Goal: Task Accomplishment & Management: Manage account settings

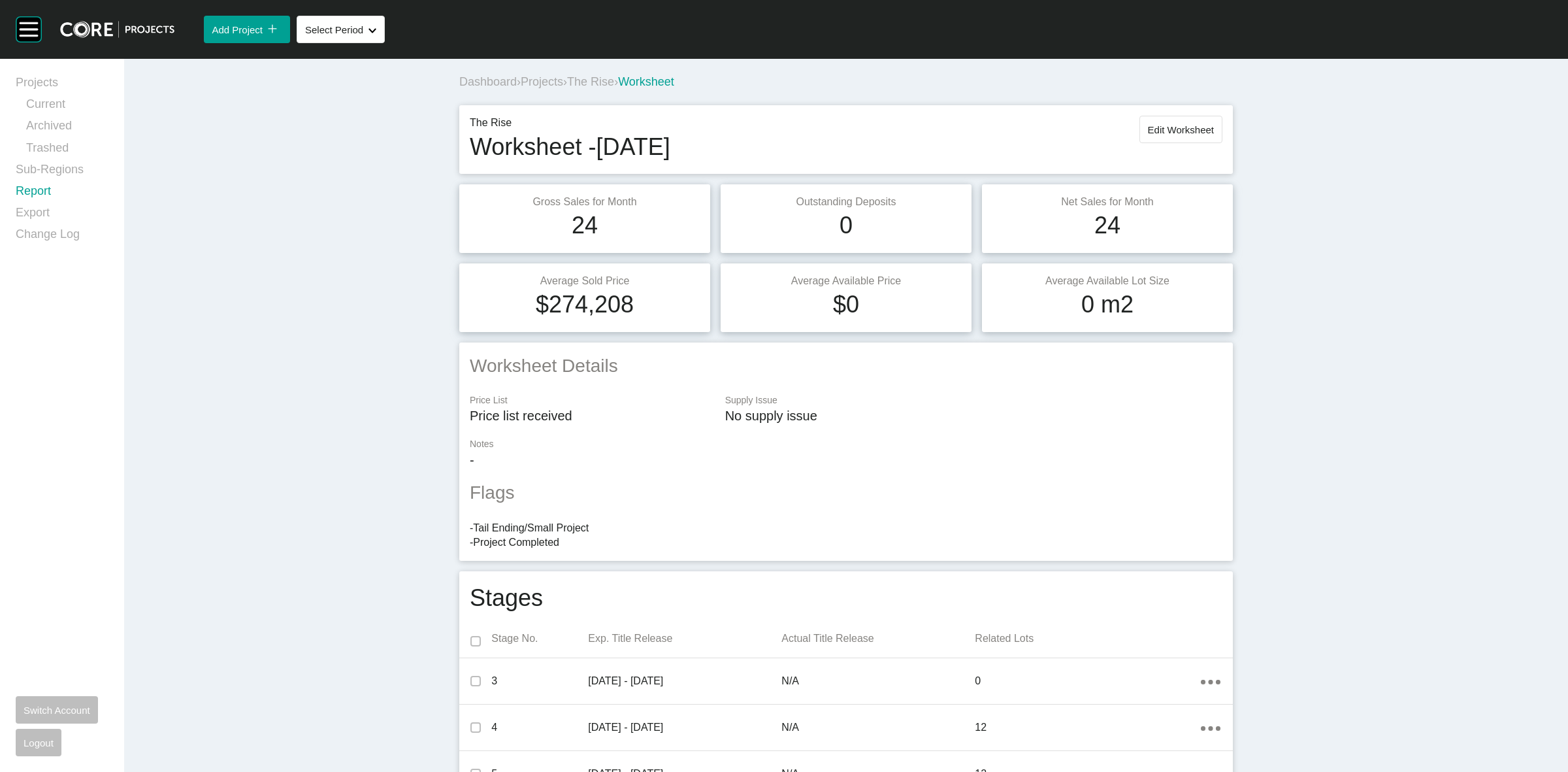
click at [37, 191] on link "Report" at bounding box center [62, 193] width 93 height 22
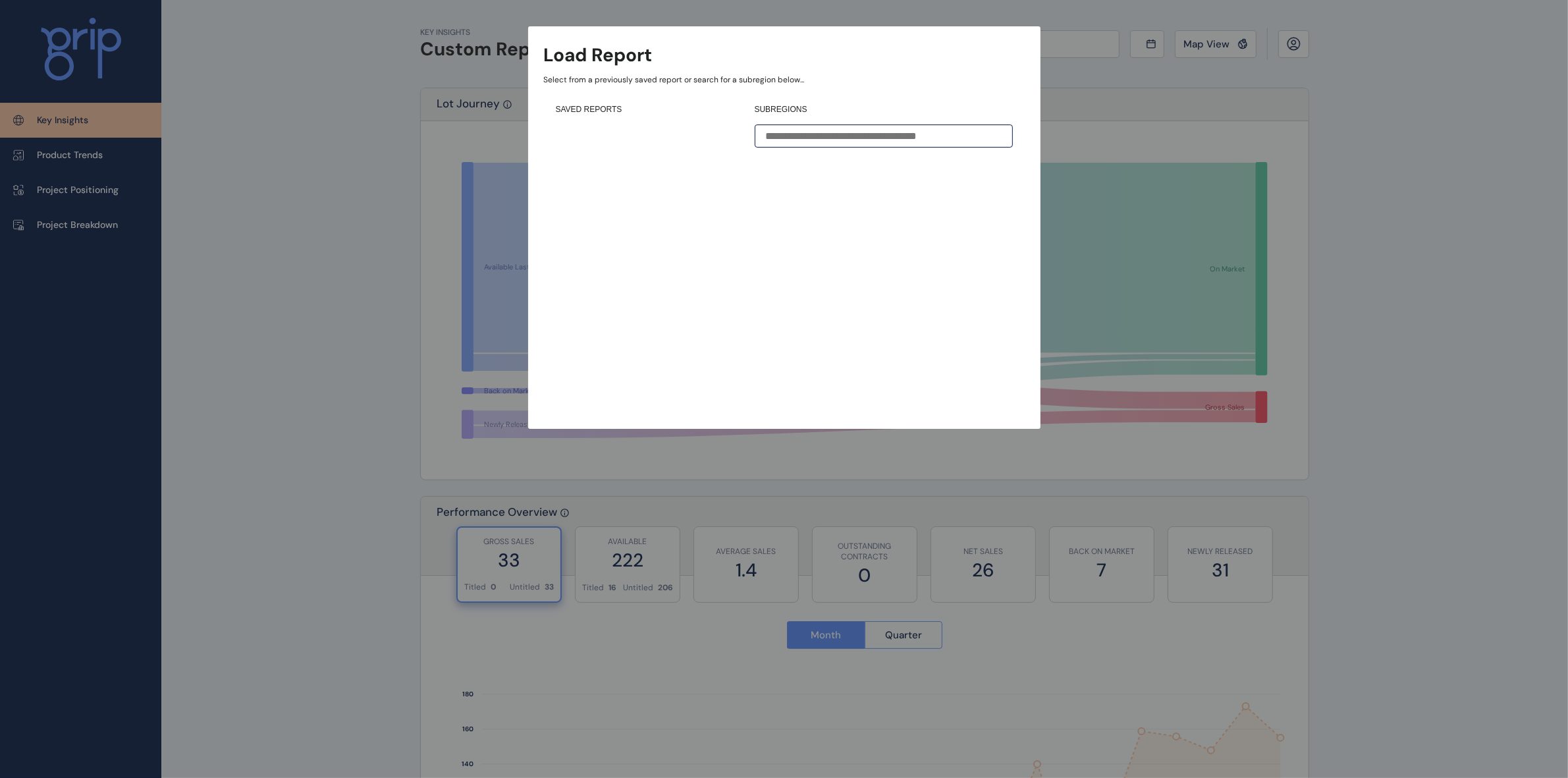
click at [865, 135] on input at bounding box center [883, 136] width 258 height 23
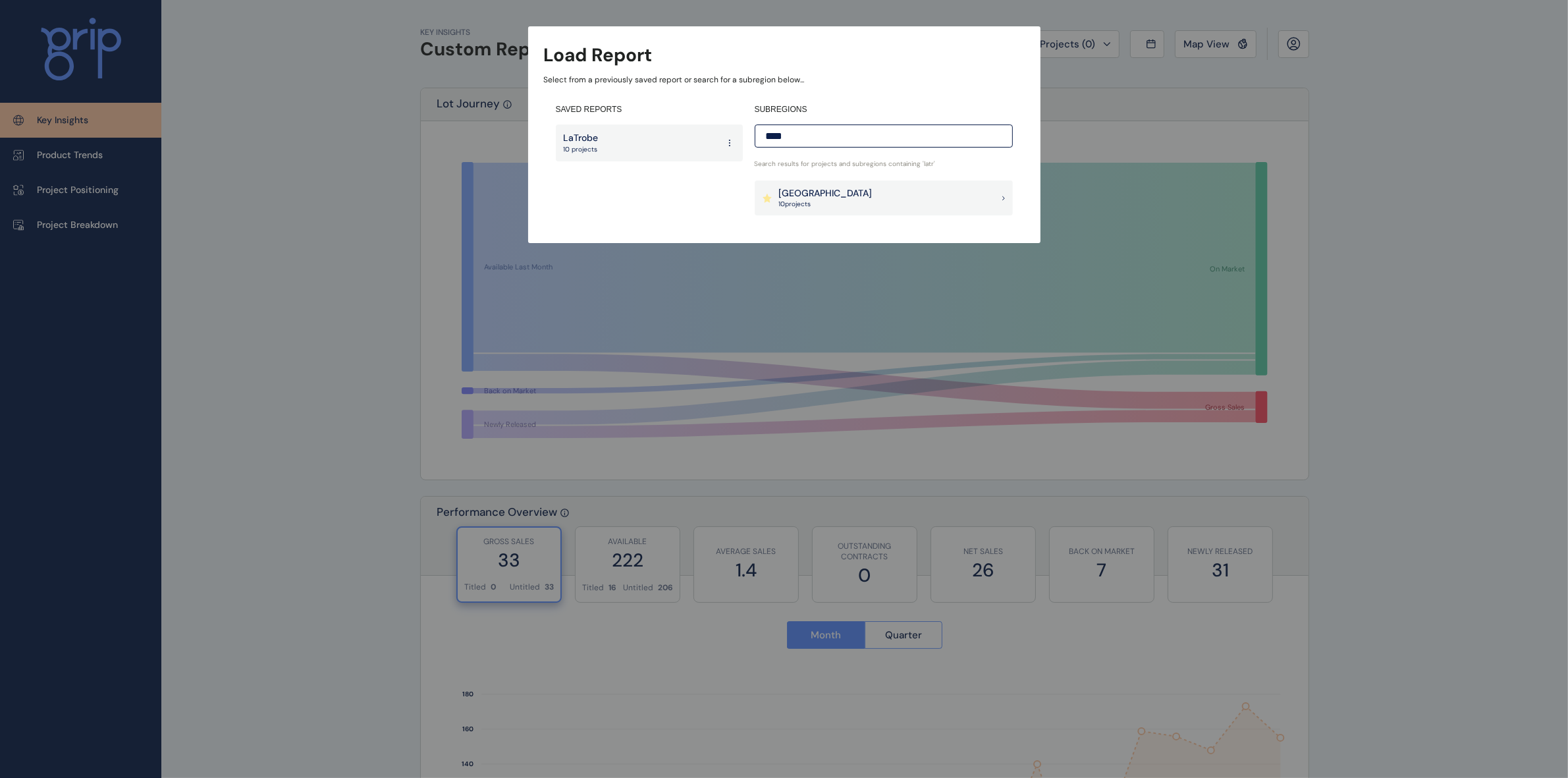
type input "****"
click at [844, 197] on div "Latrobe Valley 10 project s" at bounding box center [883, 197] width 258 height 35
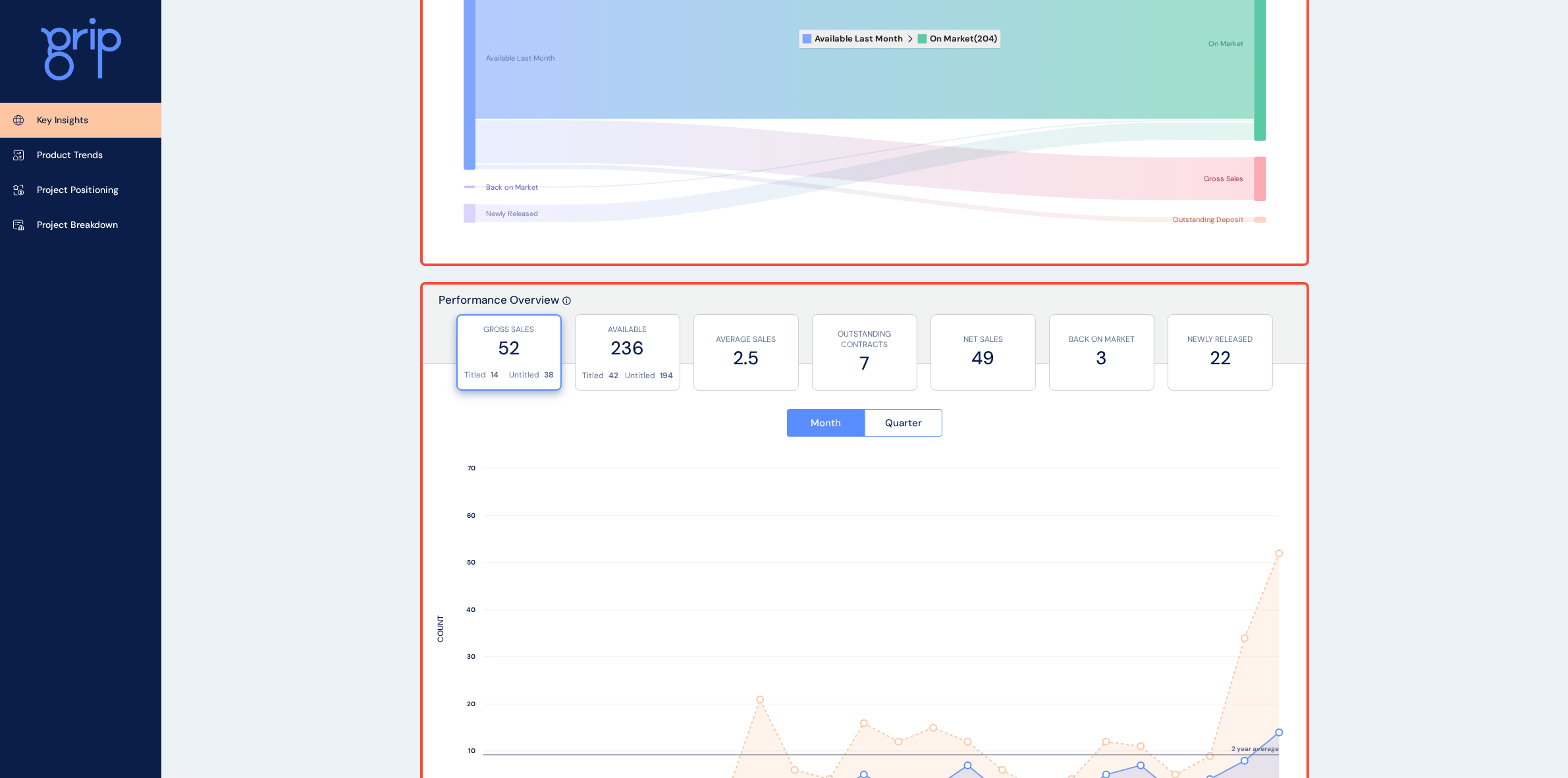
scroll to position [247, 0]
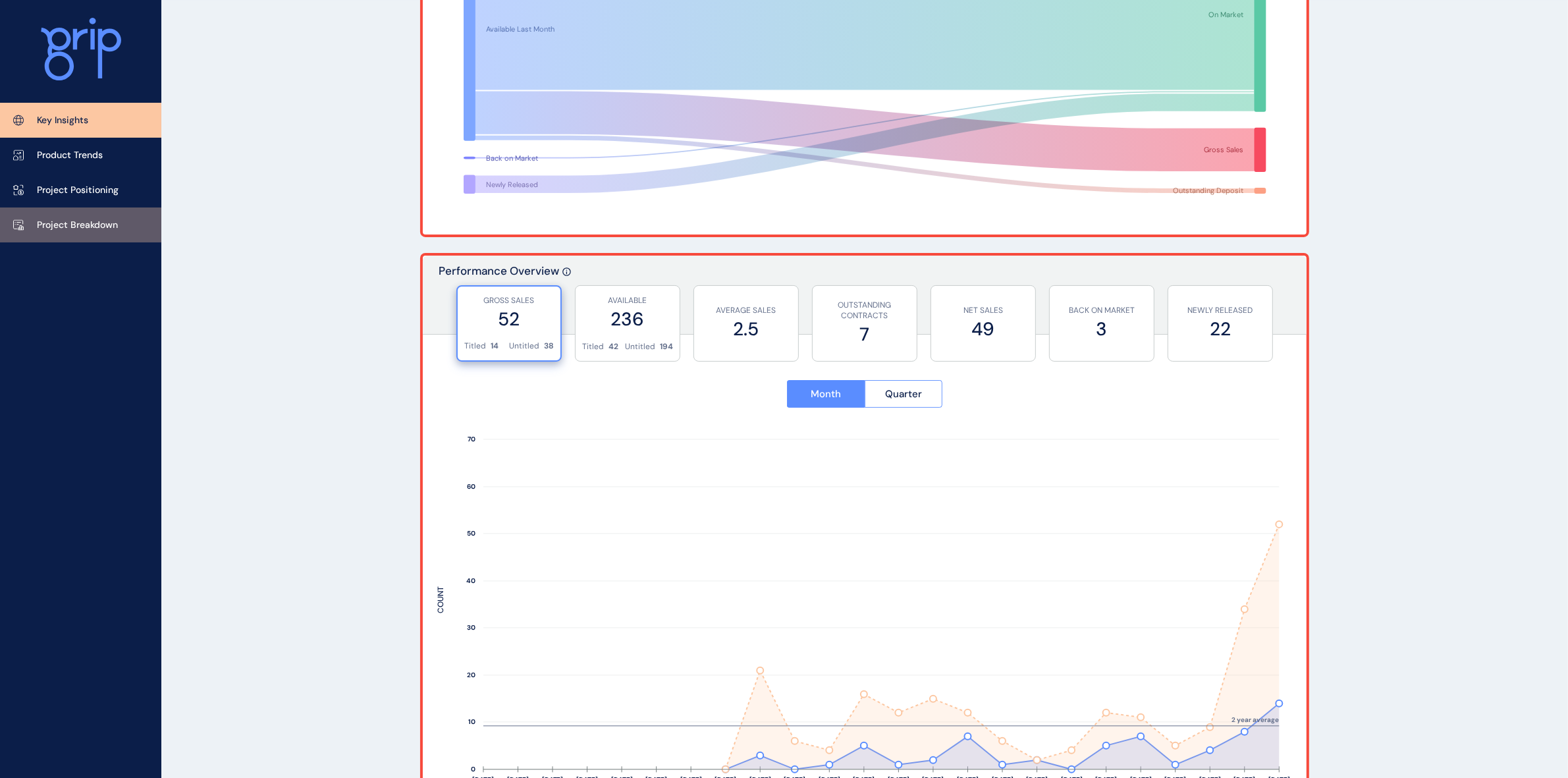
click at [67, 228] on p "Project Breakdown" at bounding box center [77, 225] width 81 height 13
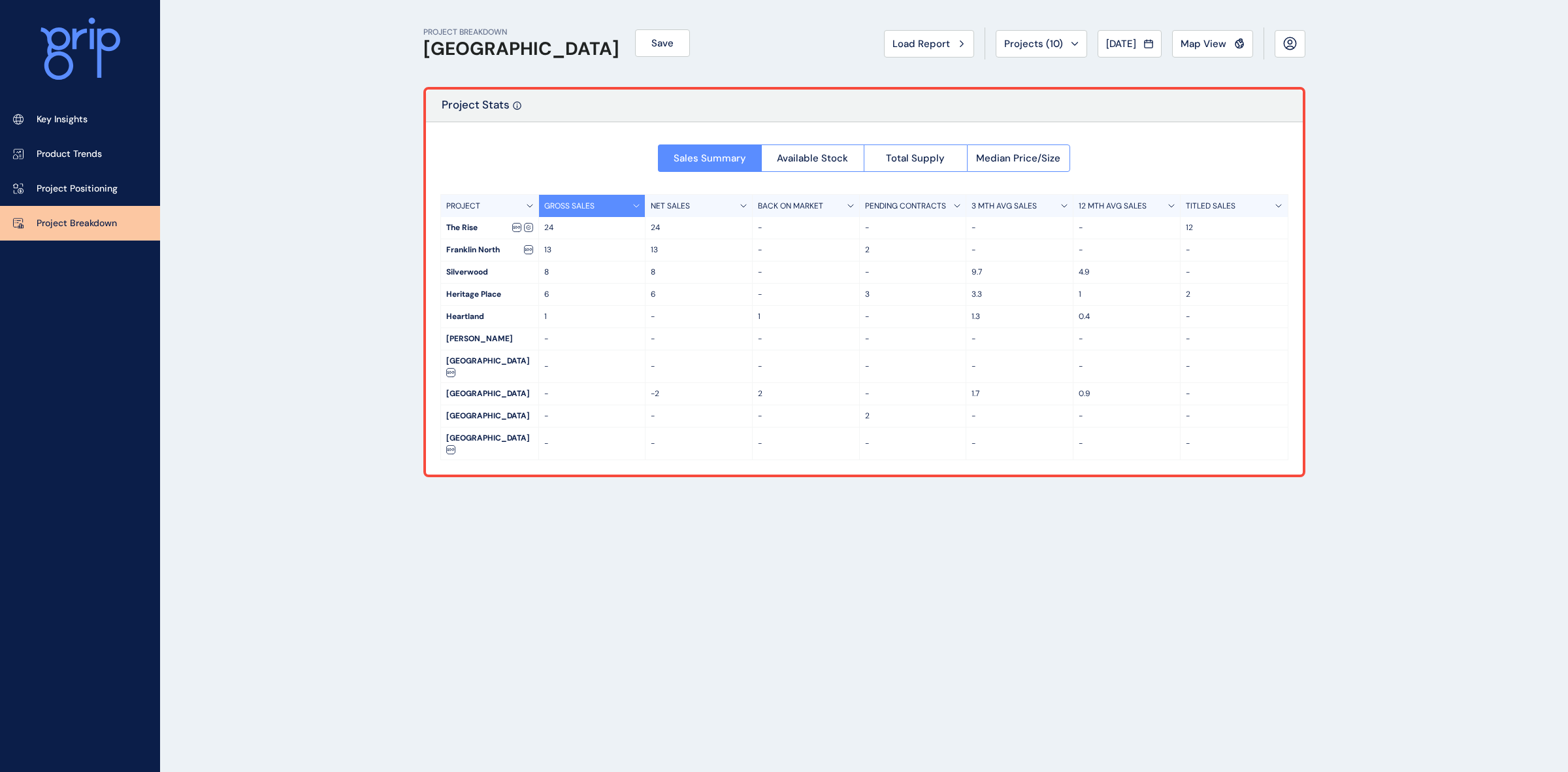
click at [841, 676] on div "PROJECT BREAKDOWN Latrobe Valley Save Load Report Projects ( 10 ) Aug 2025 2025…" at bounding box center [864, 386] width 915 height 772
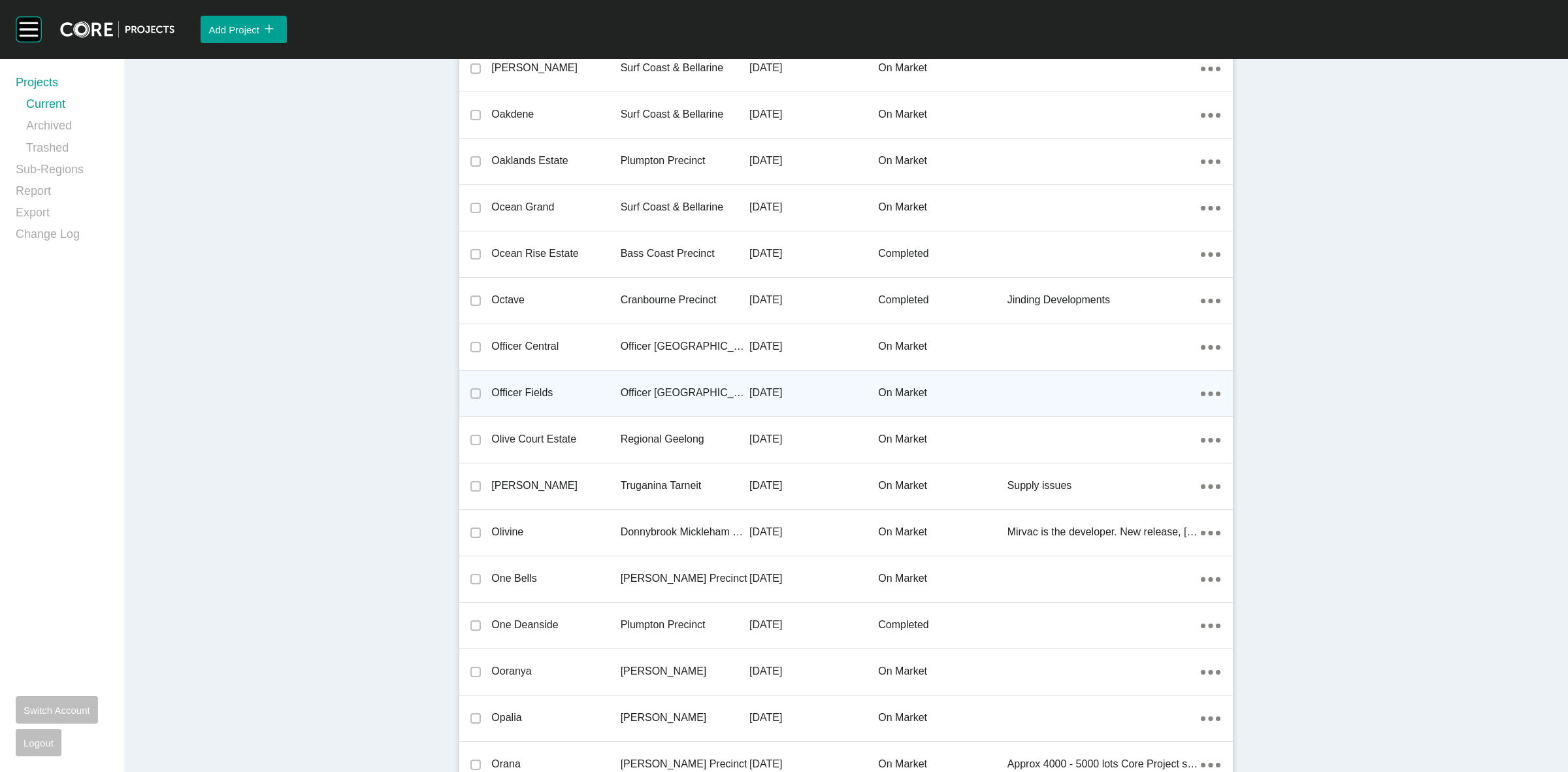
click at [648, 385] on p "Officer [GEOGRAPHIC_DATA]" at bounding box center [685, 393] width 128 height 15
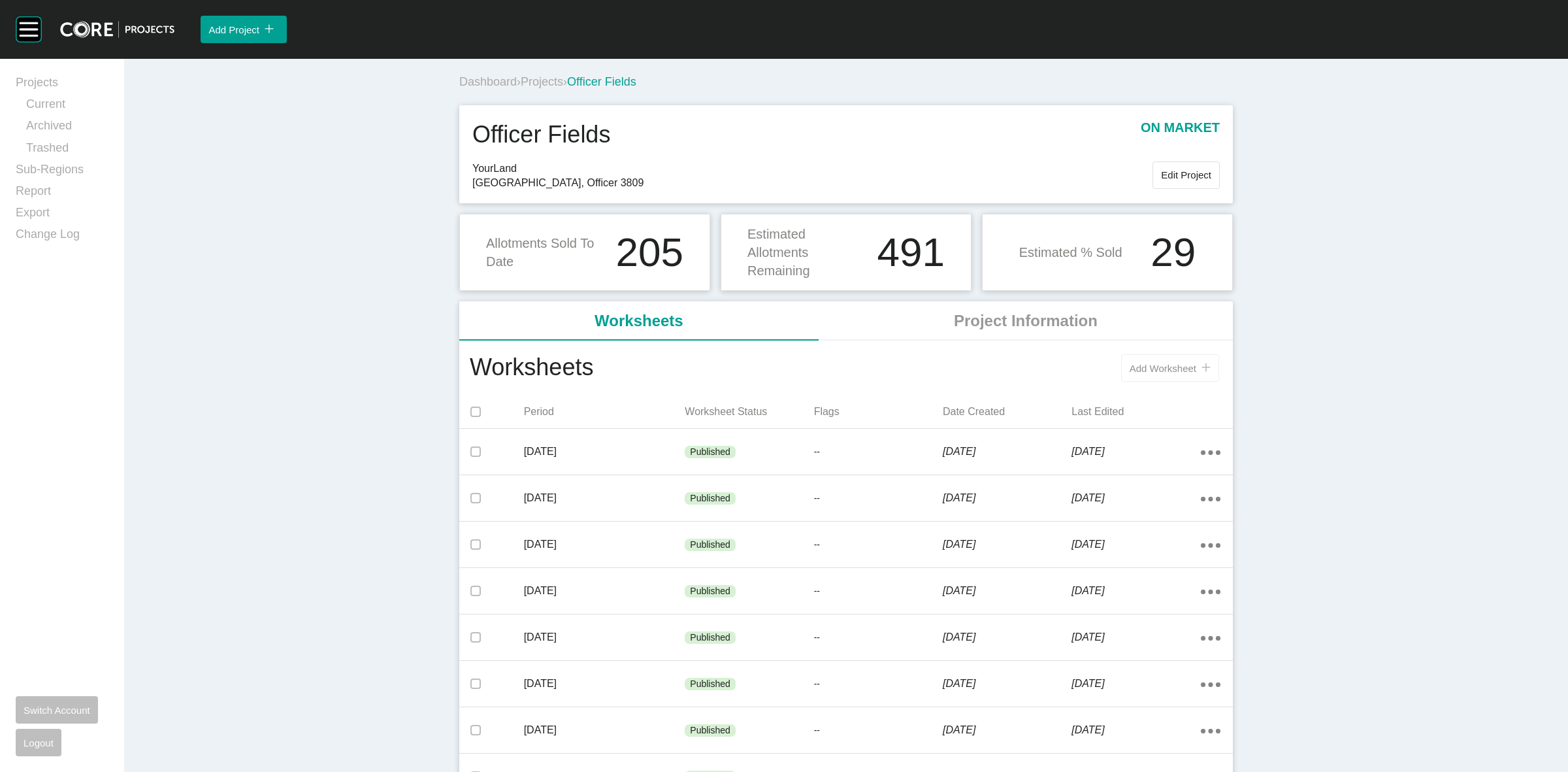
click at [1154, 365] on span "Add Worksheet" at bounding box center [1163, 368] width 67 height 11
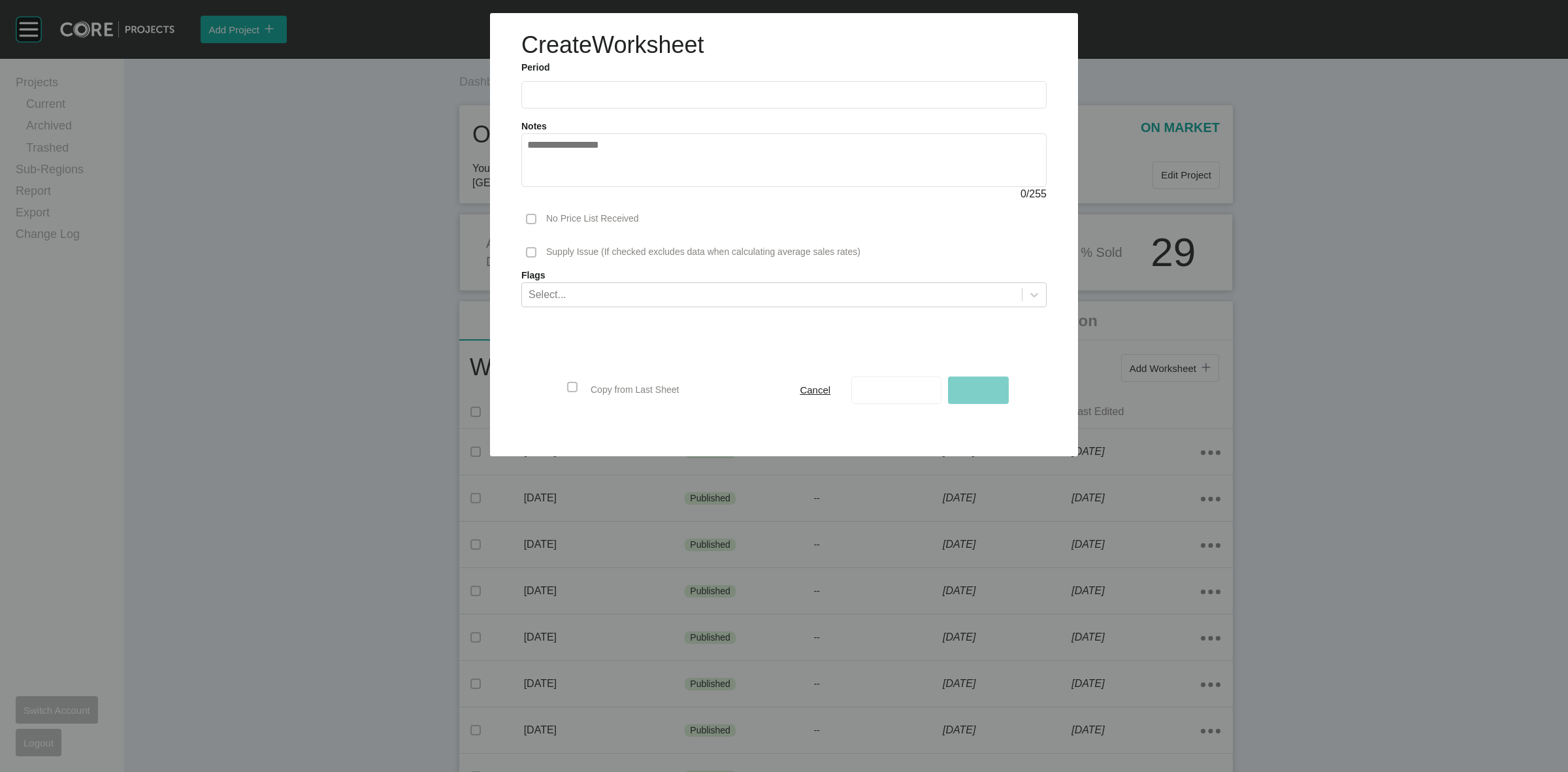
drag, startPoint x: 630, startPoint y: 98, endPoint x: 628, endPoint y: 149, distance: 51.0
click at [629, 98] on input "text" at bounding box center [784, 94] width 513 height 11
click at [579, 193] on div "0 / 255" at bounding box center [784, 194] width 525 height 15
click at [600, 111] on div "Notes 0 / 255" at bounding box center [784, 154] width 539 height 93
click at [609, 96] on input "text" at bounding box center [784, 94] width 513 height 11
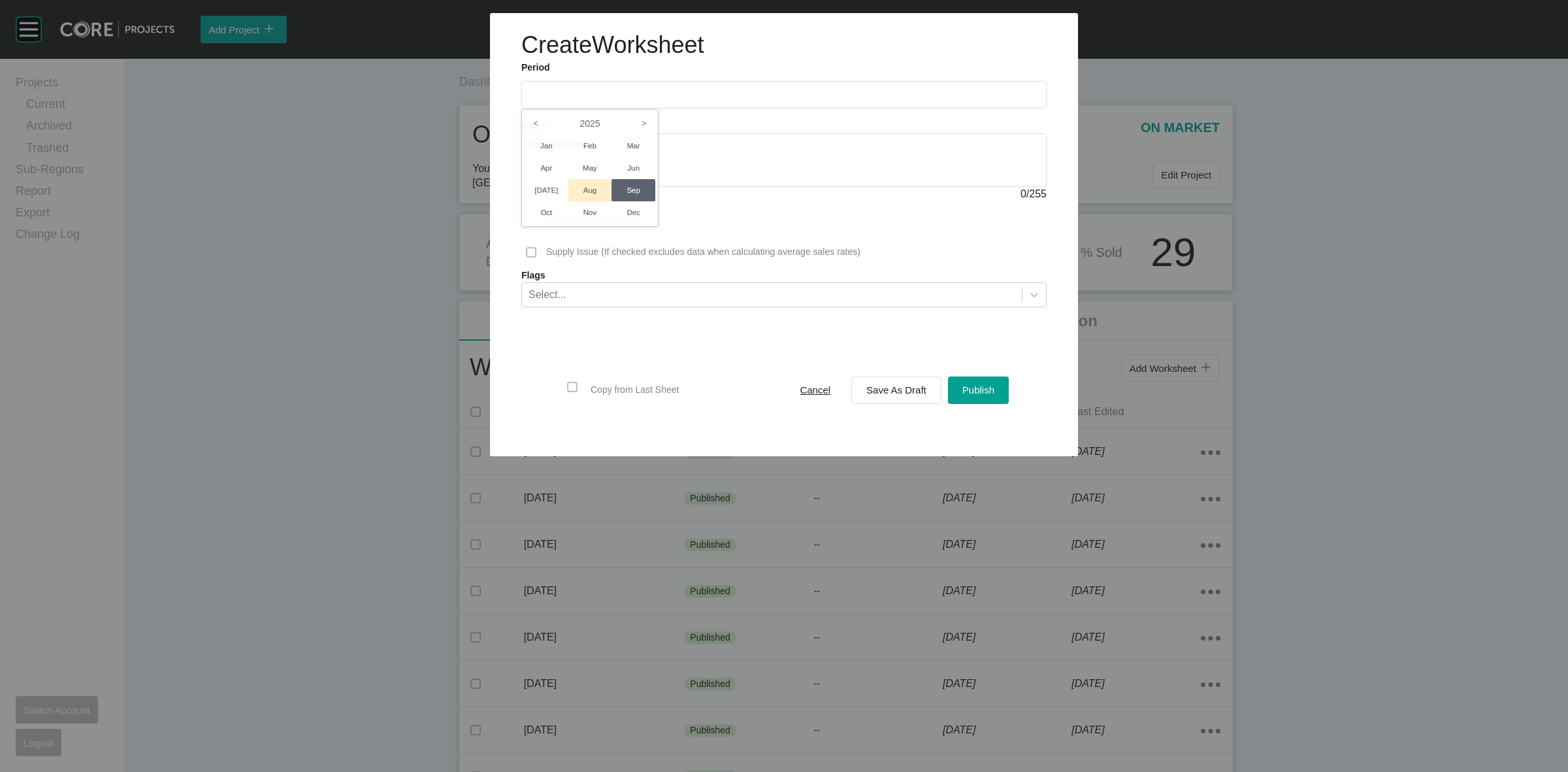
click at [592, 187] on li "Aug" at bounding box center [591, 189] width 44 height 22
type input "**********"
click at [892, 384] on span "Save As Draft" at bounding box center [896, 390] width 60 height 11
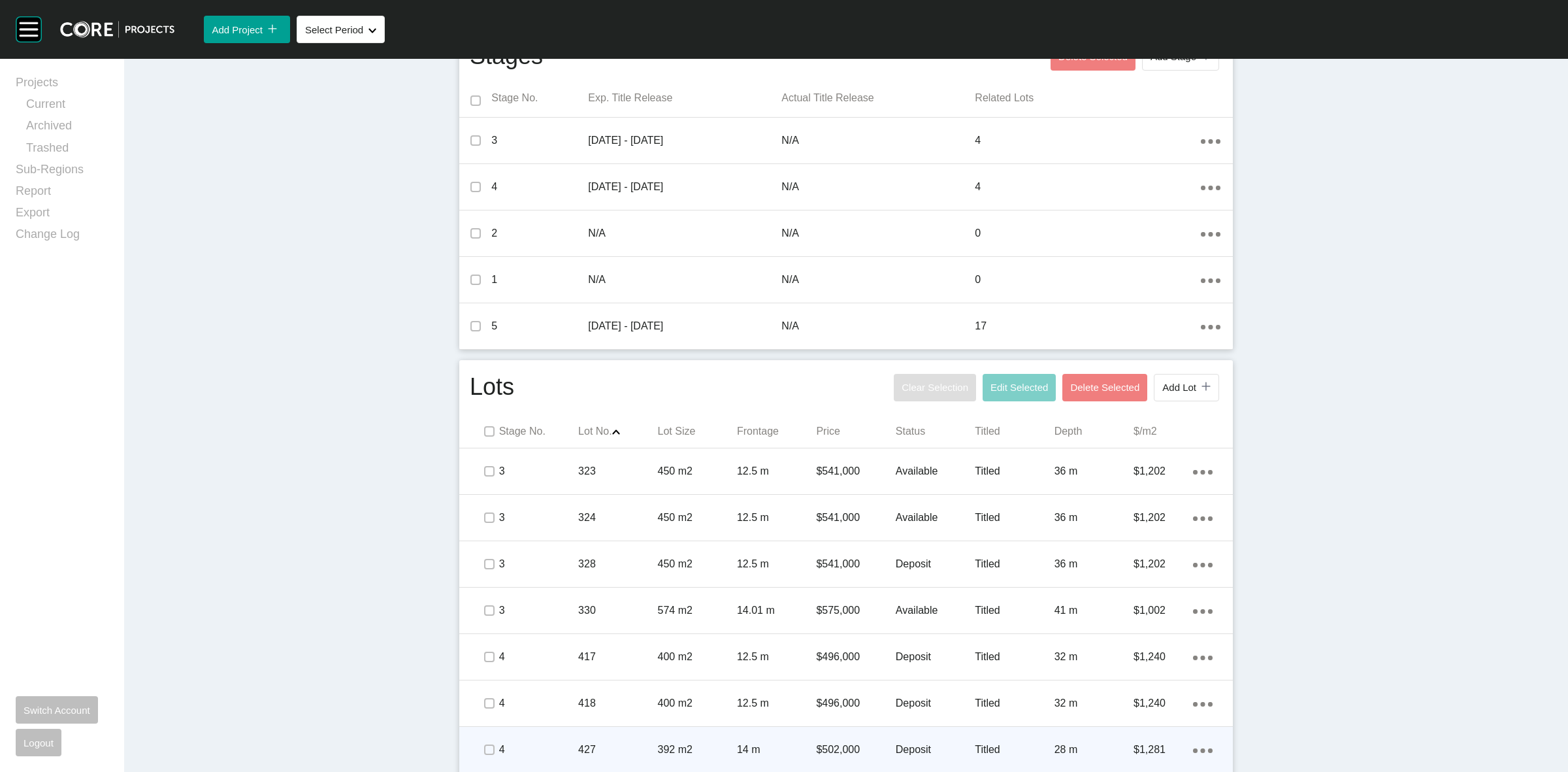
scroll to position [653, 0]
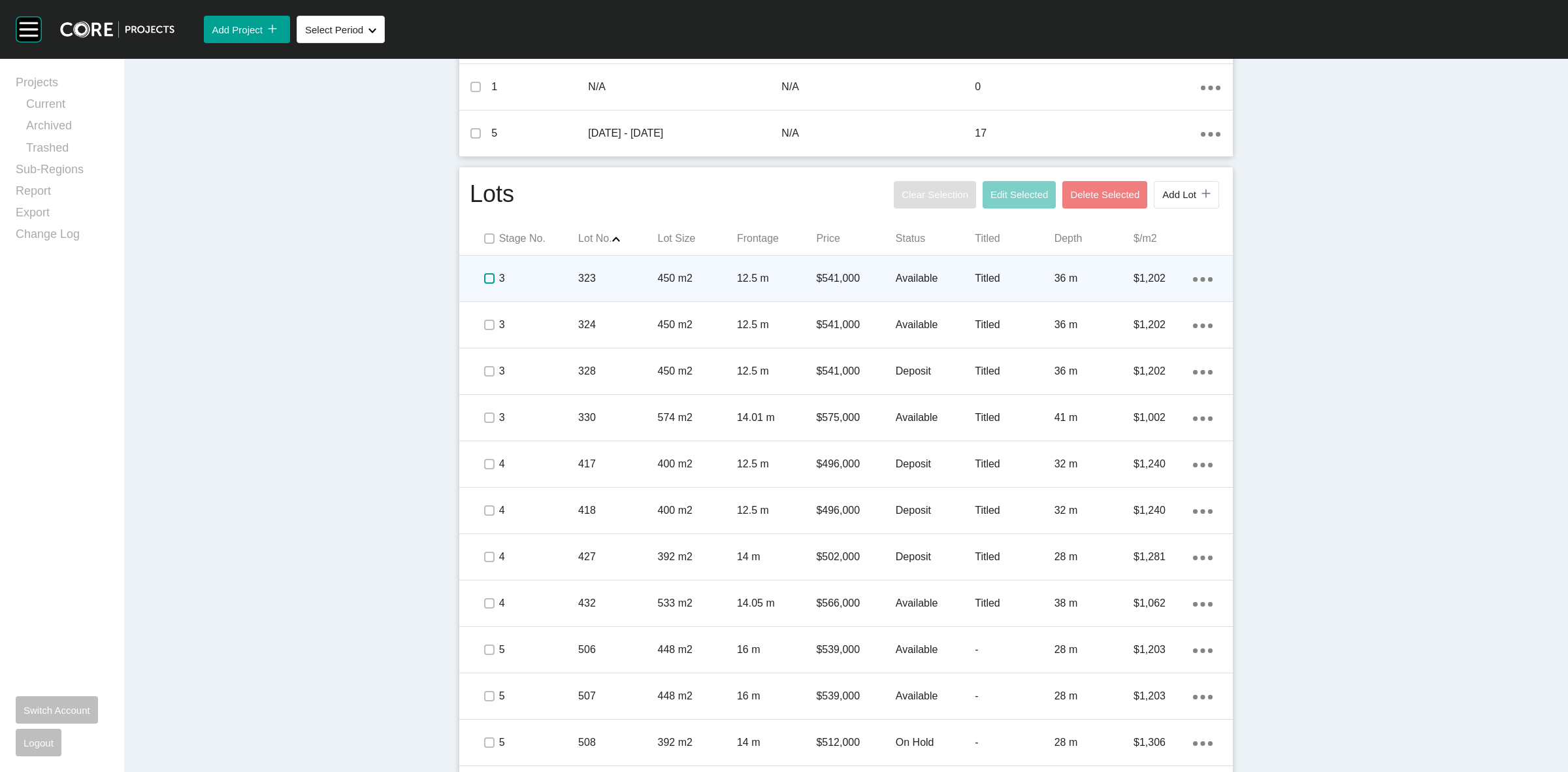
click at [484, 275] on label at bounding box center [489, 278] width 11 height 11
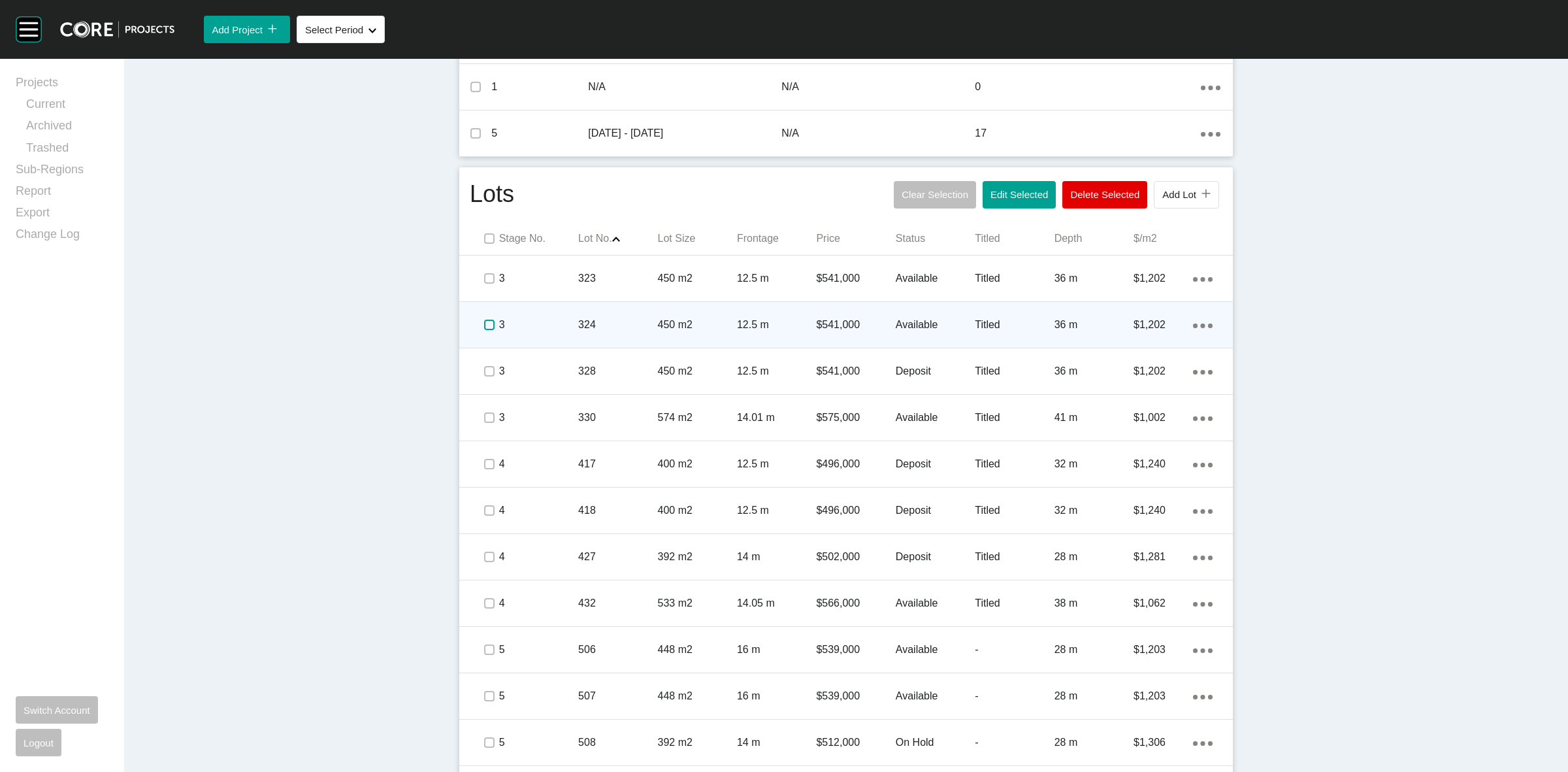
click at [484, 330] on label at bounding box center [489, 324] width 11 height 11
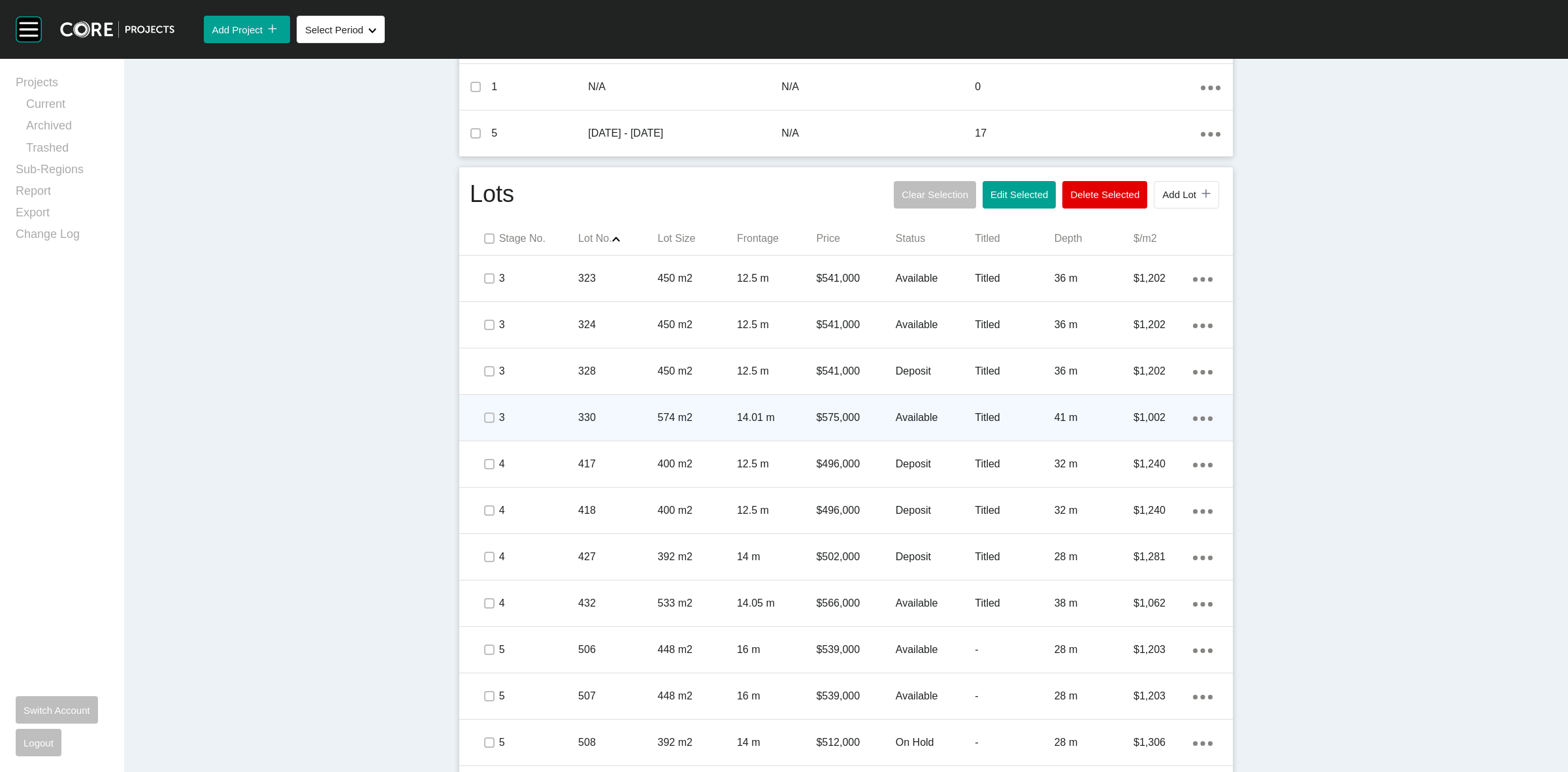
click at [481, 425] on span at bounding box center [488, 418] width 19 height 20
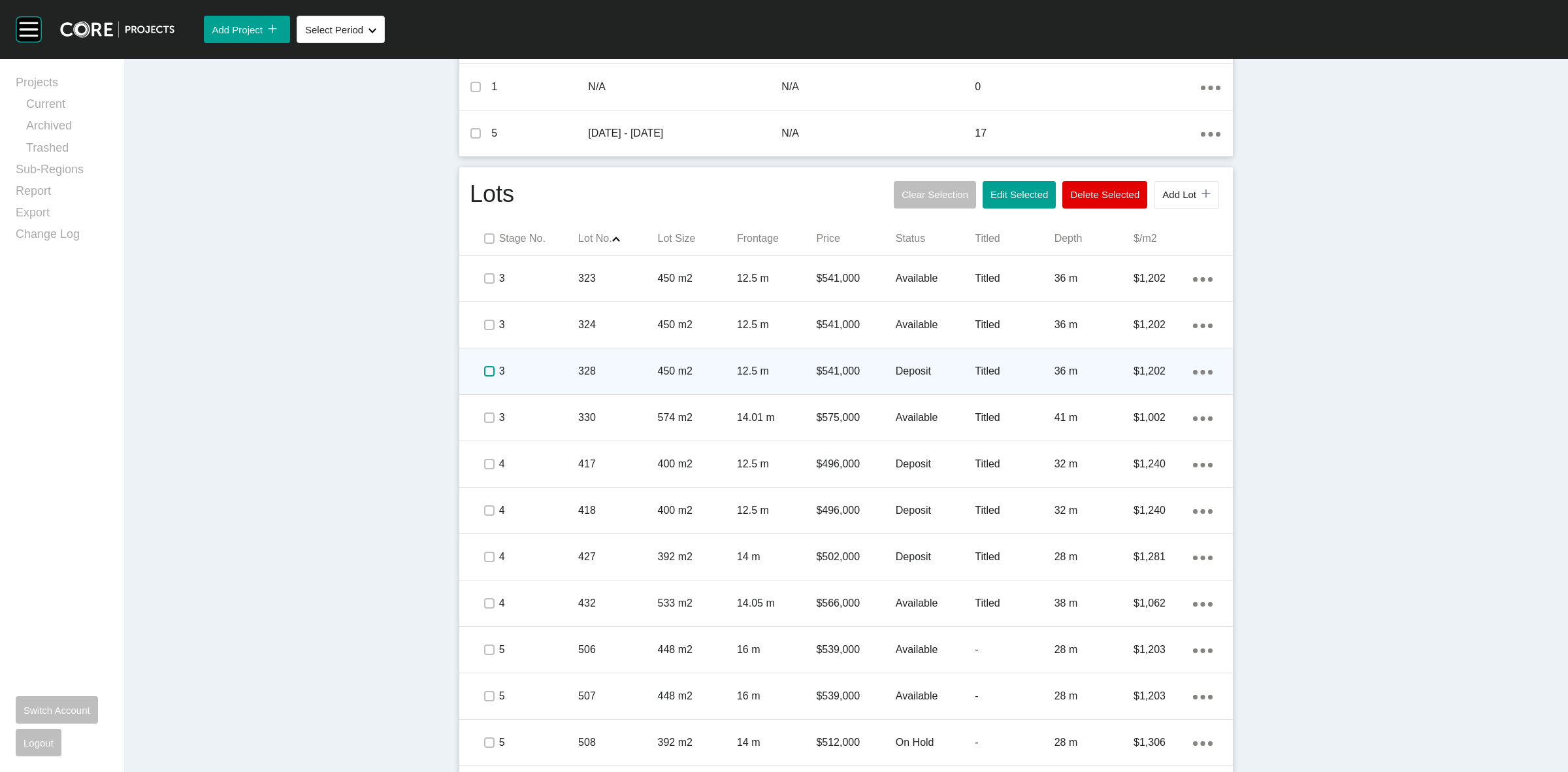
click at [484, 369] on label at bounding box center [489, 371] width 11 height 11
click at [557, 368] on p "3" at bounding box center [538, 371] width 79 height 15
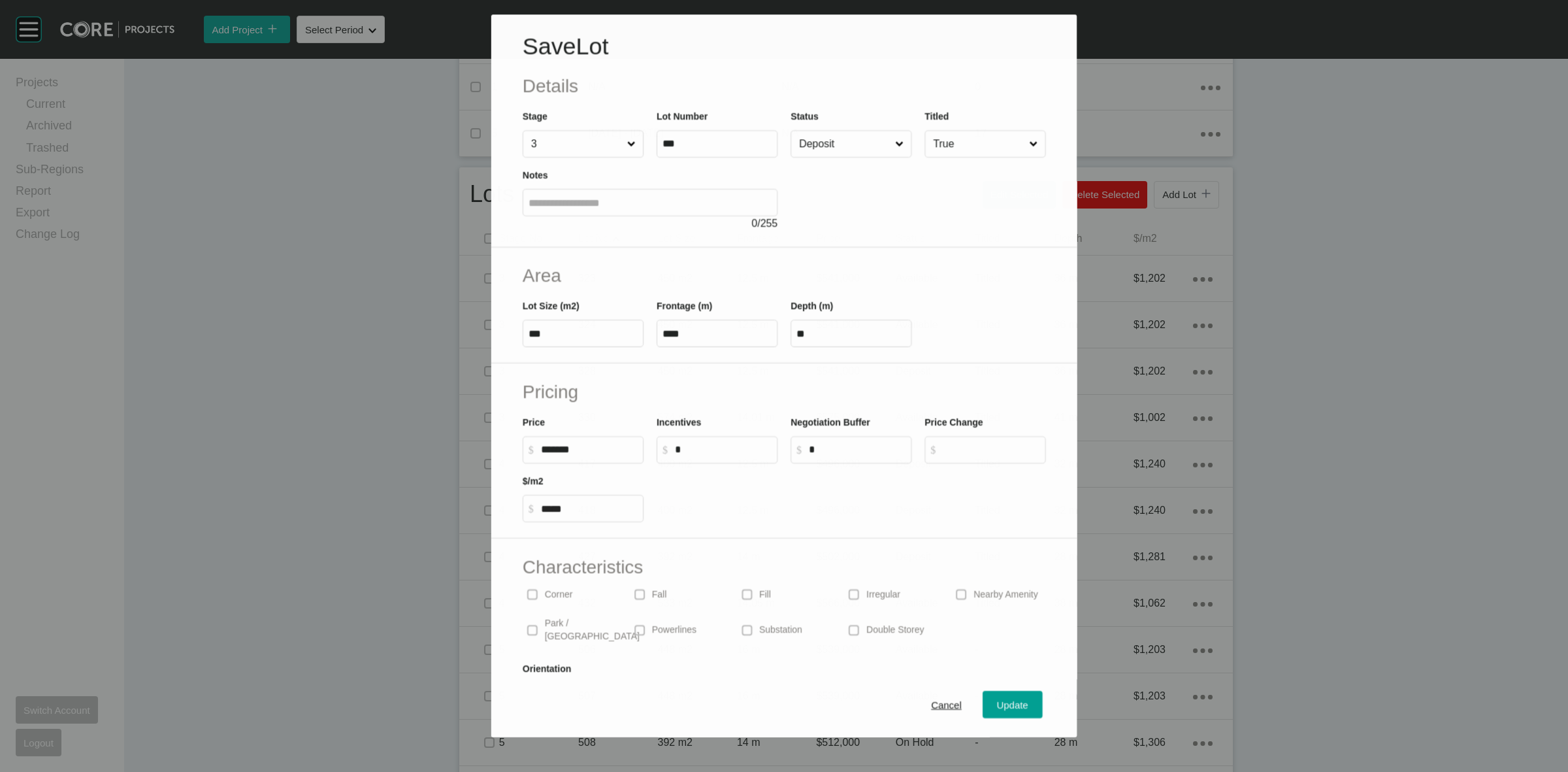
click at [862, 151] on input "Deposit" at bounding box center [844, 144] width 96 height 26
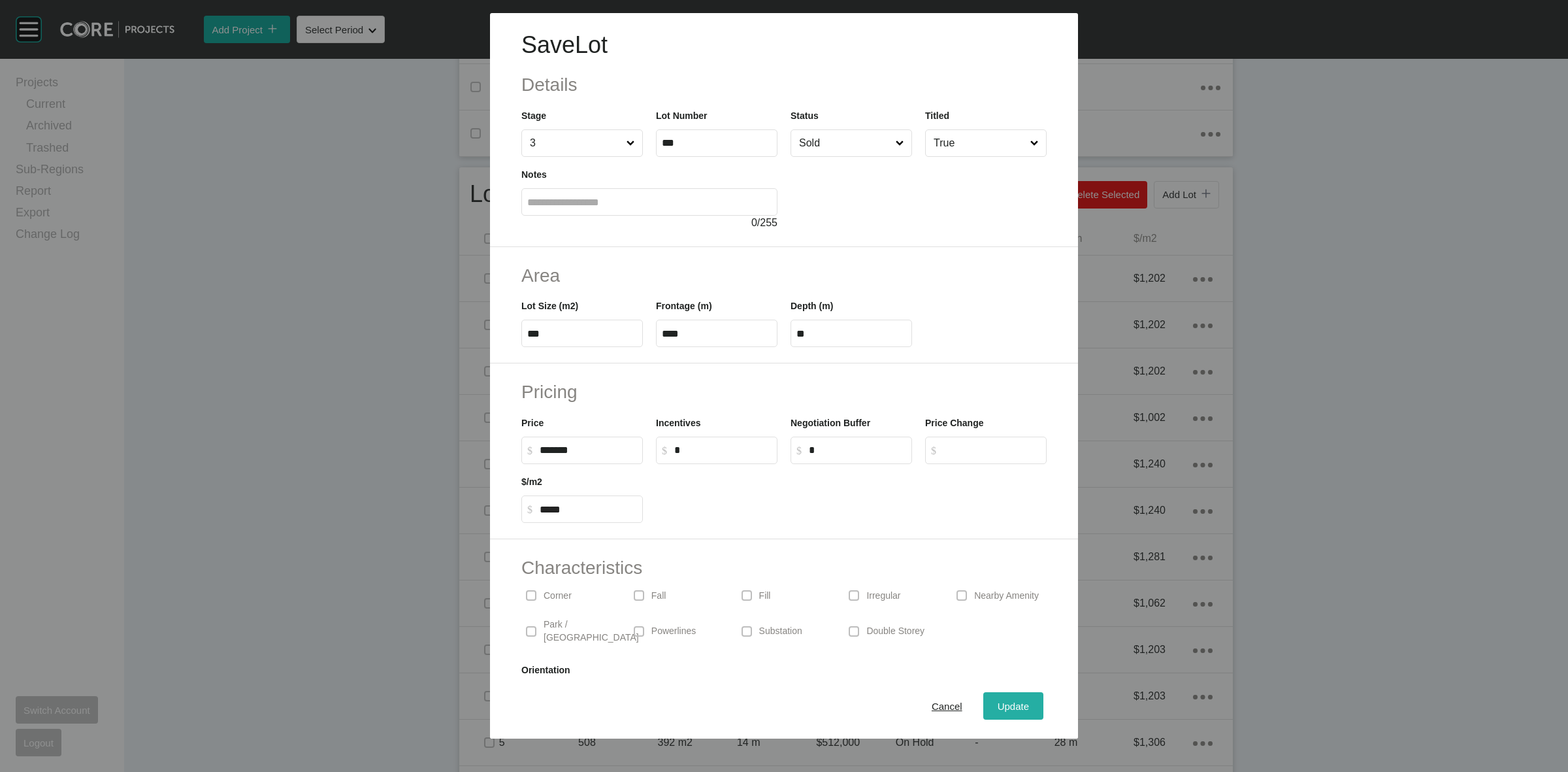
click at [999, 705] on span "Update" at bounding box center [1013, 706] width 32 height 11
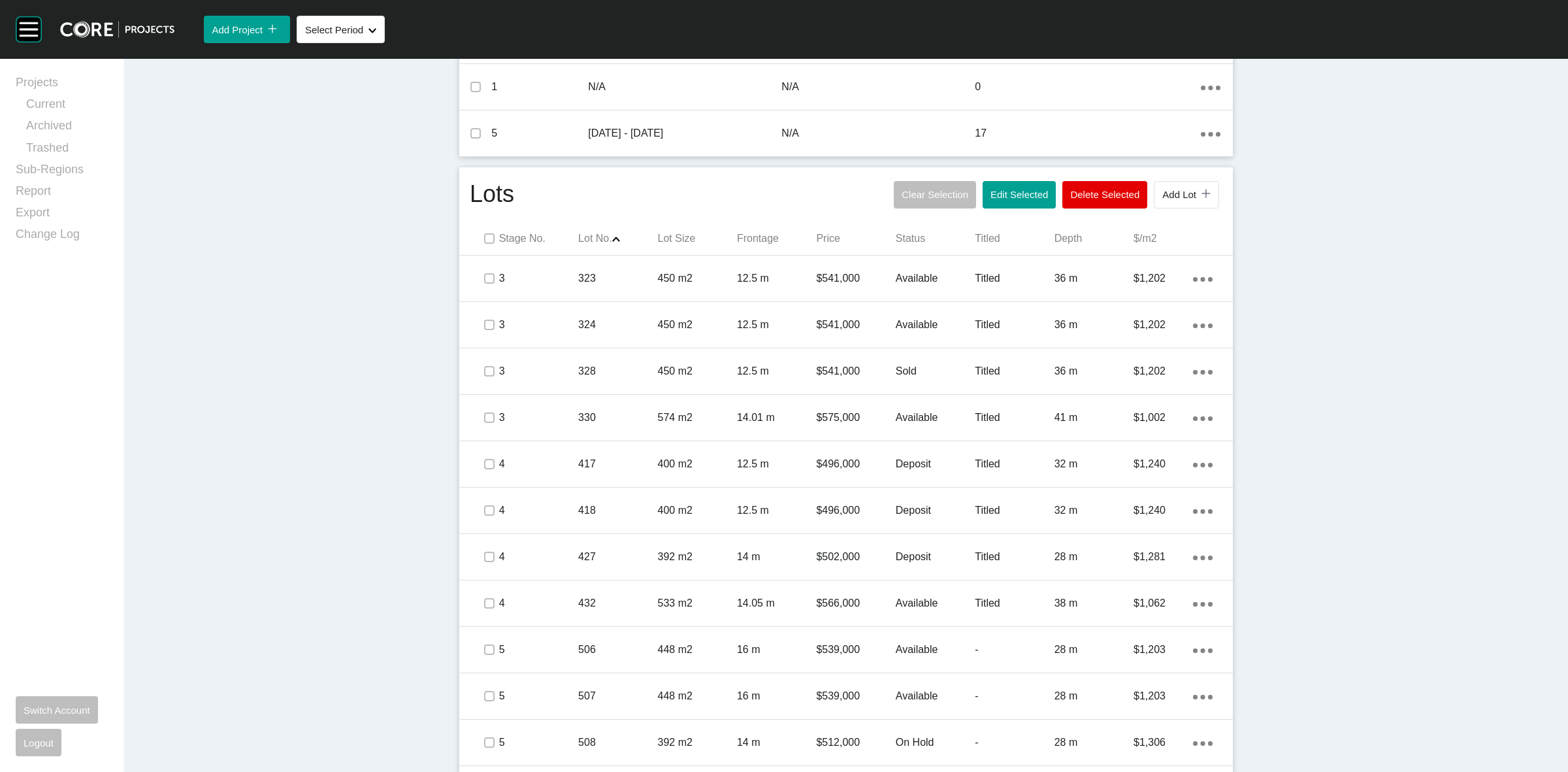
click at [289, 393] on div "Dashboard › Projects › Officer Fields › Worksheet Officer Fields Worksheet - Au…" at bounding box center [846, 413] width 1444 height 2015
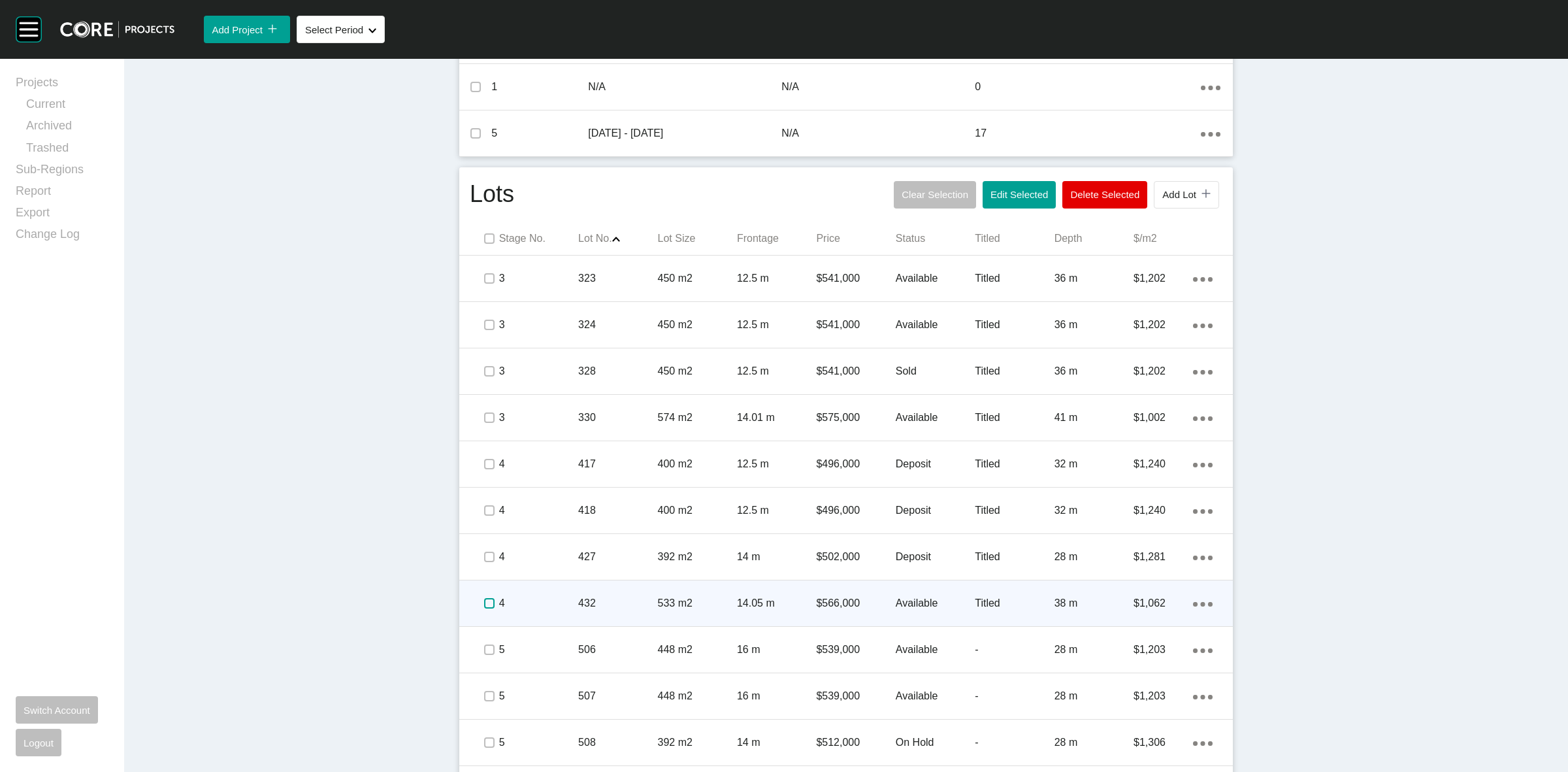
click at [484, 605] on label at bounding box center [489, 603] width 11 height 11
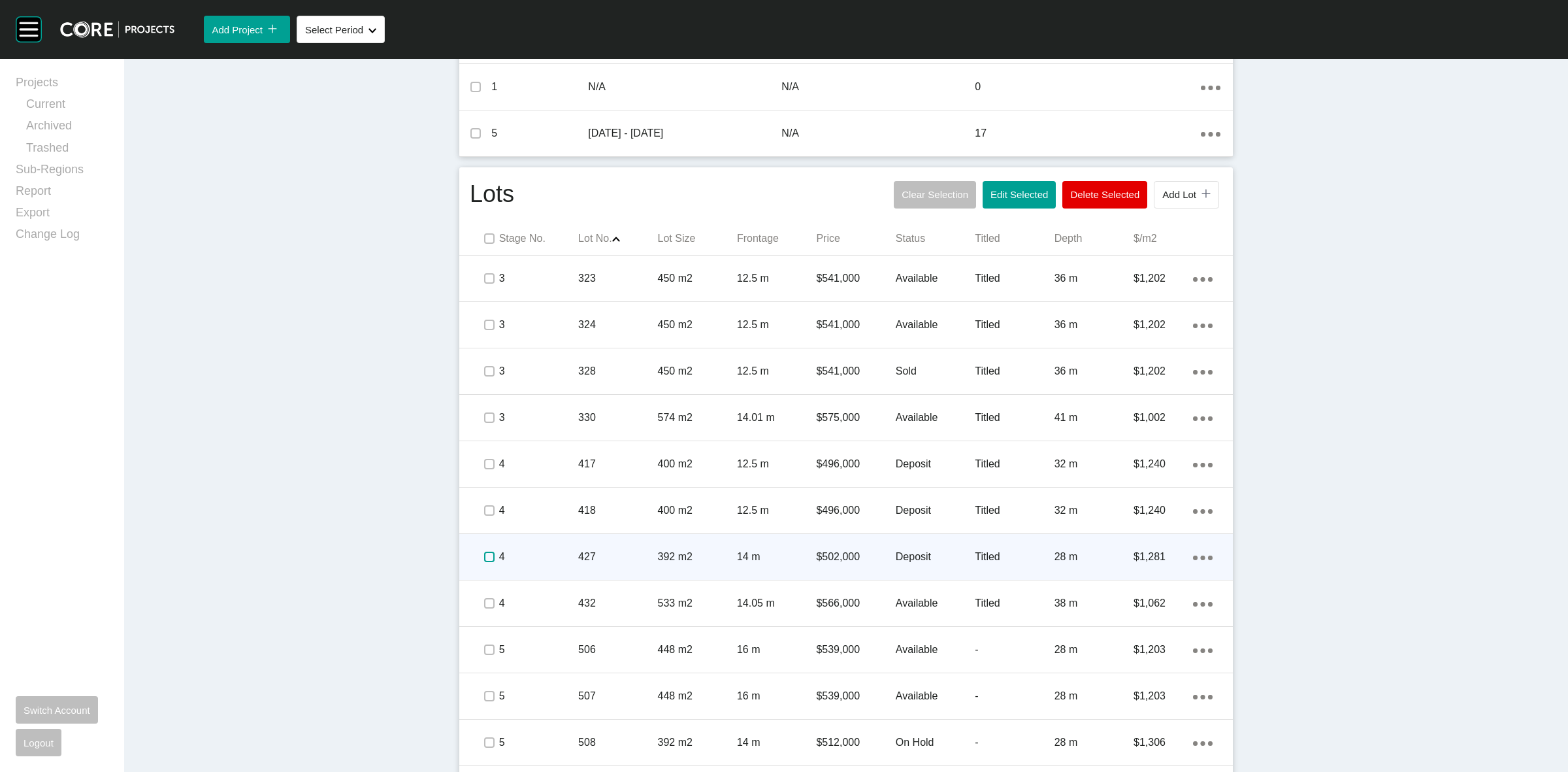
click at [484, 555] on label at bounding box center [489, 557] width 11 height 11
click at [536, 553] on p "4" at bounding box center [538, 557] width 79 height 15
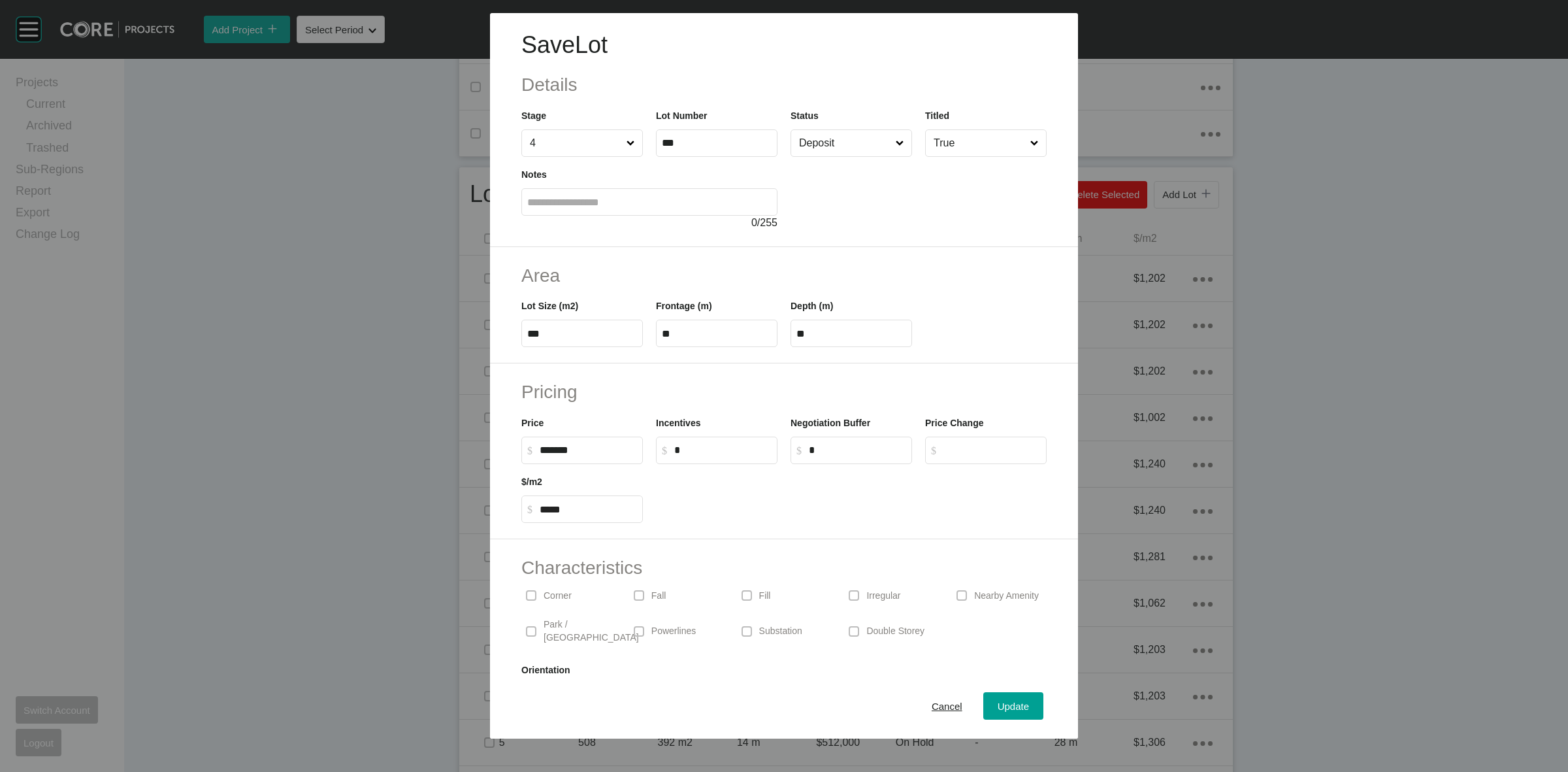
click at [821, 144] on input "Deposit" at bounding box center [844, 143] width 97 height 26
click at [998, 702] on span "Update" at bounding box center [1013, 706] width 32 height 11
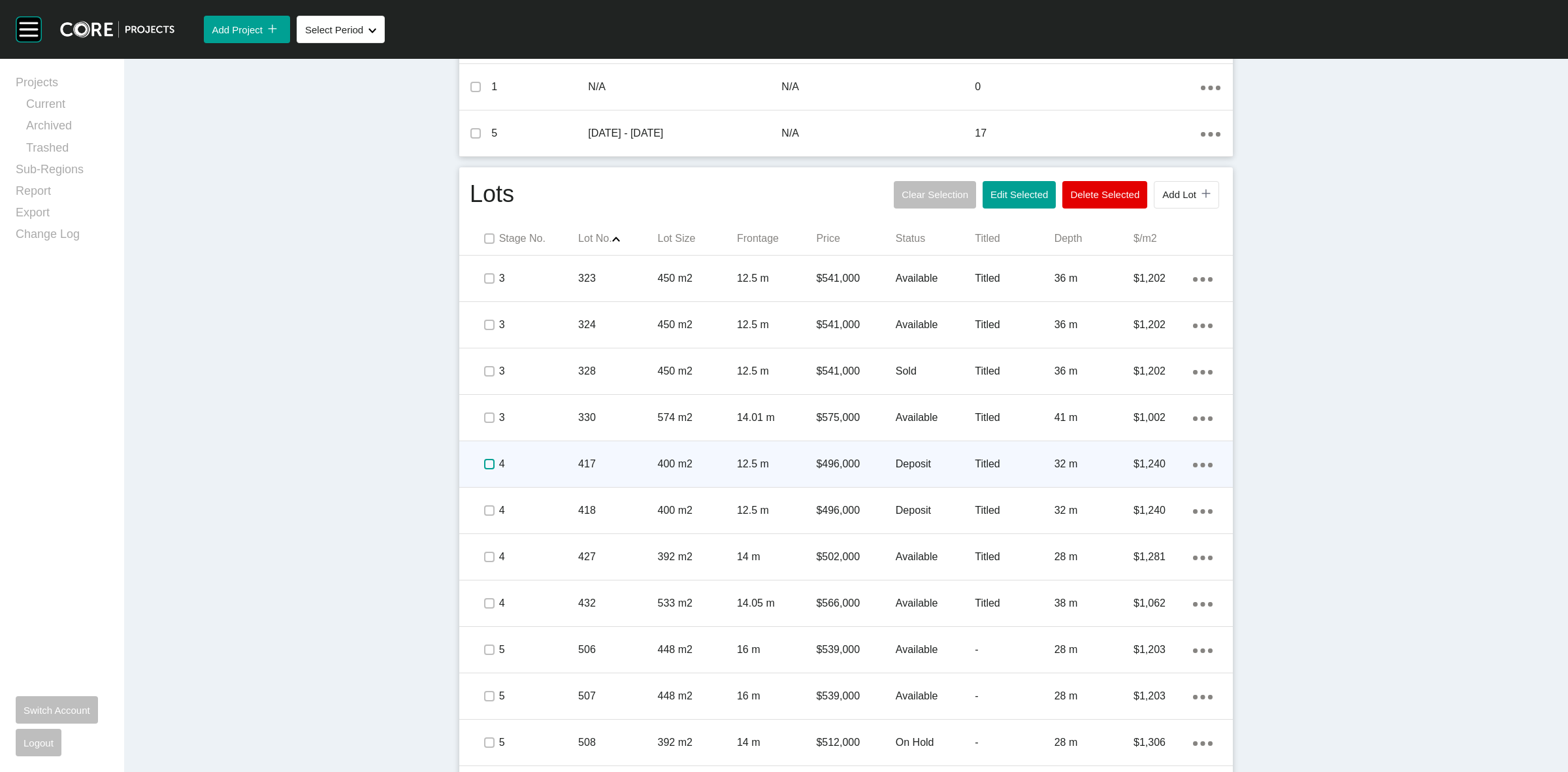
click at [484, 465] on label at bounding box center [489, 463] width 11 height 11
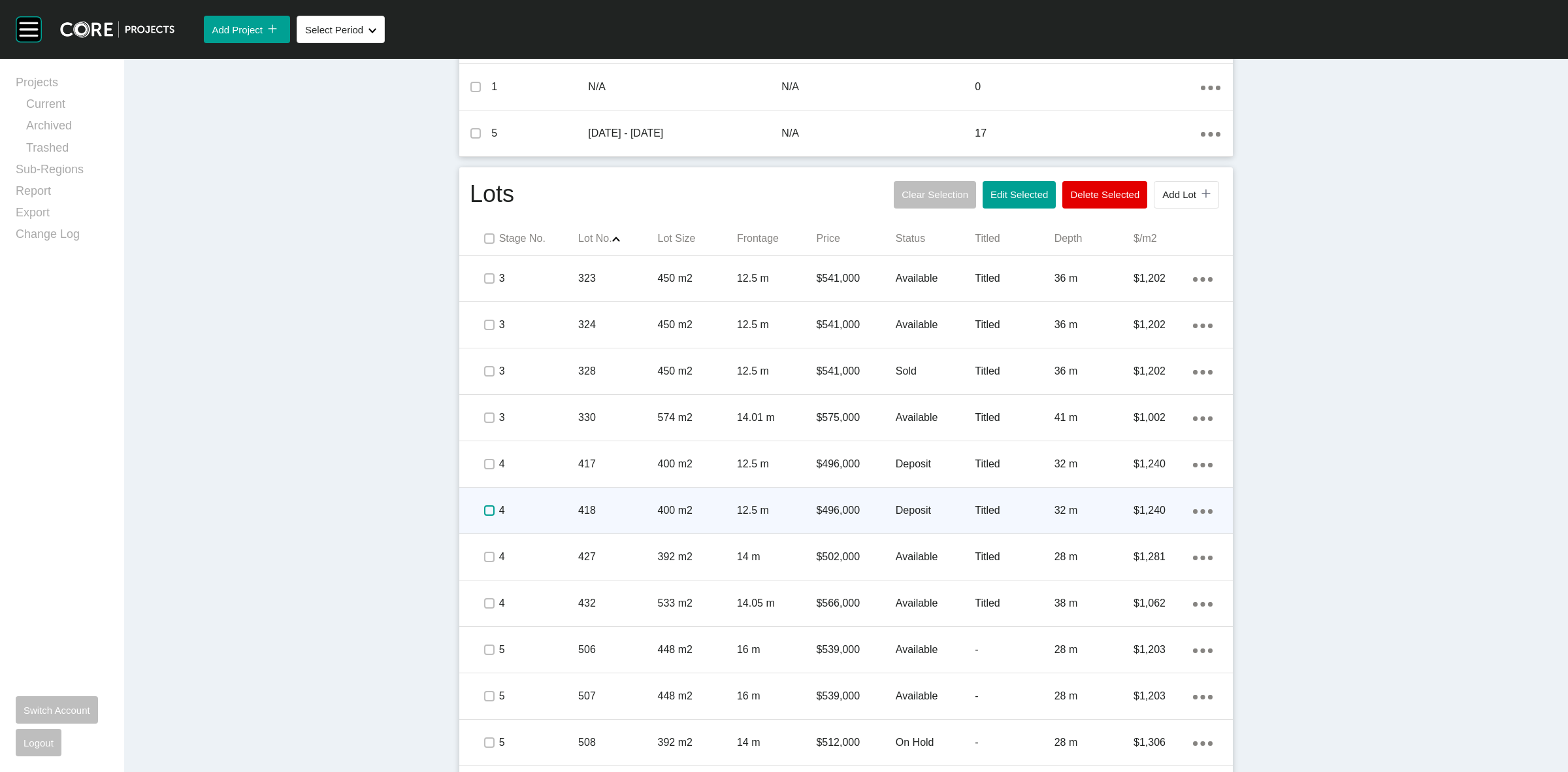
drag, startPoint x: 482, startPoint y: 511, endPoint x: 510, endPoint y: 509, distance: 28.1
click at [484, 510] on label at bounding box center [489, 510] width 11 height 11
drag, startPoint x: 510, startPoint y: 509, endPoint x: 517, endPoint y: 503, distance: 9.2
click at [517, 503] on p "4" at bounding box center [538, 510] width 79 height 15
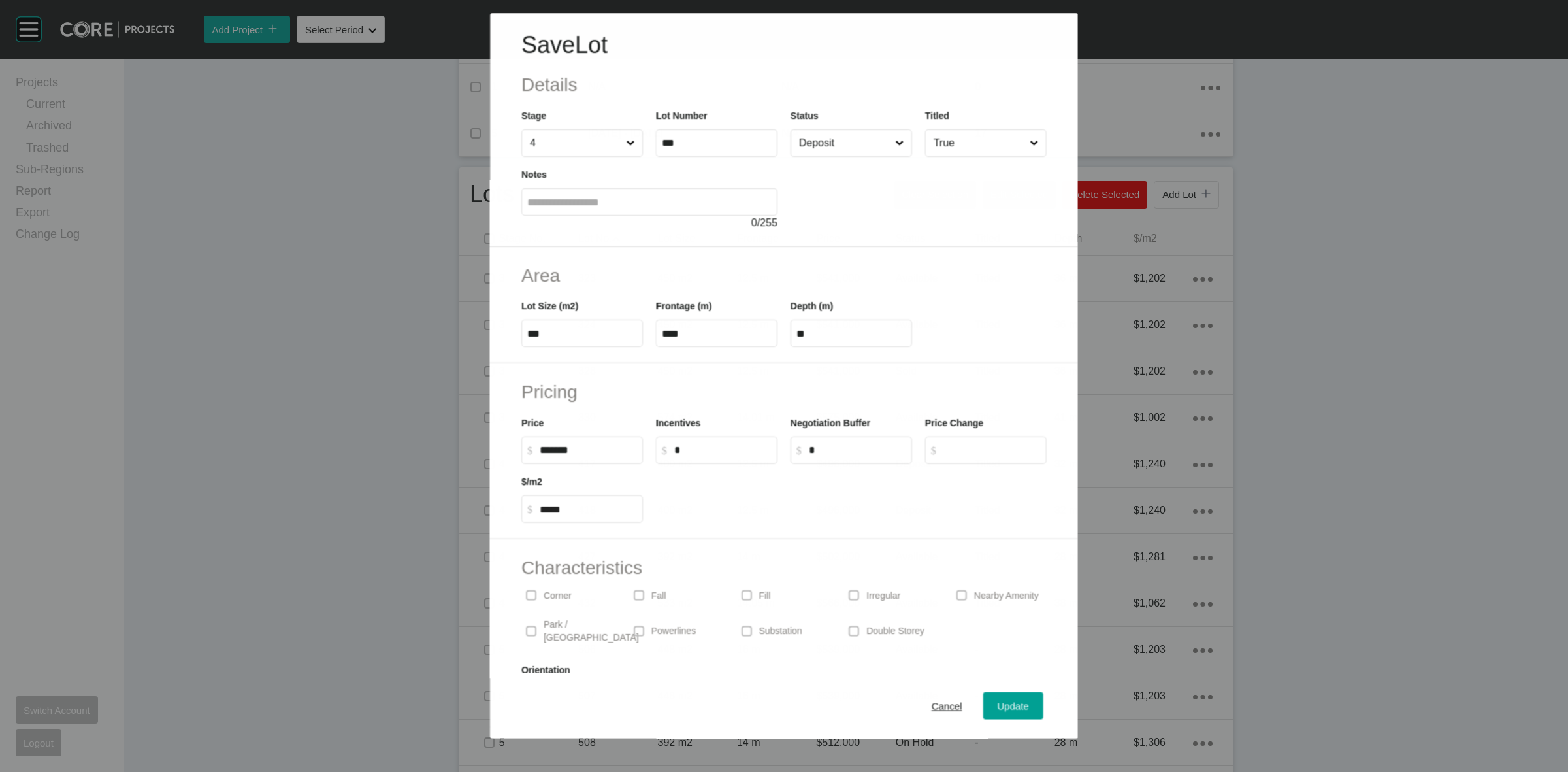
click at [854, 150] on input "Deposit" at bounding box center [844, 143] width 96 height 26
drag, startPoint x: 815, startPoint y: 258, endPoint x: 961, endPoint y: 535, distance: 313.1
click at [986, 696] on button "Update" at bounding box center [1013, 706] width 60 height 28
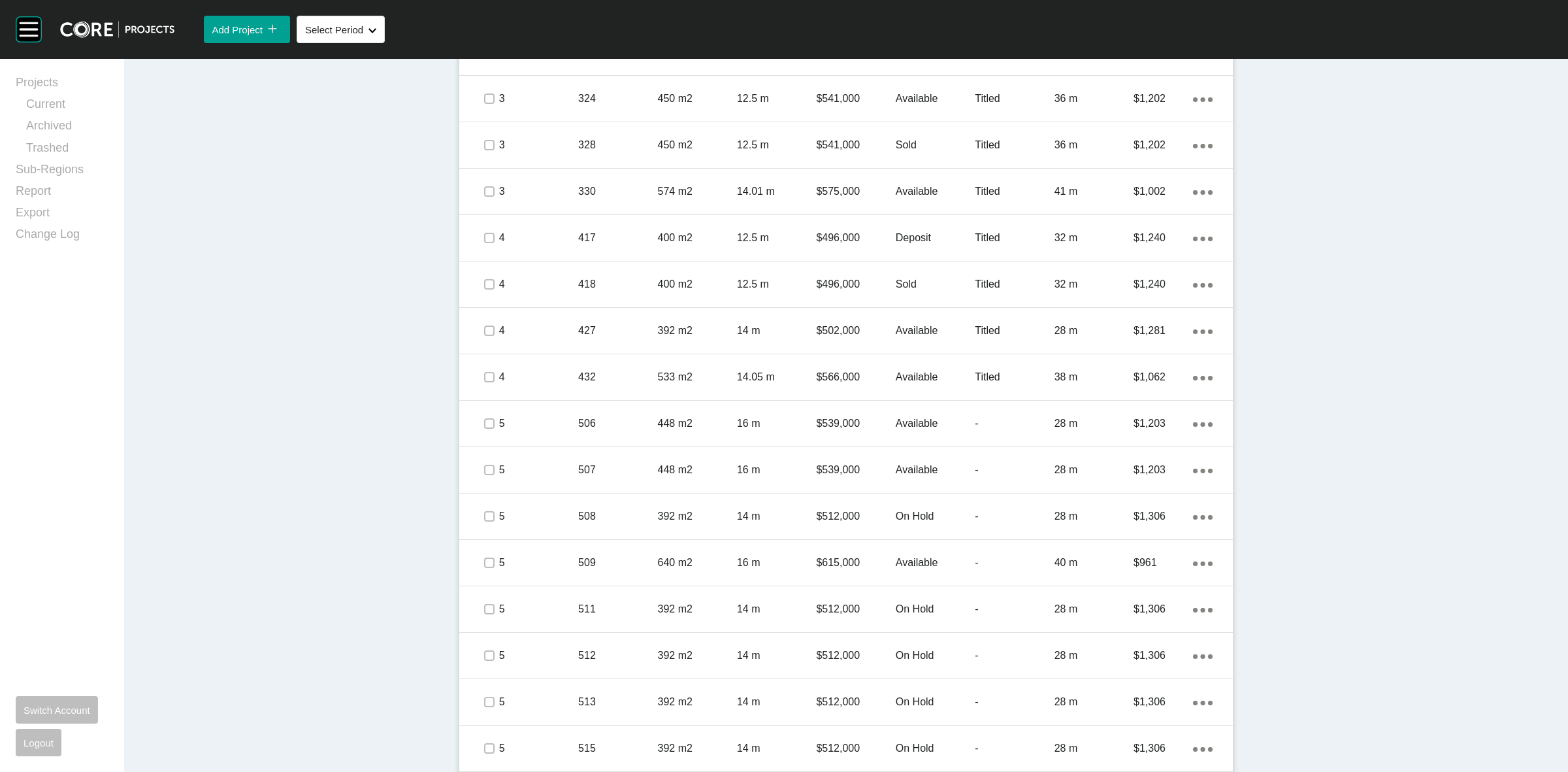
scroll to position [980, 0]
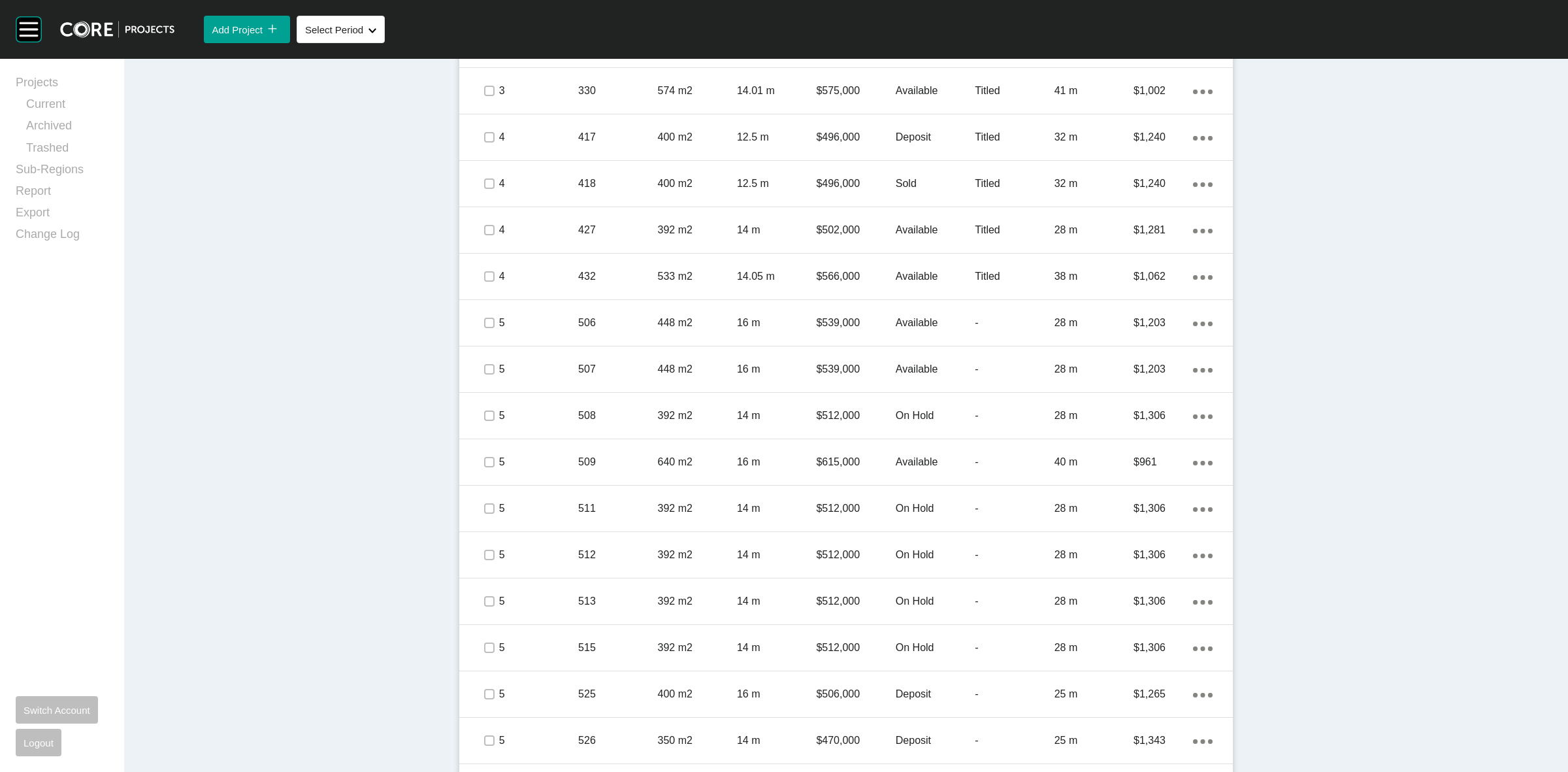
drag, startPoint x: 1345, startPoint y: 672, endPoint x: 1315, endPoint y: 672, distance: 30.0
click at [1345, 672] on div "Dashboard › Projects › Officer Fields › Worksheet Officer Fields Worksheet - Au…" at bounding box center [846, 86] width 1444 height 2015
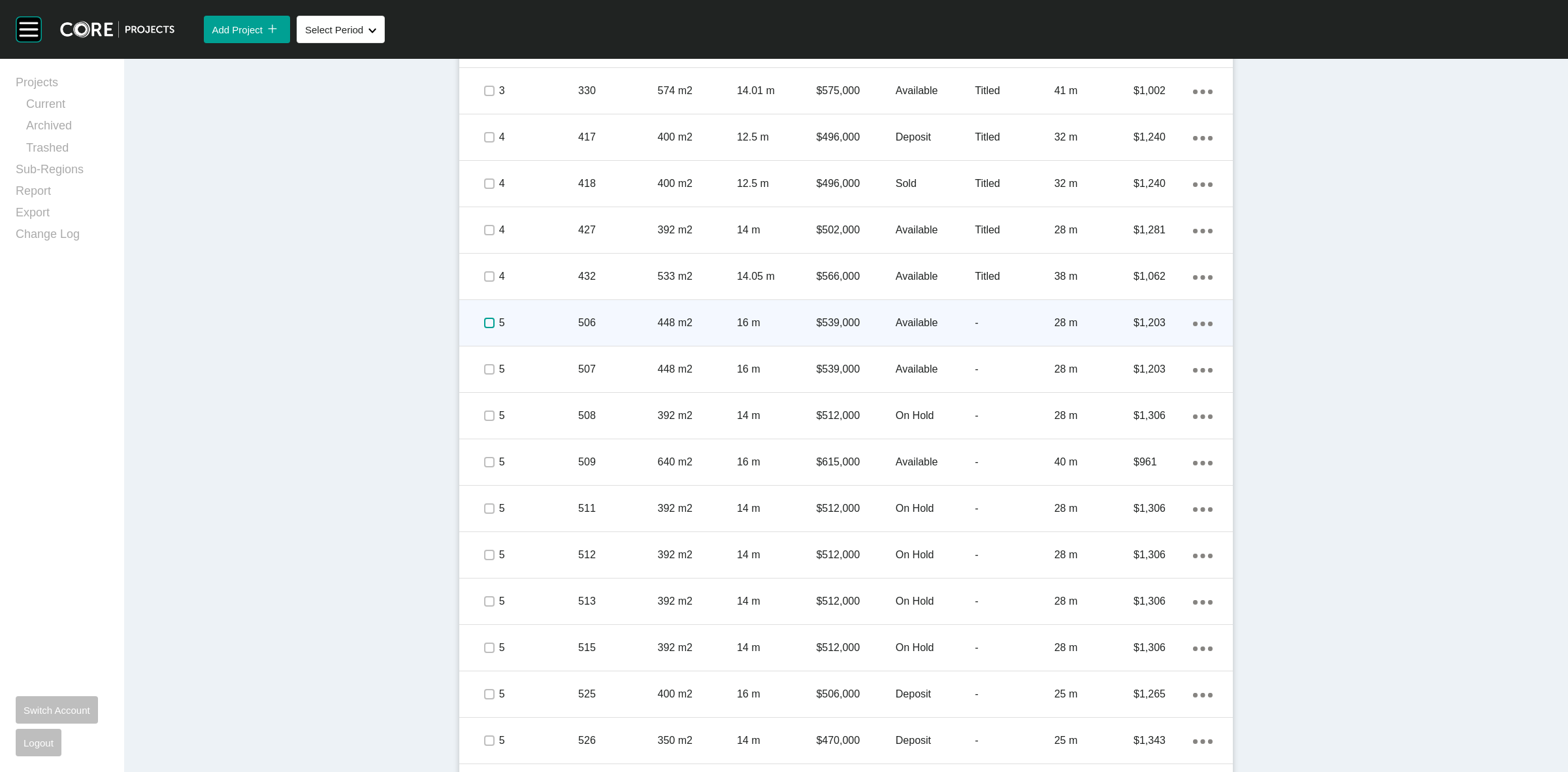
click at [484, 322] on label at bounding box center [489, 323] width 11 height 11
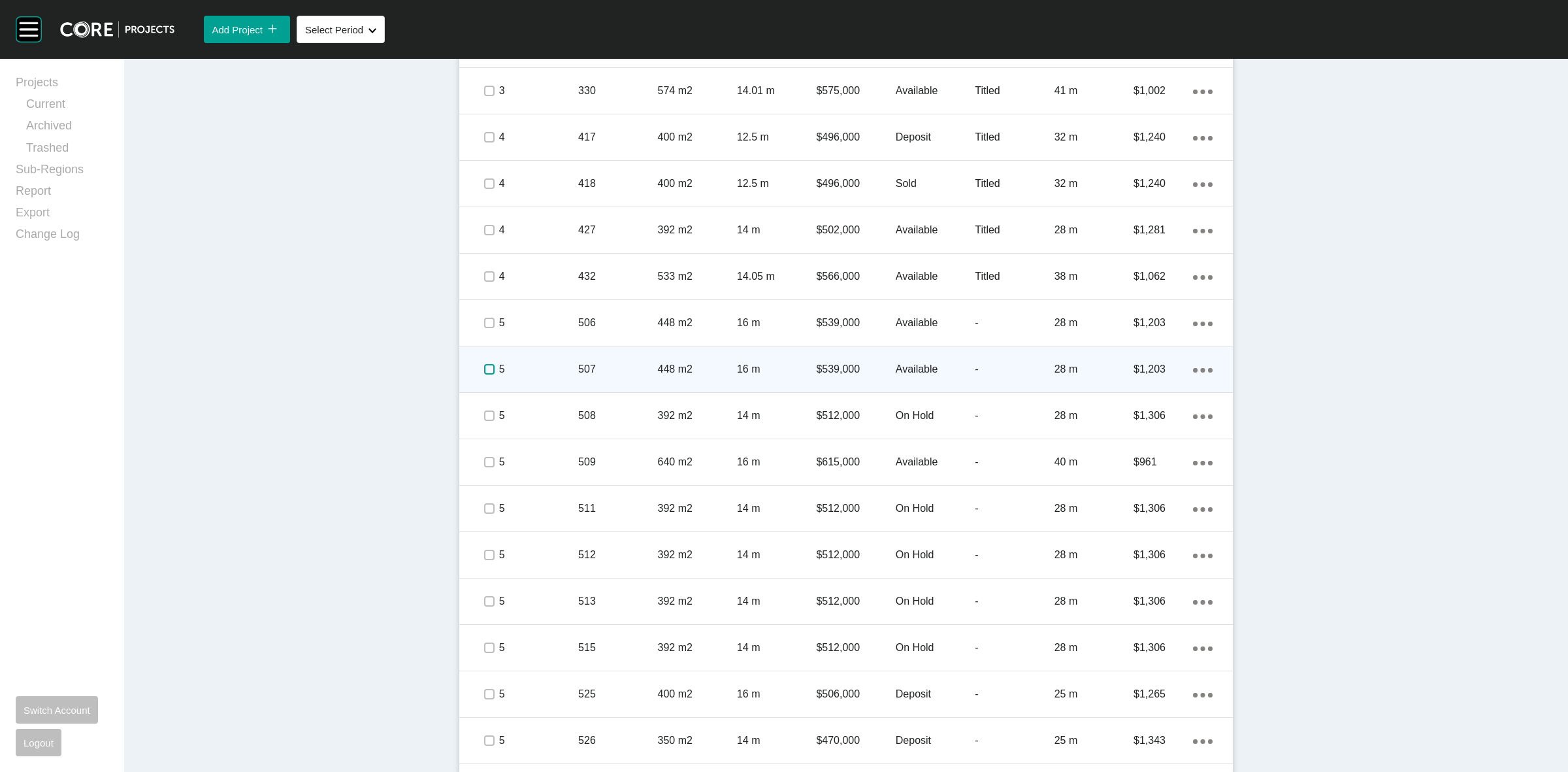
click at [484, 368] on label at bounding box center [489, 369] width 11 height 11
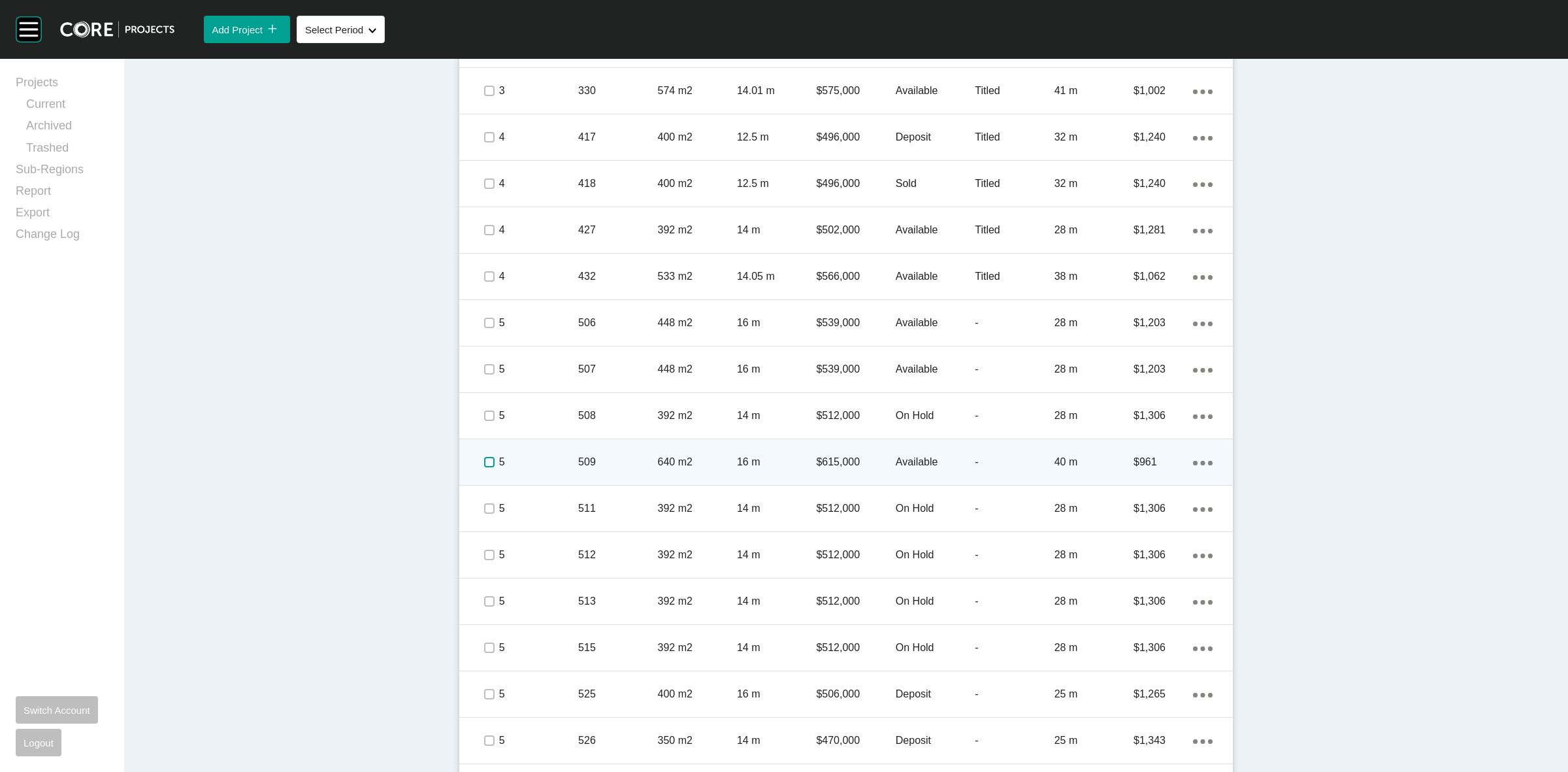
click at [488, 458] on label at bounding box center [489, 462] width 11 height 11
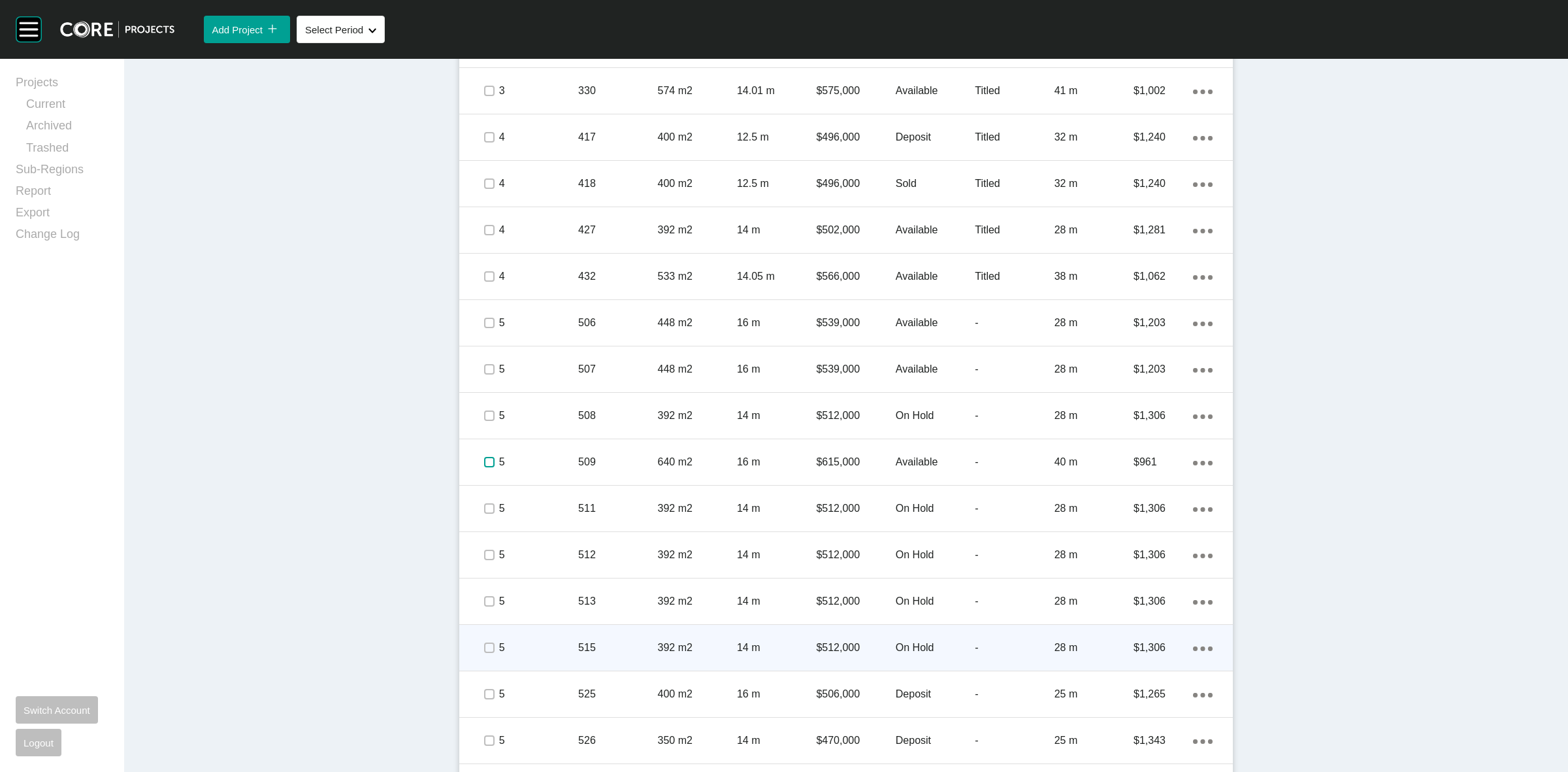
scroll to position [1062, 0]
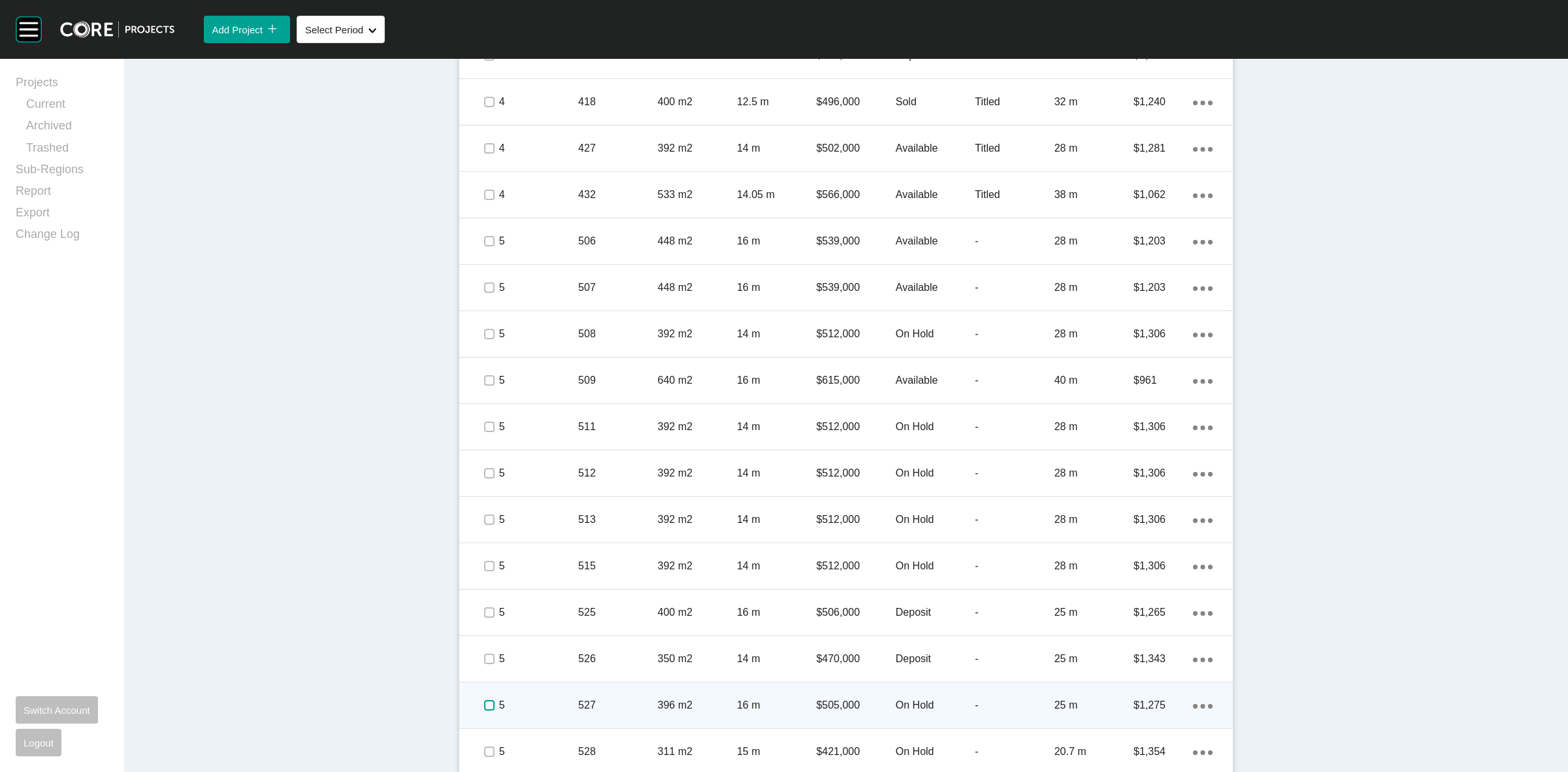
click at [484, 704] on label at bounding box center [489, 705] width 11 height 11
click at [534, 698] on p "5" at bounding box center [538, 705] width 79 height 15
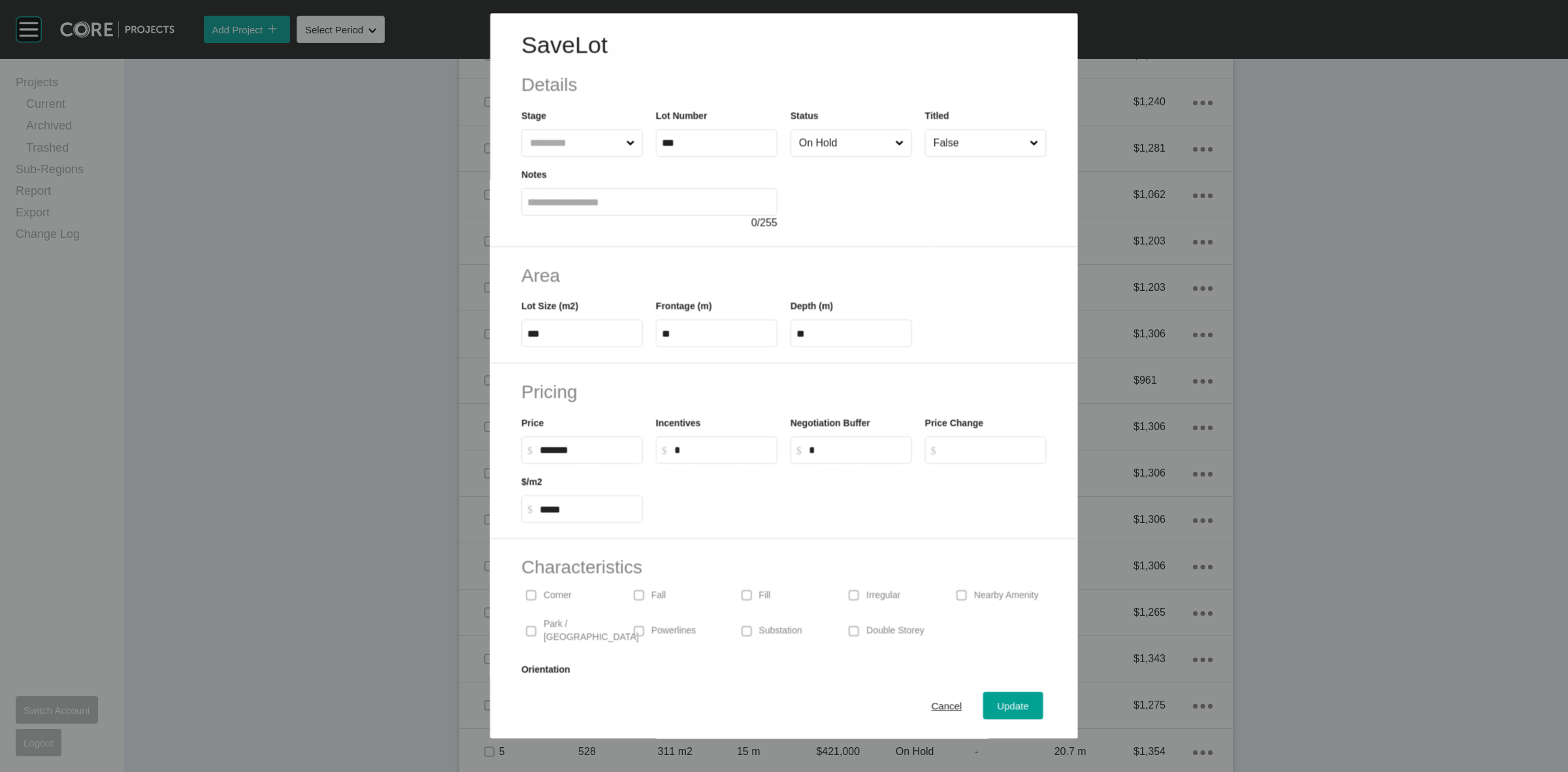
click at [822, 147] on input "On Hold" at bounding box center [844, 143] width 96 height 26
click at [1001, 705] on span "Update" at bounding box center [1013, 706] width 32 height 11
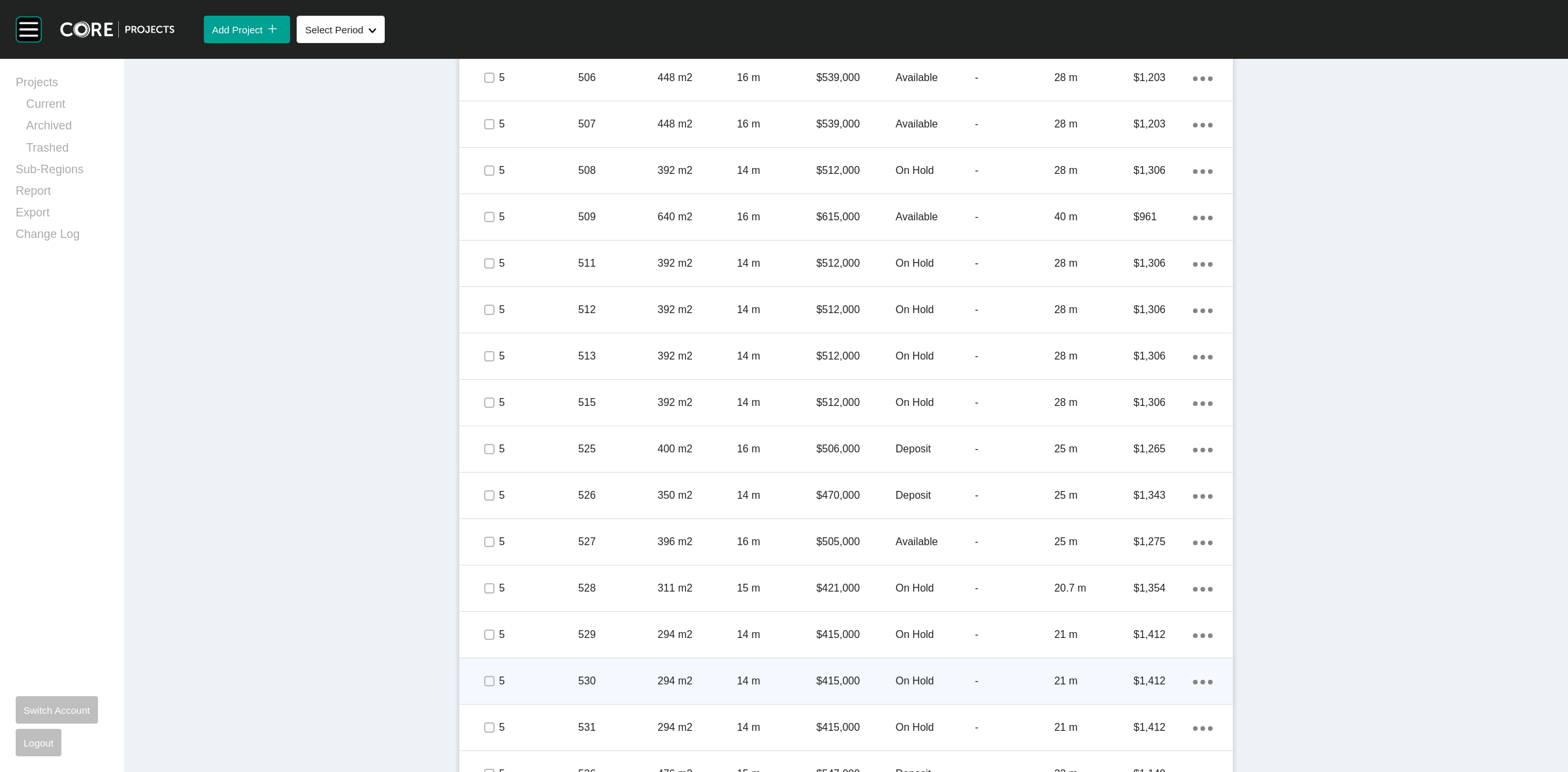
scroll to position [1302, 0]
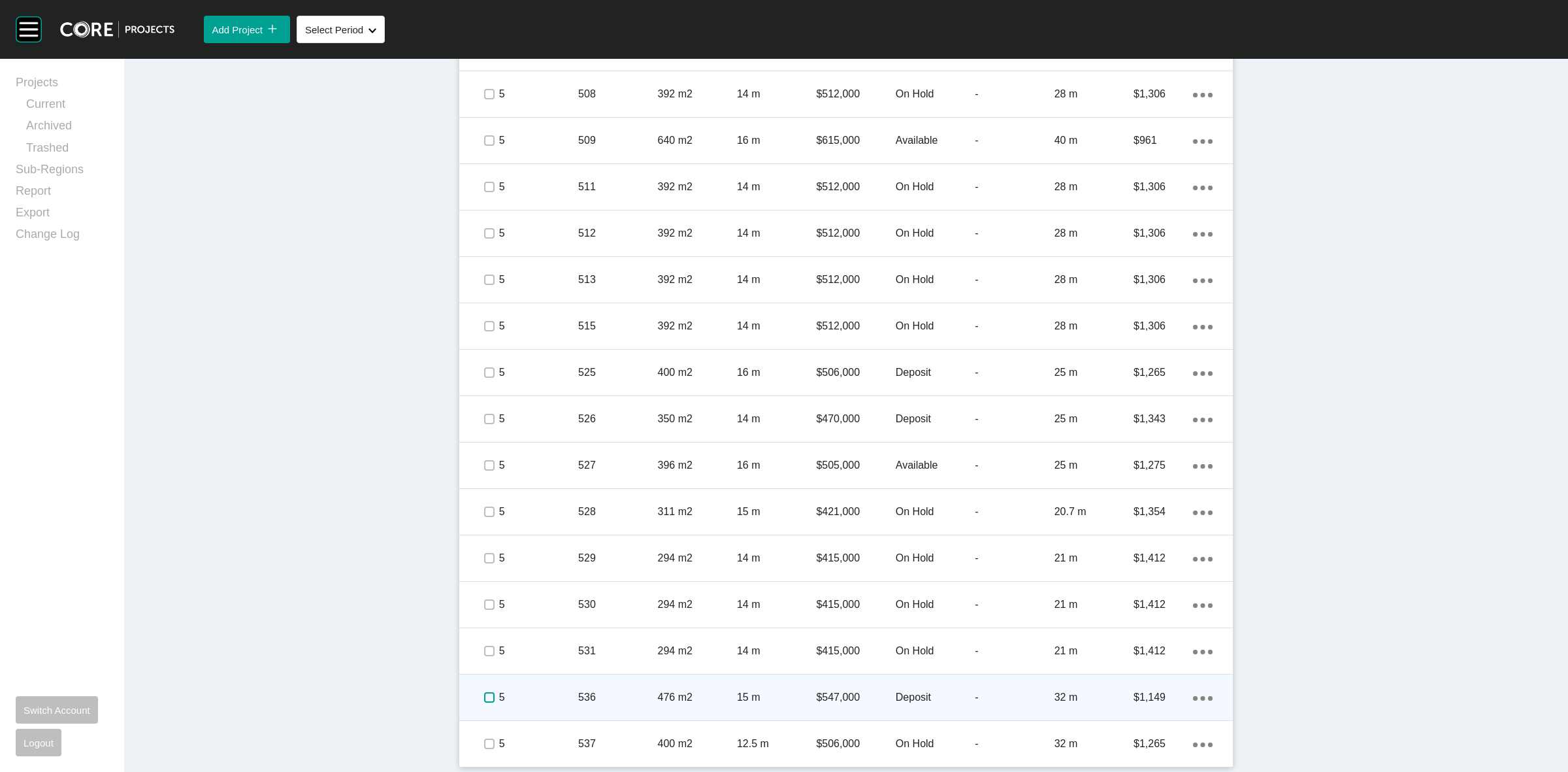
drag, startPoint x: 482, startPoint y: 699, endPoint x: 533, endPoint y: 696, distance: 51.1
click at [484, 697] on label at bounding box center [489, 697] width 11 height 11
click at [536, 696] on p "5" at bounding box center [538, 697] width 79 height 15
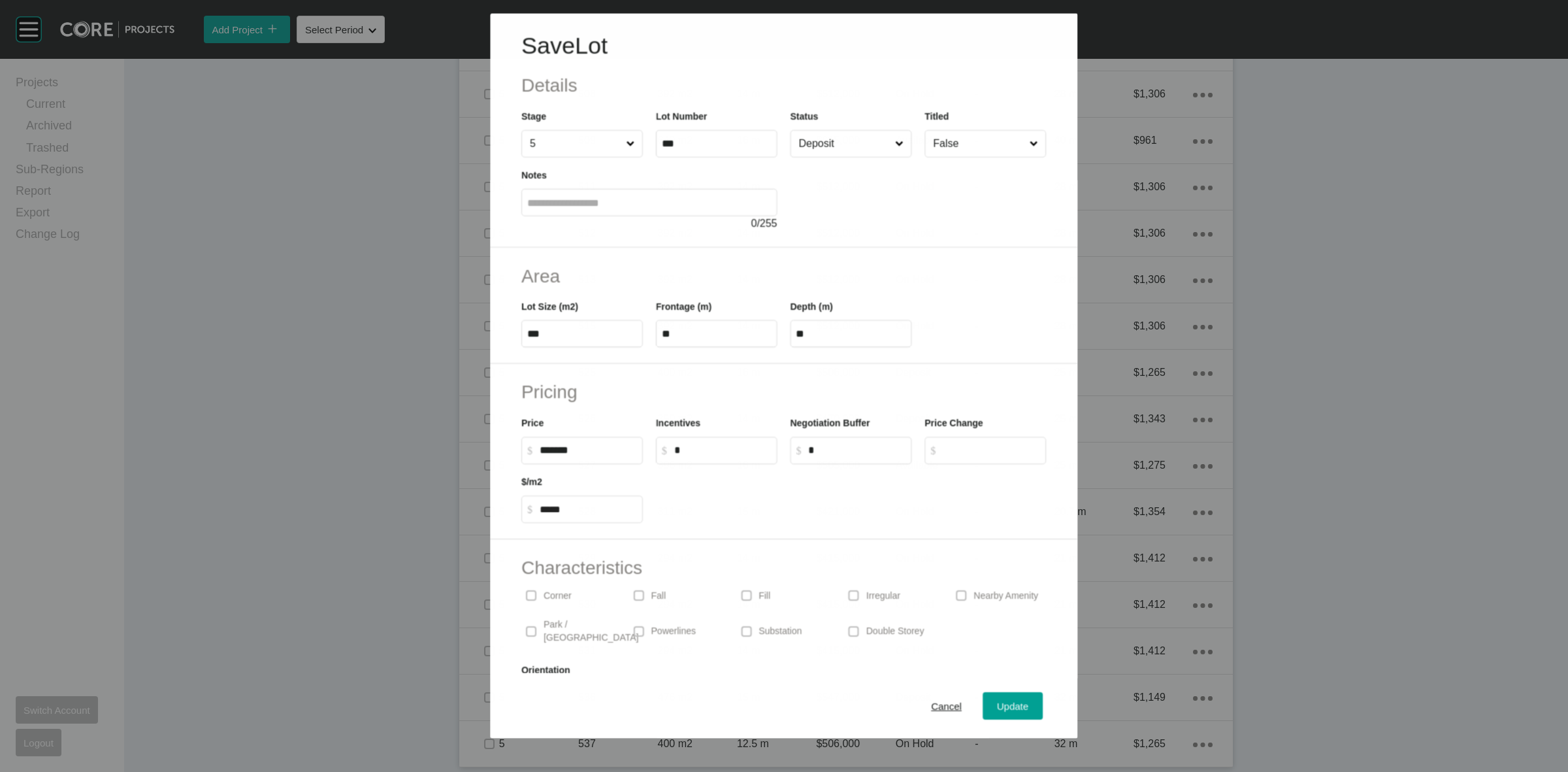
click at [844, 152] on input "Deposit" at bounding box center [844, 143] width 96 height 26
click at [994, 697] on div "Update" at bounding box center [1013, 706] width 38 height 18
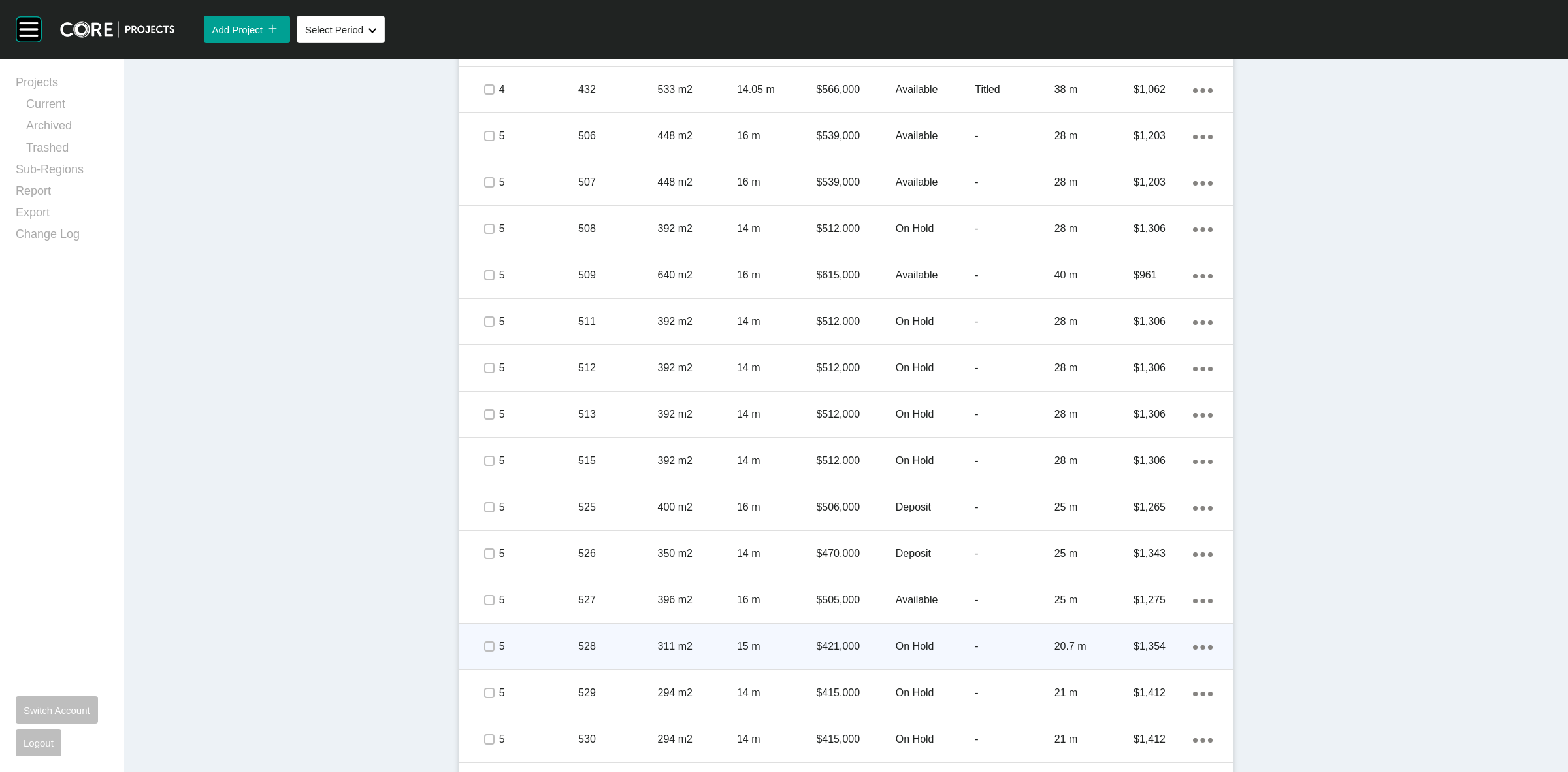
scroll to position [1138, 0]
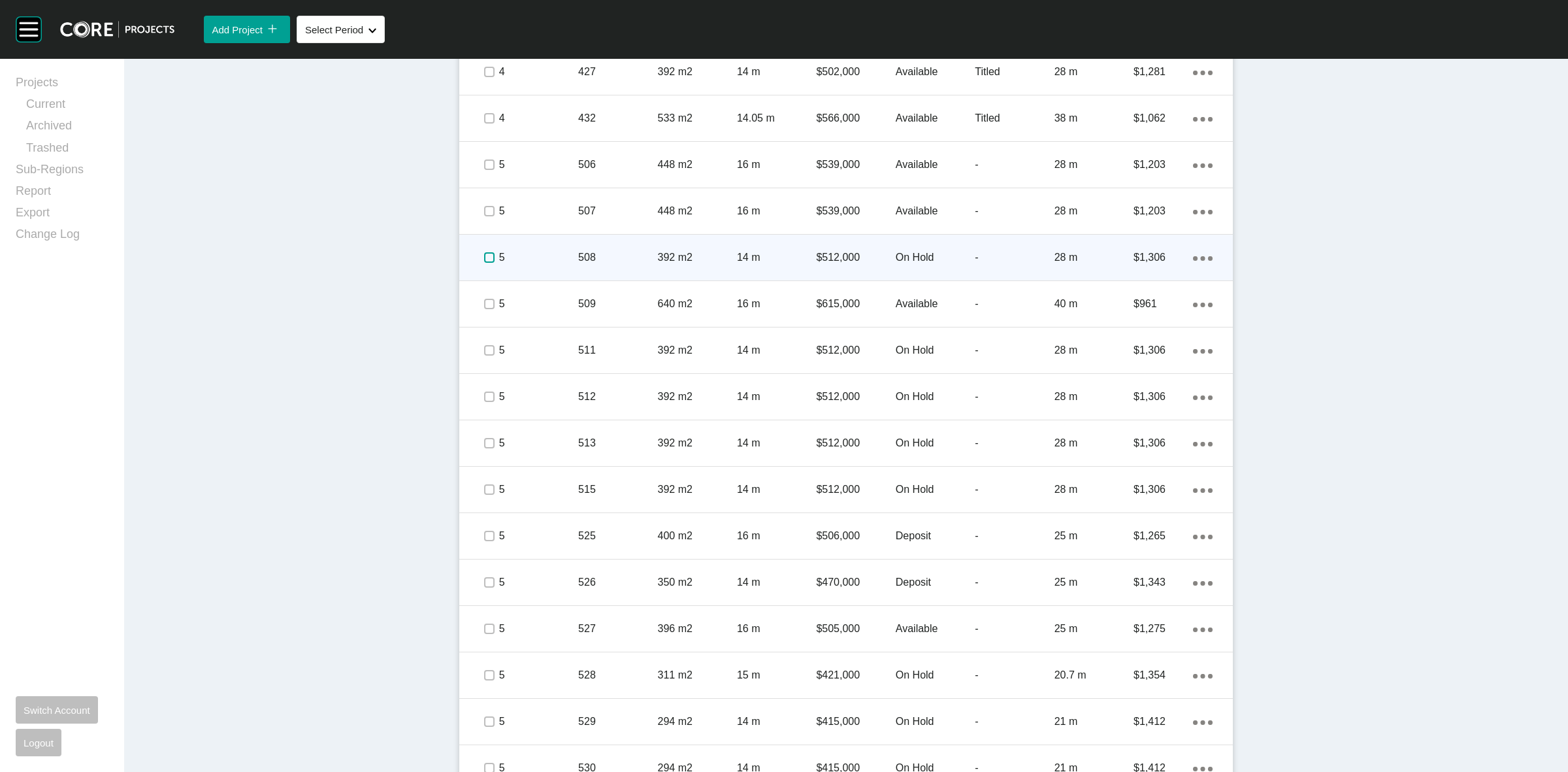
click at [484, 257] on label at bounding box center [489, 257] width 11 height 11
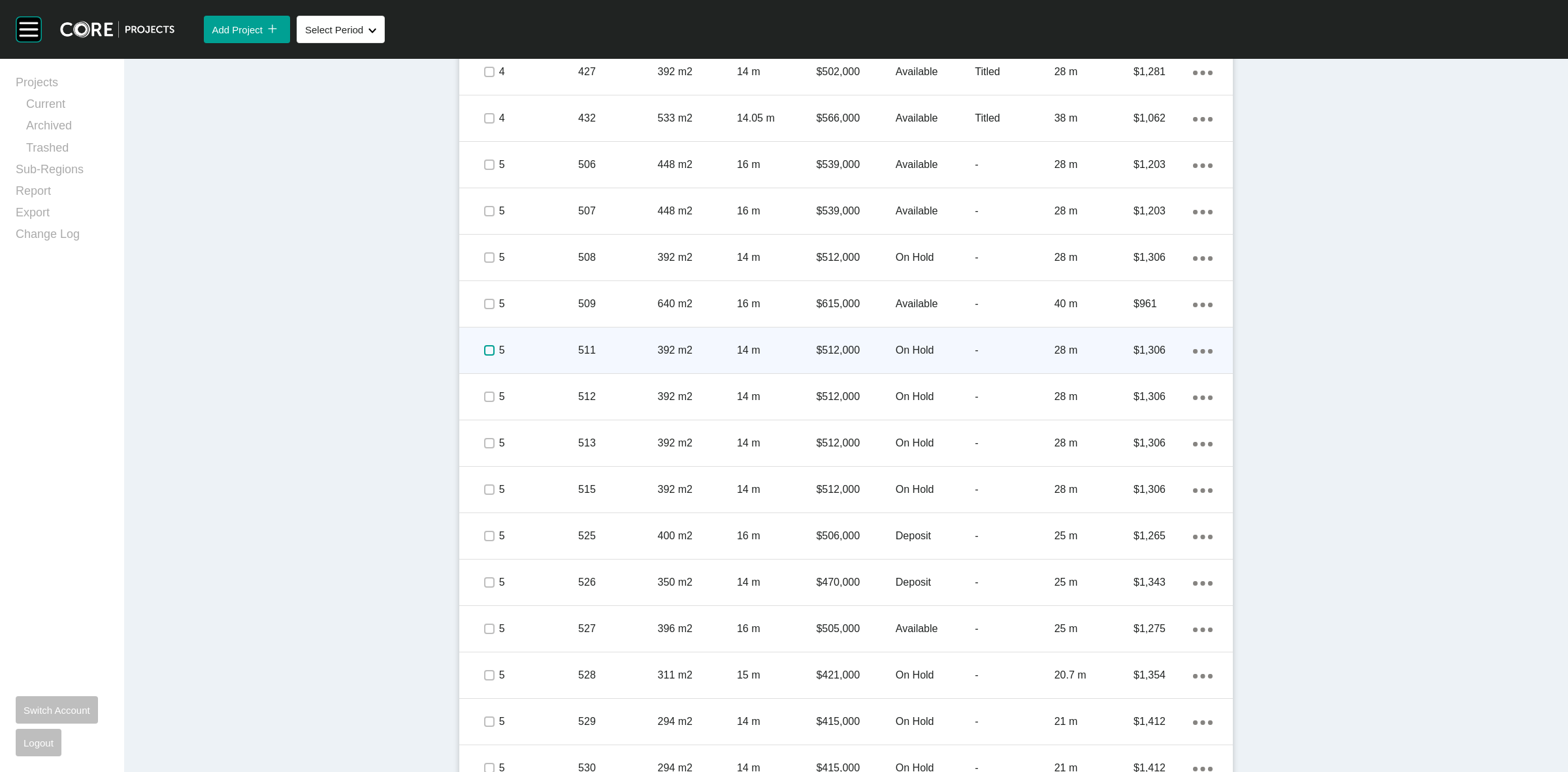
click at [479, 347] on span at bounding box center [488, 350] width 19 height 20
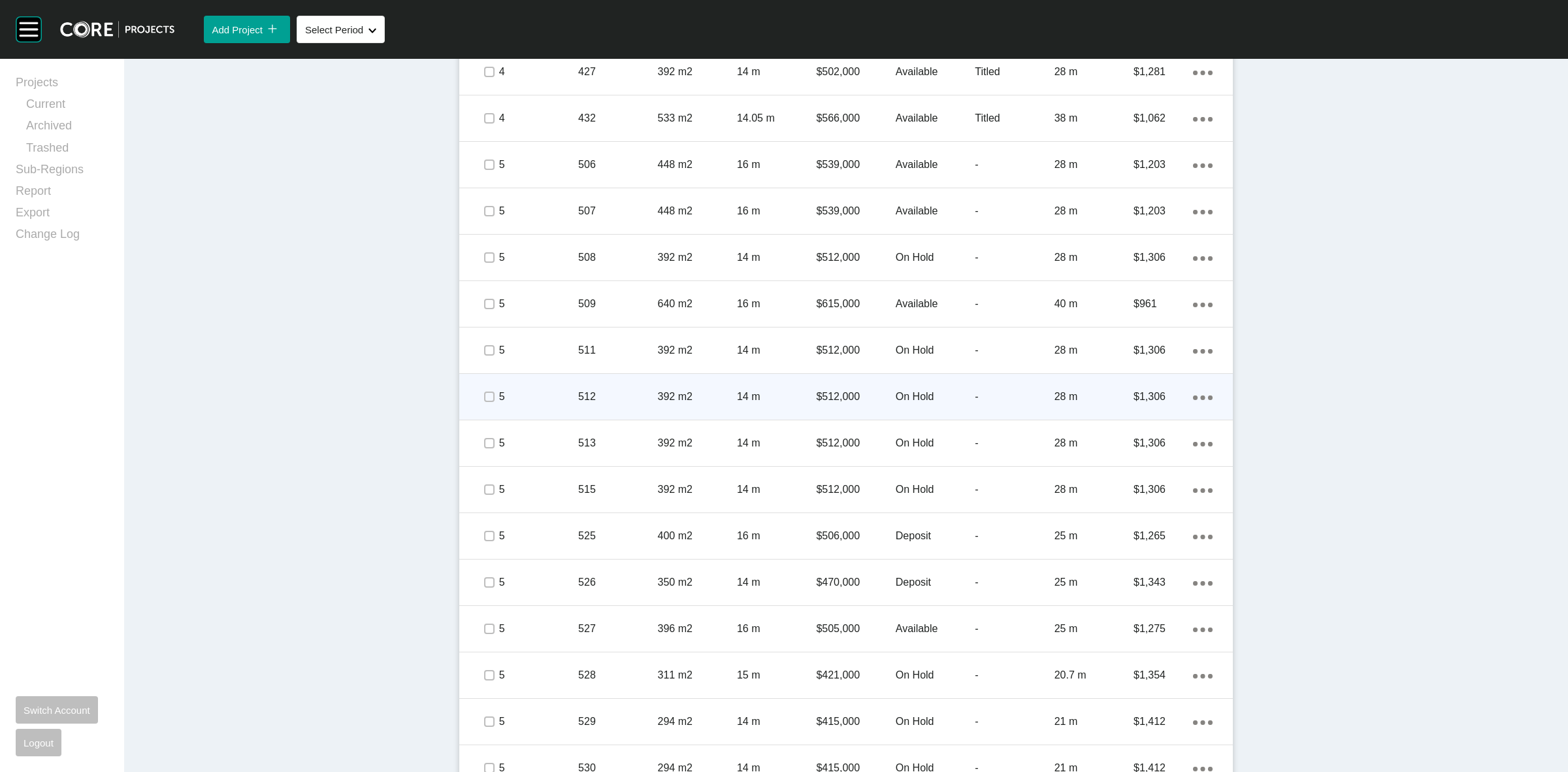
click at [479, 387] on span at bounding box center [488, 397] width 19 height 20
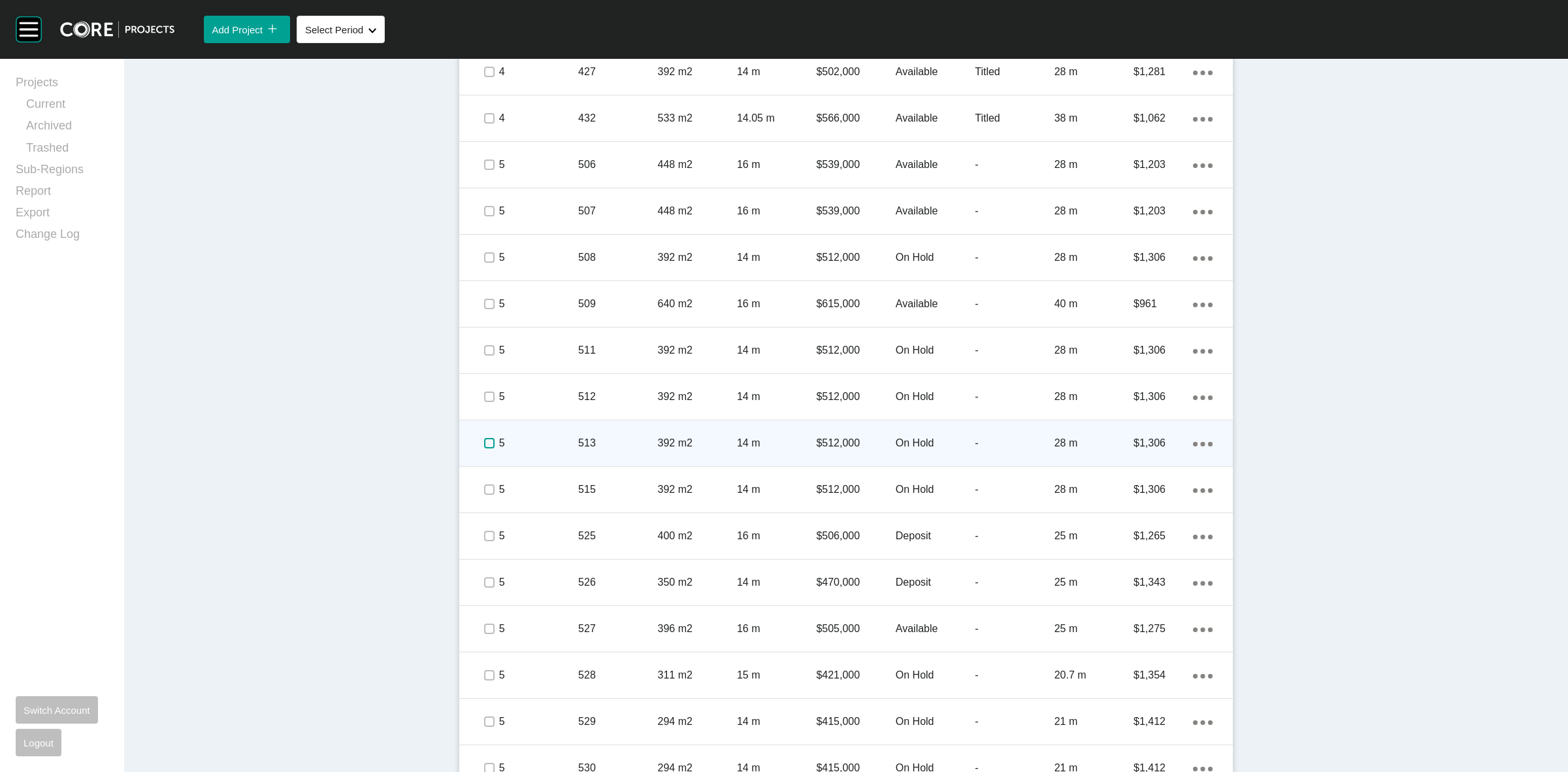
click at [484, 442] on label at bounding box center [489, 443] width 11 height 11
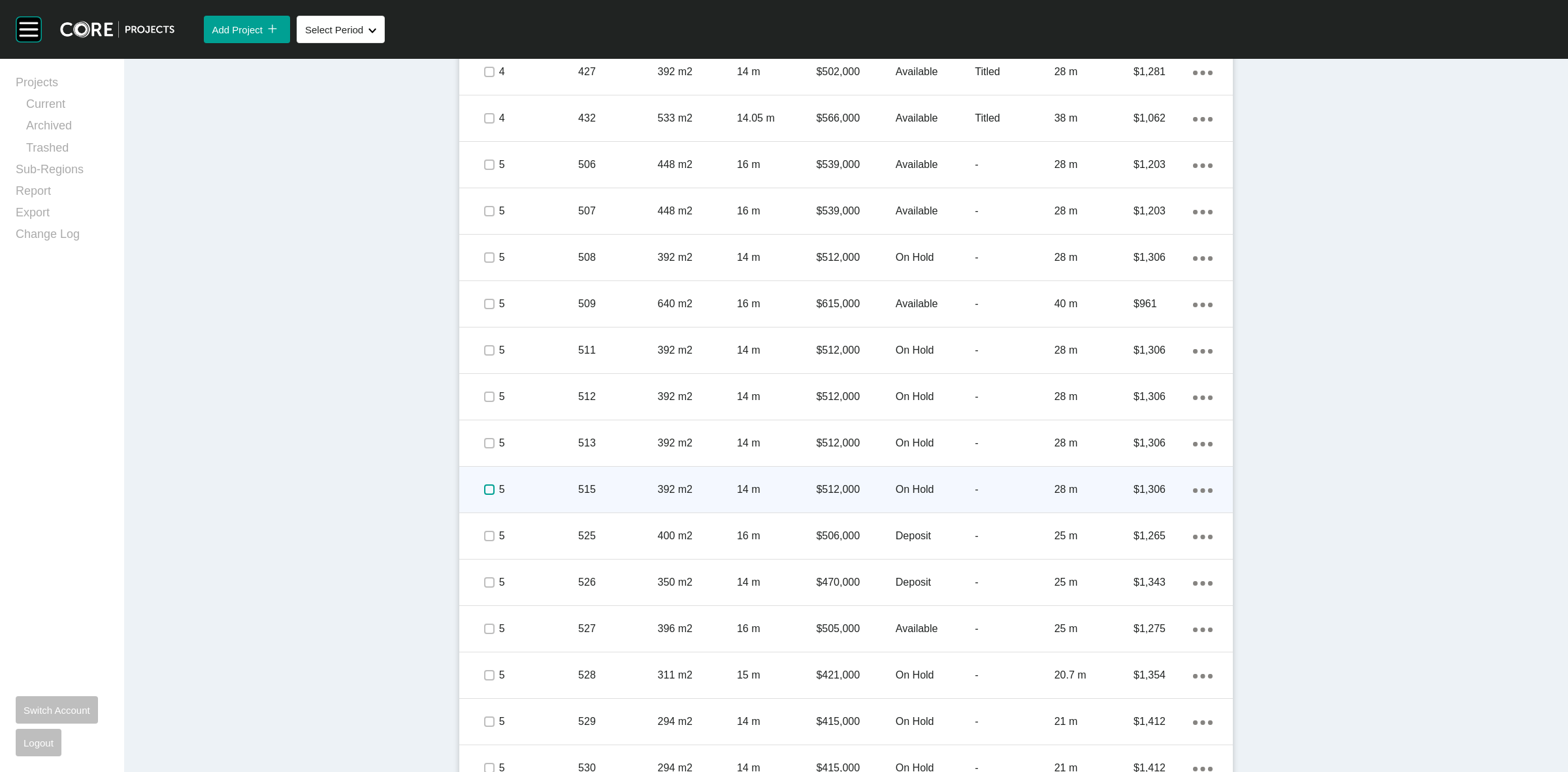
click at [484, 487] on label at bounding box center [489, 489] width 11 height 11
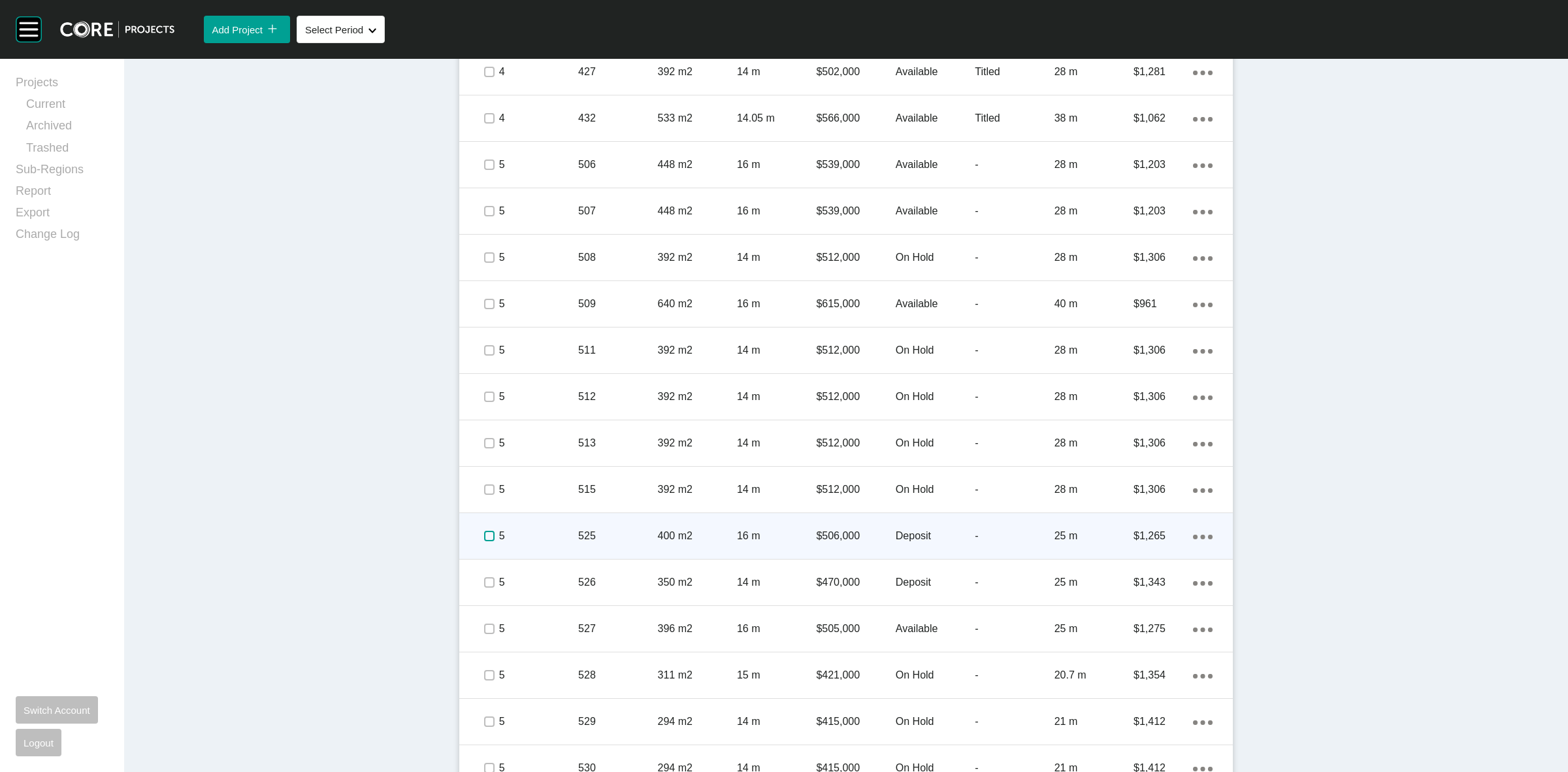
click at [484, 535] on label at bounding box center [489, 536] width 11 height 11
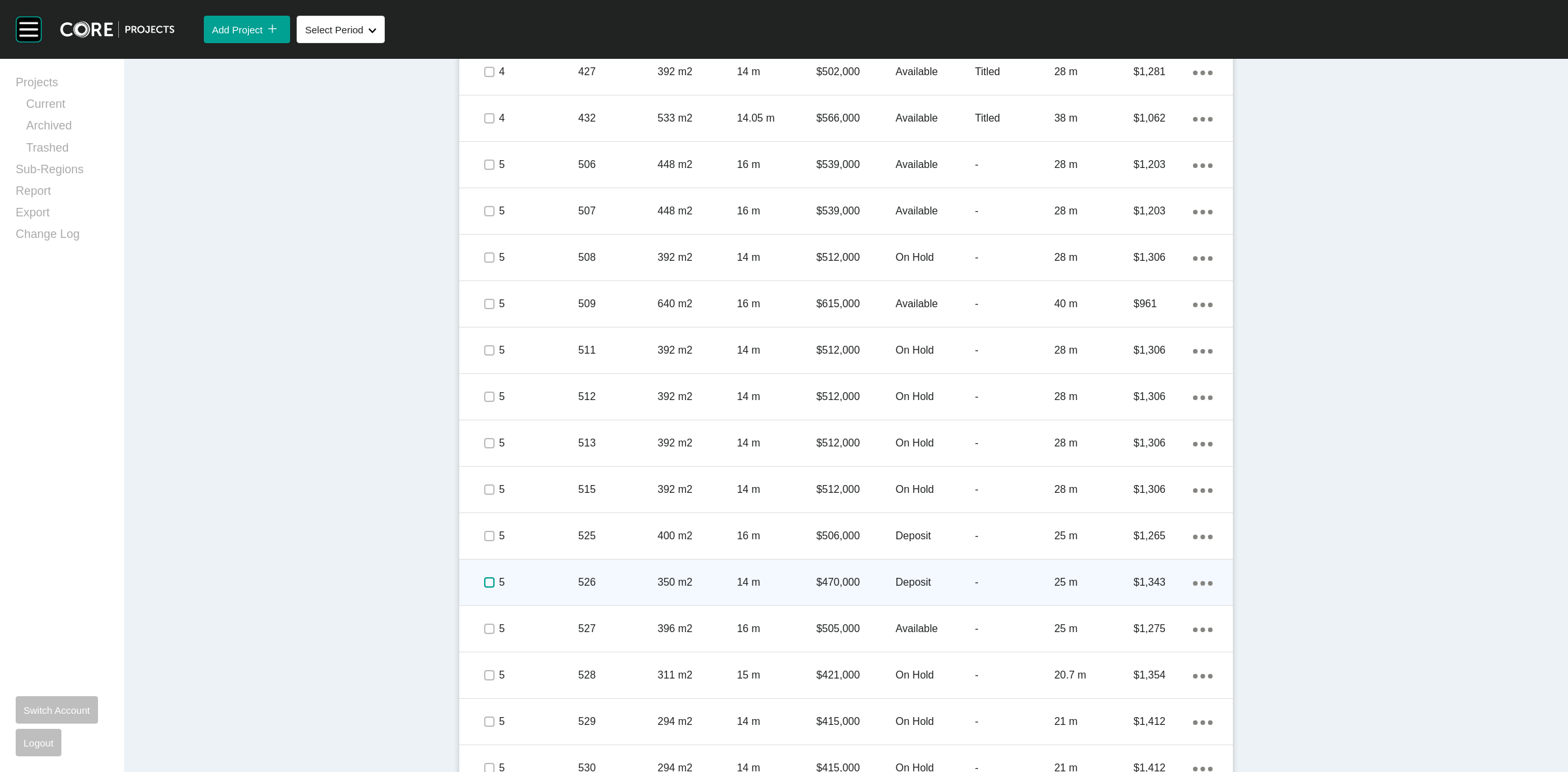
click at [484, 577] on label at bounding box center [489, 582] width 11 height 11
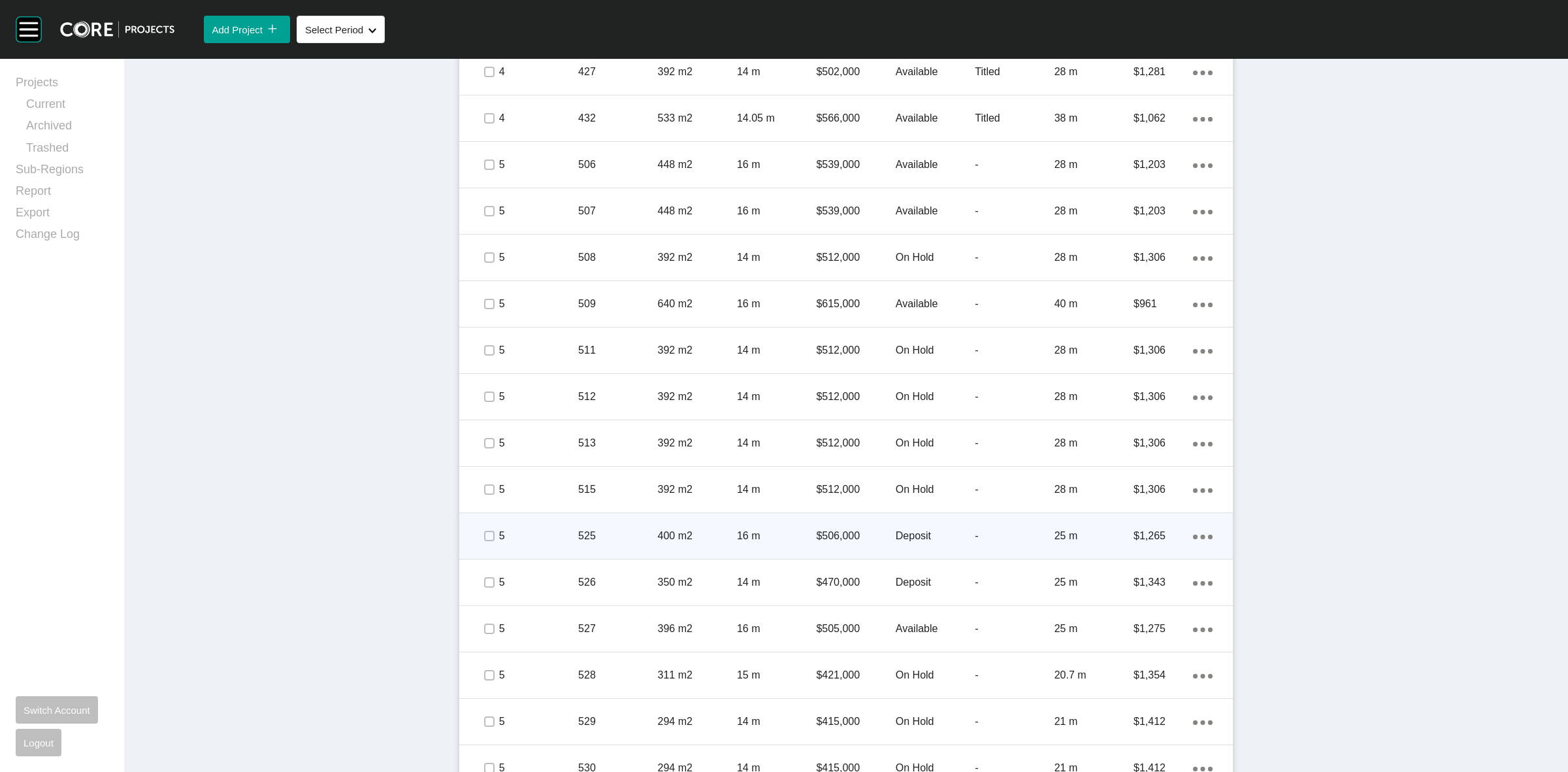
click at [522, 535] on p "5" at bounding box center [538, 536] width 79 height 15
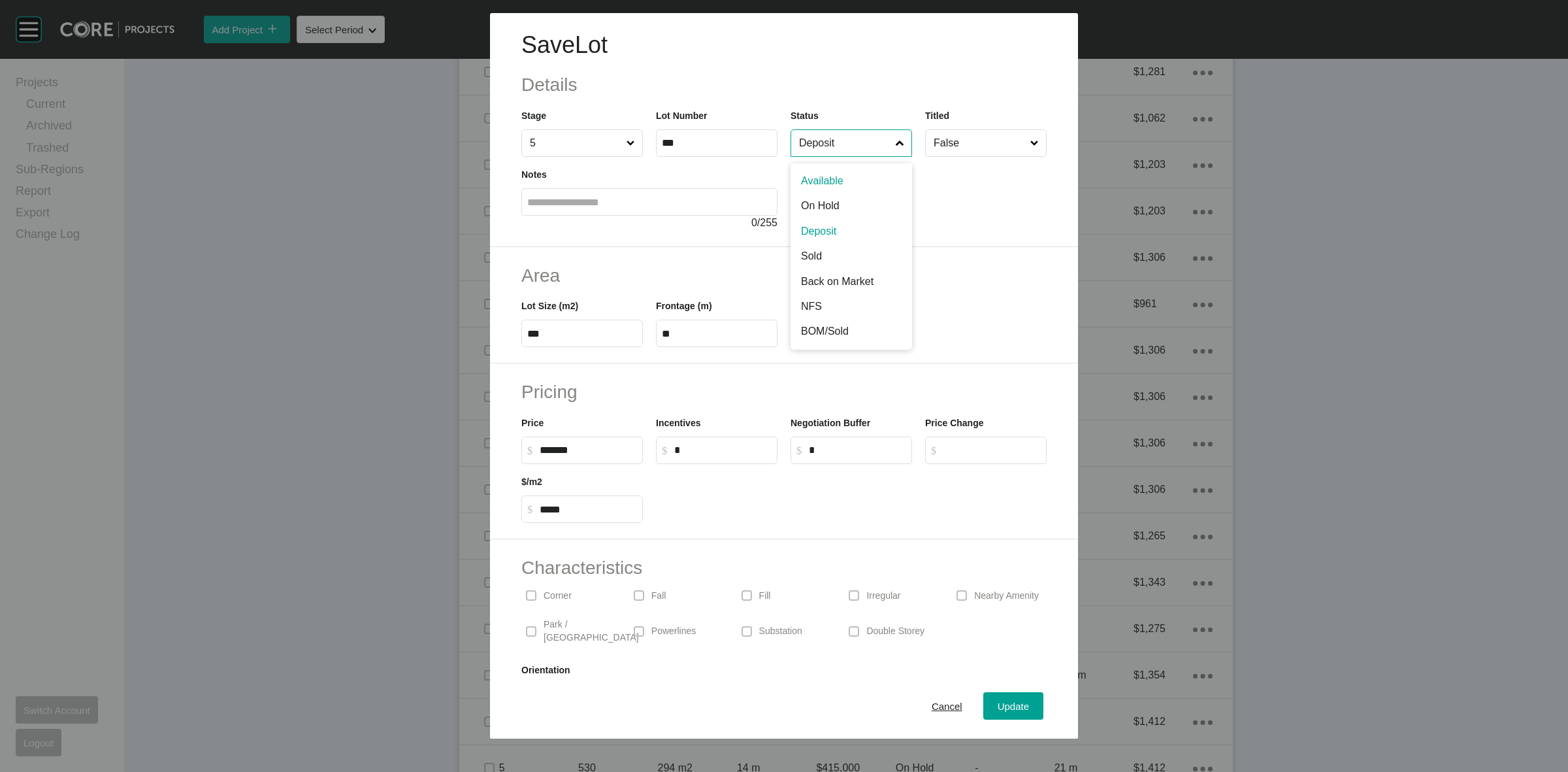
click at [823, 138] on input "Deposit" at bounding box center [844, 143] width 97 height 26
click at [1008, 703] on span "Update" at bounding box center [1013, 706] width 32 height 11
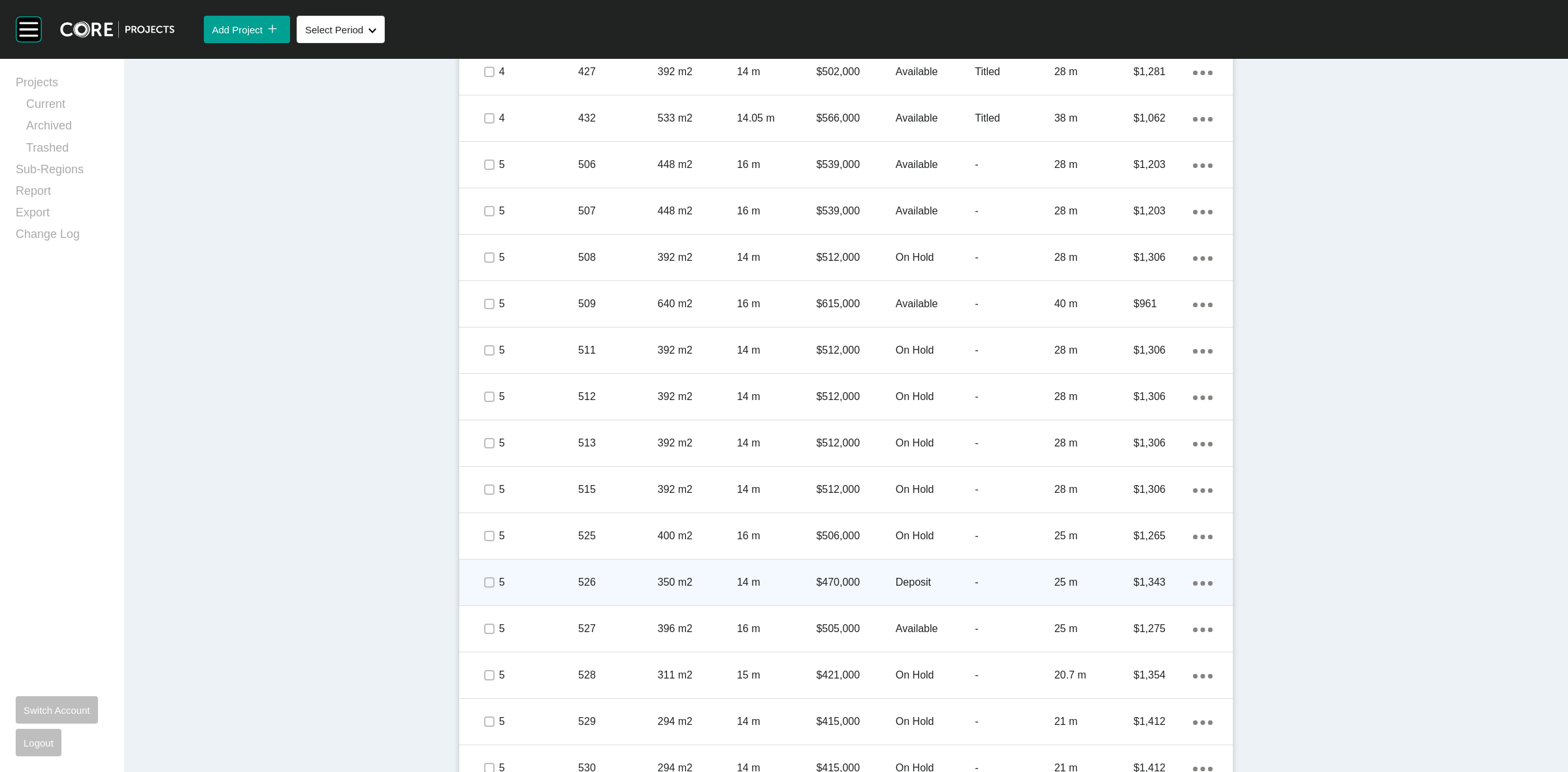
click at [529, 579] on p "5" at bounding box center [538, 583] width 79 height 15
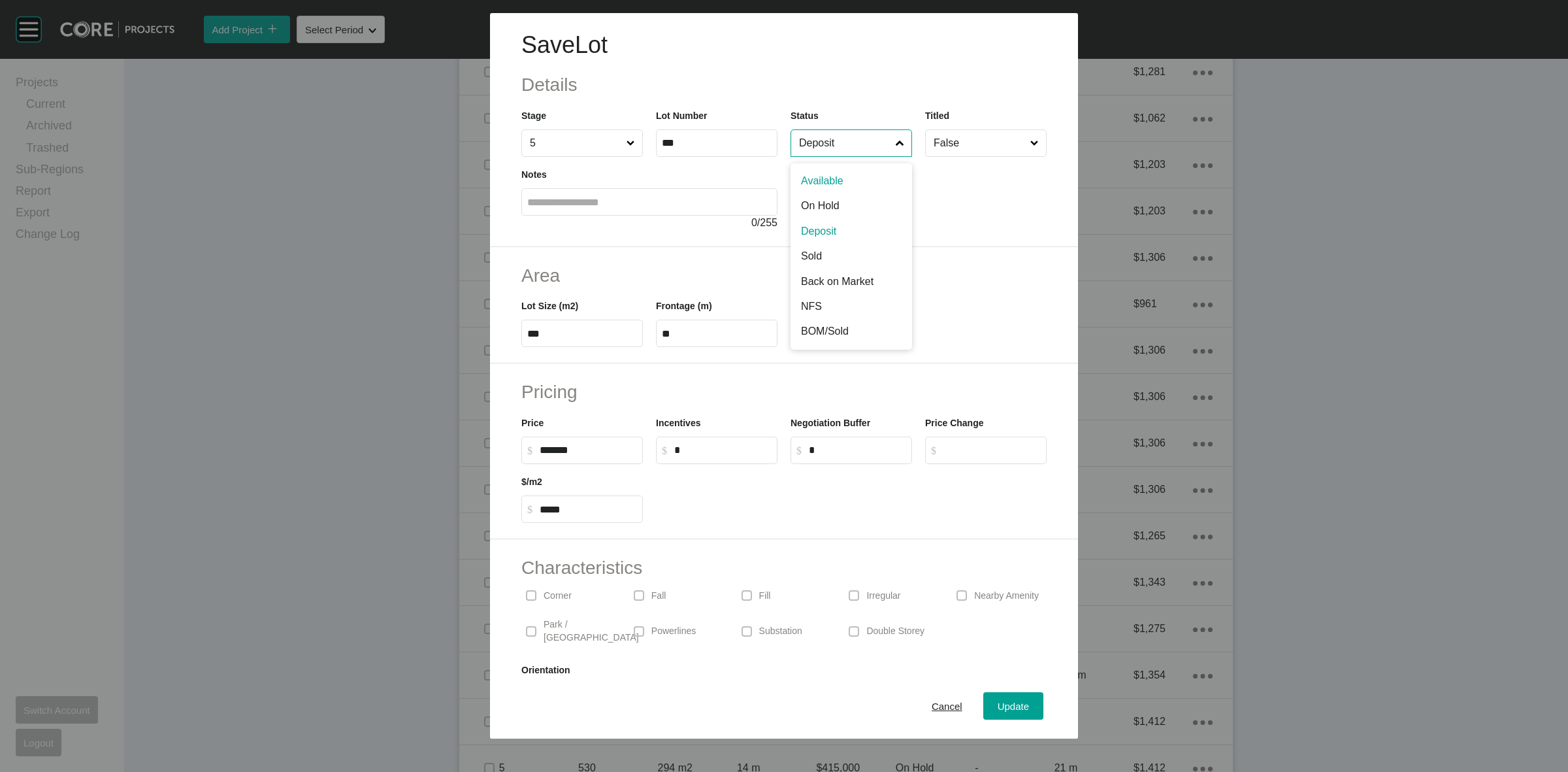
click at [835, 148] on input "Deposit" at bounding box center [844, 143] width 97 height 26
click at [983, 696] on button "Update" at bounding box center [1013, 706] width 60 height 28
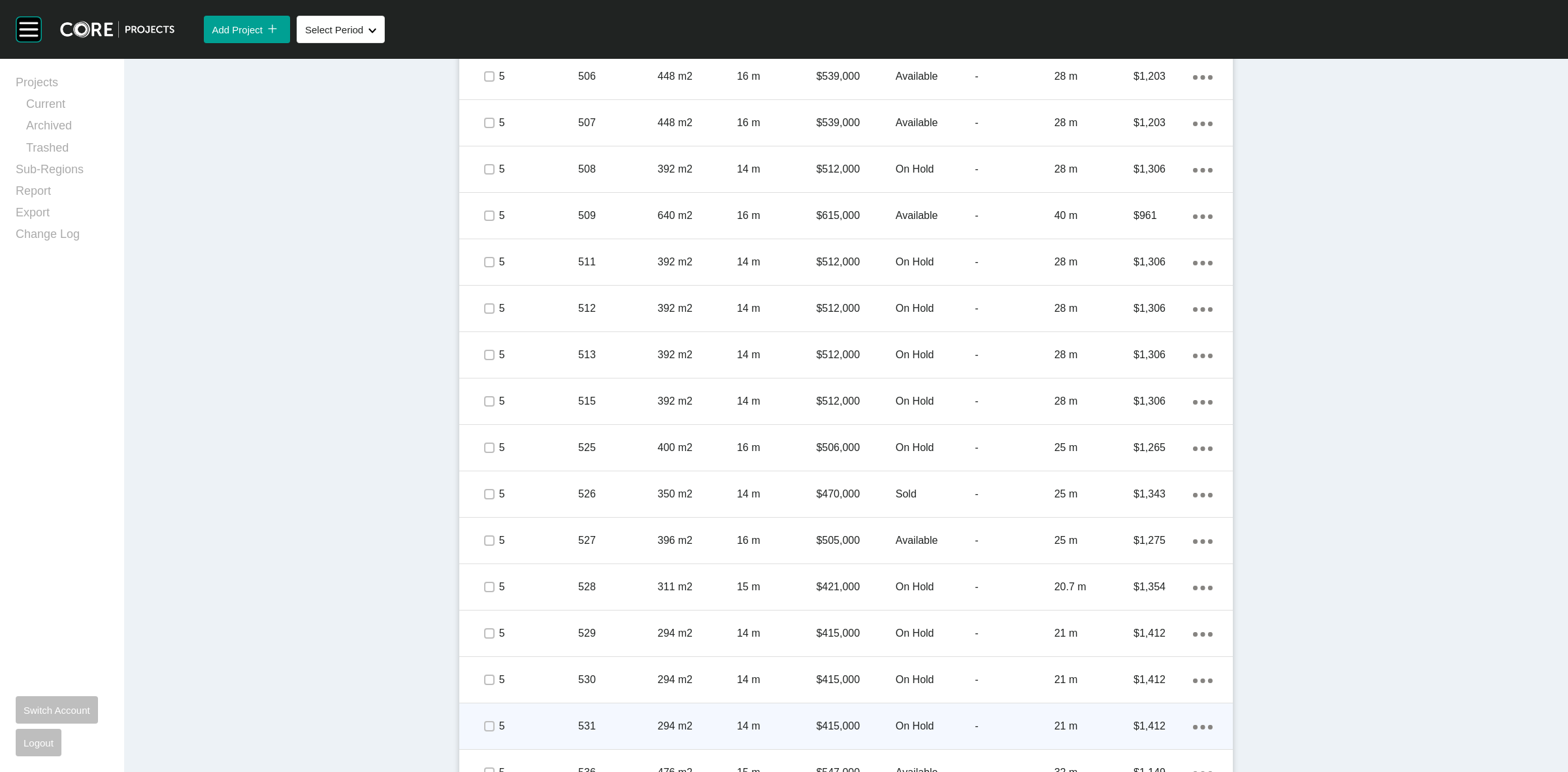
scroll to position [1302, 0]
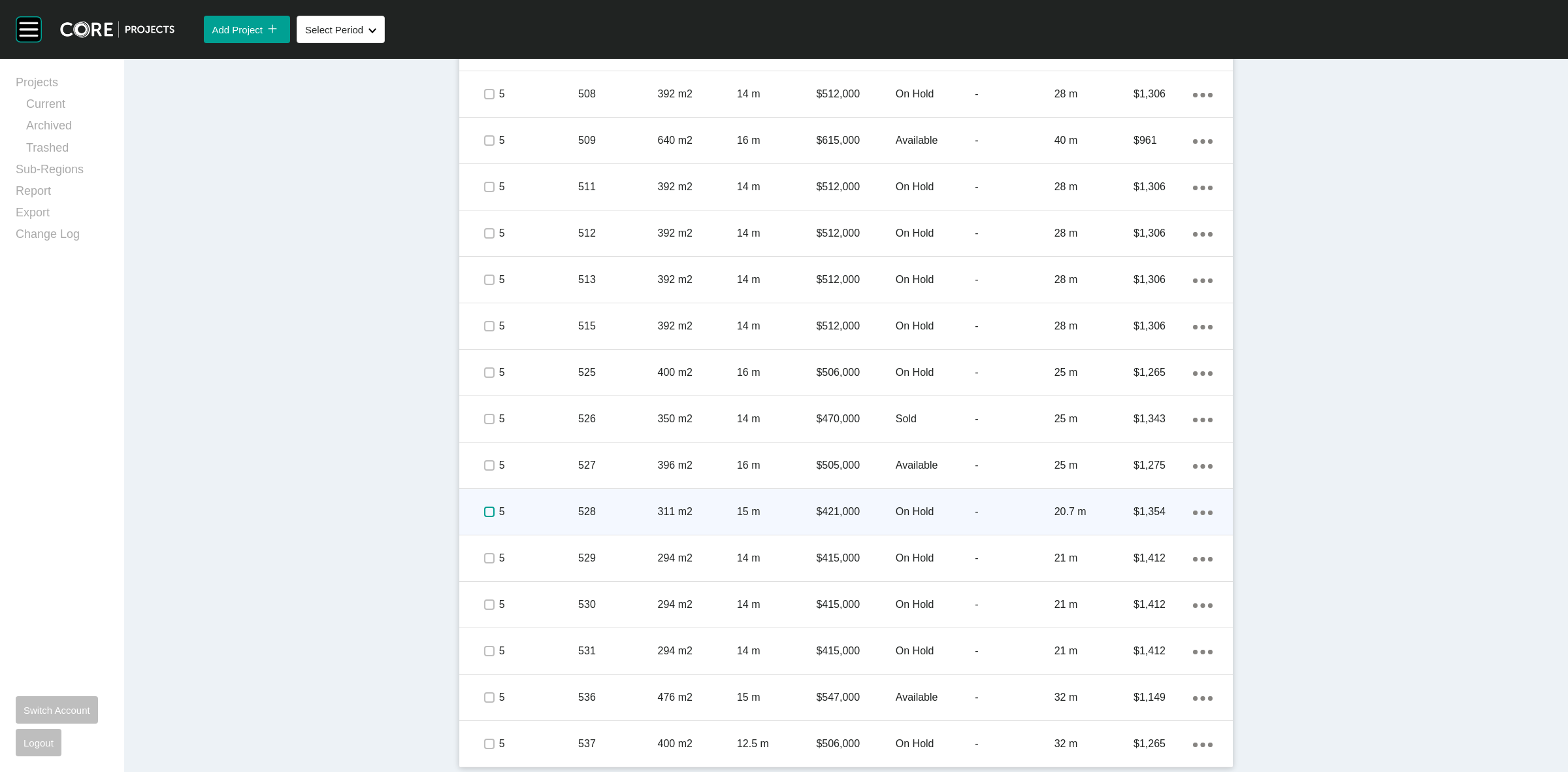
drag, startPoint x: 475, startPoint y: 511, endPoint x: 485, endPoint y: 560, distance: 50.0
click at [484, 512] on label at bounding box center [489, 511] width 11 height 11
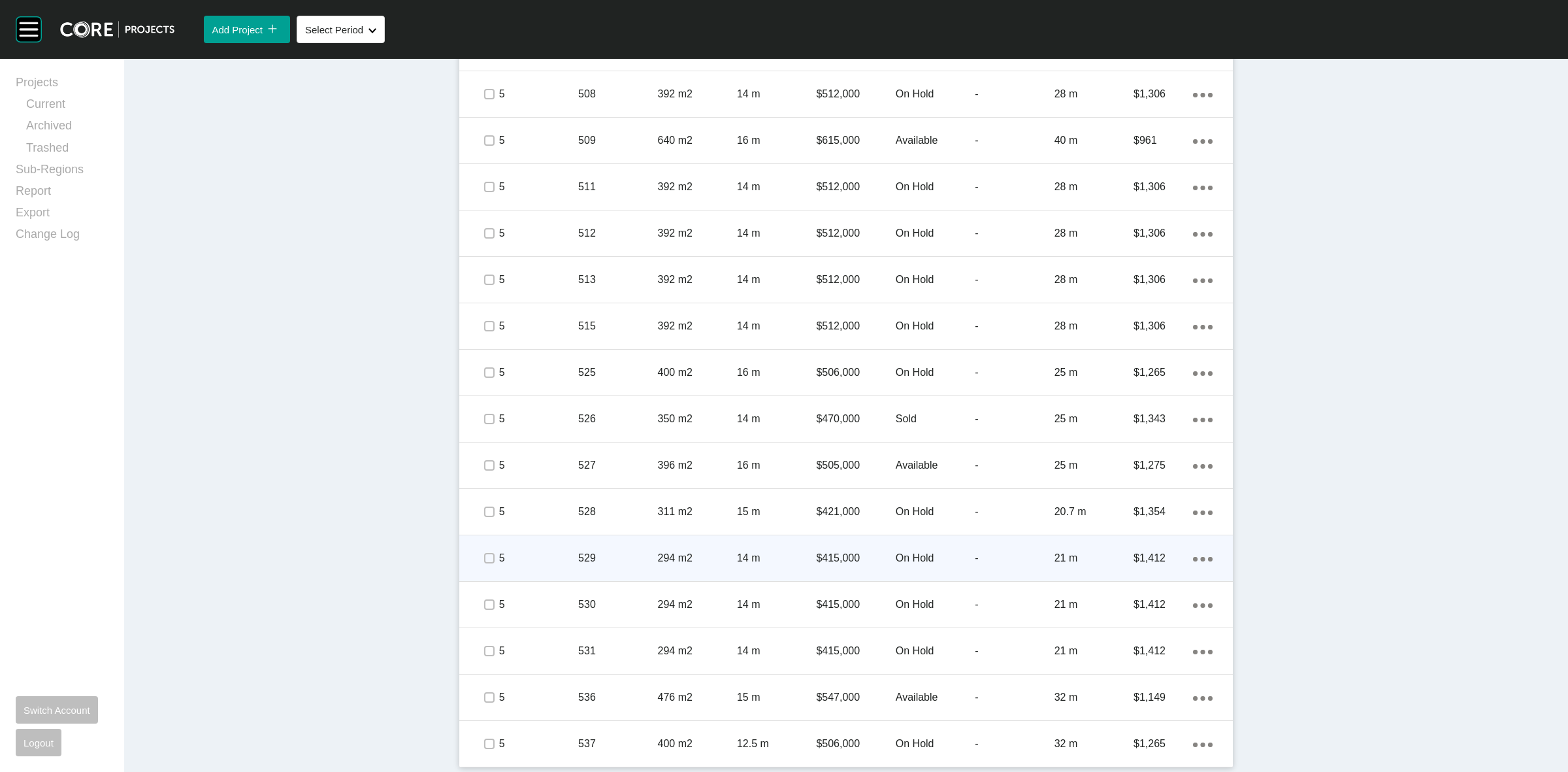
click at [479, 559] on span at bounding box center [488, 558] width 19 height 20
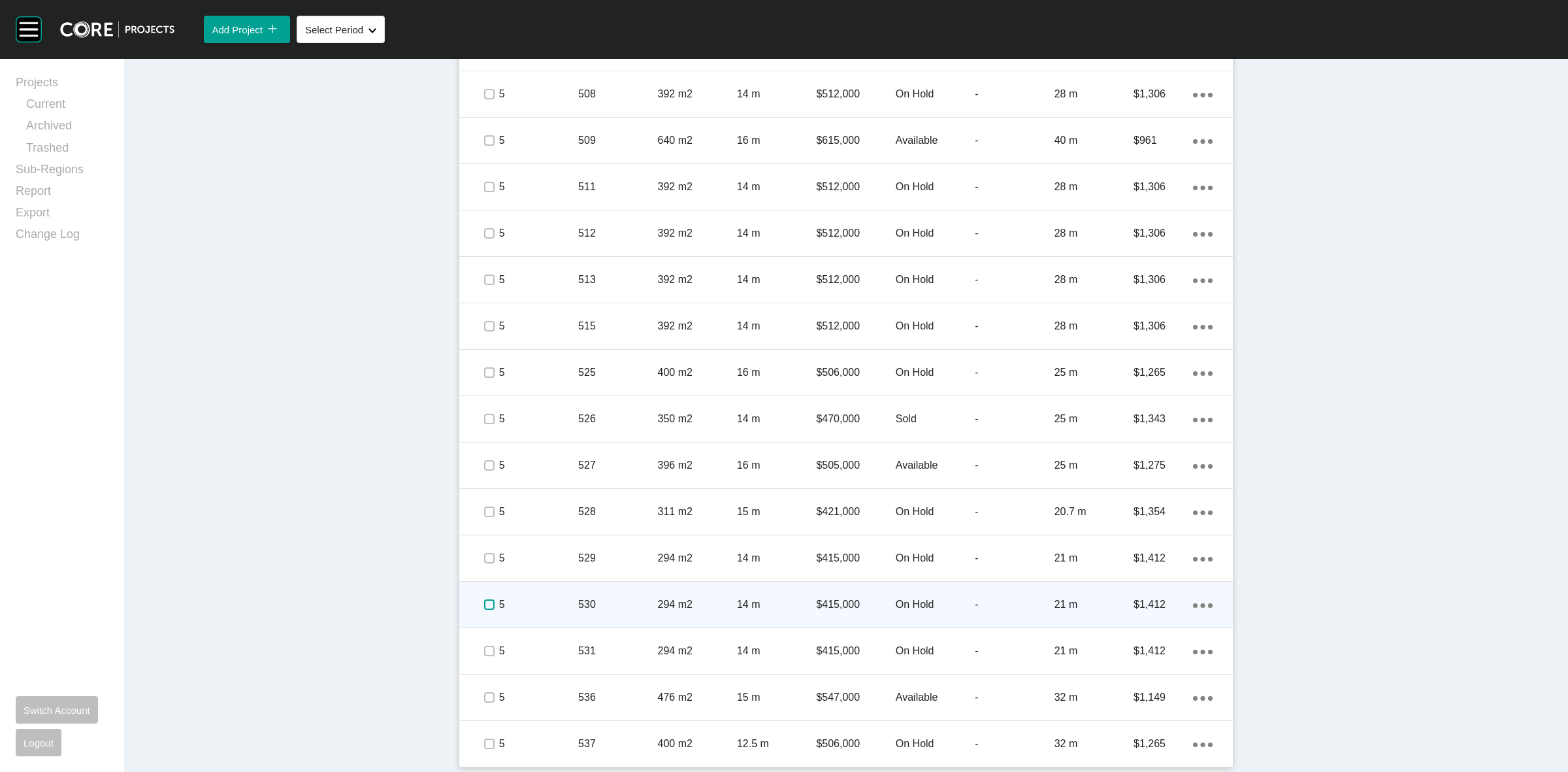
click at [484, 600] on label at bounding box center [489, 604] width 11 height 11
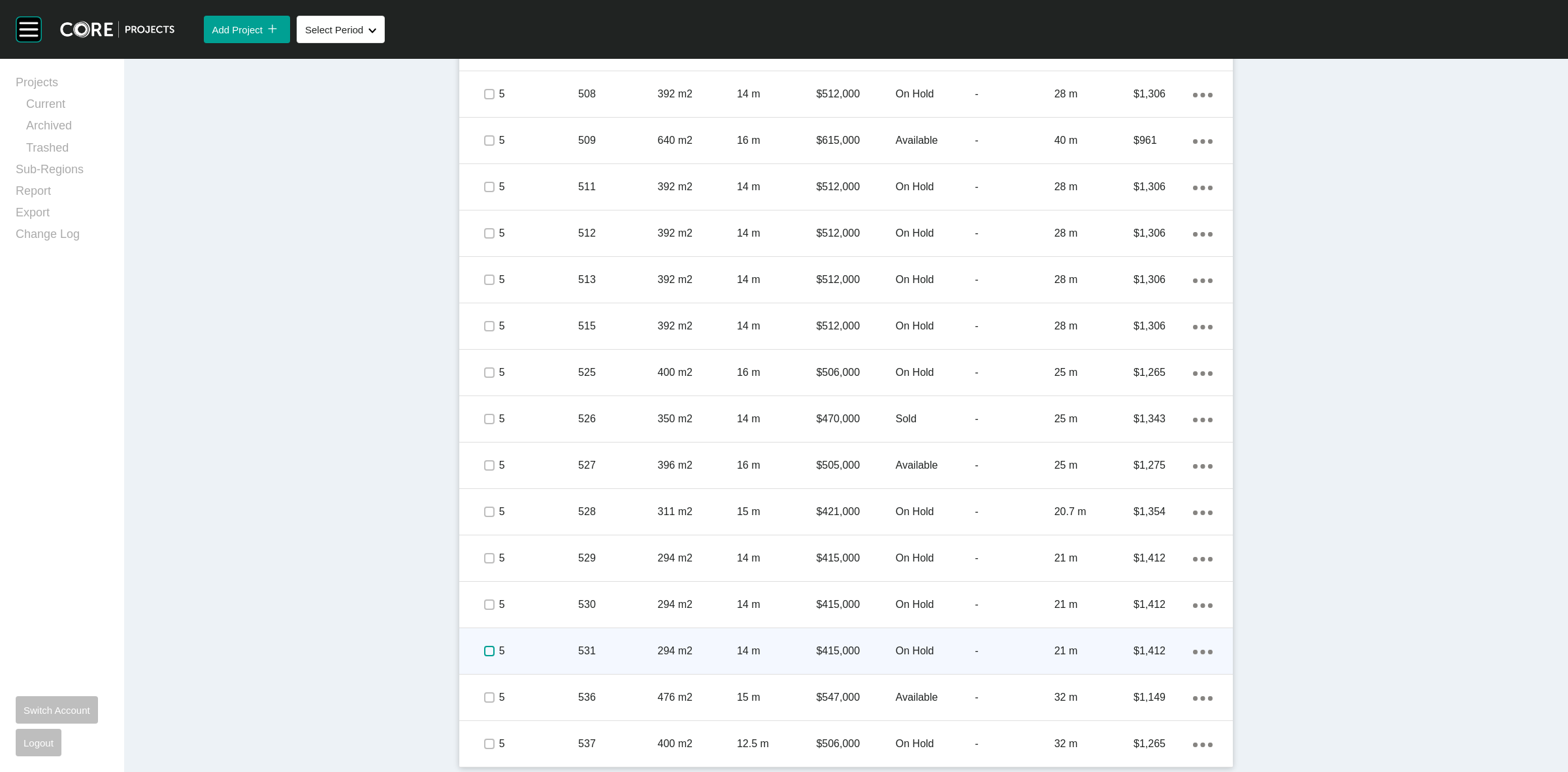
click at [484, 648] on label at bounding box center [489, 650] width 11 height 11
click at [527, 647] on p "5" at bounding box center [538, 651] width 79 height 15
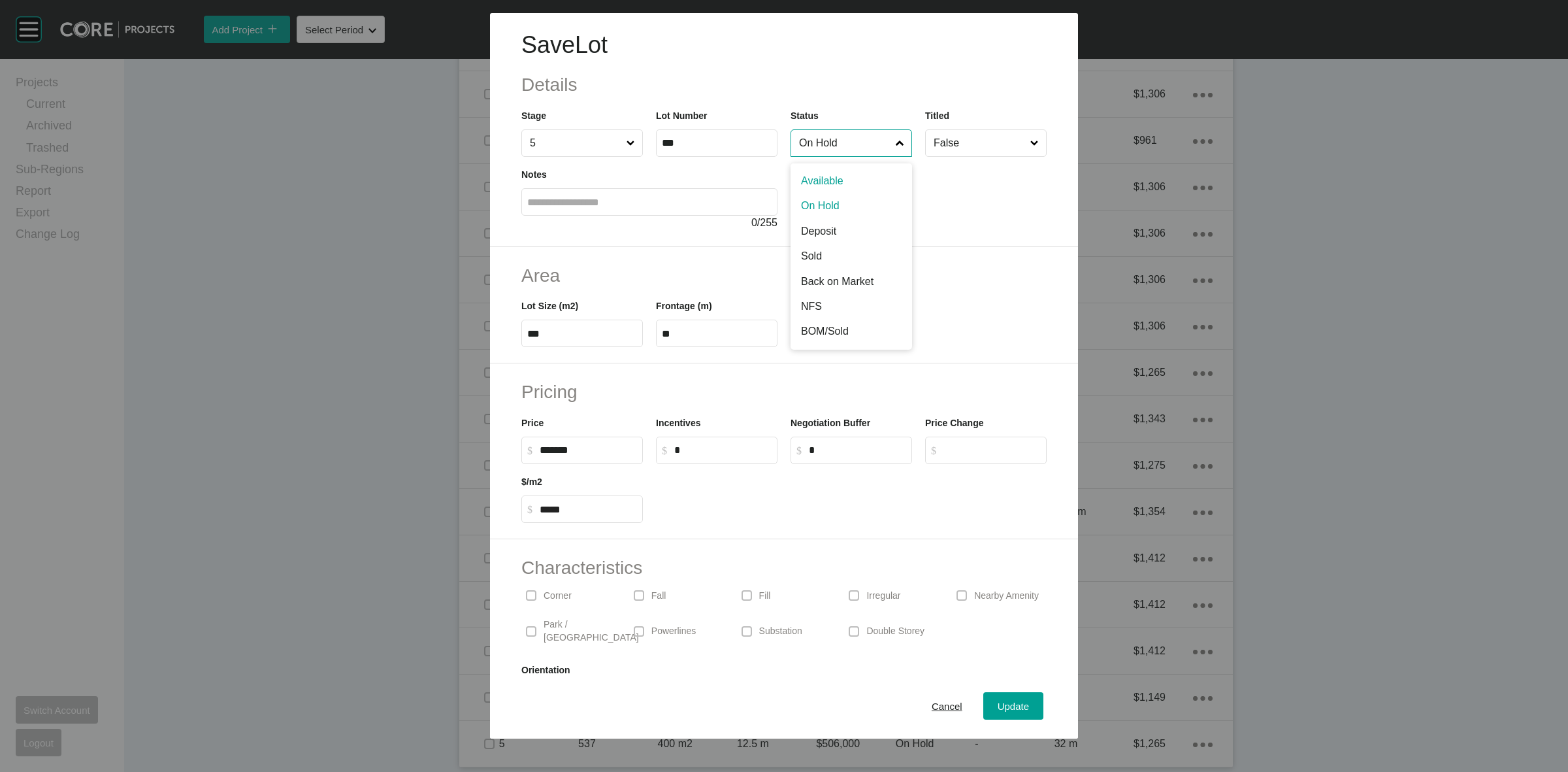
drag, startPoint x: 805, startPoint y: 148, endPoint x: 815, endPoint y: 206, distance: 58.9
click at [805, 148] on input "On Hold" at bounding box center [844, 143] width 97 height 26
click at [998, 703] on span "Update" at bounding box center [1013, 706] width 32 height 11
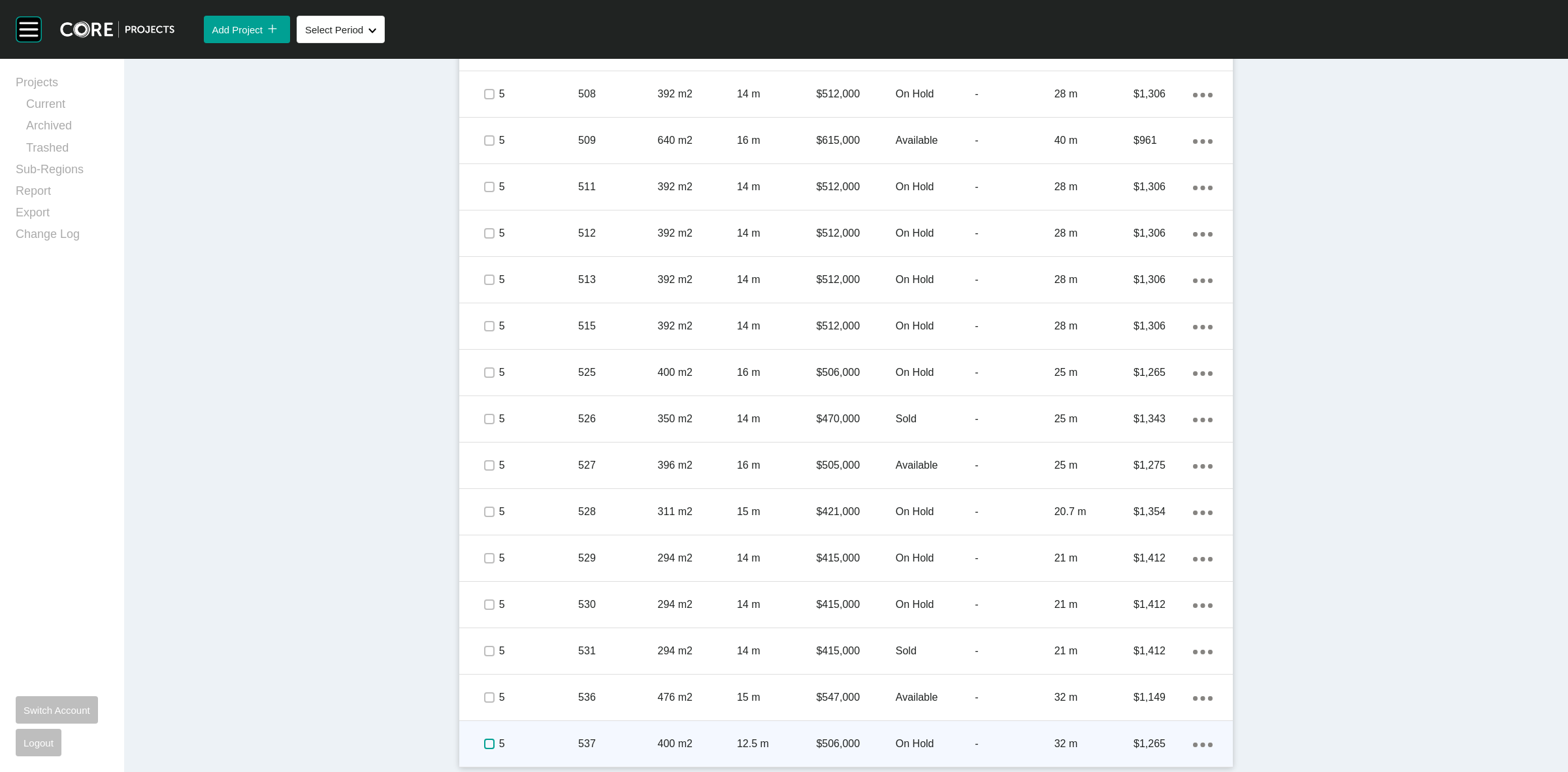
click at [484, 743] on label at bounding box center [489, 744] width 11 height 11
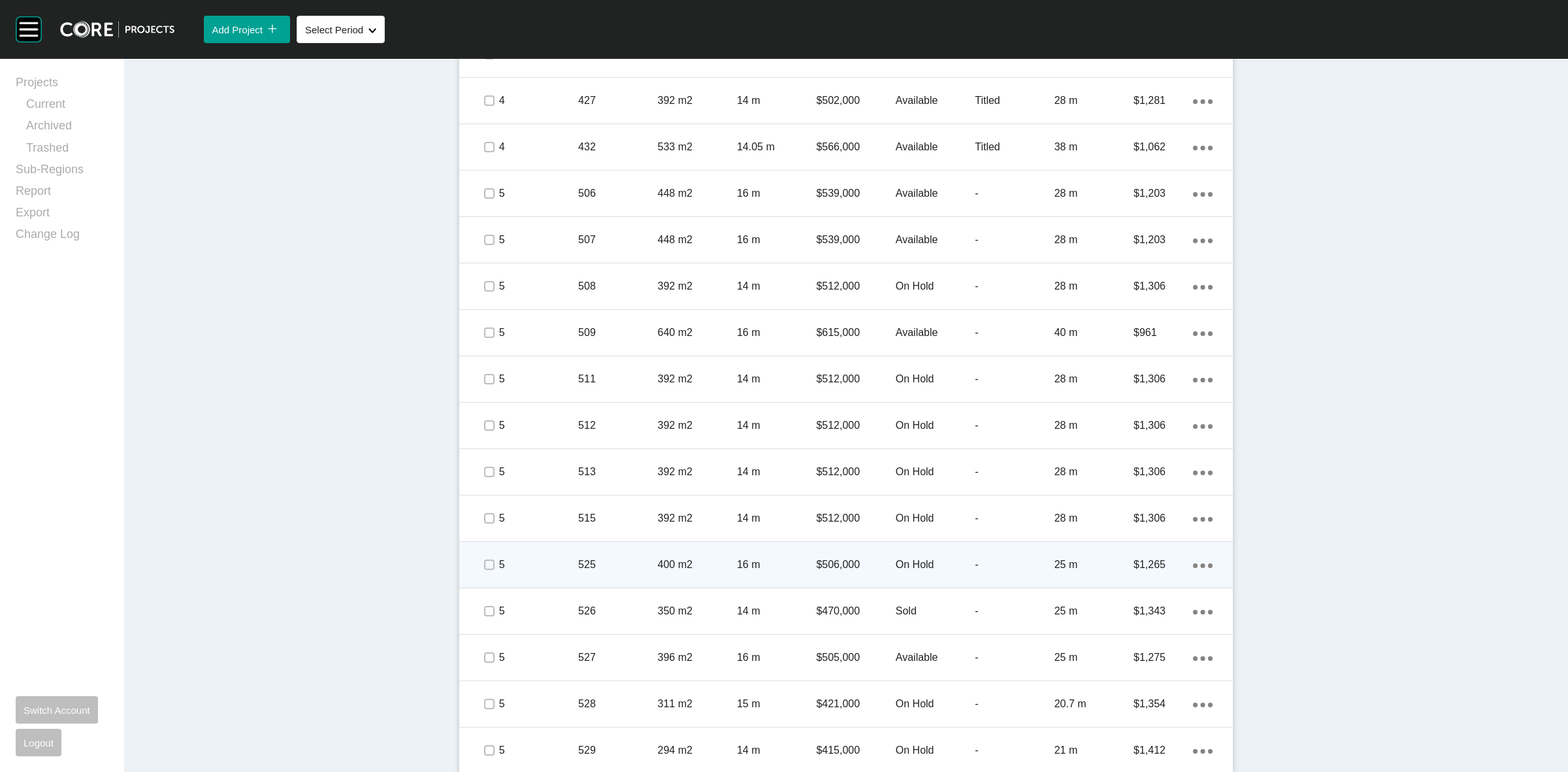
scroll to position [1138, 0]
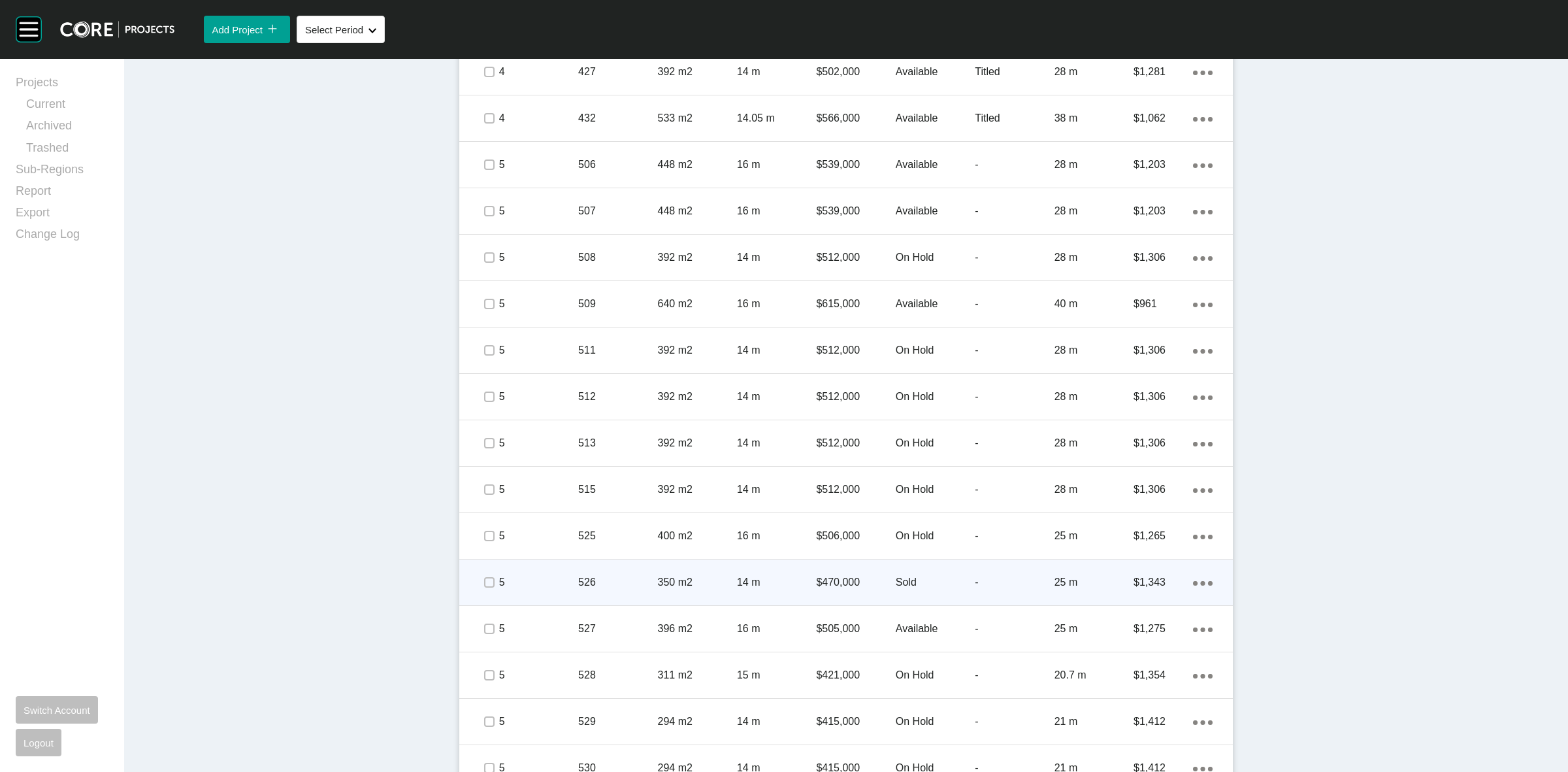
click at [1193, 582] on icon "Action Menu Dots Copy 6 Created with Sketch." at bounding box center [1202, 583] width 19 height 5
click at [1137, 585] on link "Duplicate" at bounding box center [1143, 584] width 49 height 20
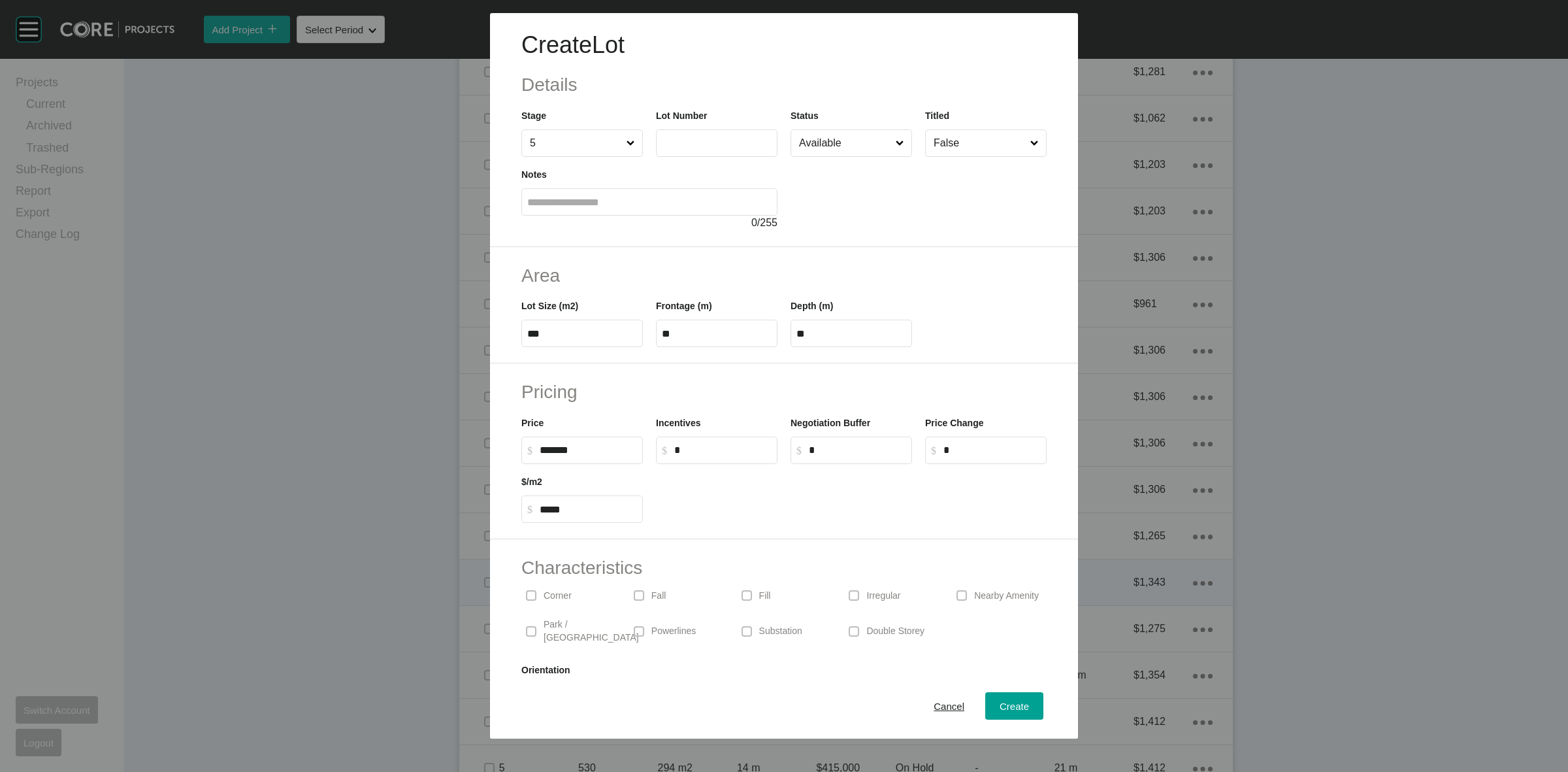
click at [726, 141] on input "text" at bounding box center [717, 143] width 110 height 11
type input "***"
click at [933, 702] on span "Cancel" at bounding box center [949, 706] width 31 height 11
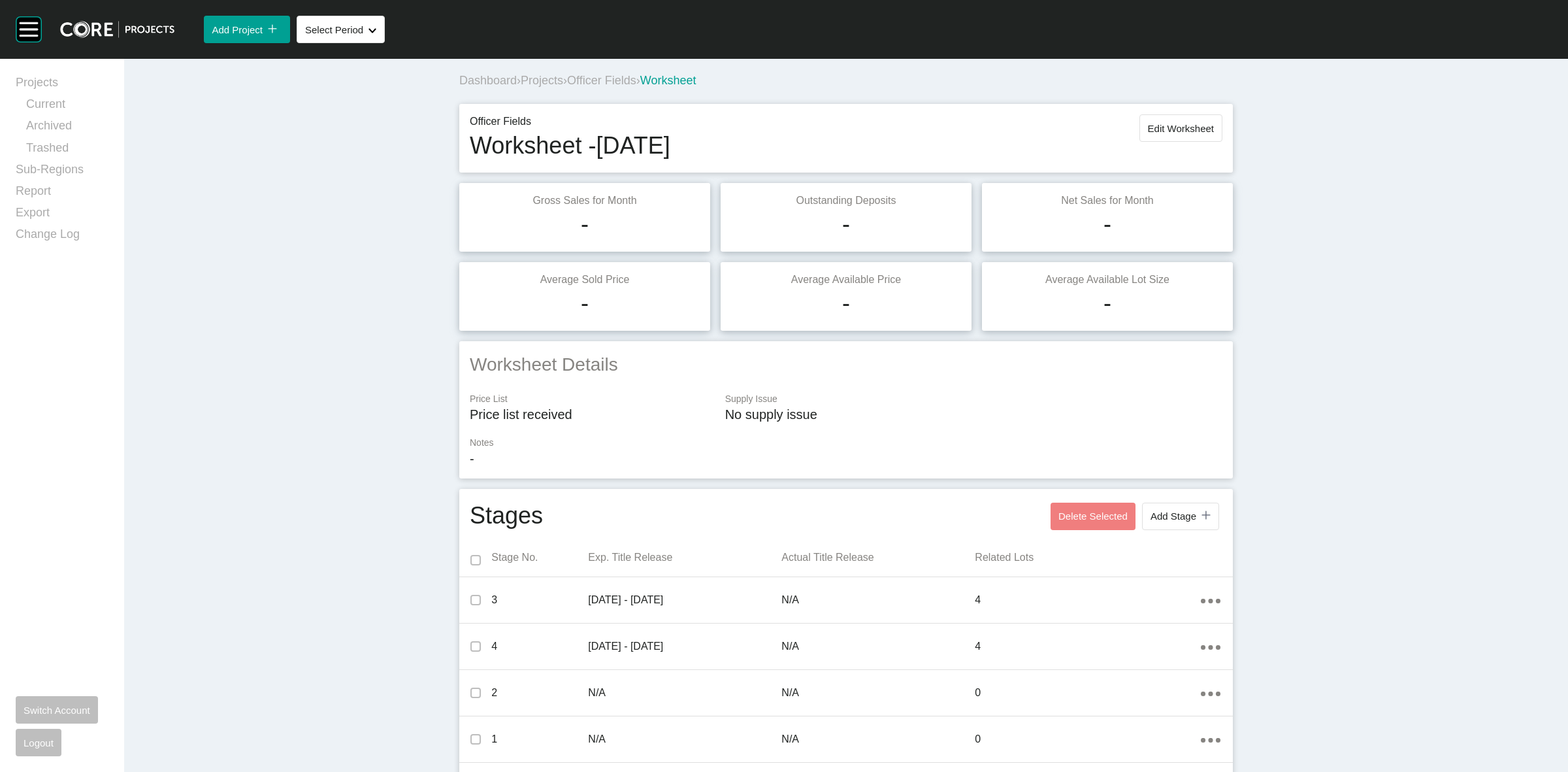
scroll to position [0, 0]
click at [1172, 135] on button "Edit Worksheet" at bounding box center [1180, 129] width 83 height 28
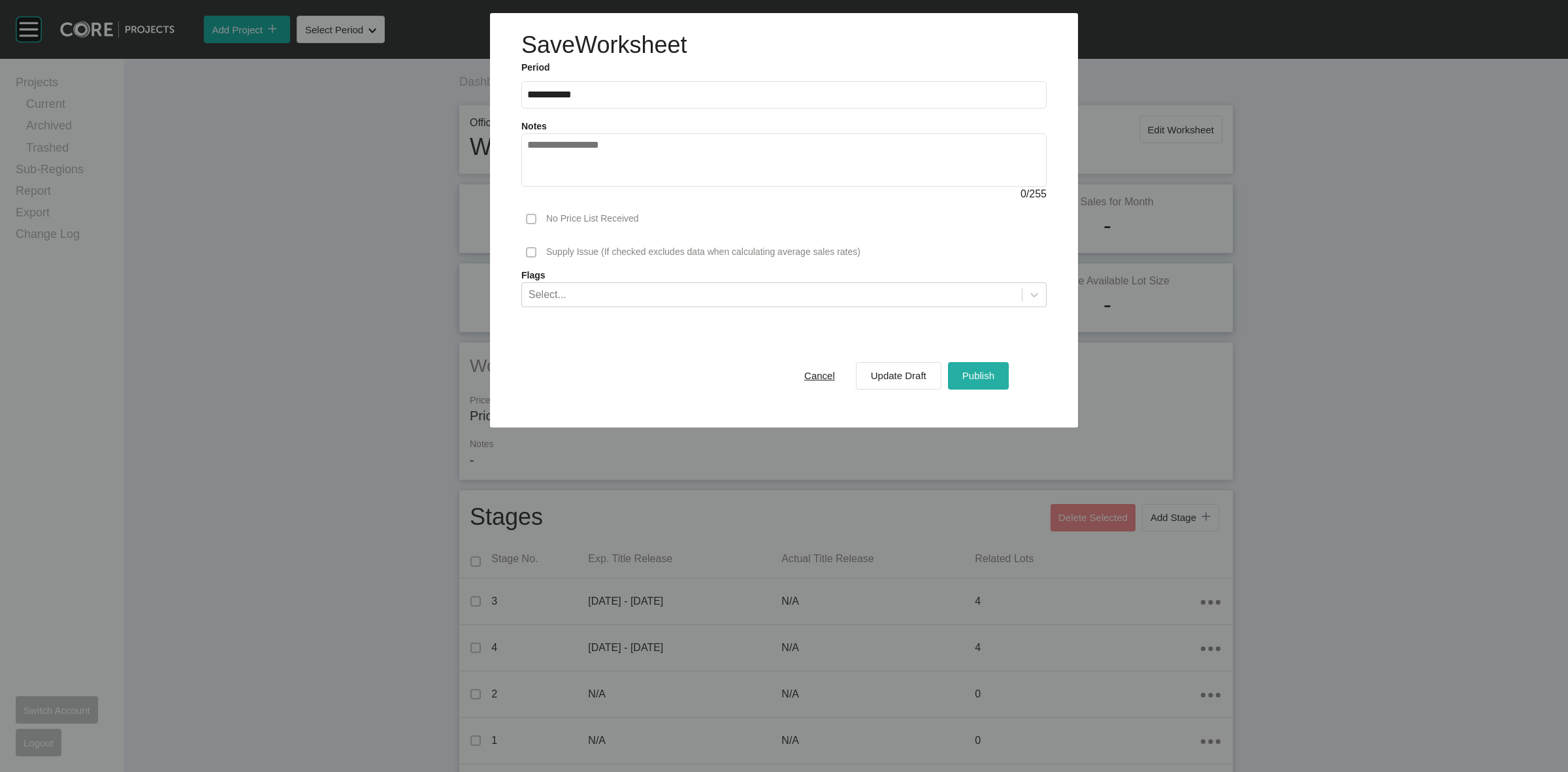
click at [975, 375] on span "Publish" at bounding box center [977, 375] width 32 height 11
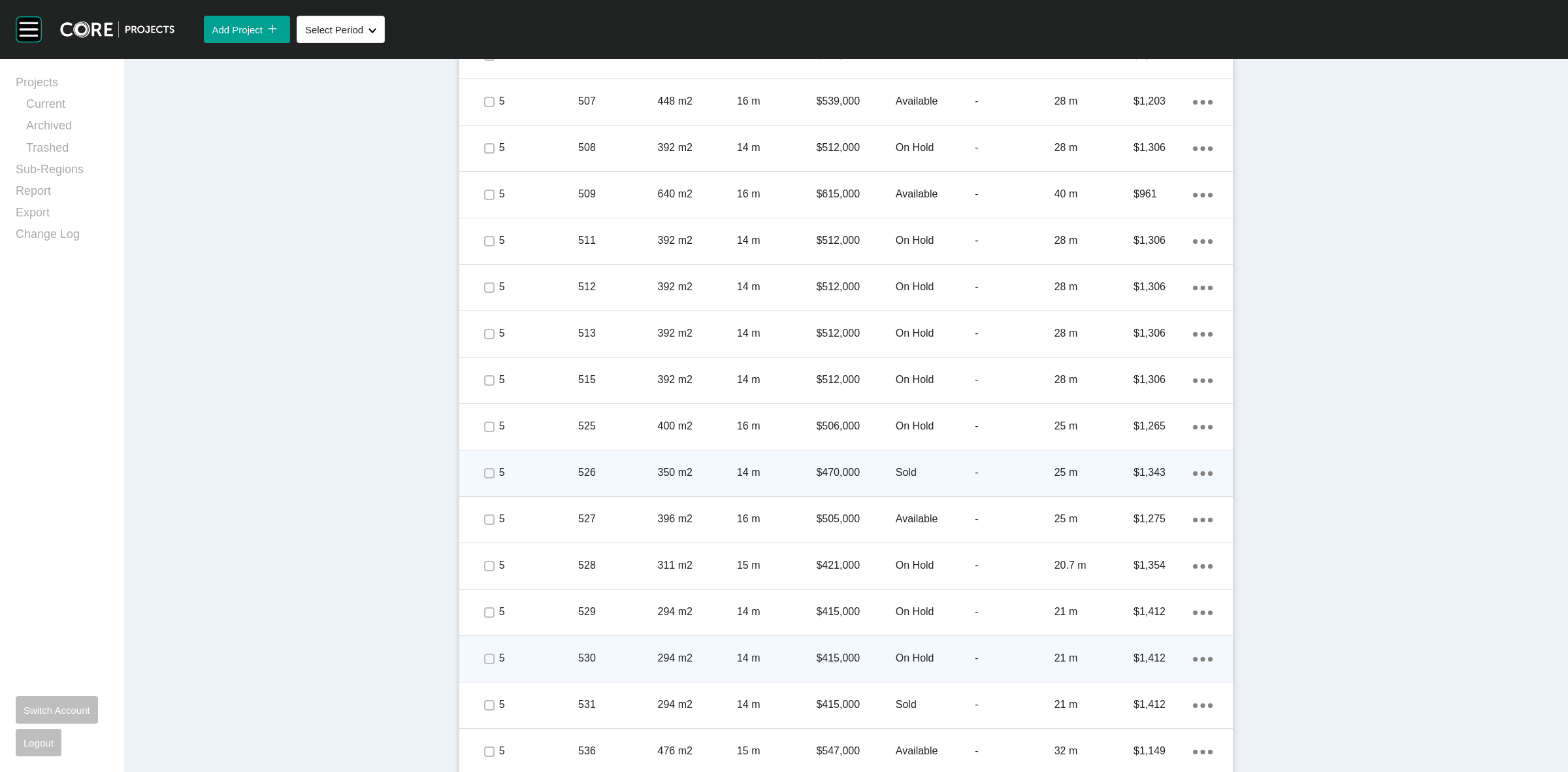
scroll to position [1219, 0]
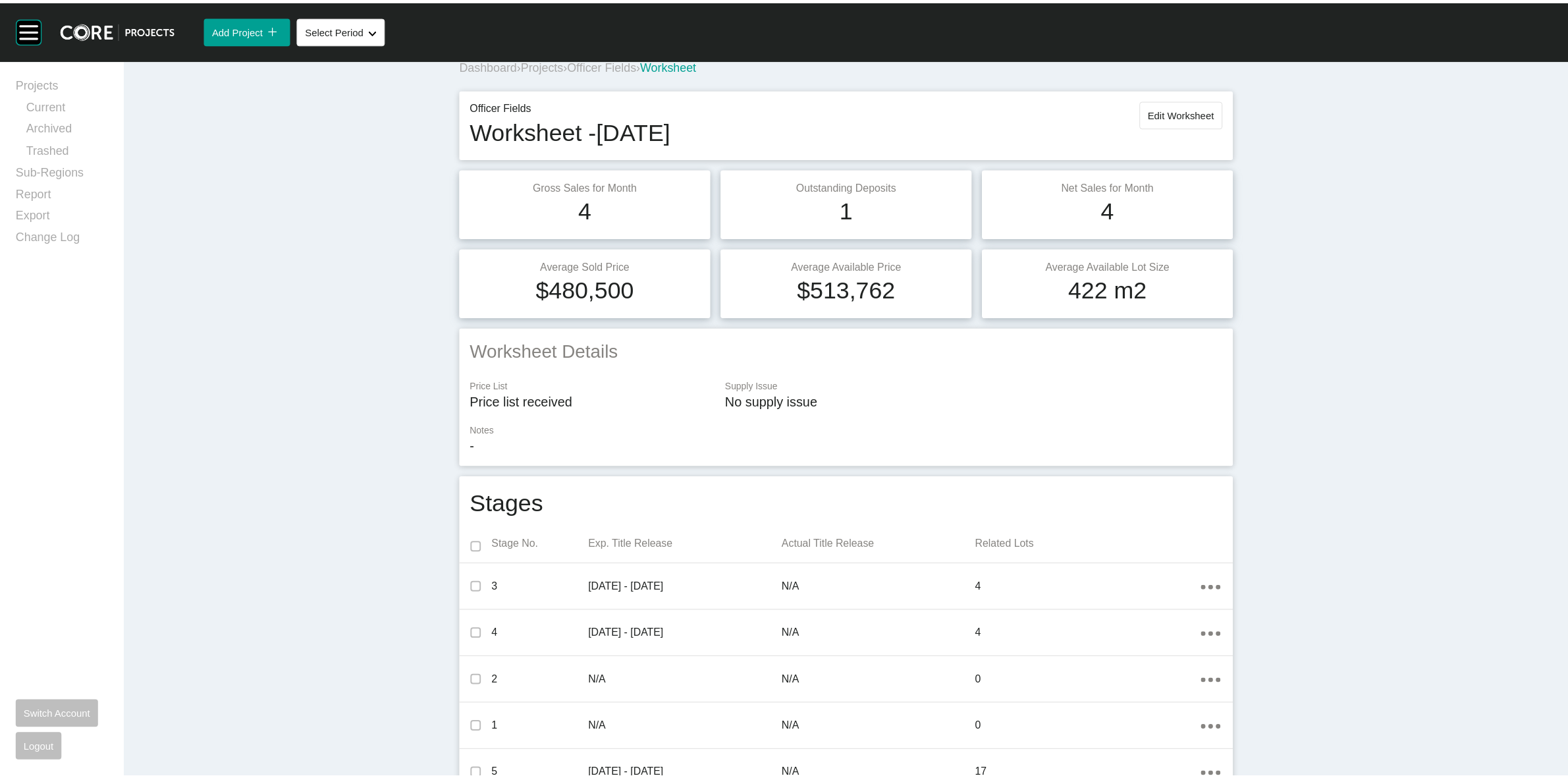
scroll to position [0, 0]
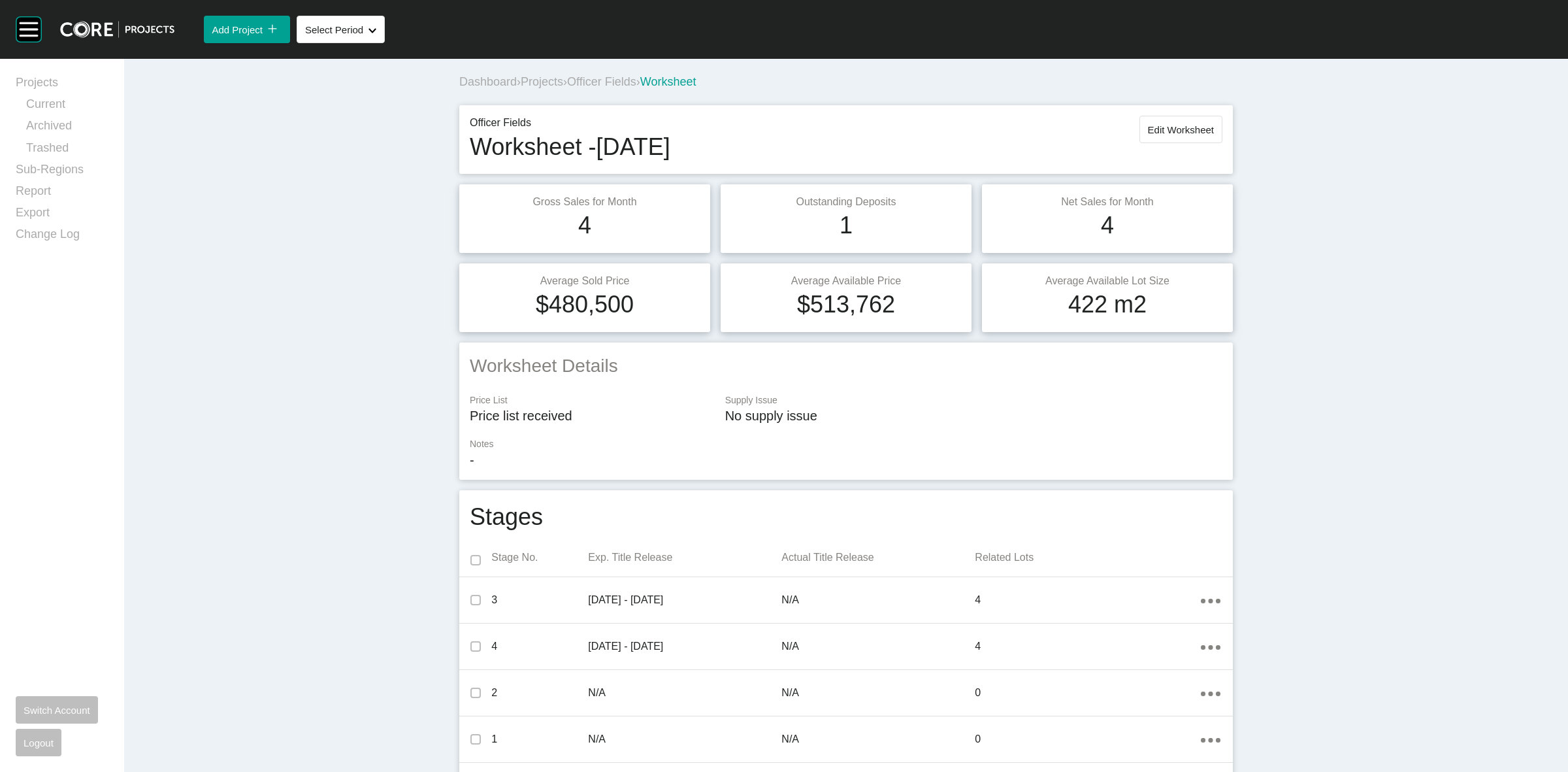
click at [608, 79] on span "Officer Fields" at bounding box center [601, 81] width 69 height 13
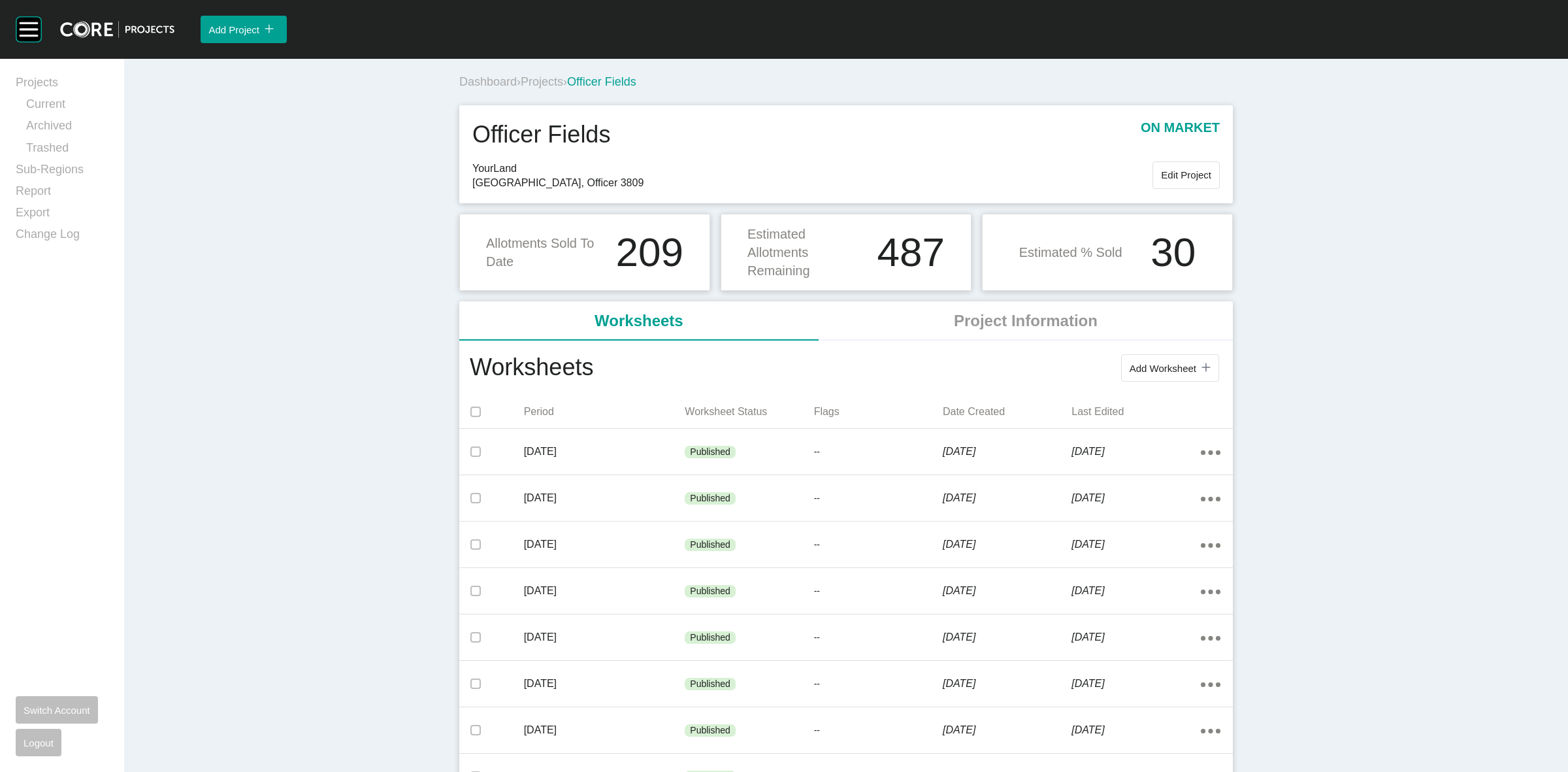
click at [543, 83] on span "Projects" at bounding box center [542, 81] width 42 height 13
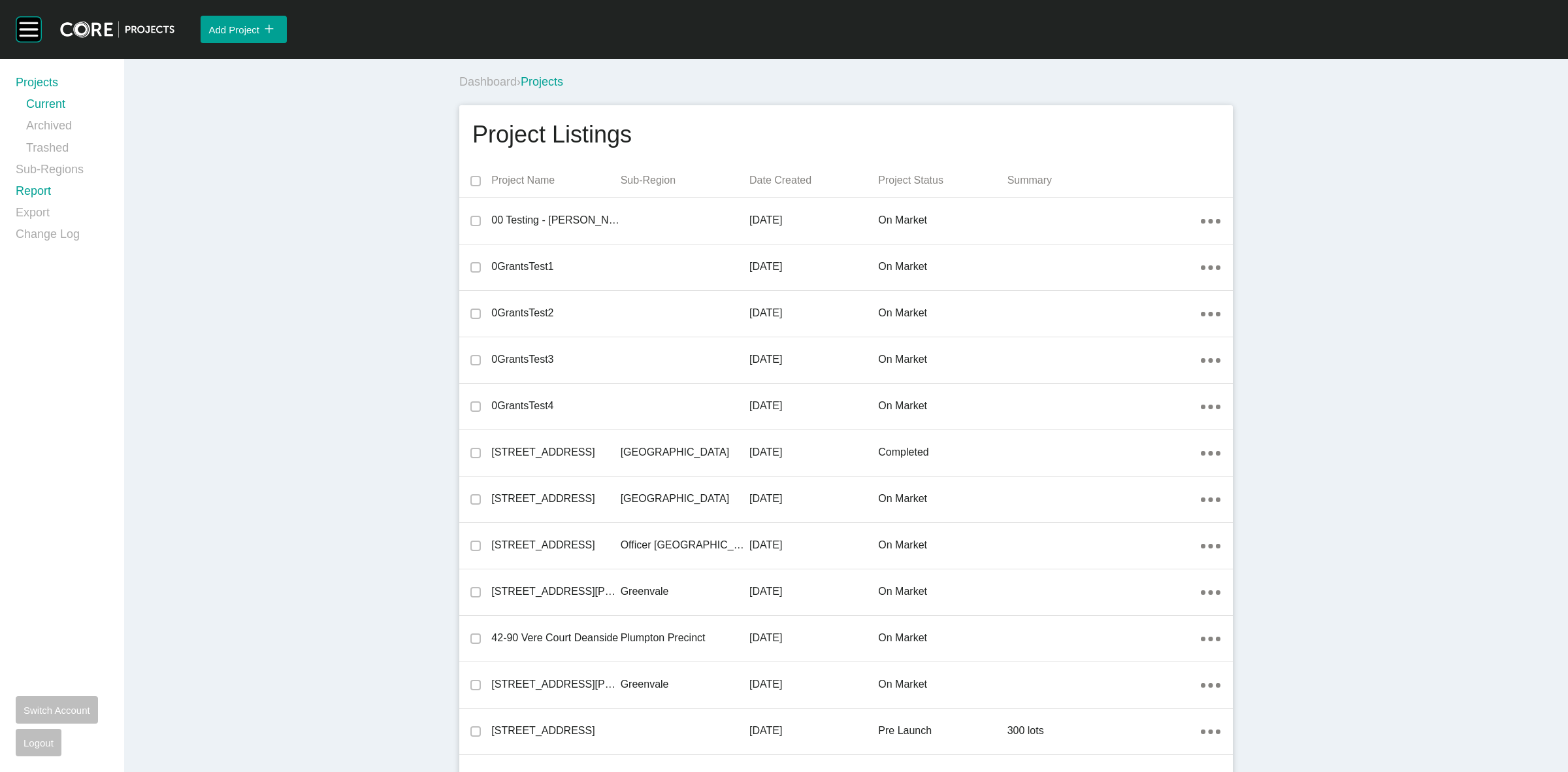
click at [39, 195] on link "Report" at bounding box center [62, 193] width 93 height 22
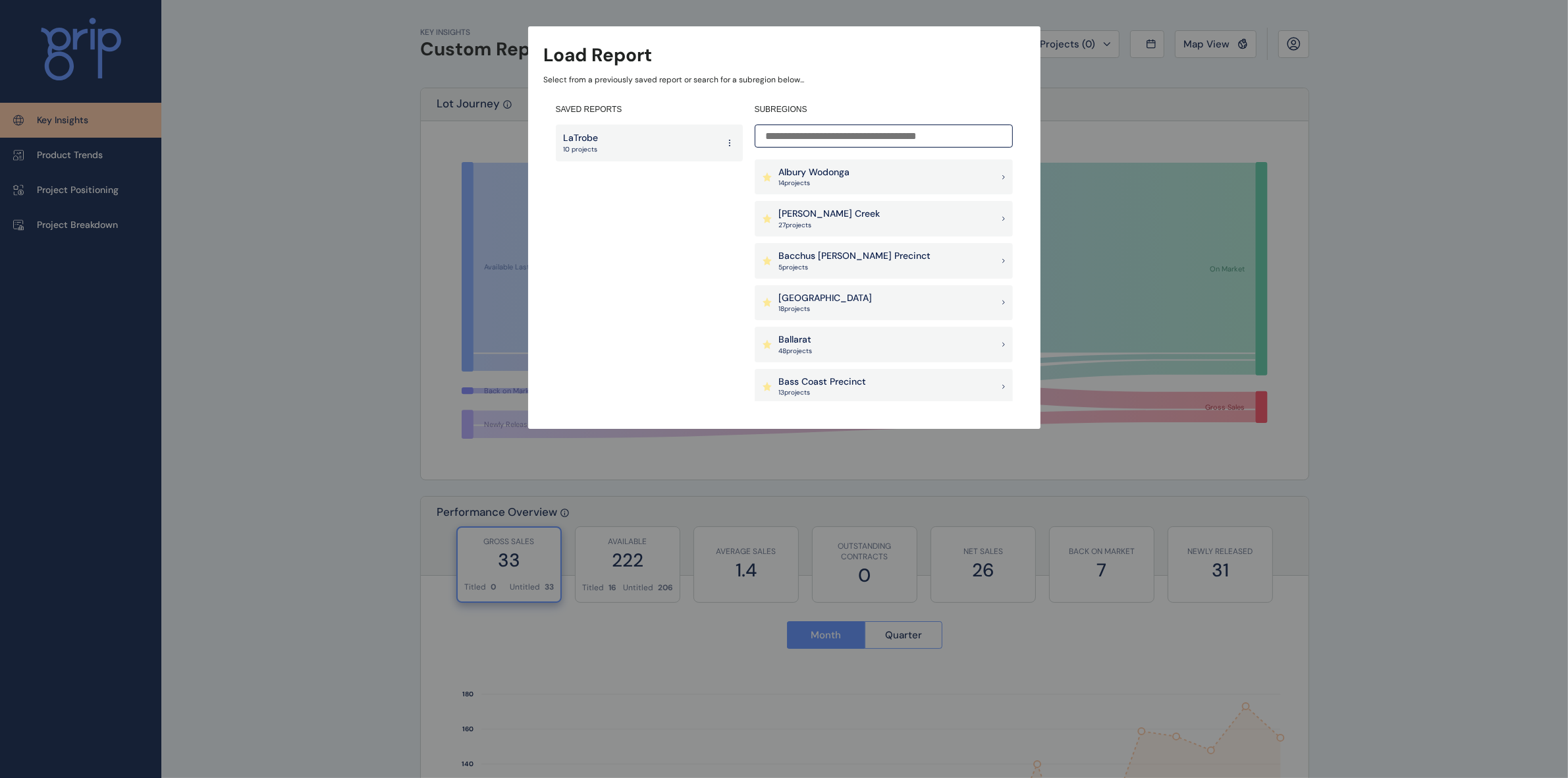
click at [801, 137] on input at bounding box center [883, 136] width 258 height 23
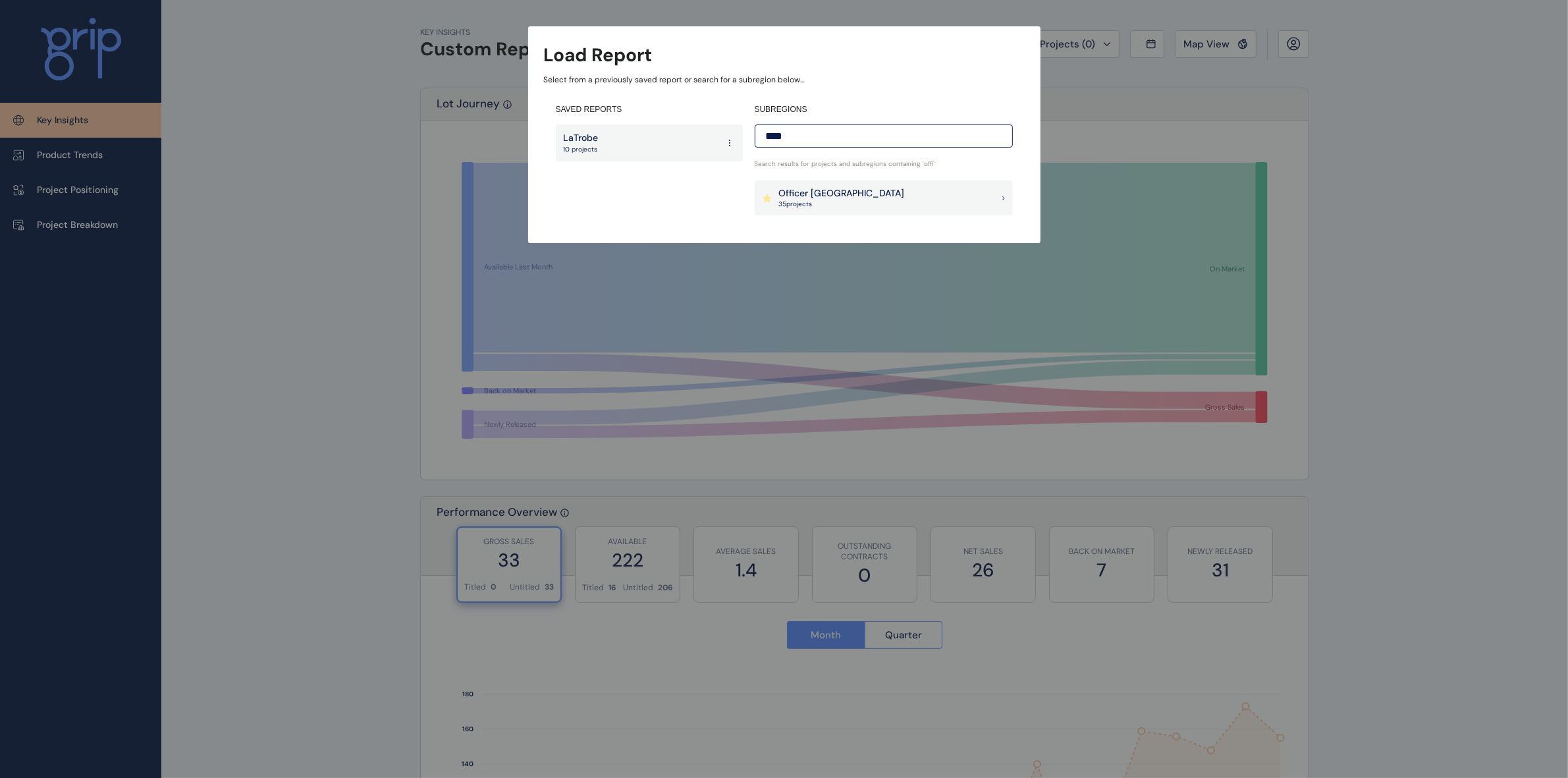
type input "****"
click at [843, 196] on p "Officer [GEOGRAPHIC_DATA]" at bounding box center [842, 193] width 126 height 13
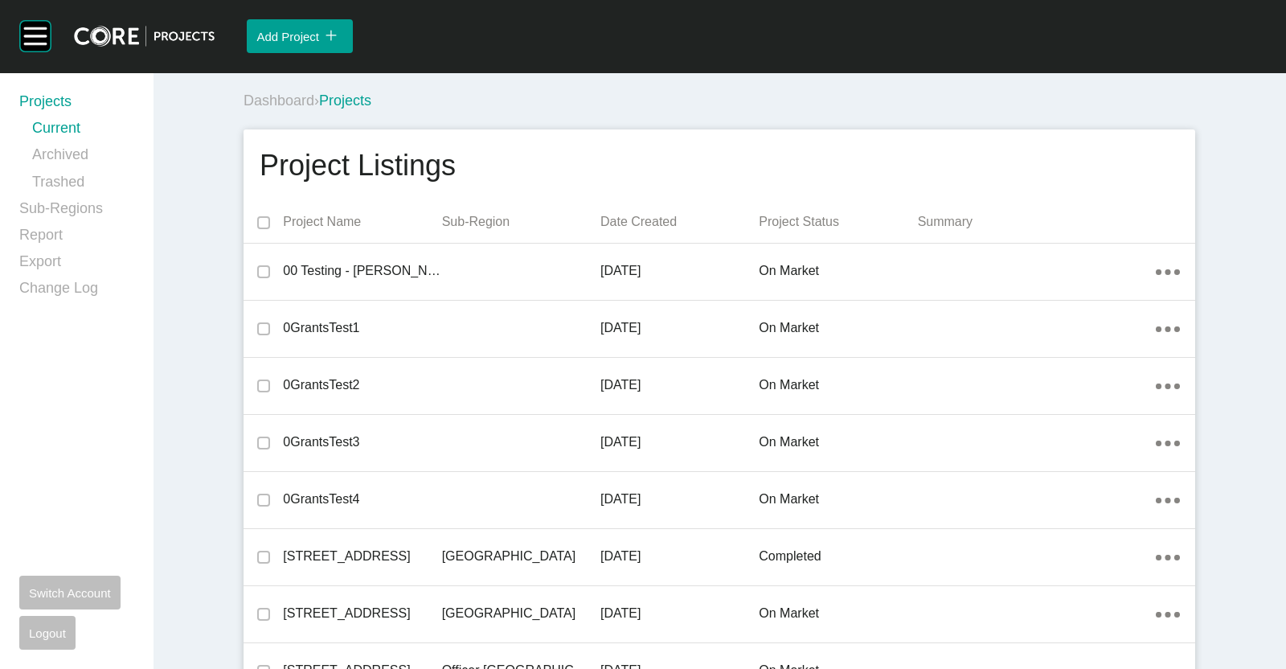
click at [451, 106] on div "Dashboard › Projects" at bounding box center [723, 101] width 958 height 20
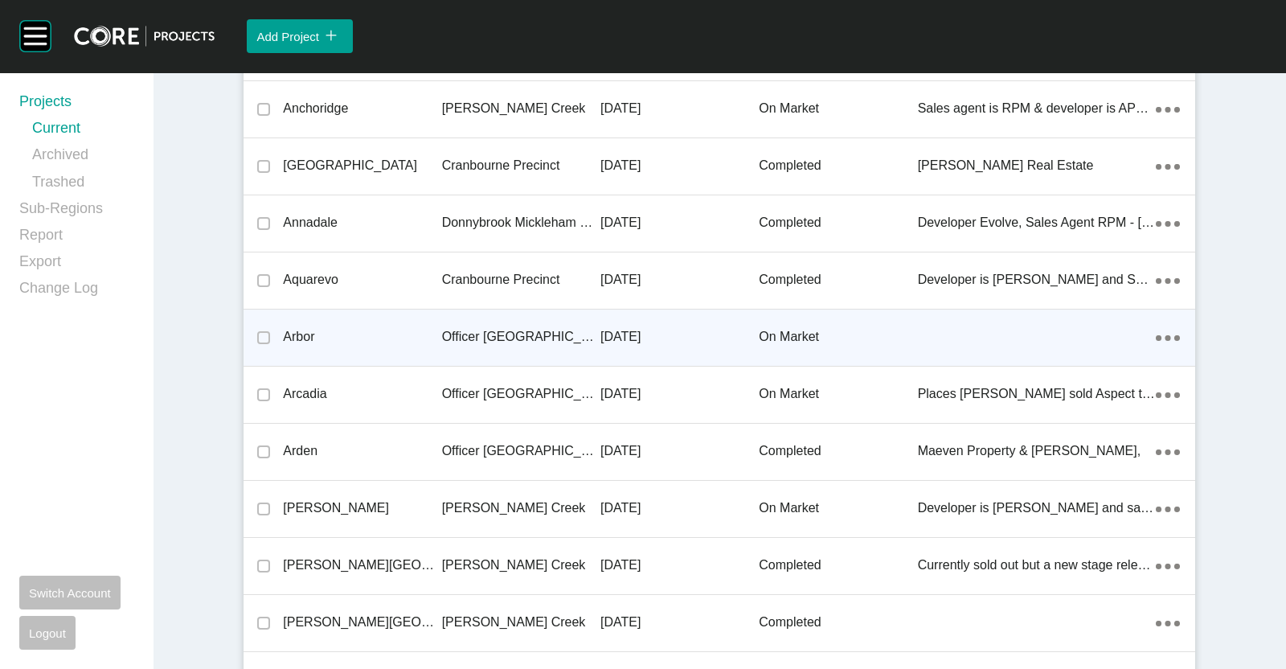
click at [466, 339] on p "Officer [GEOGRAPHIC_DATA]" at bounding box center [521, 337] width 158 height 18
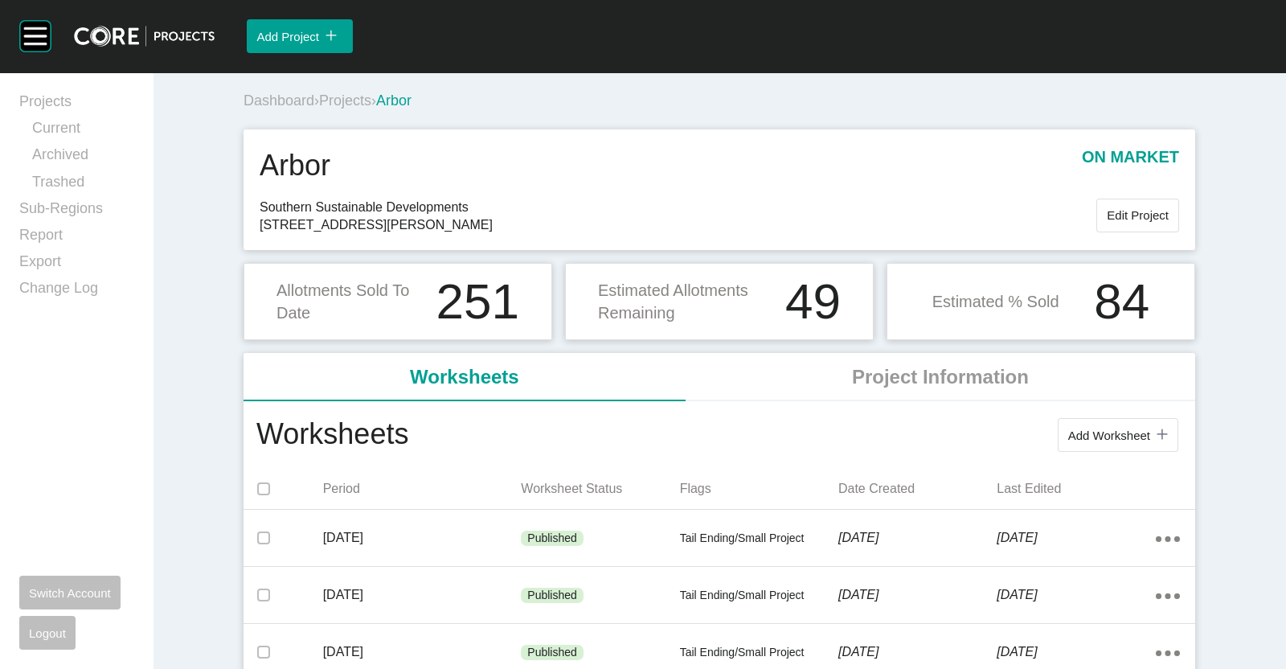
click at [343, 102] on span "Projects" at bounding box center [345, 100] width 52 height 16
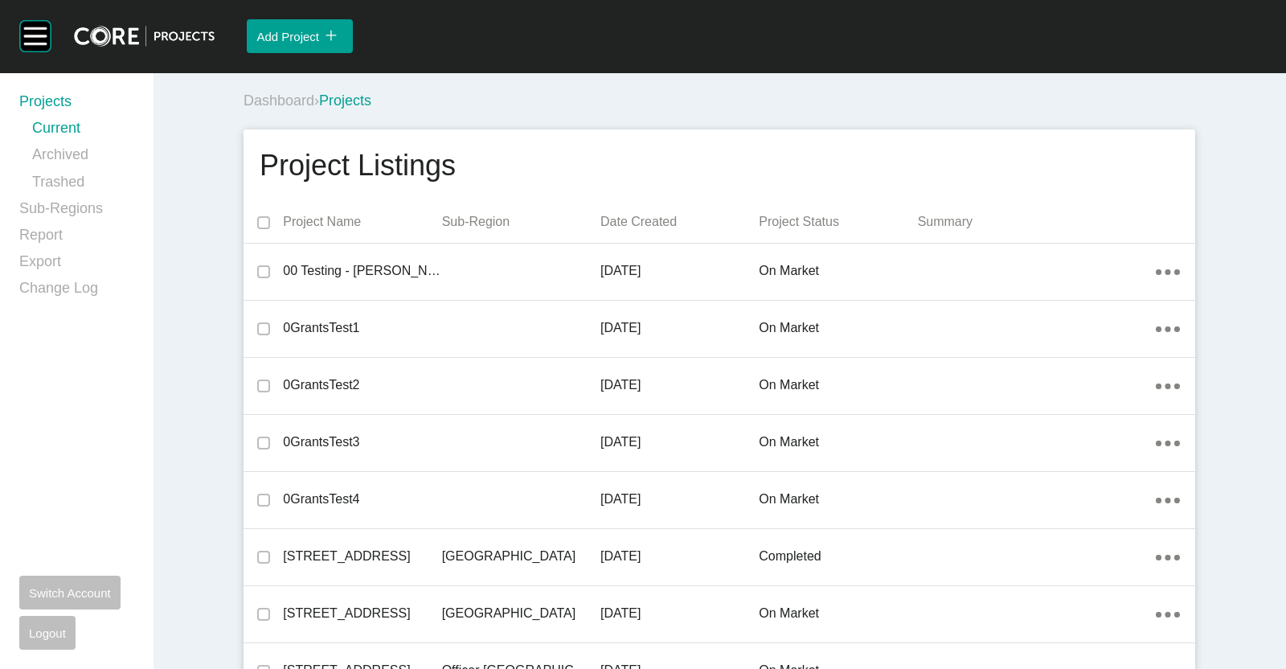
scroll to position [2960, 0]
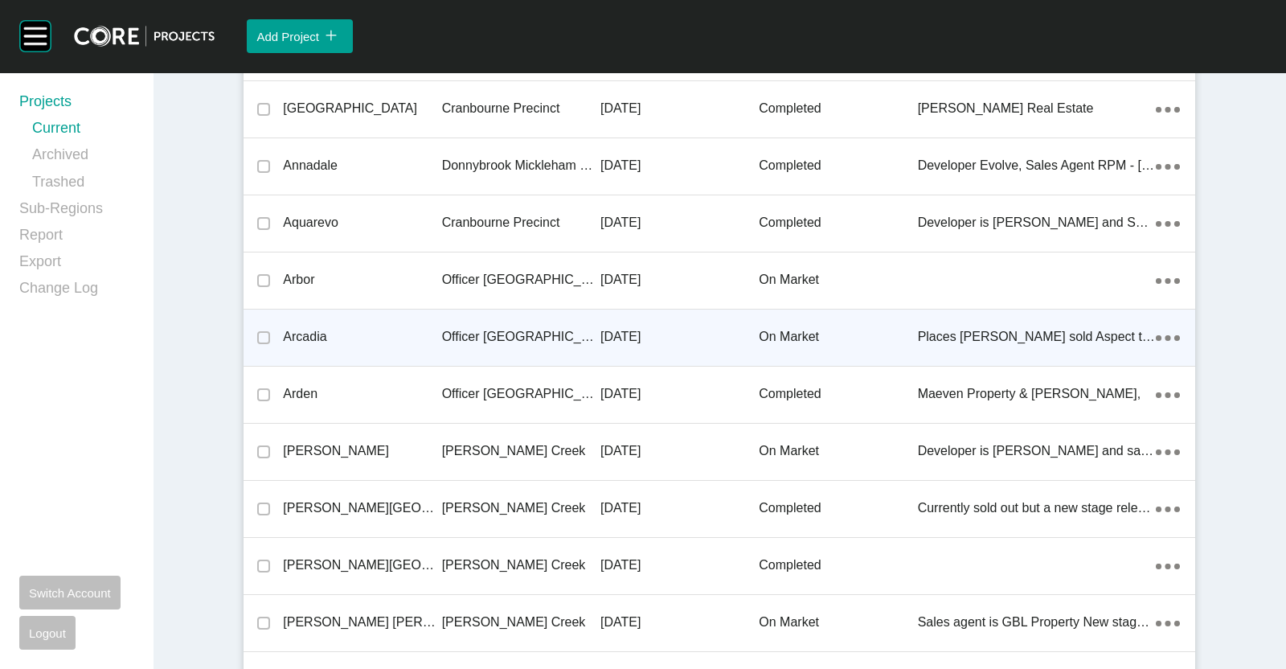
click at [487, 333] on p "Officer [GEOGRAPHIC_DATA]" at bounding box center [521, 337] width 158 height 18
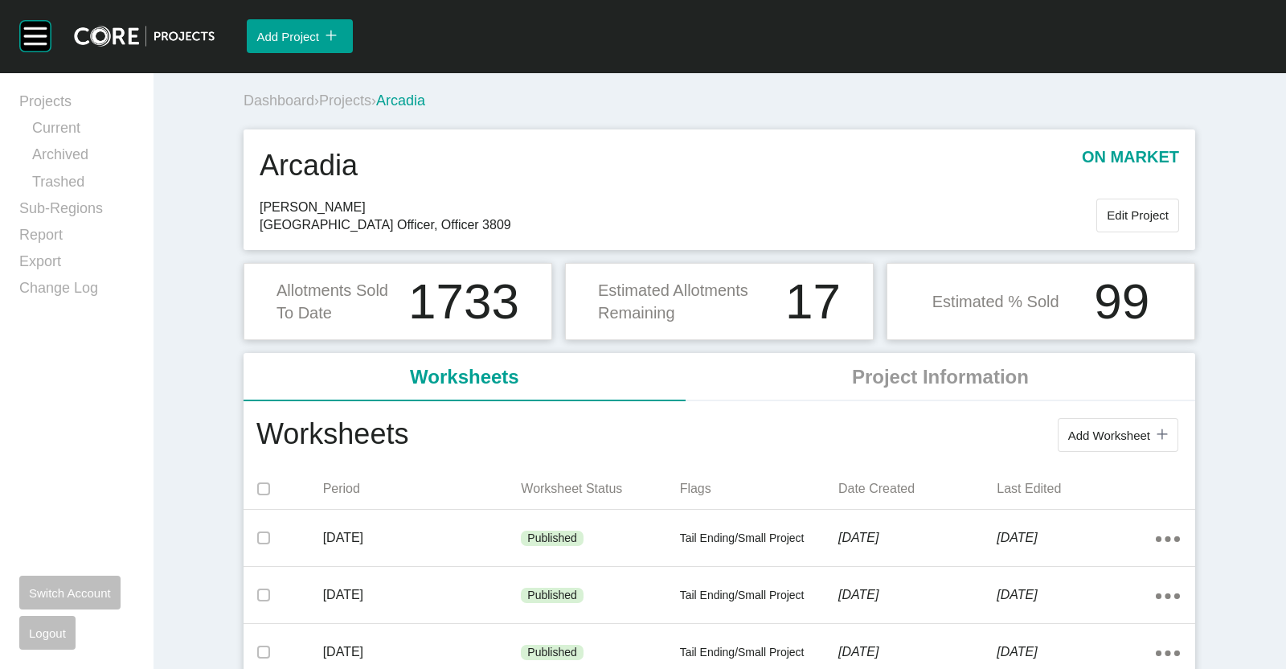
click at [332, 101] on span "Projects" at bounding box center [345, 100] width 52 height 16
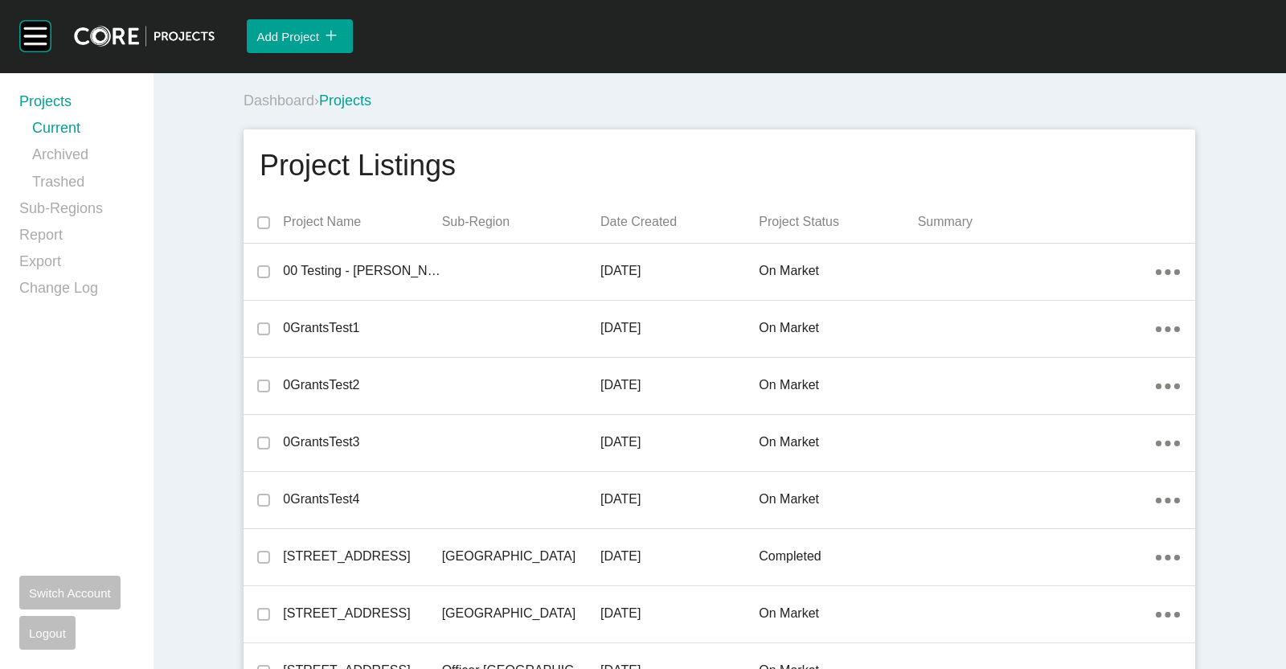
scroll to position [4729, 0]
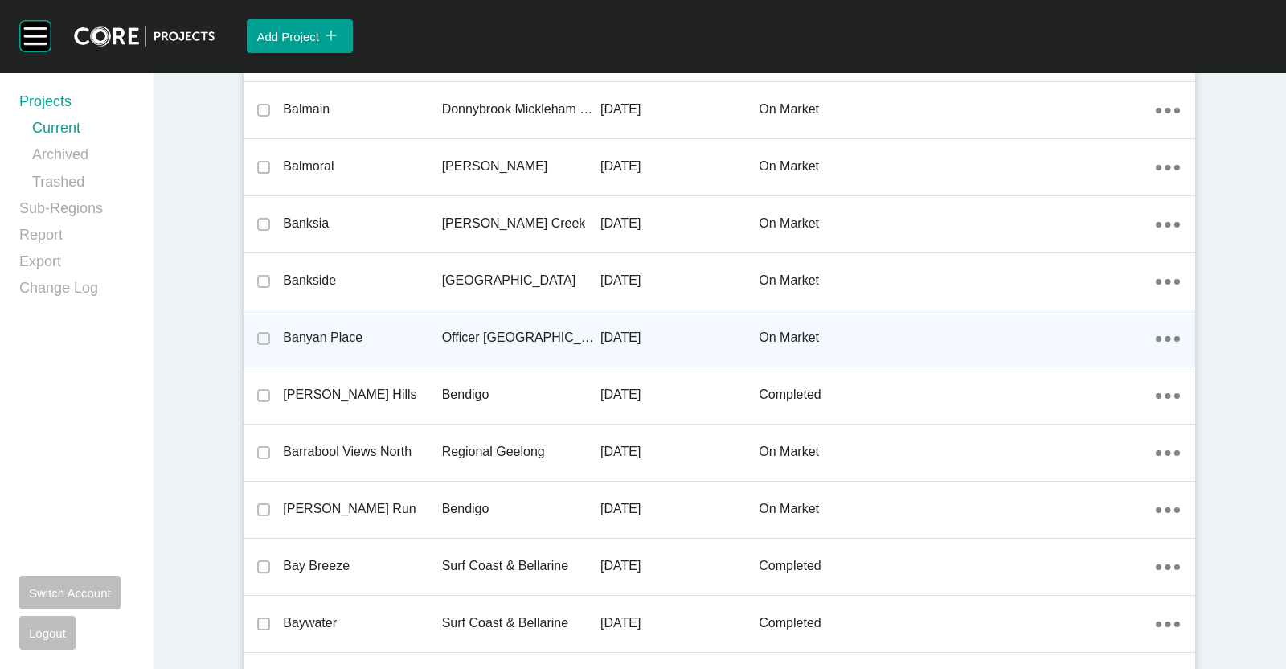
click at [450, 329] on p "Officer [GEOGRAPHIC_DATA]" at bounding box center [521, 338] width 158 height 18
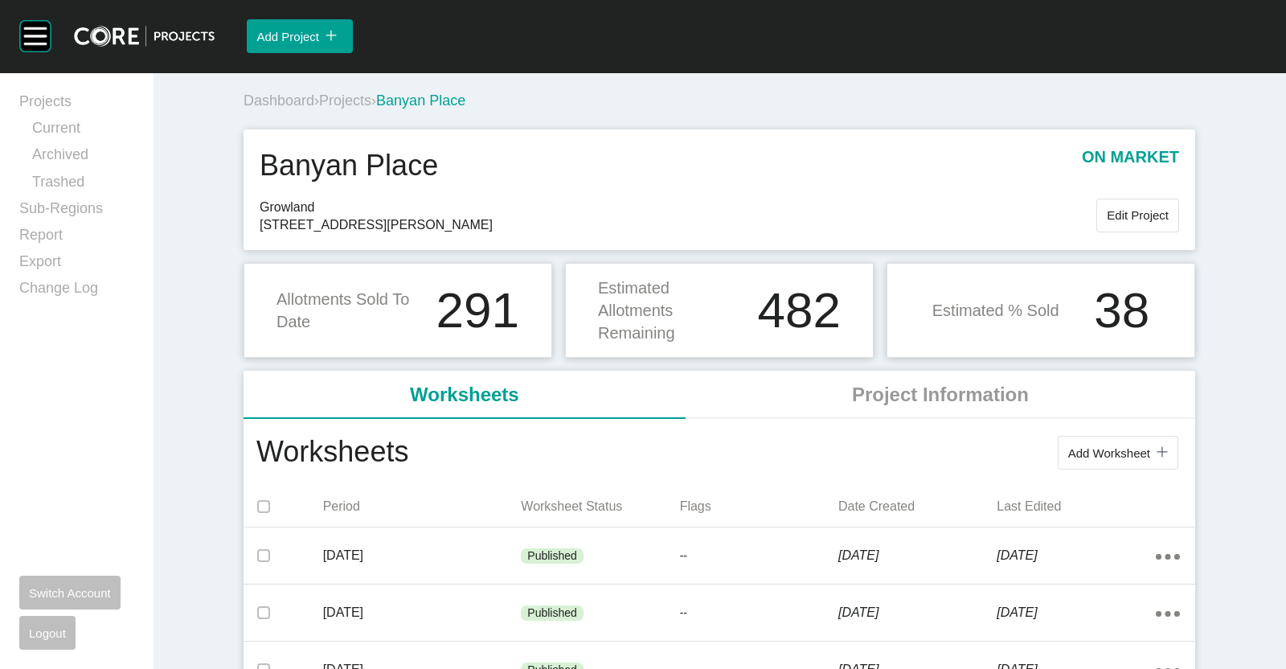
click at [336, 88] on div "Dashboard › Projects › Banyan Place" at bounding box center [723, 101] width 958 height 44
click at [341, 110] on div "Dashboard › Projects › Banyan Place" at bounding box center [723, 101] width 958 height 20
click at [350, 105] on span "Projects" at bounding box center [345, 100] width 52 height 16
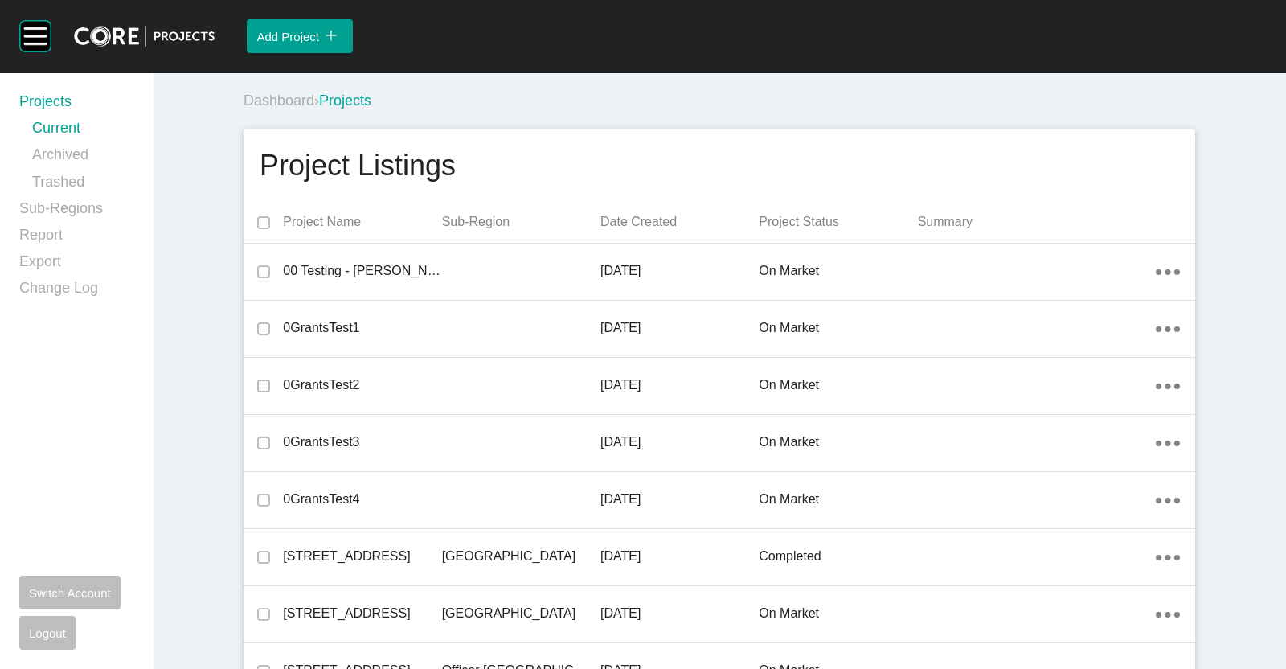
scroll to position [7011, 0]
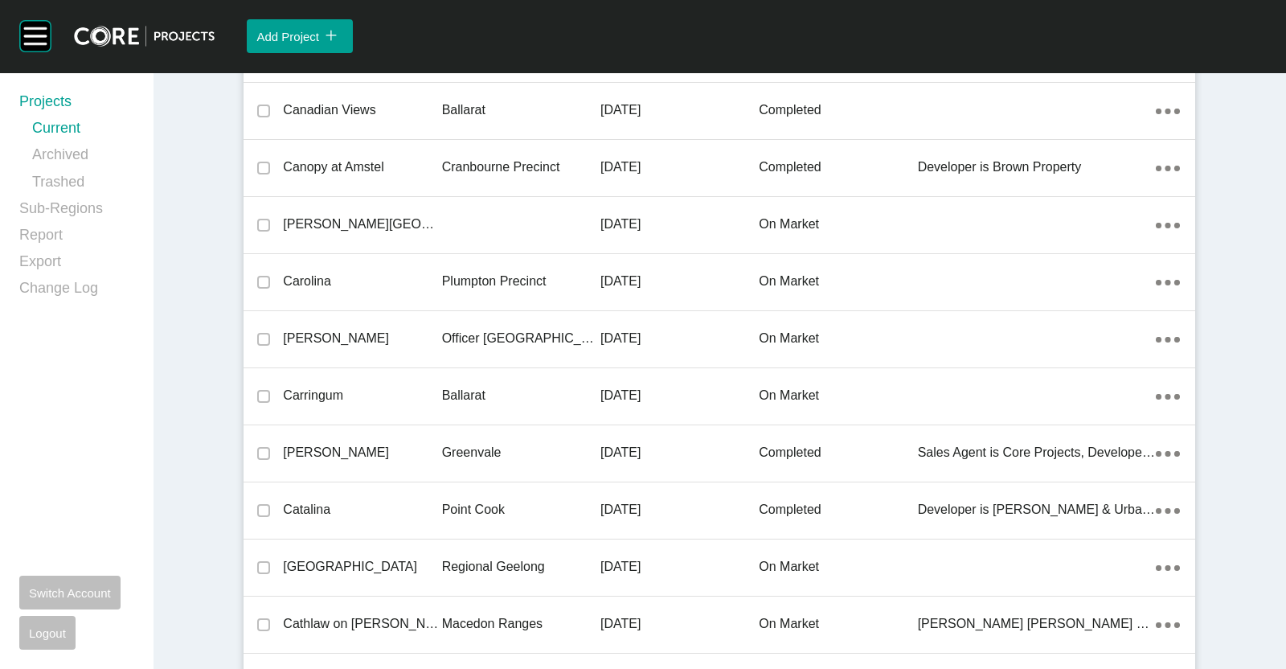
click at [480, 330] on p "Officer [GEOGRAPHIC_DATA]" at bounding box center [521, 339] width 158 height 18
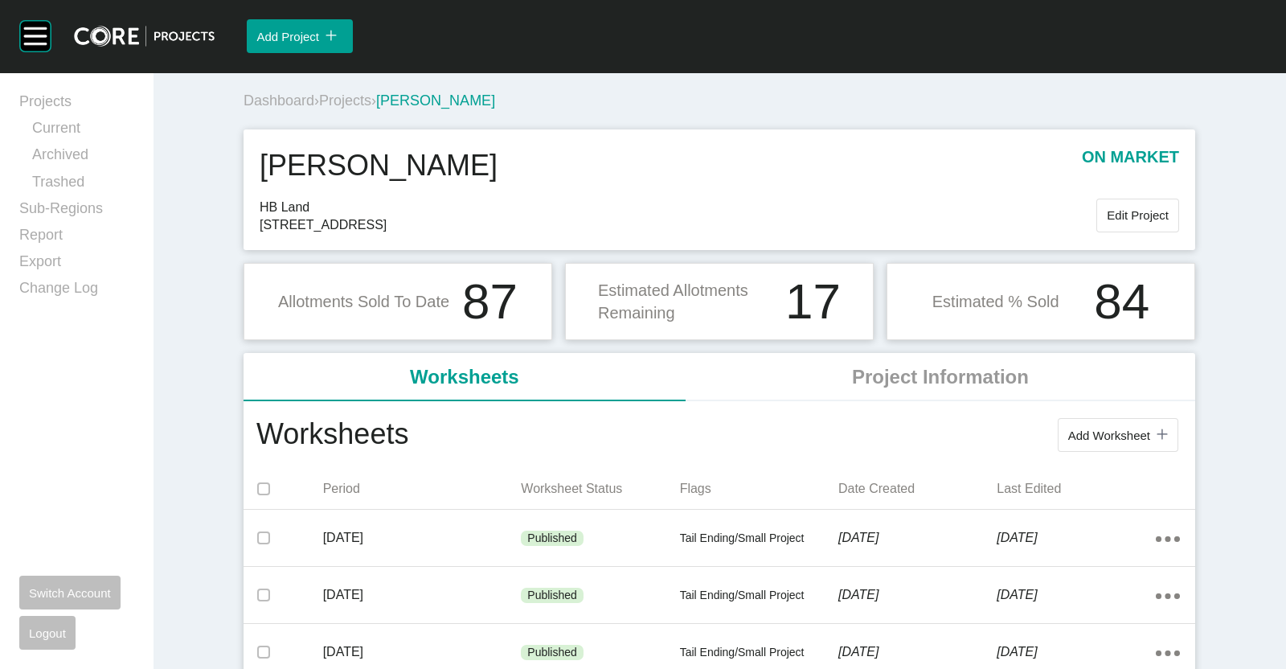
click at [334, 98] on span "Projects" at bounding box center [345, 100] width 52 height 16
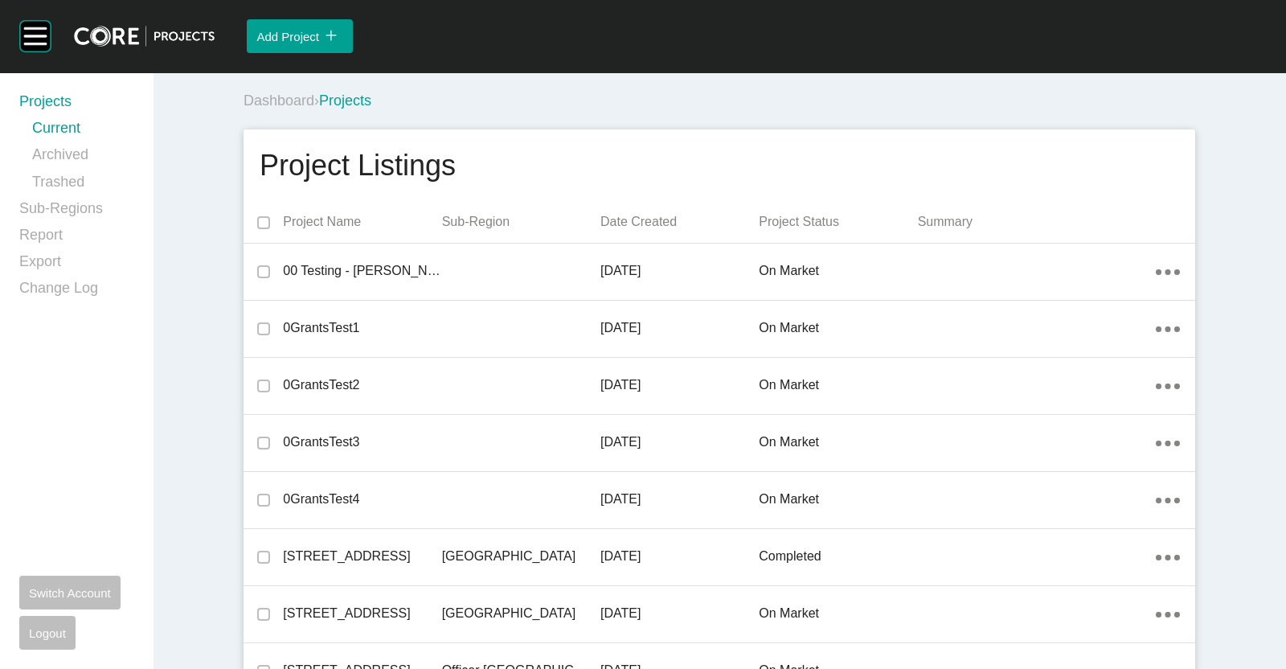
scroll to position [18765, 0]
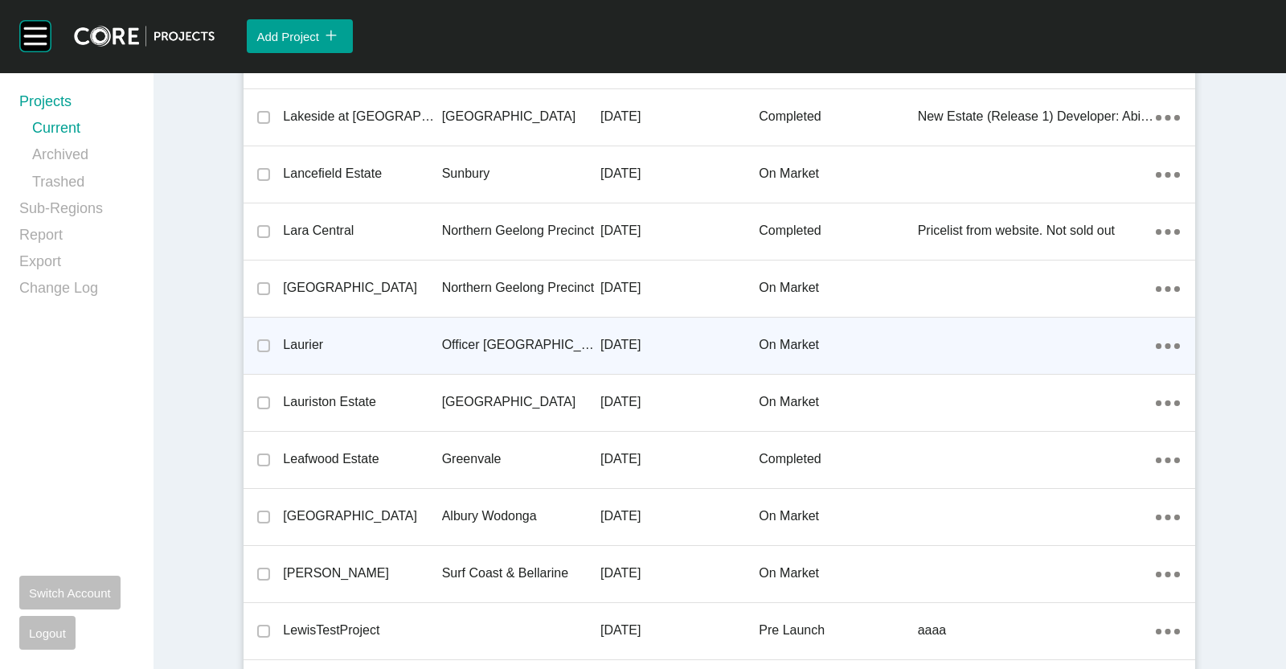
click at [484, 336] on p "Officer [GEOGRAPHIC_DATA]" at bounding box center [521, 345] width 158 height 18
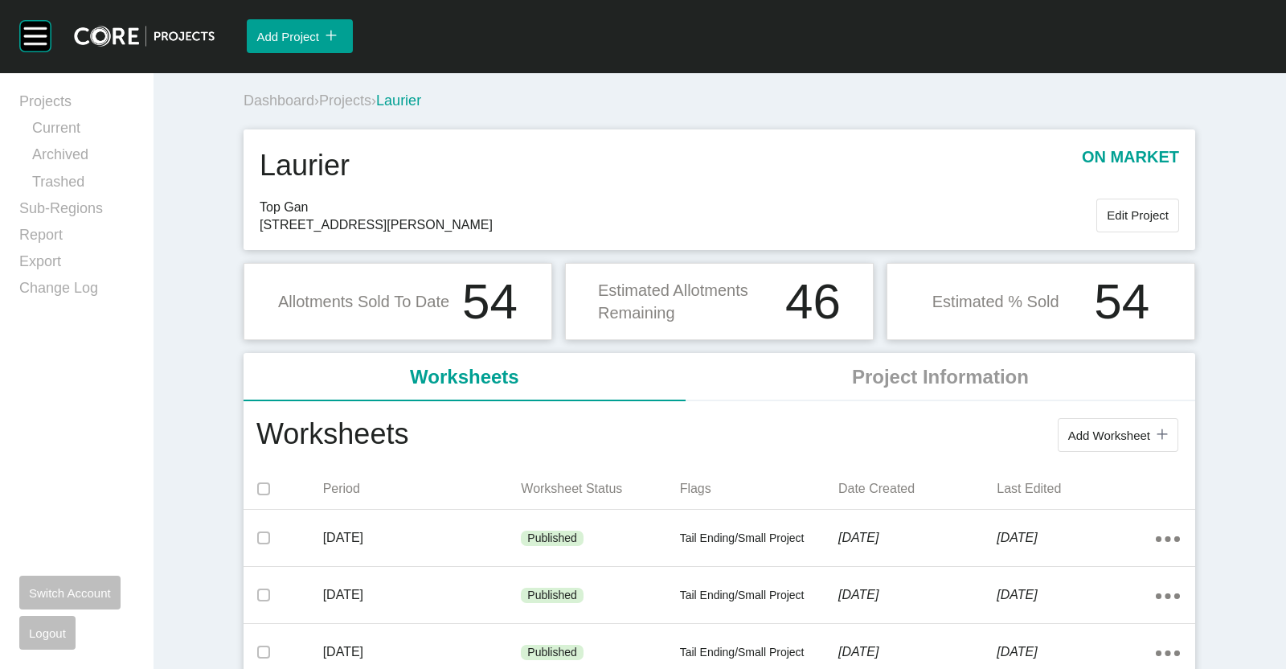
click at [342, 102] on span "Projects" at bounding box center [345, 100] width 52 height 16
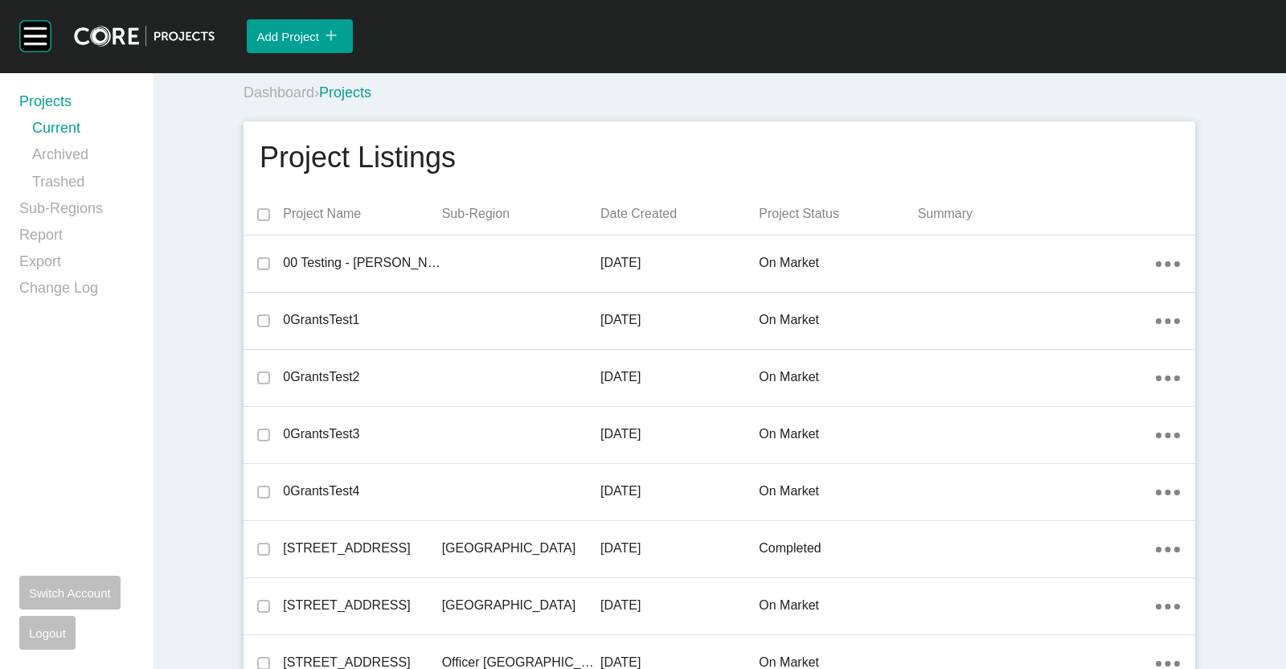
scroll to position [24015, 0]
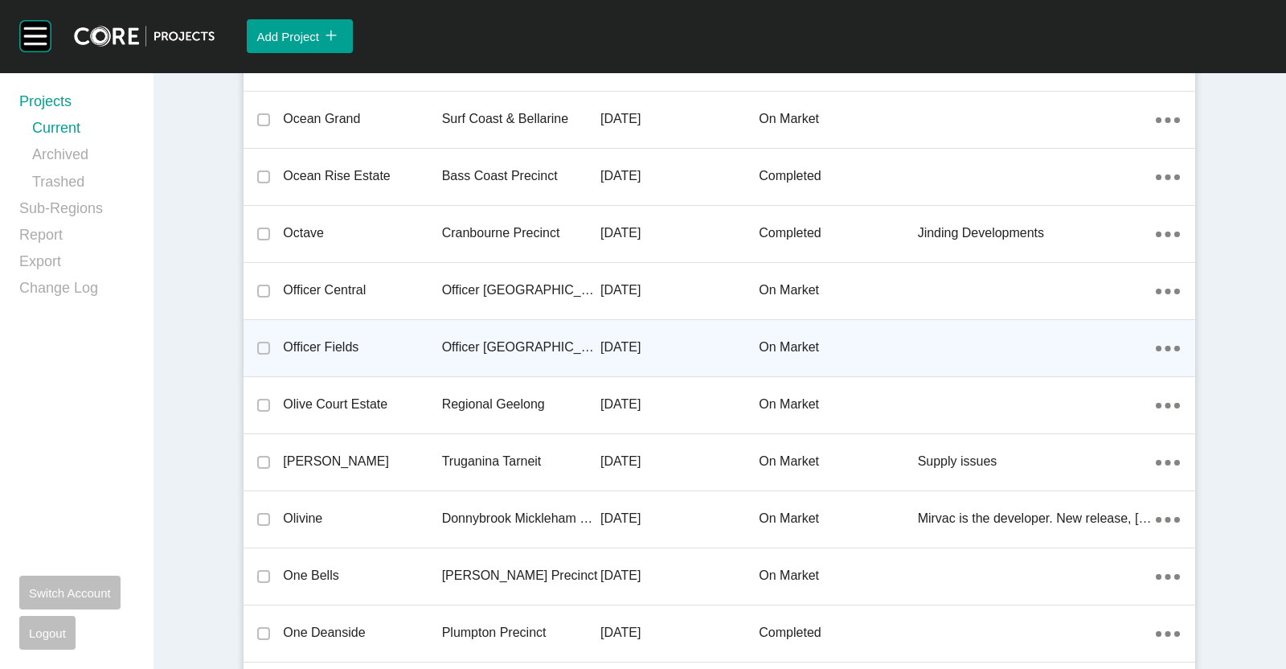
click at [501, 339] on p "Officer [GEOGRAPHIC_DATA]" at bounding box center [521, 348] width 158 height 18
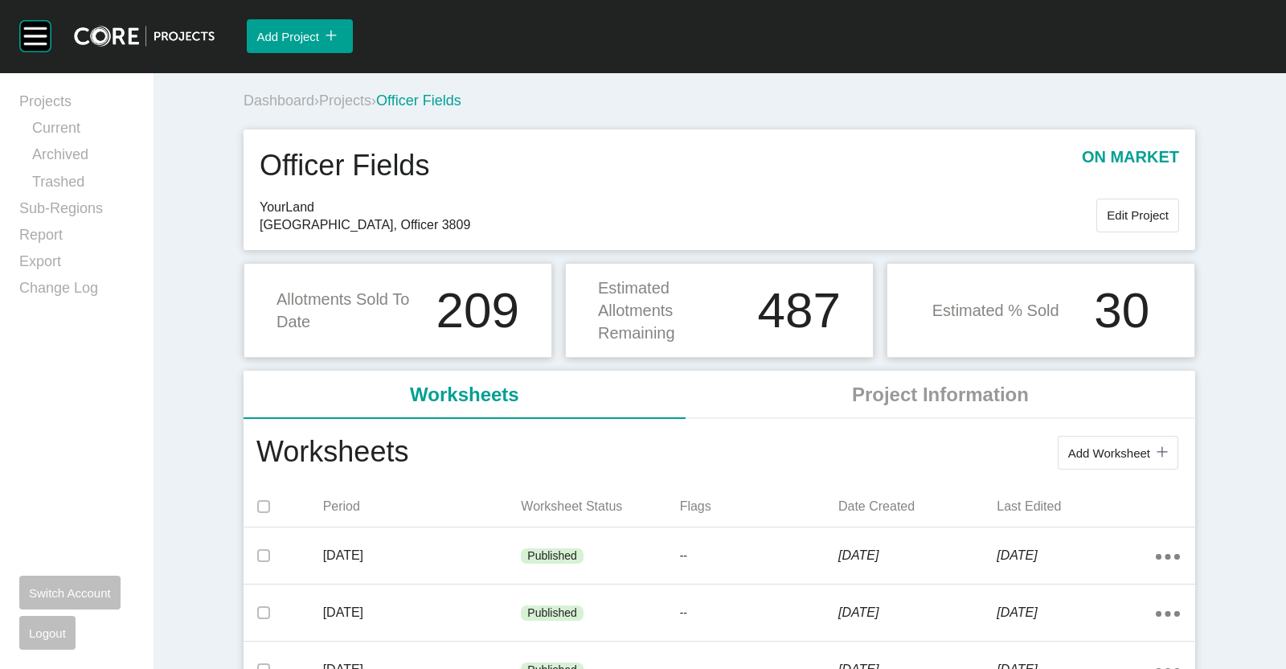
click at [339, 95] on span "Projects" at bounding box center [345, 100] width 52 height 16
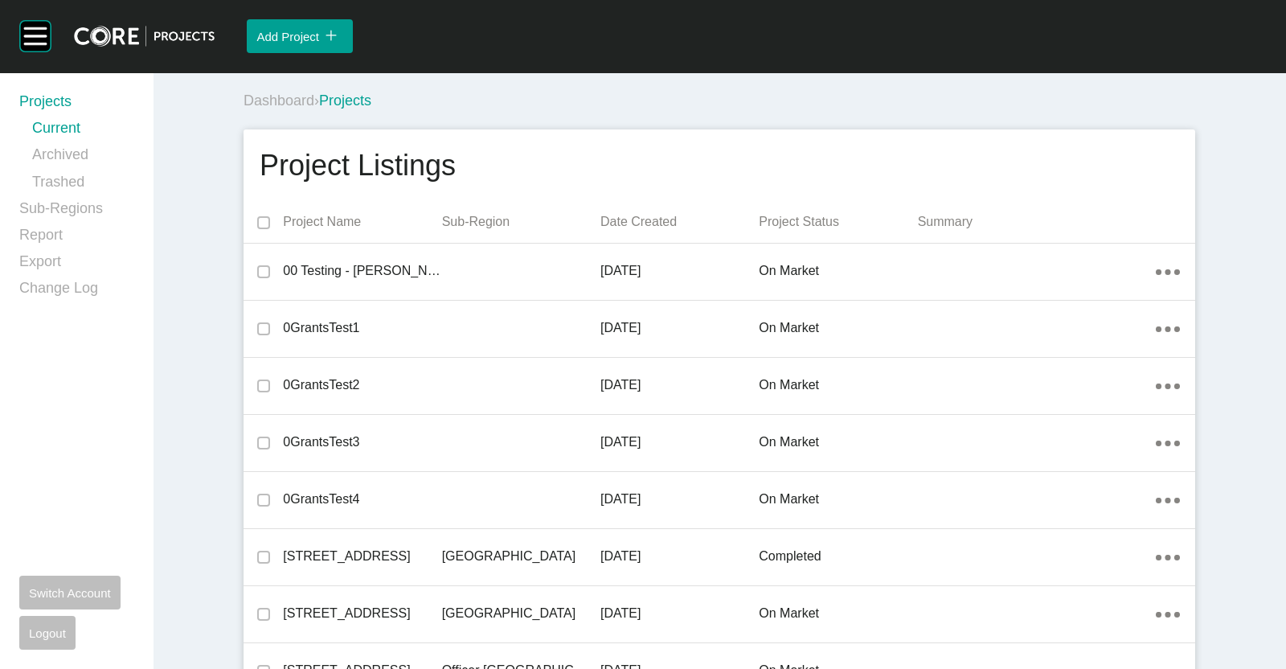
scroll to position [23958, 0]
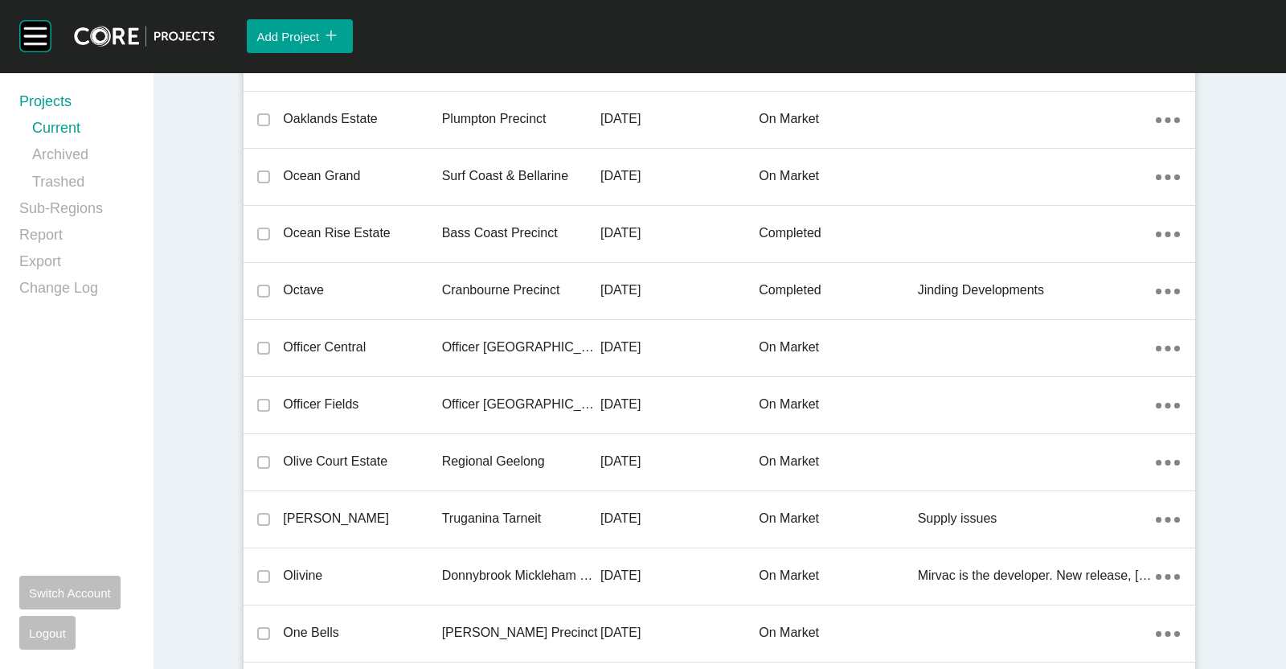
drag, startPoint x: 569, startPoint y: 332, endPoint x: 519, endPoint y: 330, distance: 49.9
click at [552, 339] on p "Officer [GEOGRAPHIC_DATA]" at bounding box center [521, 348] width 158 height 18
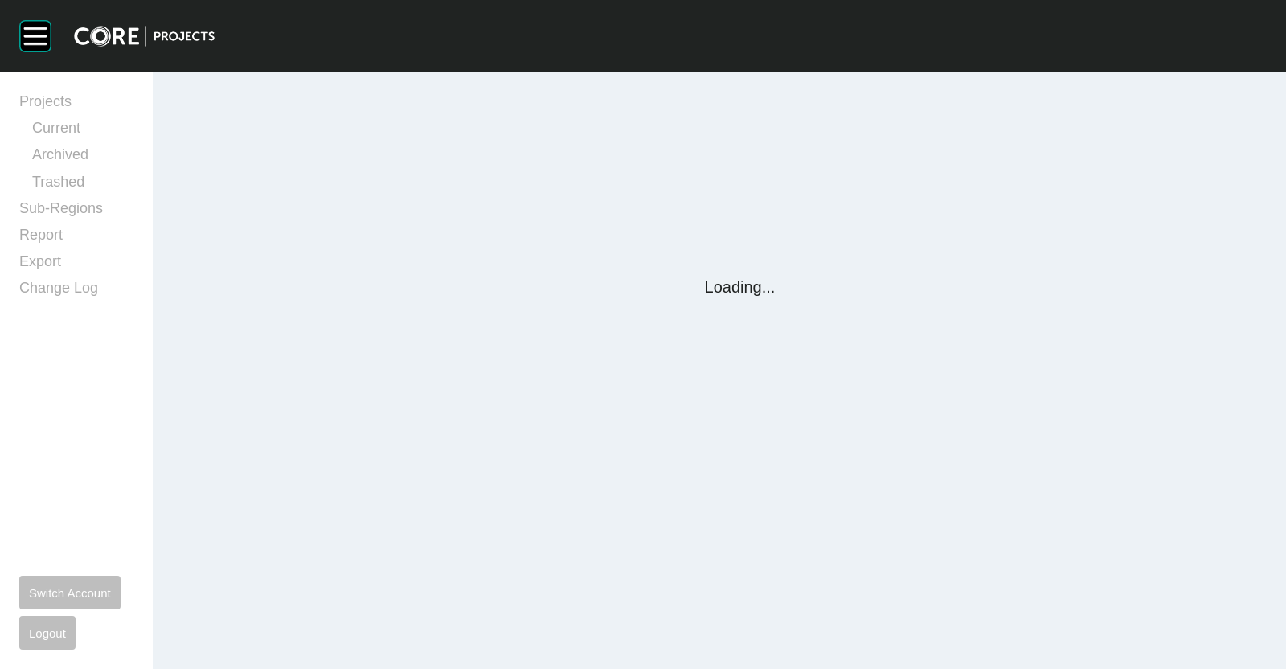
click at [519, 330] on div "Group 2 Created with Sketch. . Projects Current Archived Trashed Sub-Regions Re…" at bounding box center [643, 334] width 1286 height 669
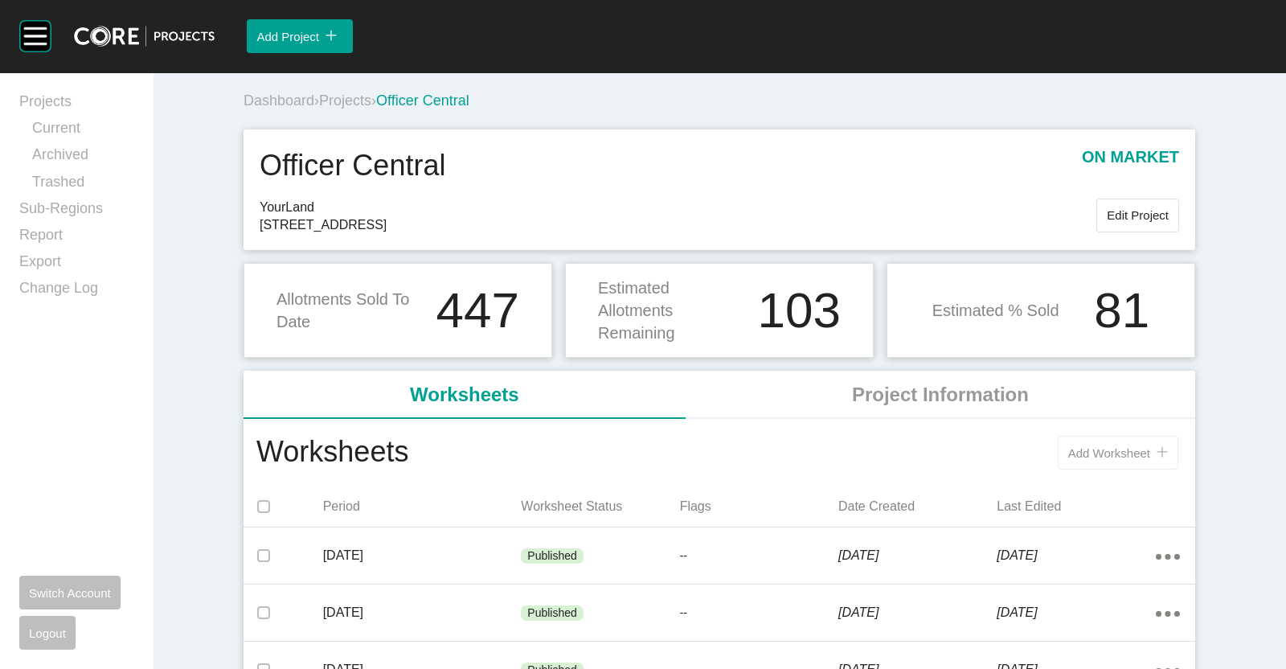
click at [1087, 446] on span "Add Worksheet" at bounding box center [1110, 453] width 82 height 14
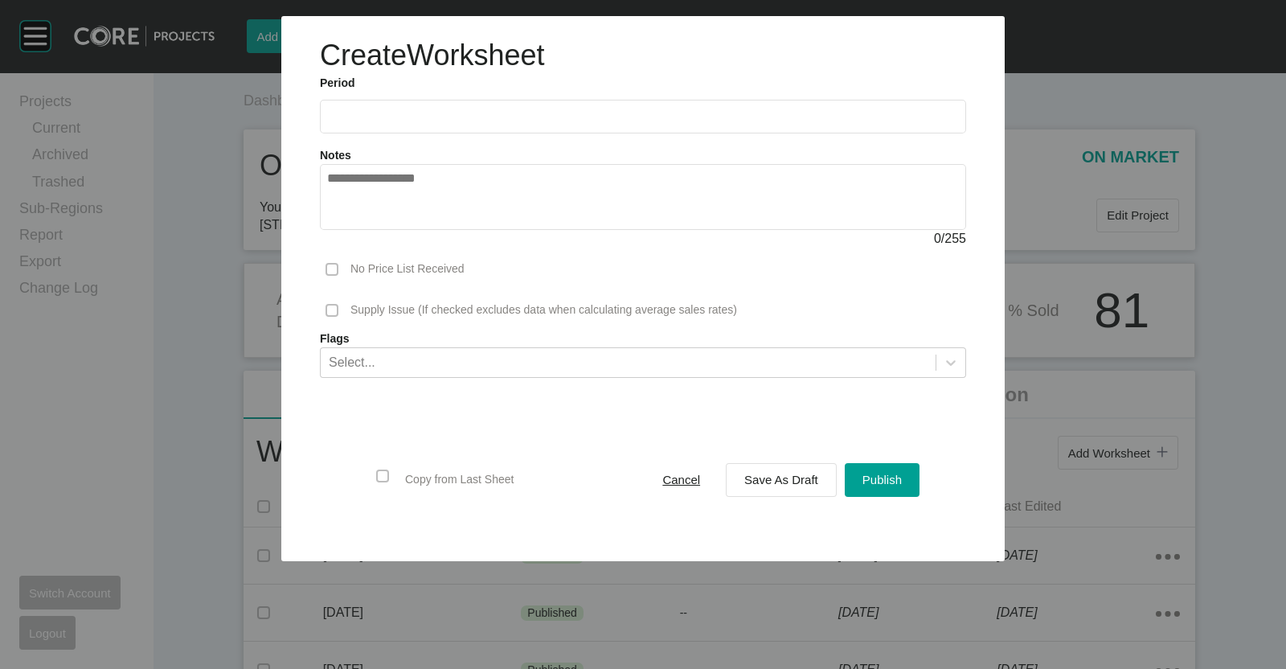
click at [404, 117] on input "text" at bounding box center [643, 116] width 632 height 14
click at [403, 233] on li "Aug" at bounding box center [405, 233] width 54 height 27
type input "**********"
click at [782, 480] on span "Save As Draft" at bounding box center [782, 480] width 74 height 14
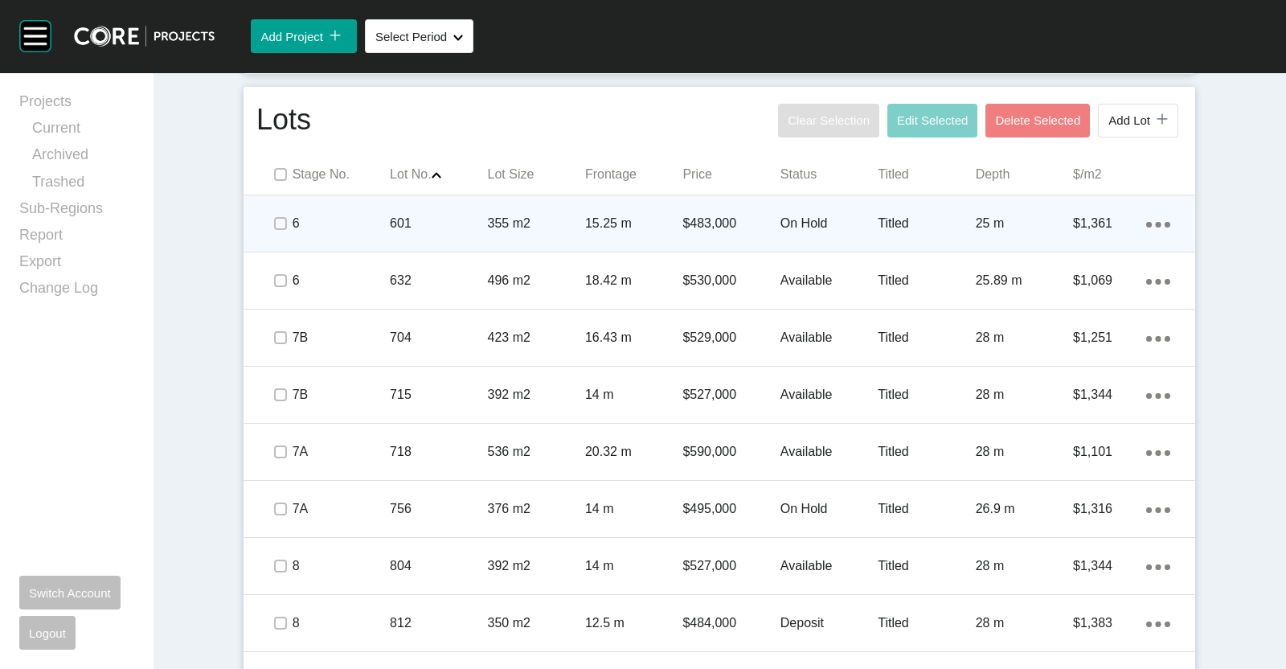
scroll to position [1005, 0]
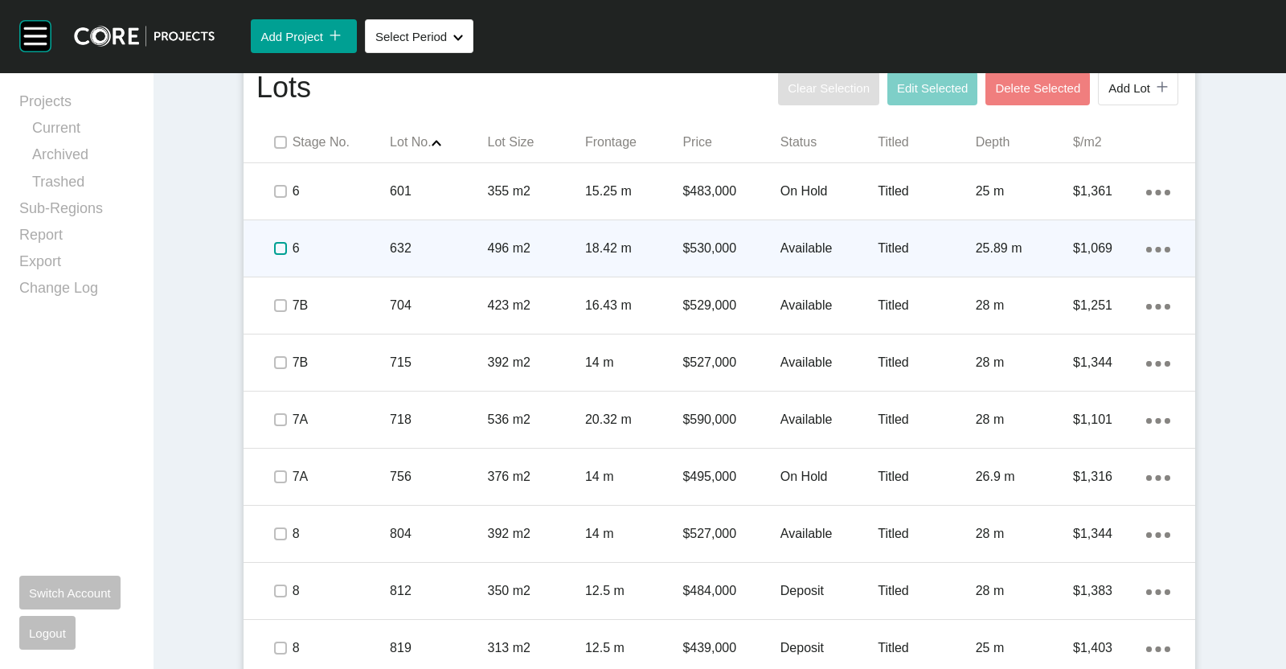
click at [276, 247] on label at bounding box center [280, 248] width 13 height 13
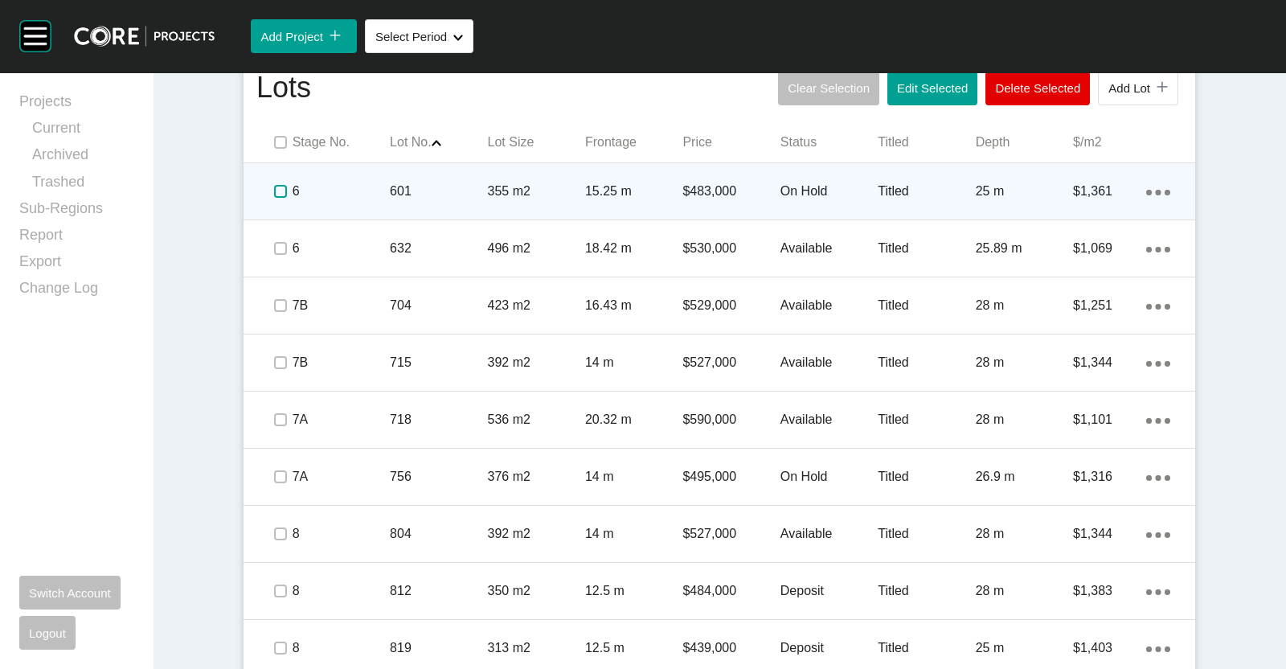
click at [274, 195] on label at bounding box center [280, 191] width 13 height 13
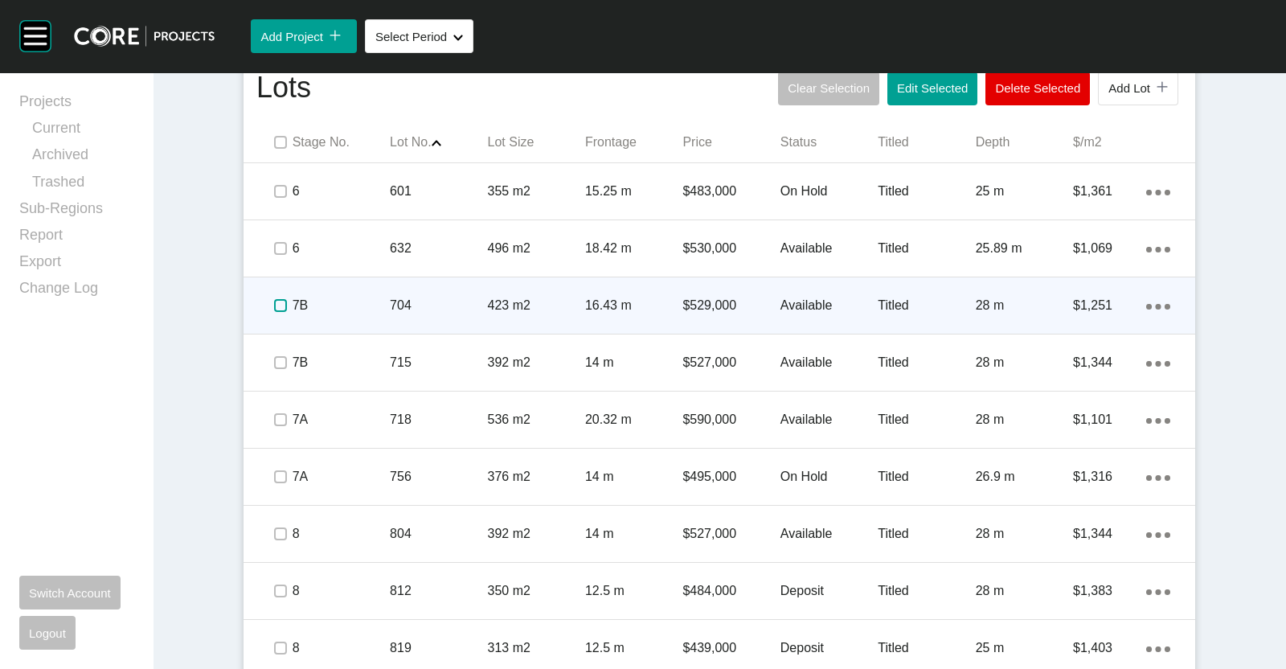
click at [274, 303] on label at bounding box center [280, 305] width 13 height 13
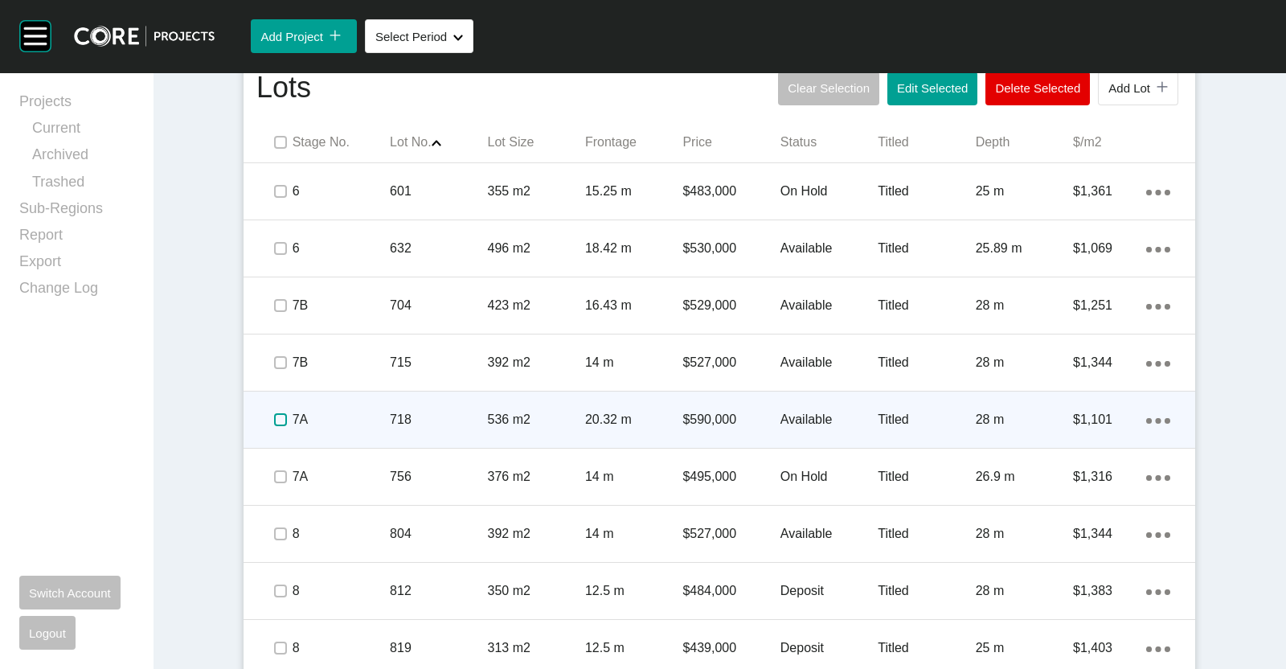
click at [274, 420] on label at bounding box center [280, 419] width 13 height 13
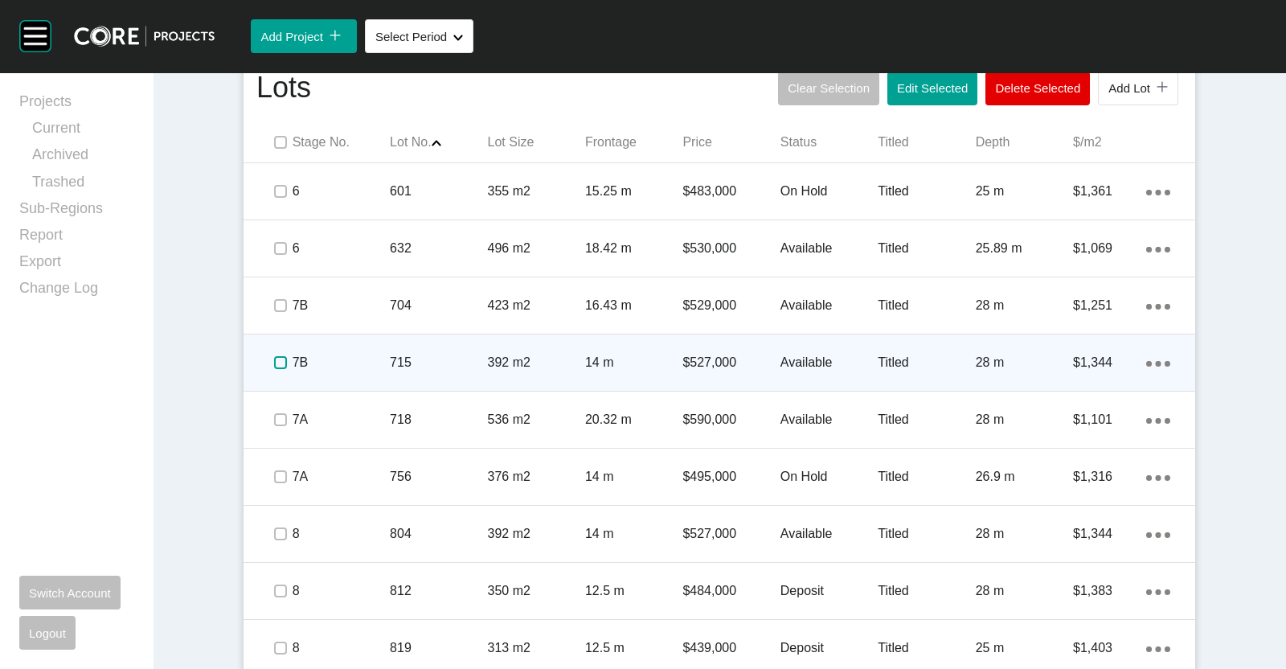
drag, startPoint x: 270, startPoint y: 357, endPoint x: 293, endPoint y: 340, distance: 28.1
click at [270, 351] on span at bounding box center [280, 363] width 24 height 24
click at [318, 363] on p "7B" at bounding box center [341, 363] width 97 height 18
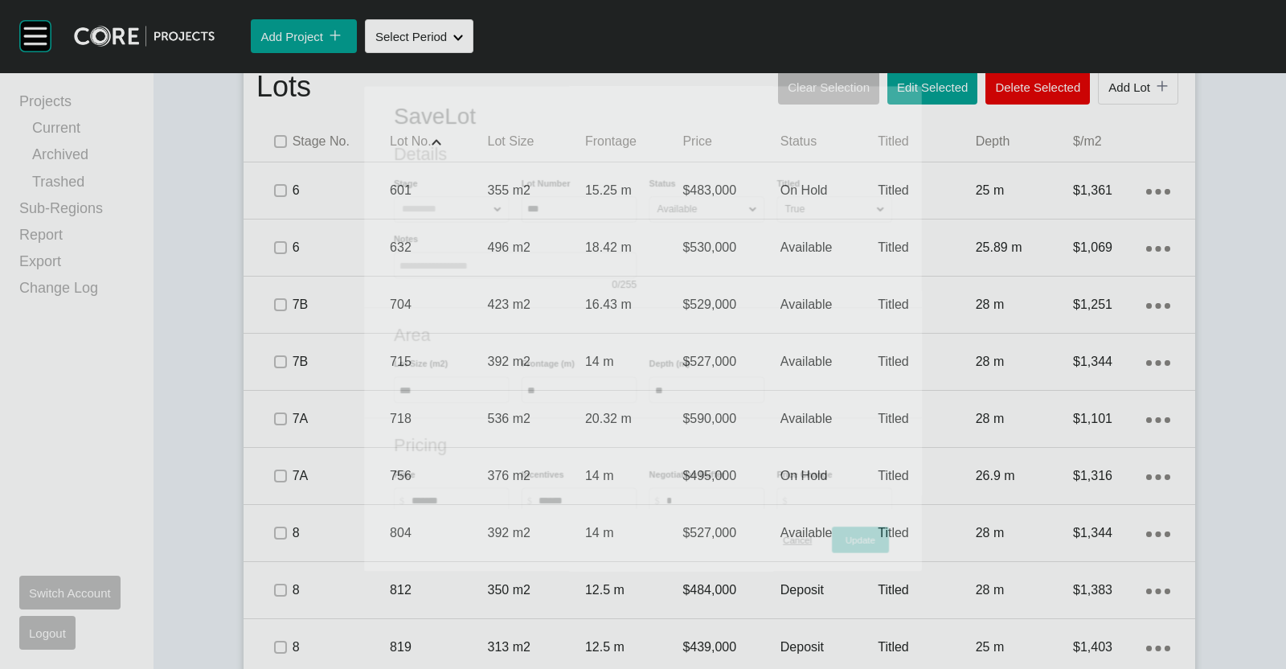
scroll to position [1004, 0]
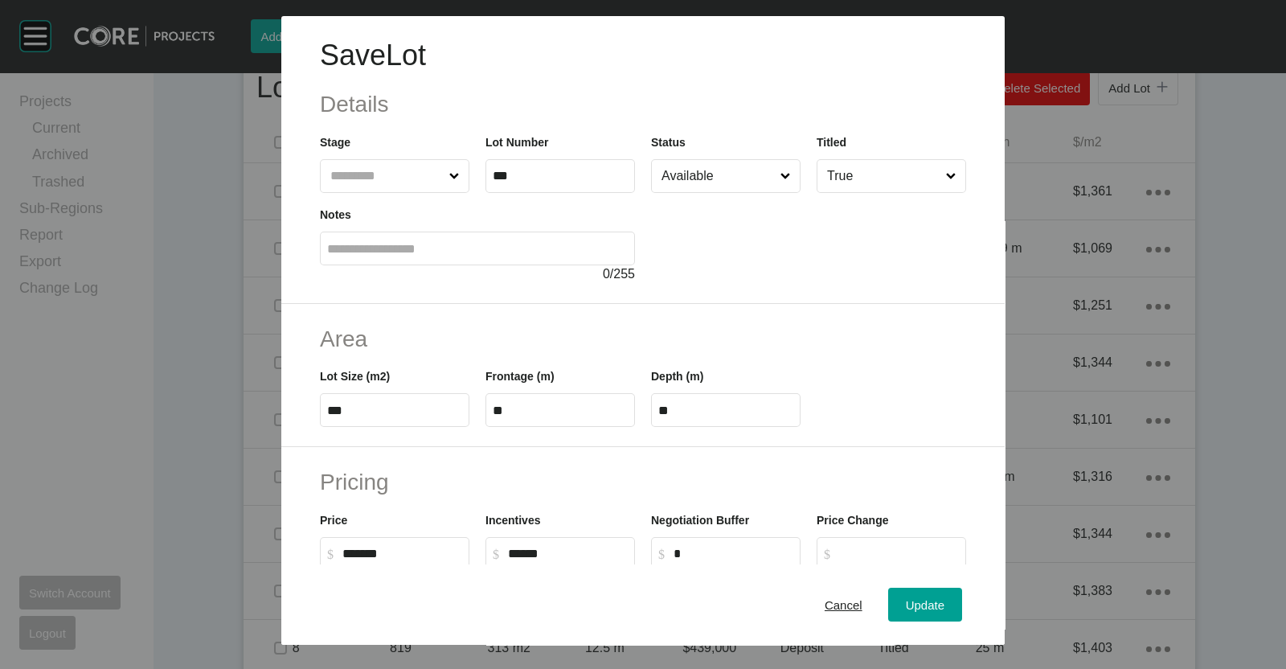
click at [686, 182] on input "Available" at bounding box center [718, 176] width 119 height 32
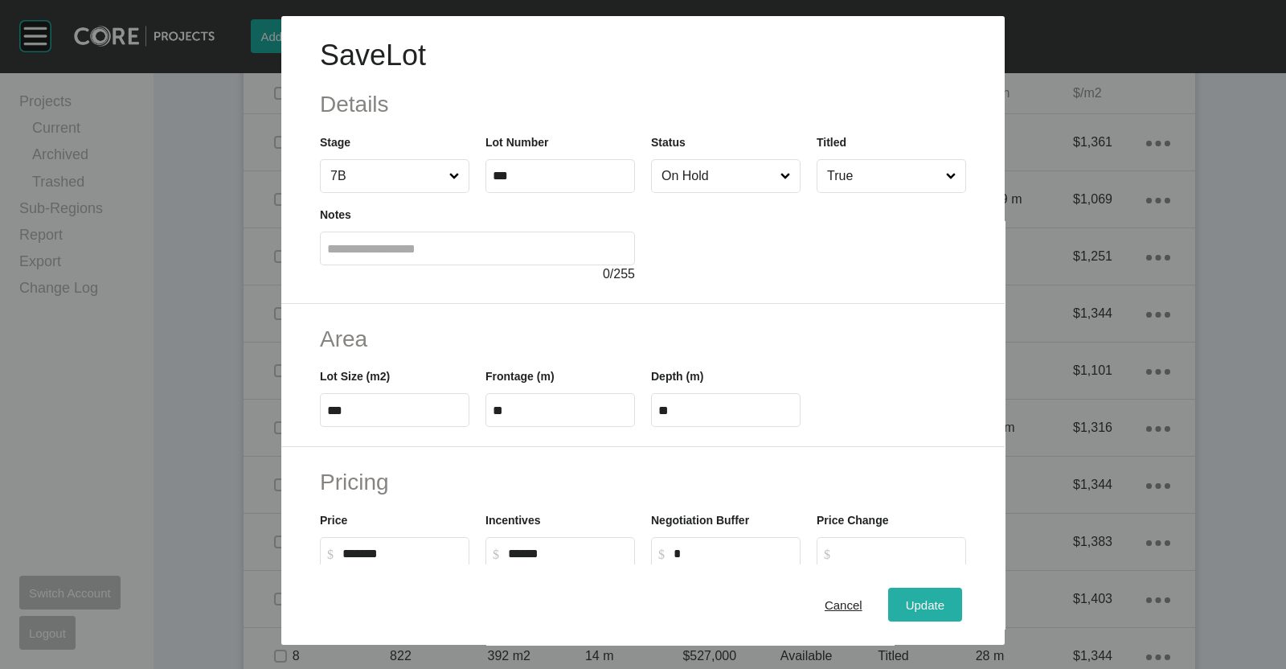
click at [902, 596] on div "Update" at bounding box center [925, 605] width 47 height 22
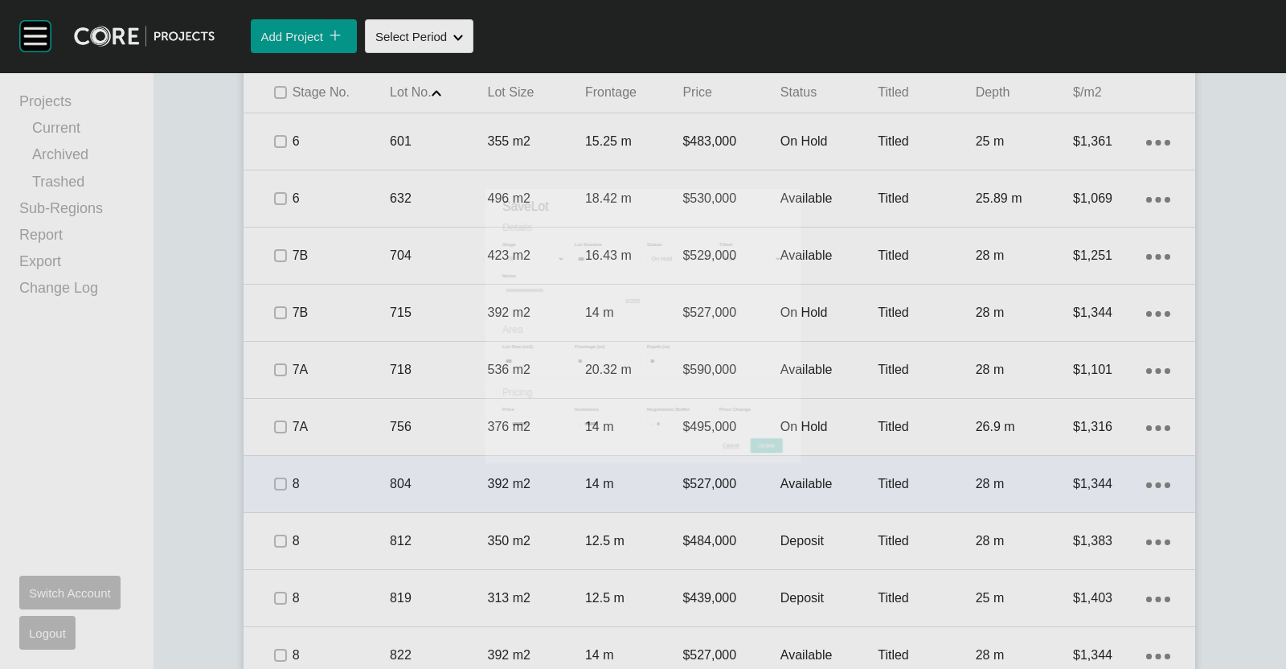
scroll to position [1054, 0]
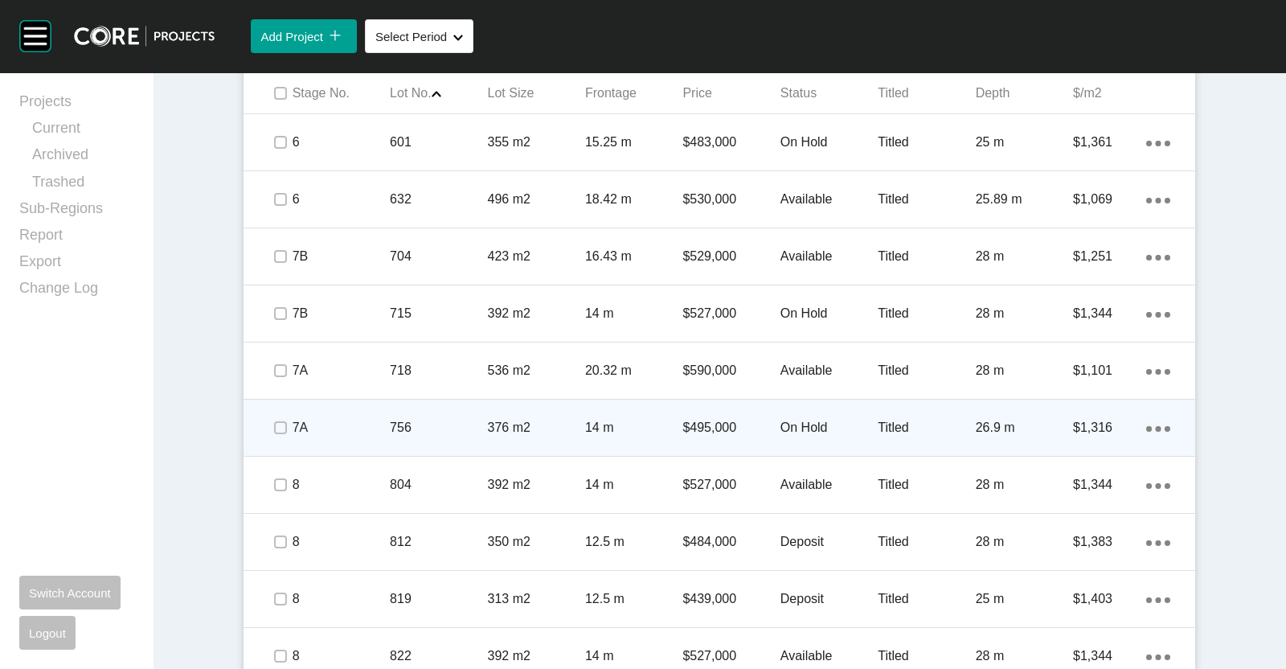
click at [348, 429] on p "7A" at bounding box center [341, 428] width 97 height 18
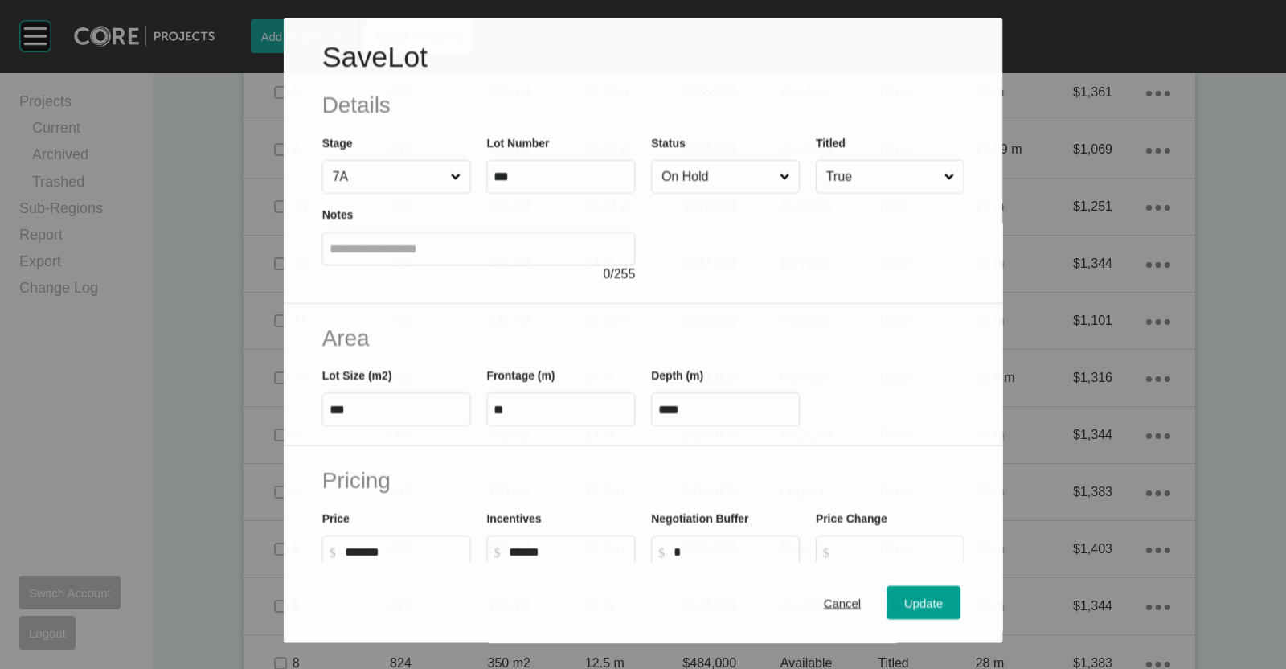
scroll to position [1004, 0]
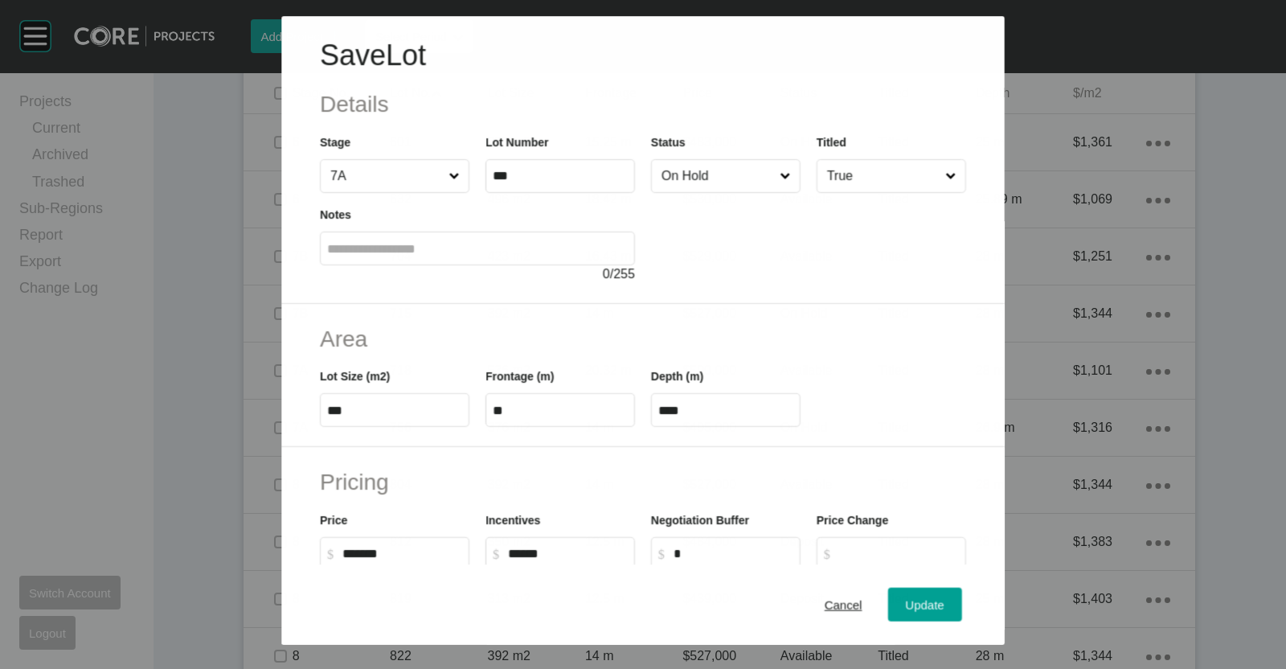
click at [687, 172] on input "On Hold" at bounding box center [718, 176] width 118 height 32
click at [915, 599] on span "Update" at bounding box center [925, 605] width 39 height 14
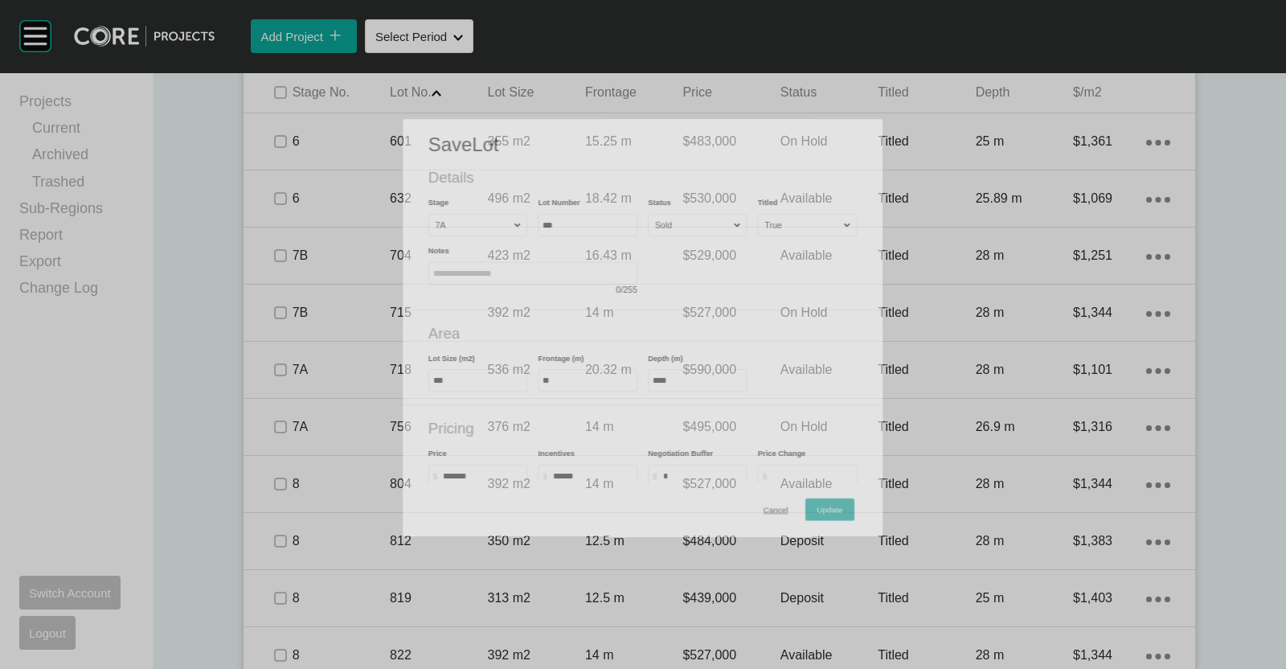
scroll to position [1054, 0]
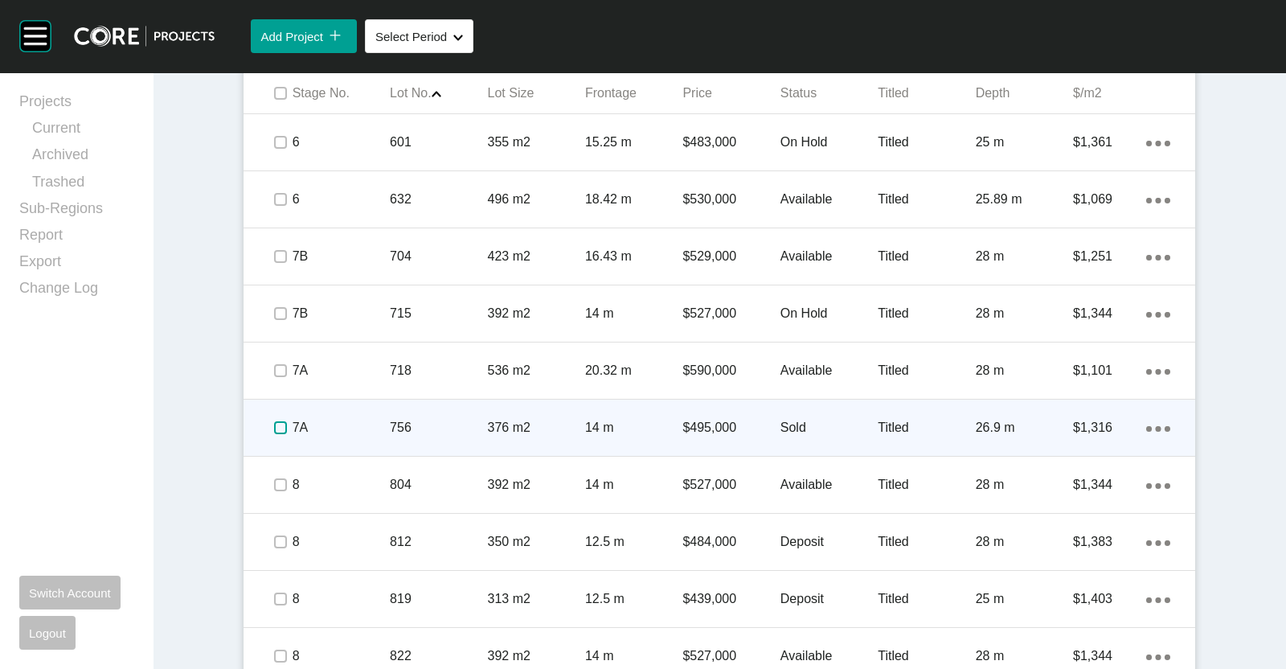
drag, startPoint x: 265, startPoint y: 418, endPoint x: 289, endPoint y: 410, distance: 26.2
click at [274, 421] on label at bounding box center [280, 427] width 13 height 13
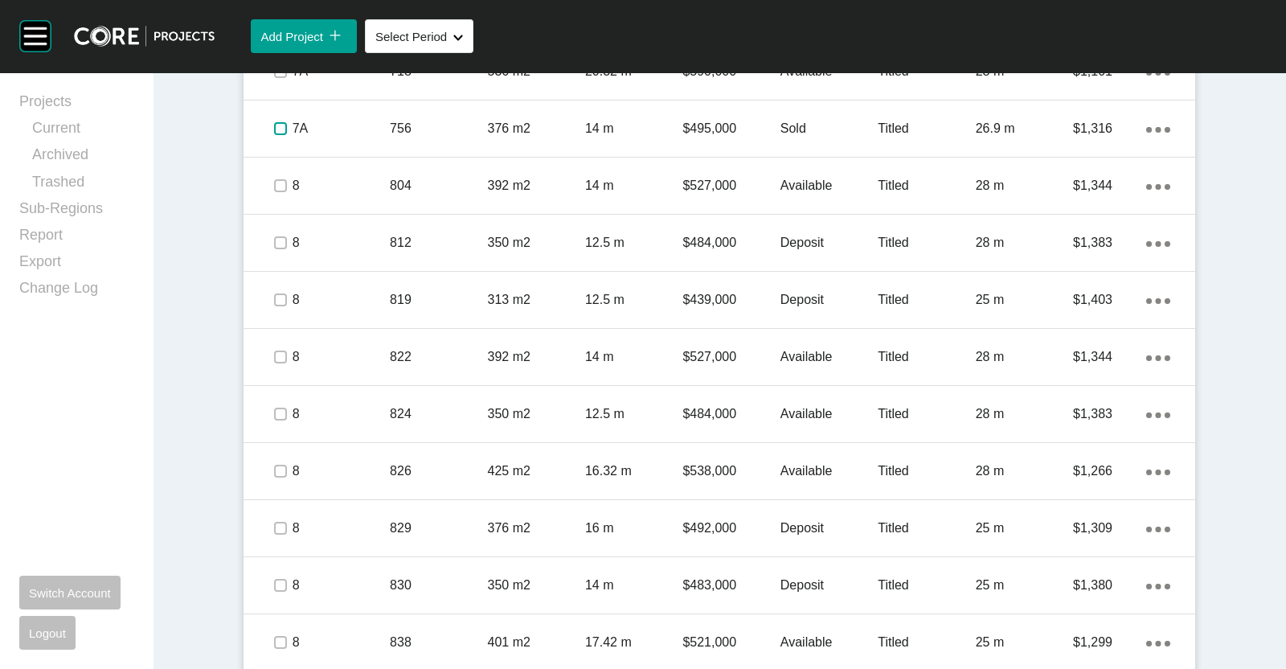
scroll to position [1356, 0]
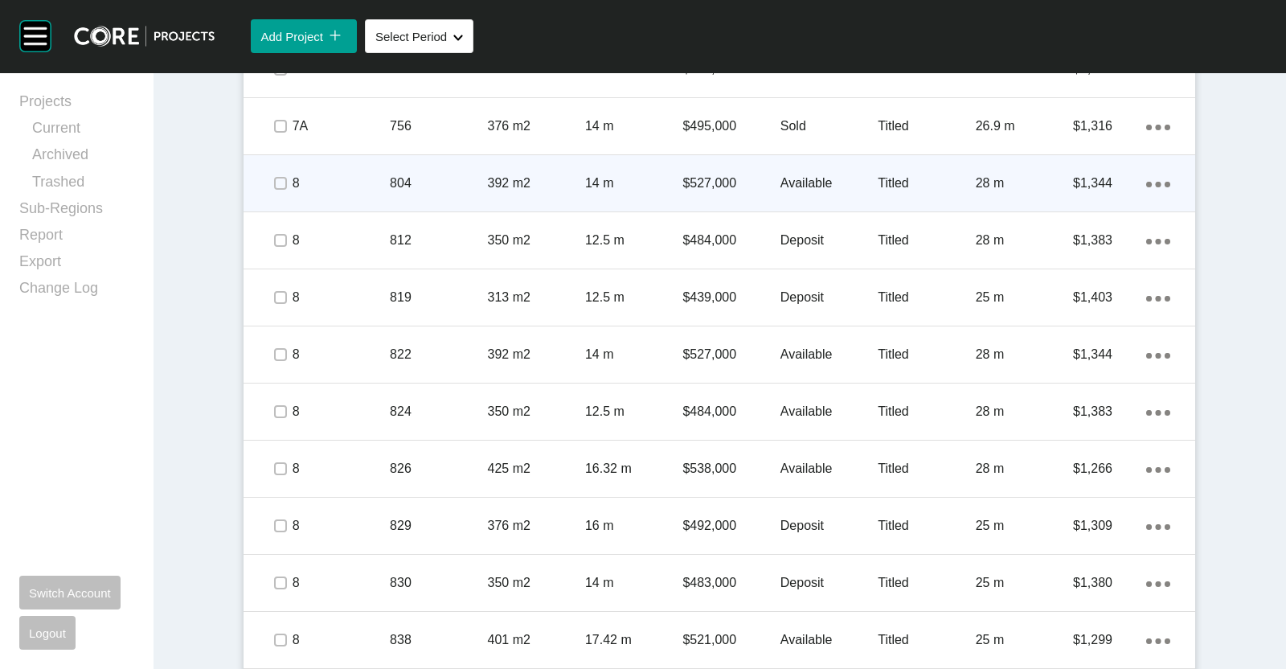
click at [268, 178] on span at bounding box center [280, 183] width 24 height 24
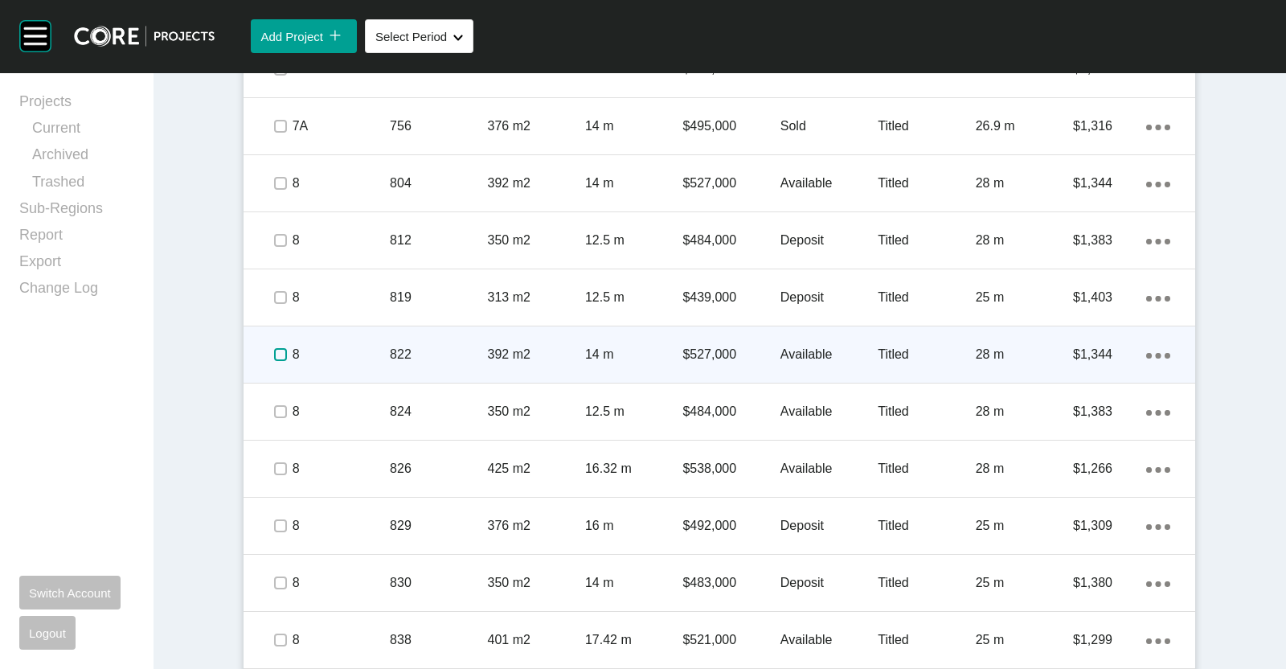
click at [274, 354] on label at bounding box center [280, 354] width 13 height 13
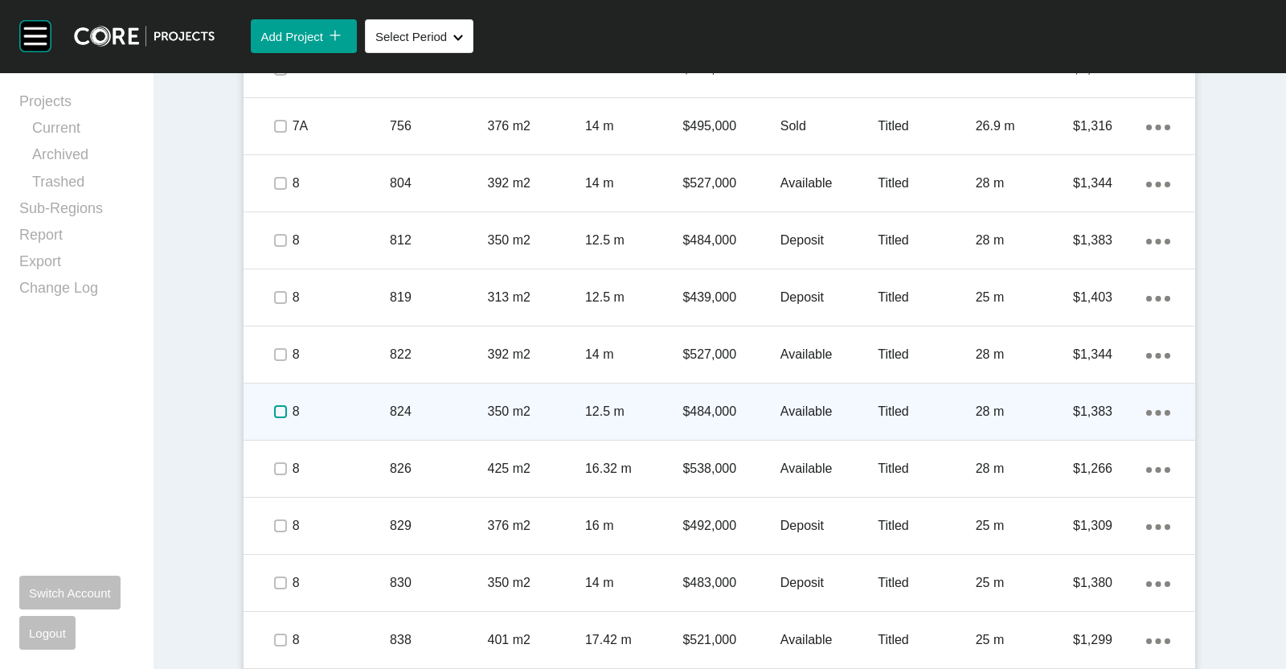
click at [274, 410] on label at bounding box center [280, 411] width 13 height 13
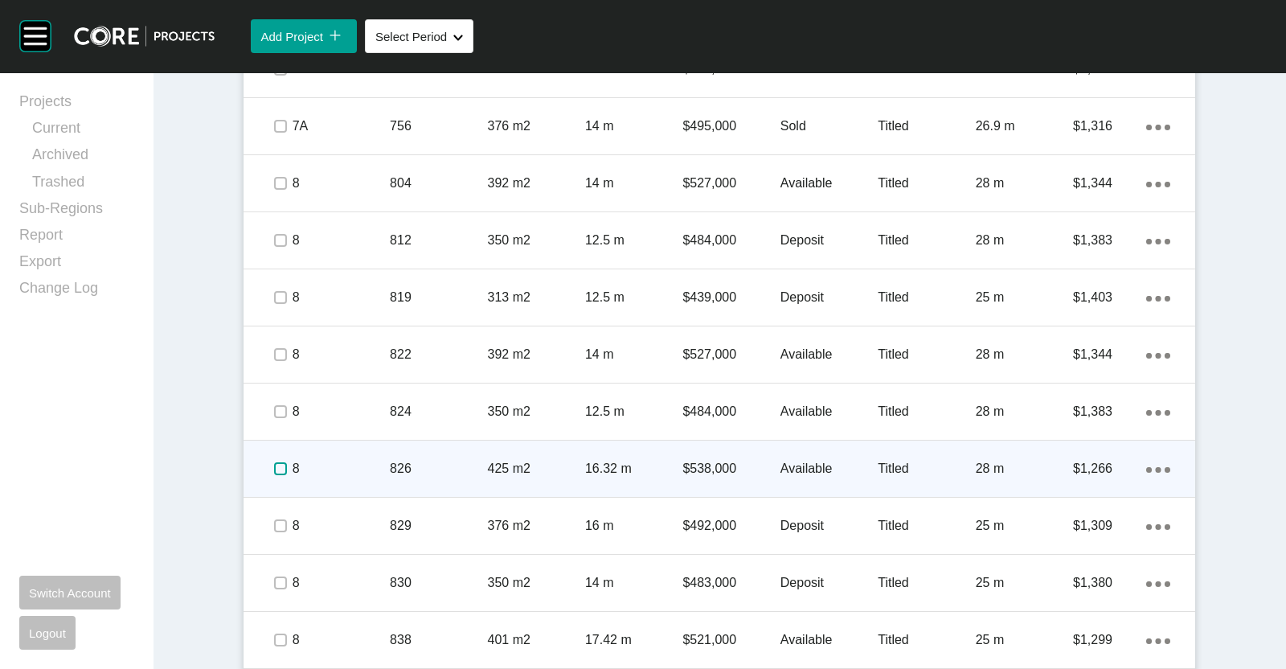
click at [274, 463] on label at bounding box center [280, 468] width 13 height 13
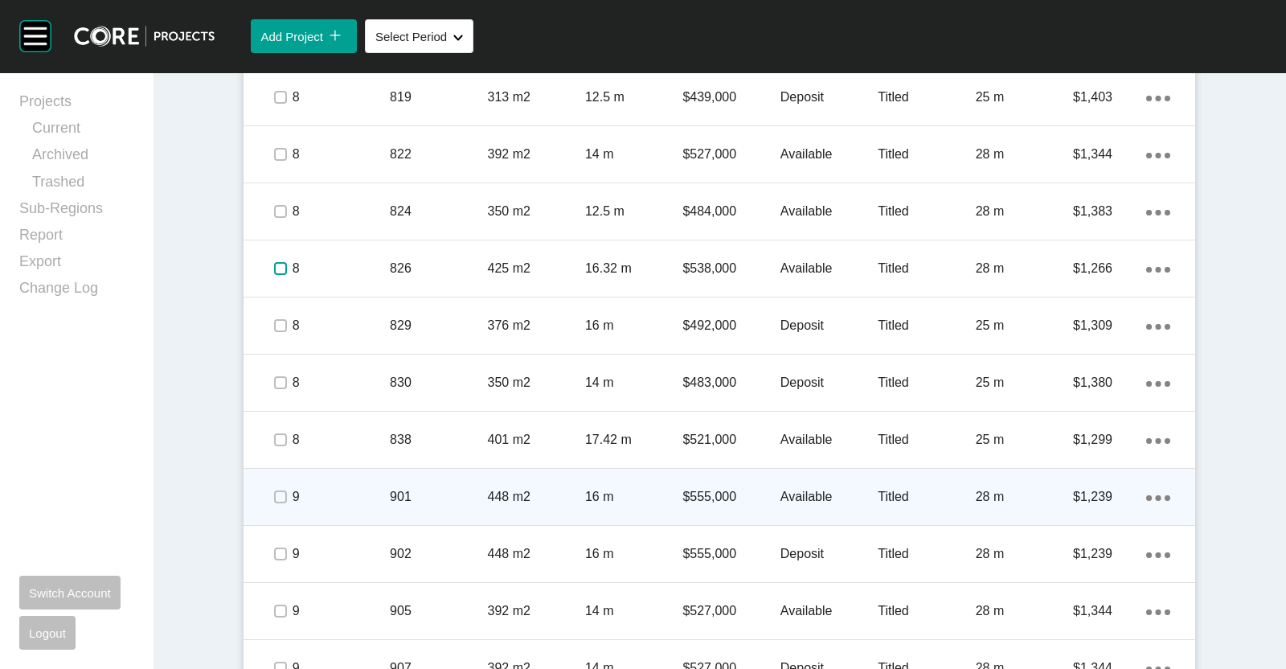
scroll to position [1557, 0]
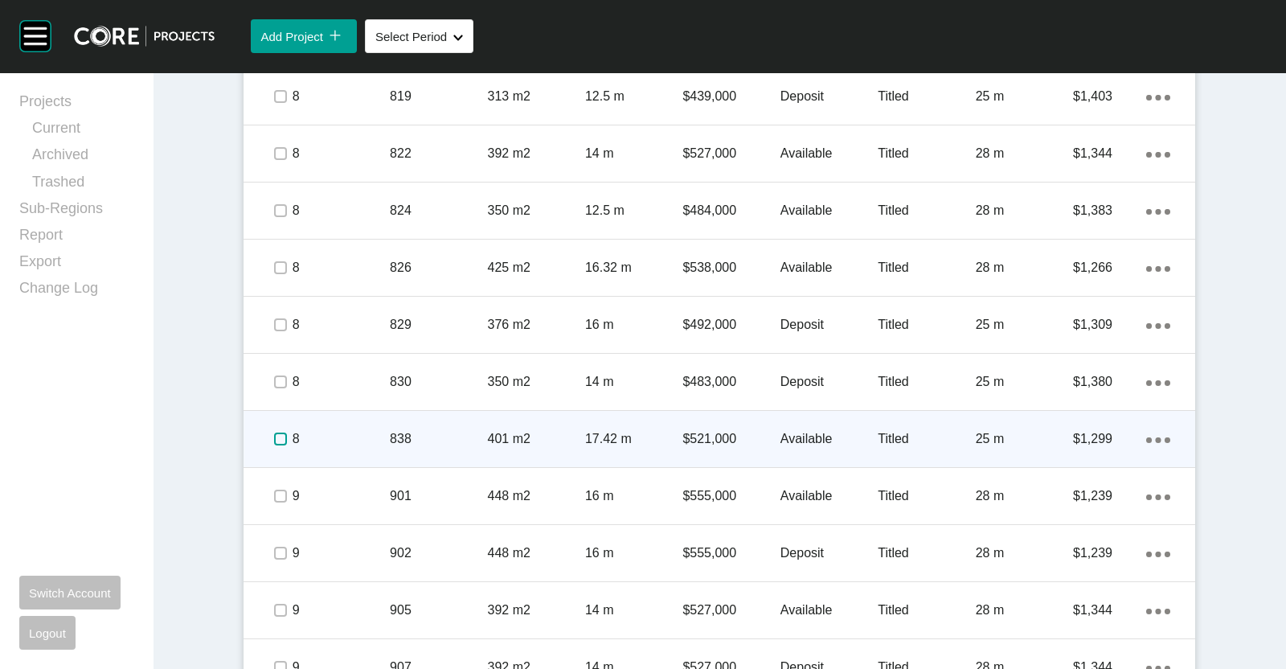
click at [274, 433] on label at bounding box center [280, 439] width 13 height 13
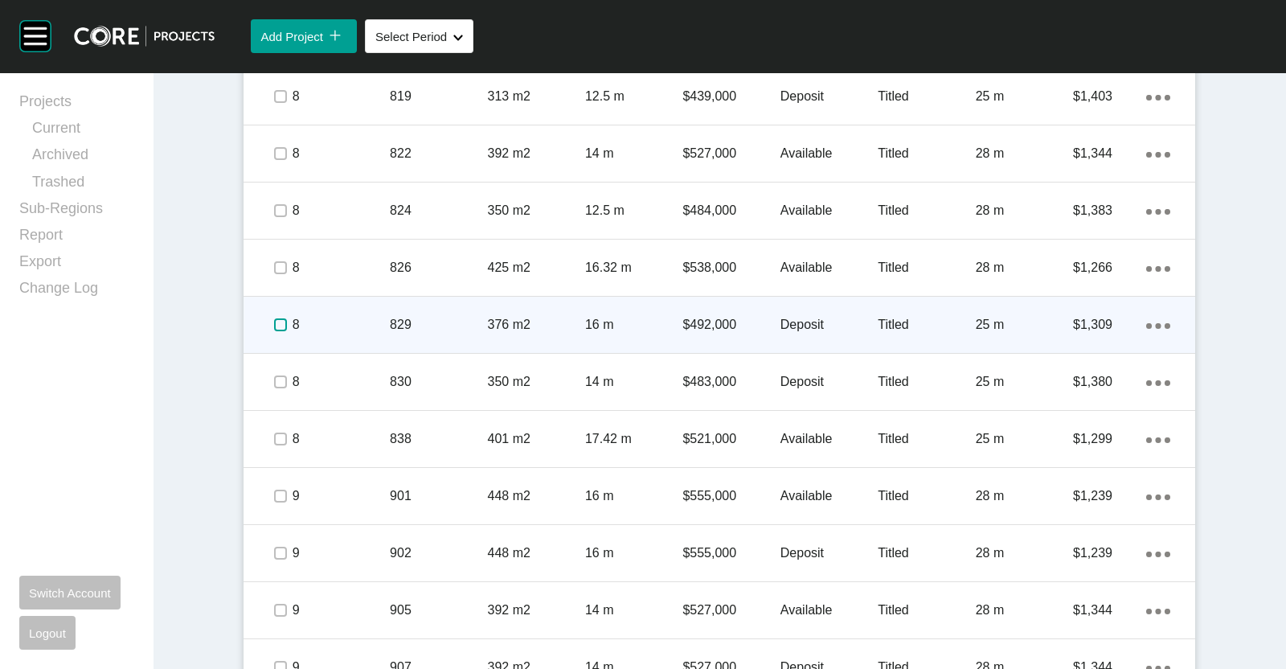
click at [274, 322] on label at bounding box center [280, 324] width 13 height 13
click at [351, 322] on p "8" at bounding box center [341, 325] width 97 height 18
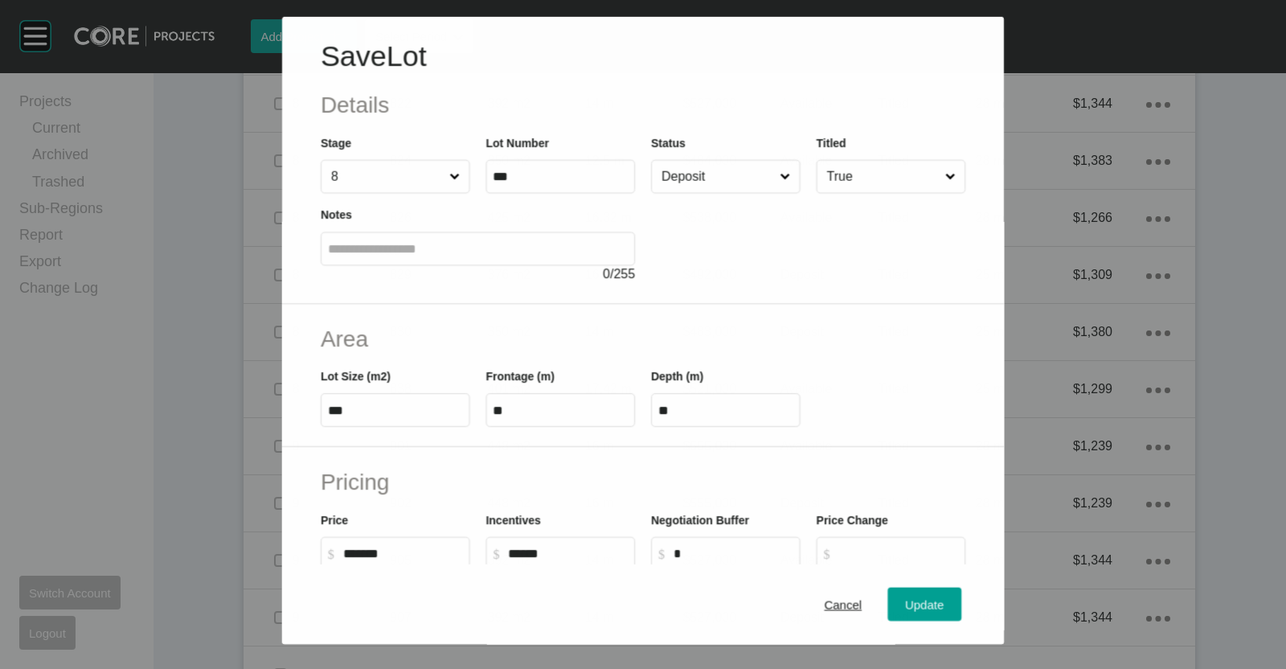
scroll to position [1507, 0]
click at [696, 174] on input "Deposit" at bounding box center [718, 176] width 118 height 32
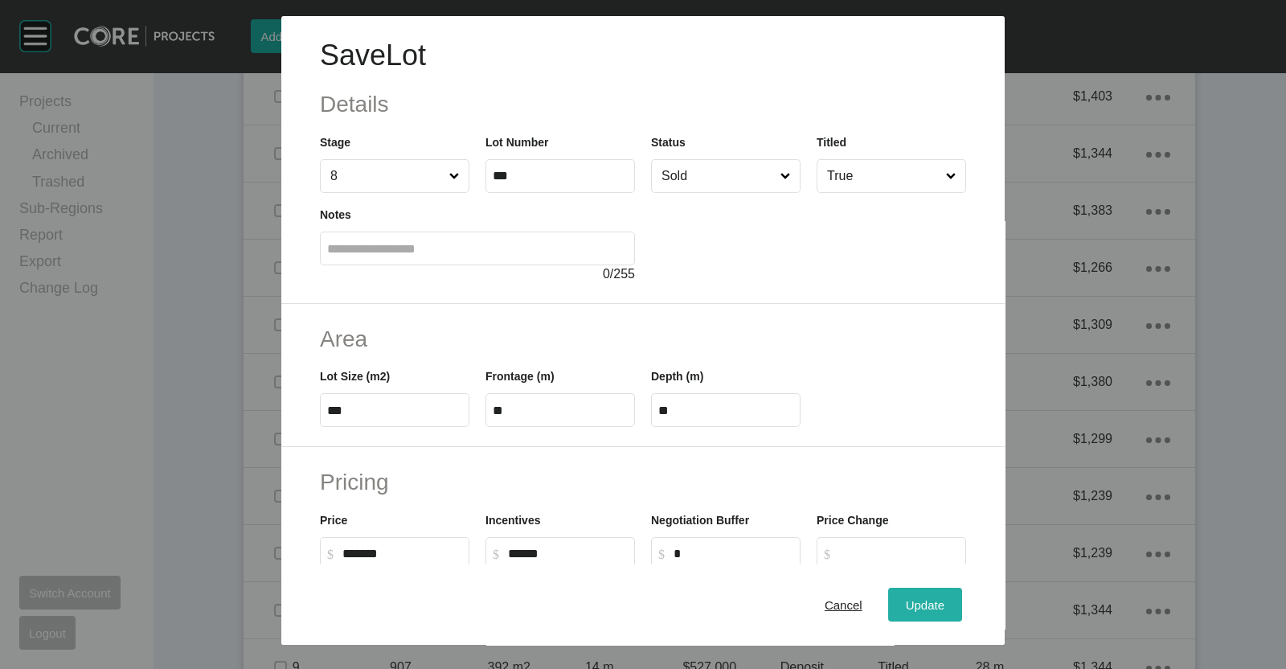
click at [902, 613] on div "Update" at bounding box center [925, 605] width 47 height 22
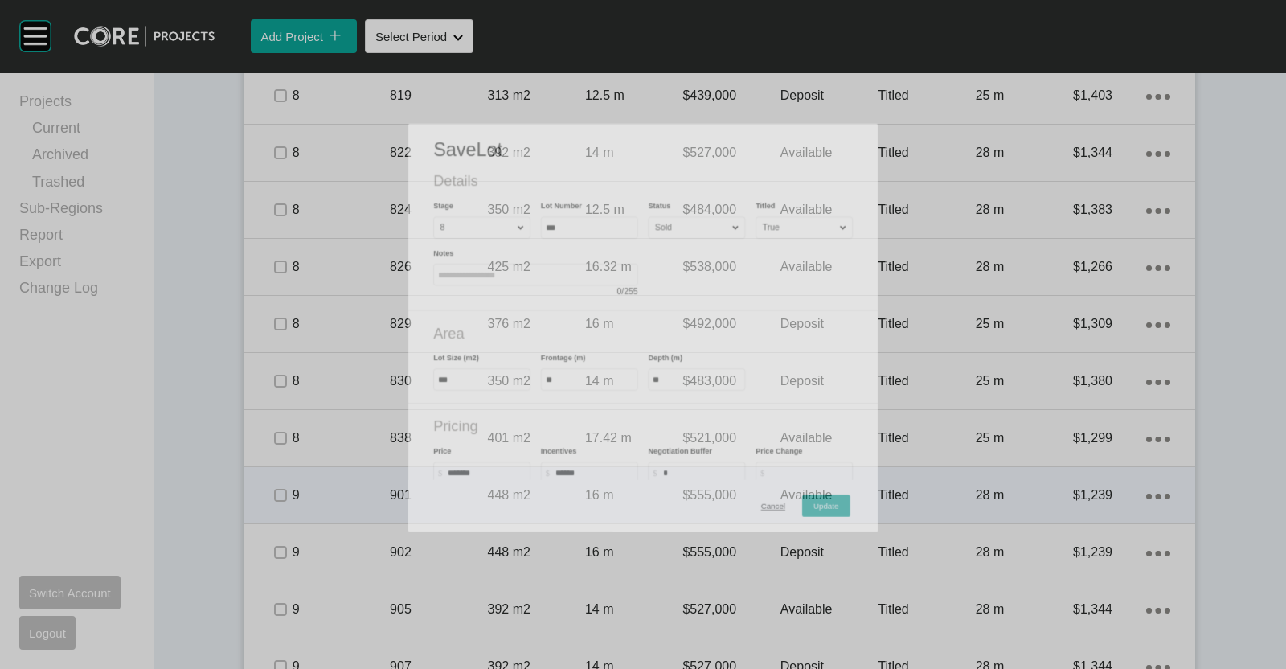
scroll to position [1557, 0]
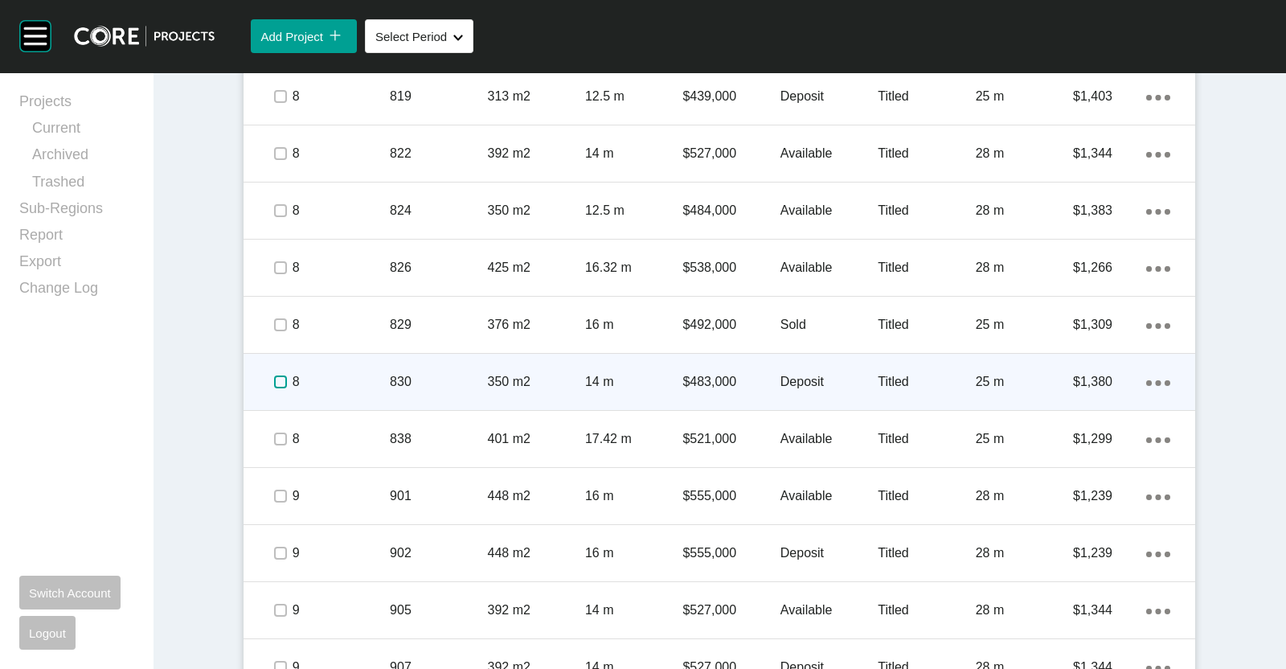
click at [274, 380] on label at bounding box center [280, 381] width 13 height 13
click at [326, 384] on p "8" at bounding box center [341, 382] width 97 height 18
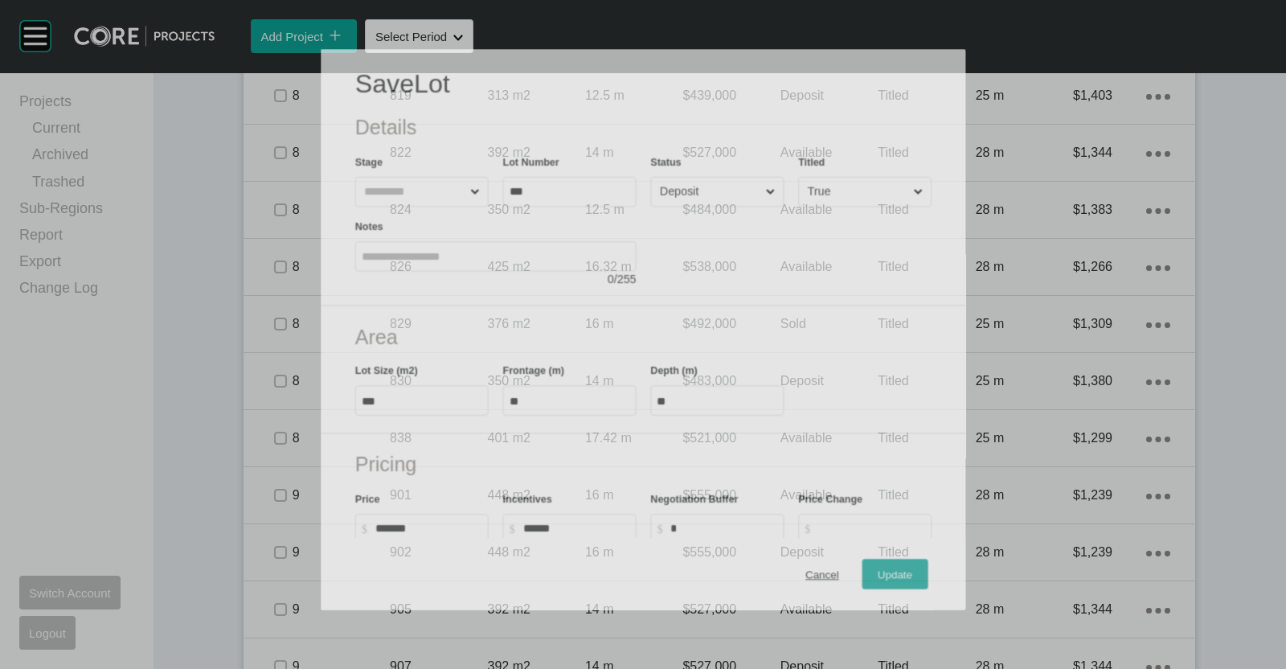
scroll to position [1507, 0]
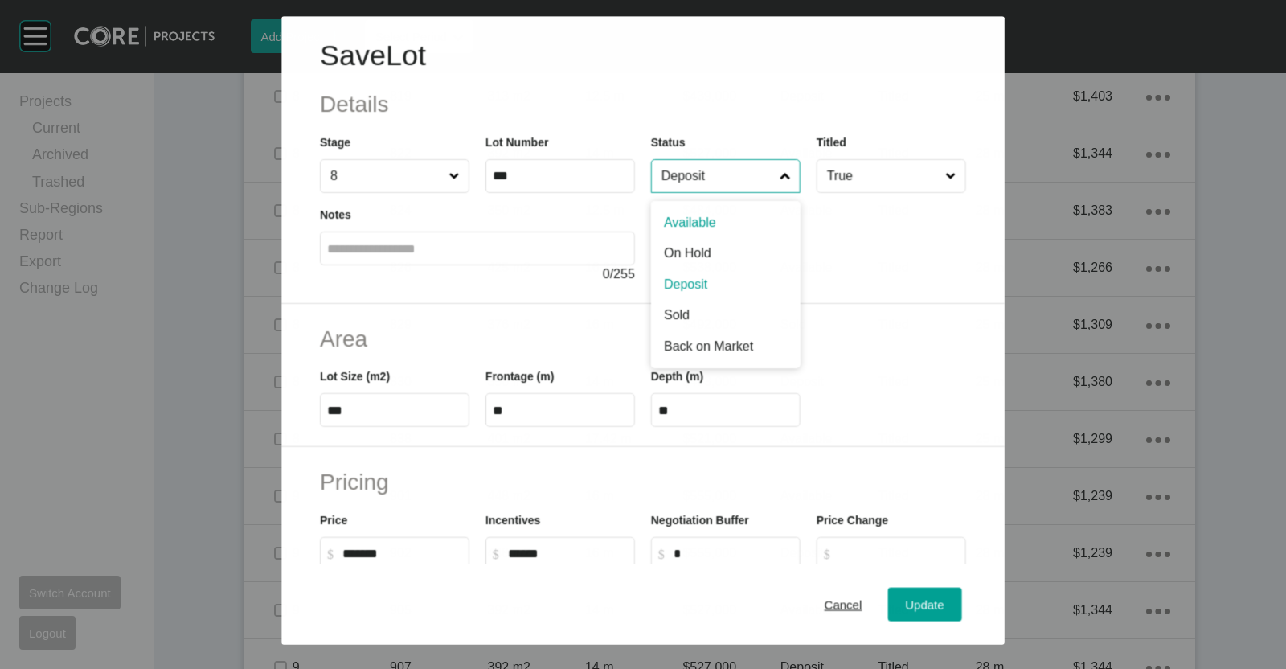
drag, startPoint x: 669, startPoint y: 184, endPoint x: 684, endPoint y: 228, distance: 46.0
click at [670, 183] on input "Deposit" at bounding box center [718, 176] width 118 height 32
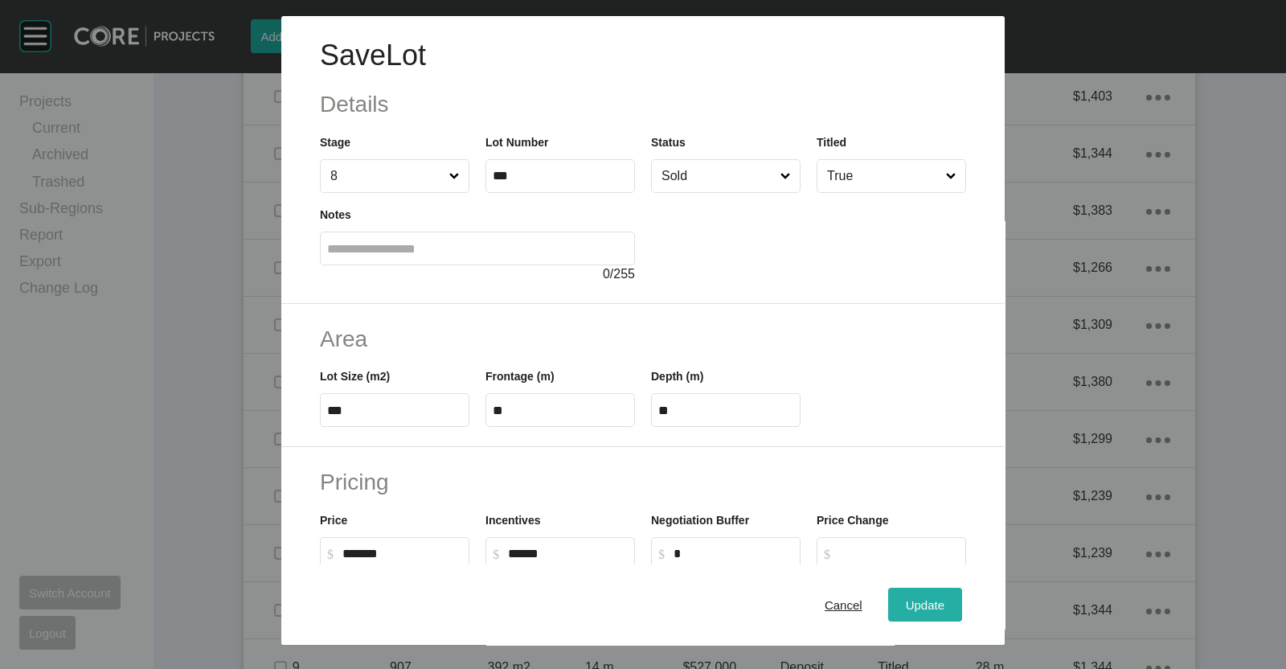
click at [913, 611] on span "Update" at bounding box center [925, 605] width 39 height 14
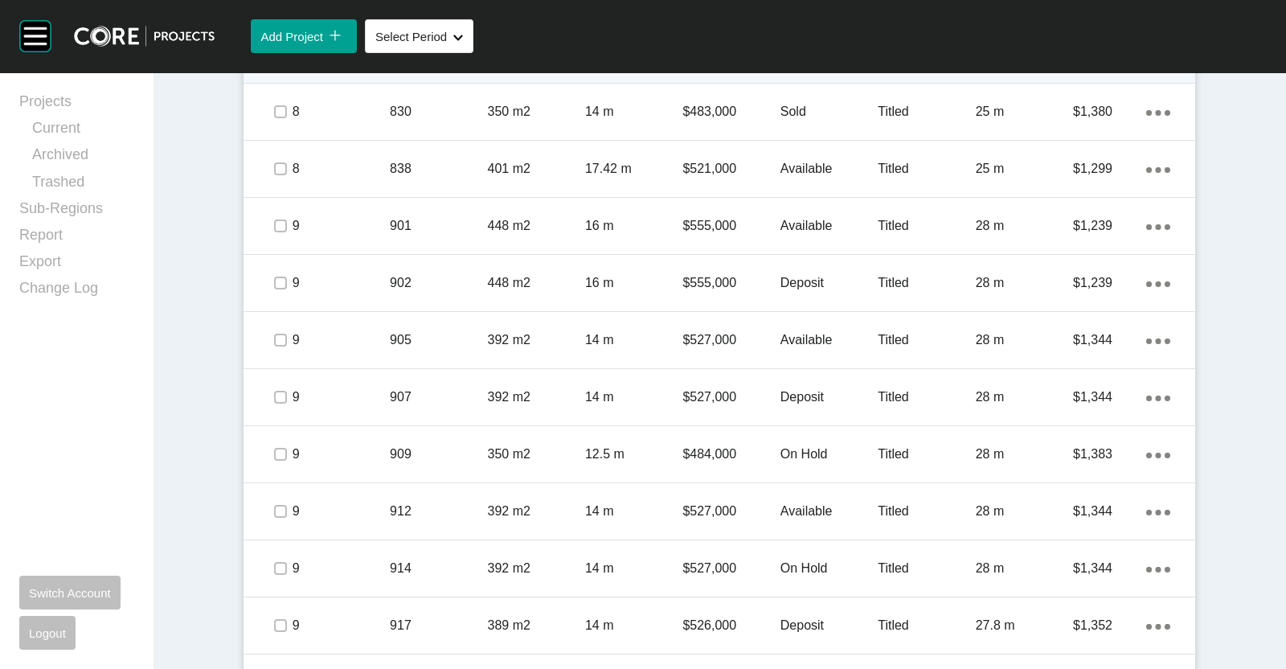
scroll to position [1858, 0]
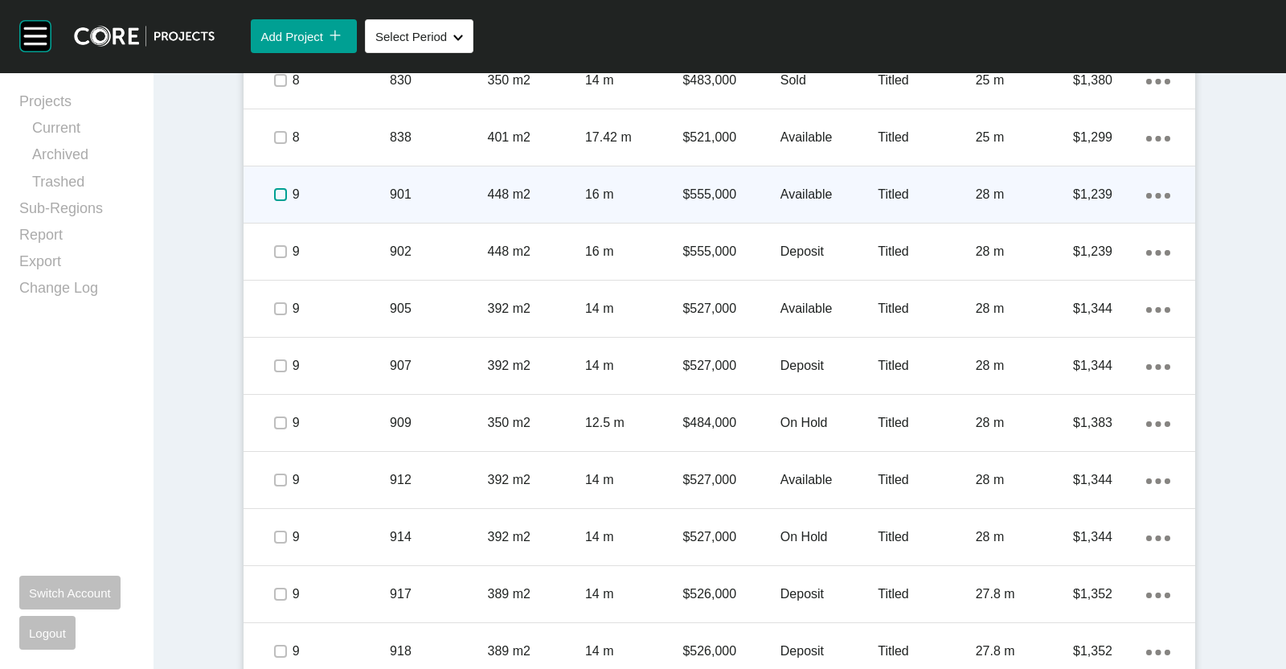
click at [274, 188] on label at bounding box center [280, 194] width 13 height 13
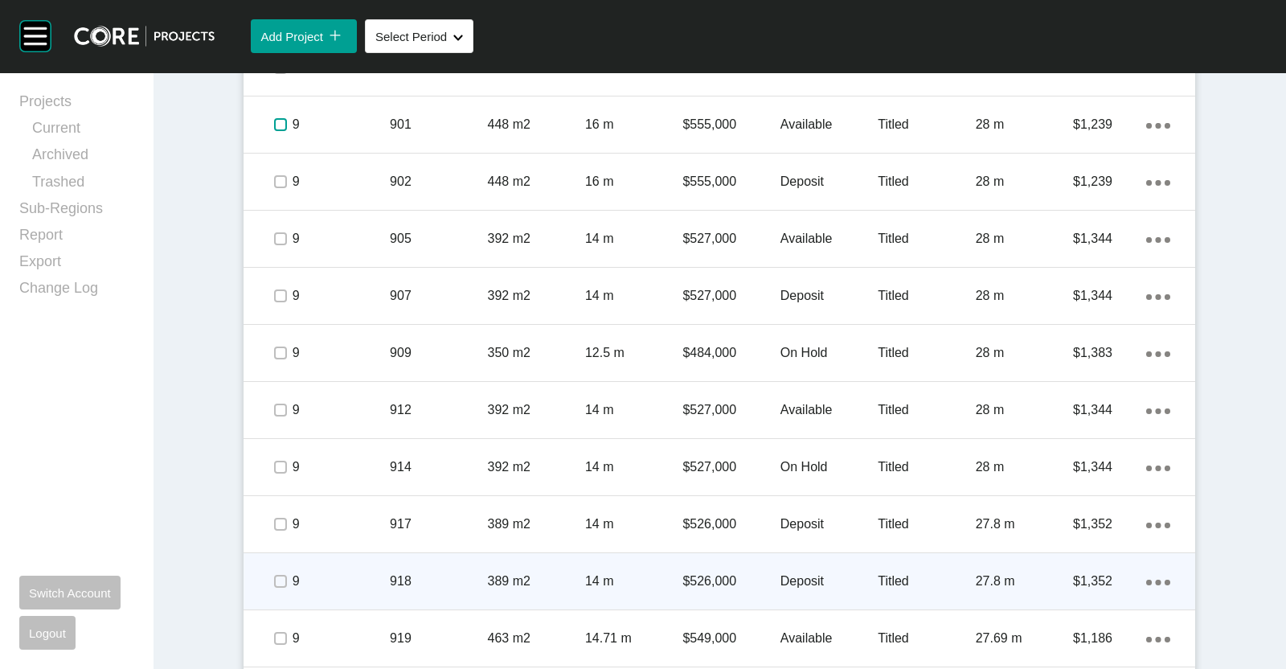
scroll to position [1959, 0]
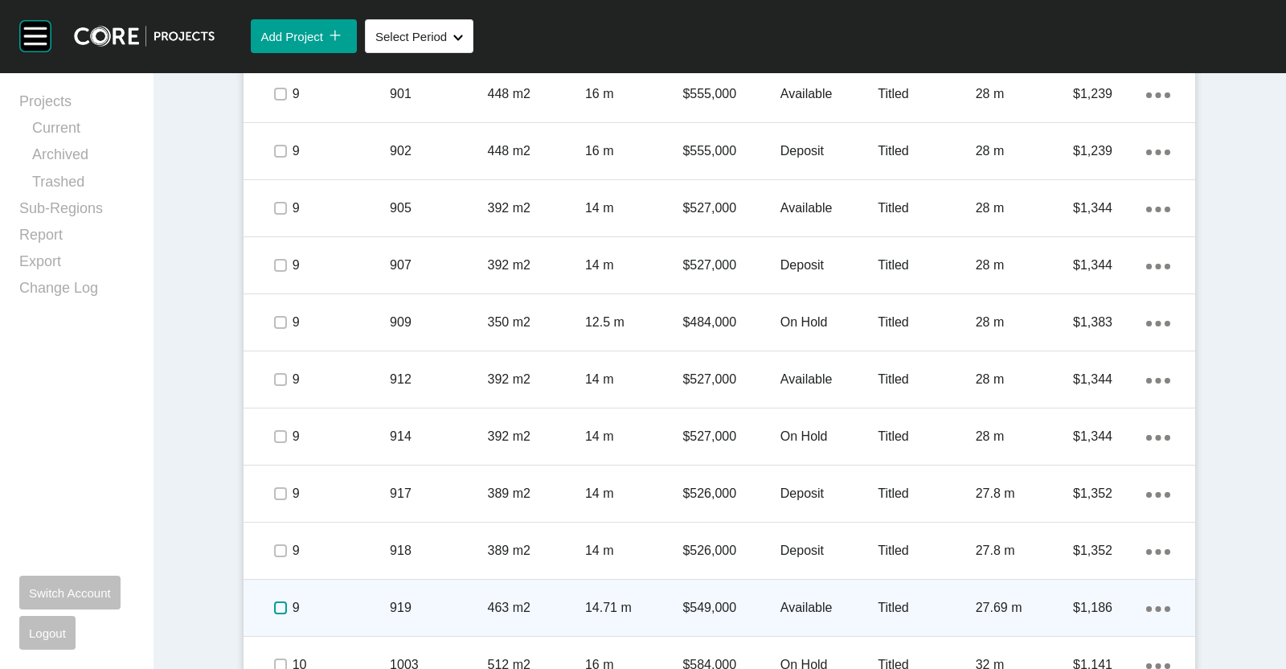
click at [274, 605] on label at bounding box center [280, 607] width 13 height 13
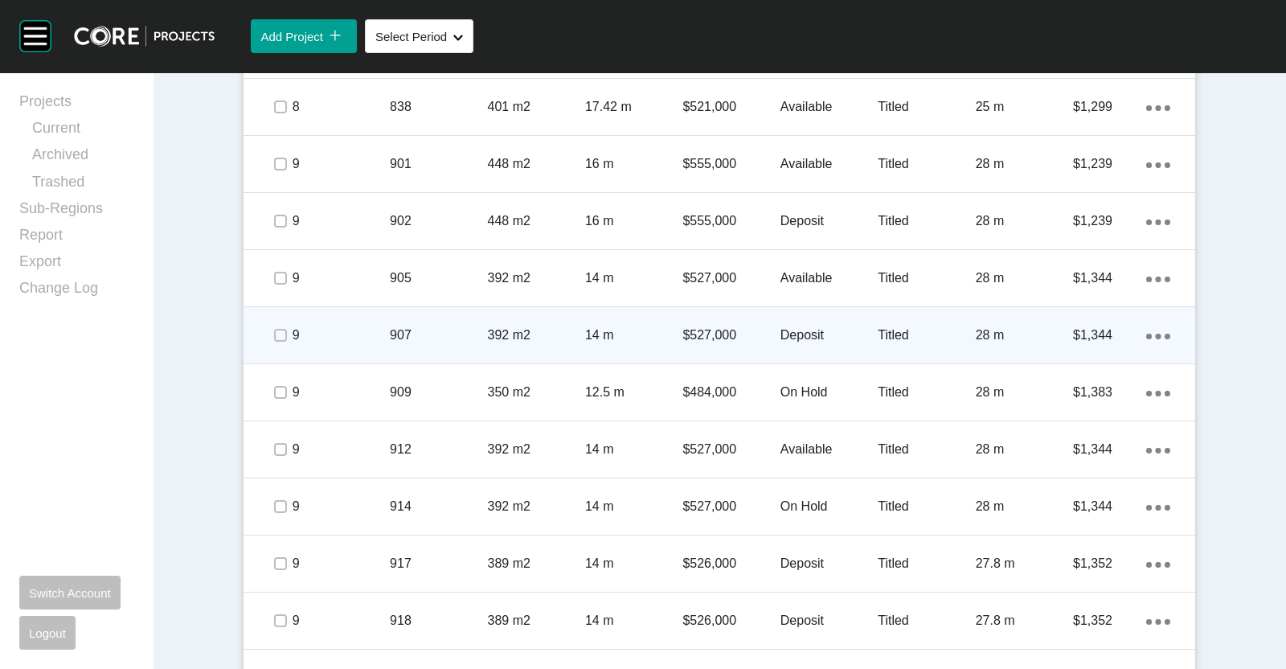
scroll to position [1858, 0]
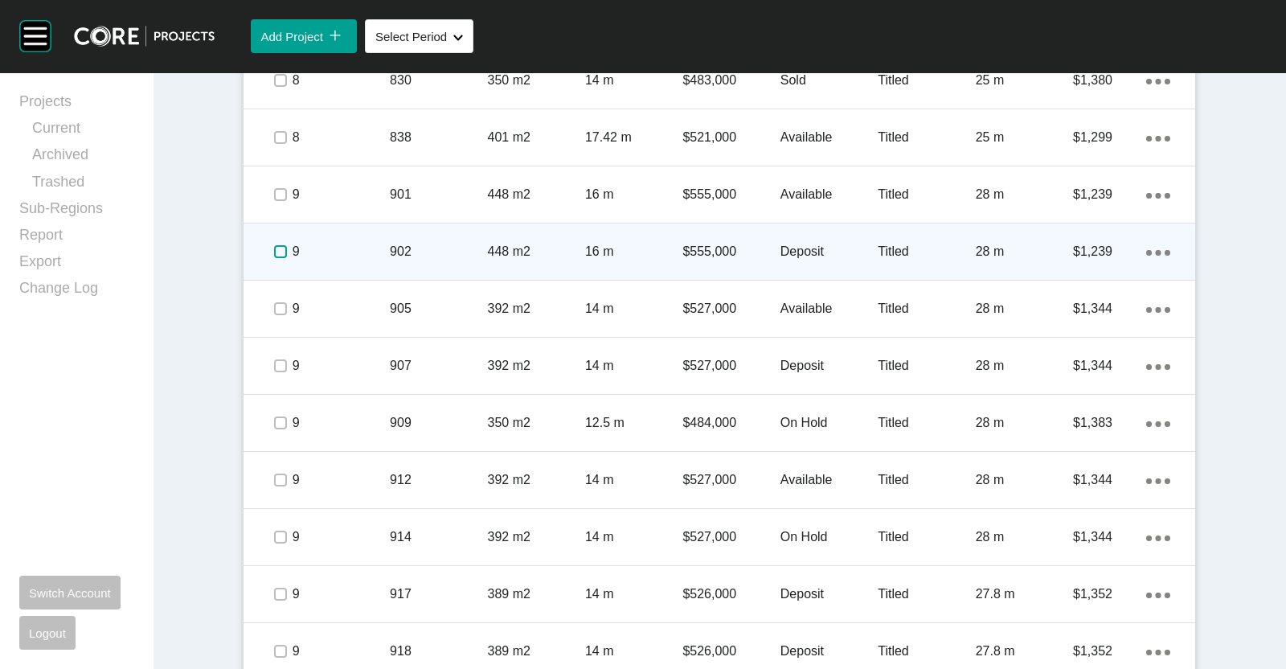
click at [280, 252] on label at bounding box center [280, 251] width 13 height 13
click at [345, 258] on p "9" at bounding box center [341, 252] width 97 height 18
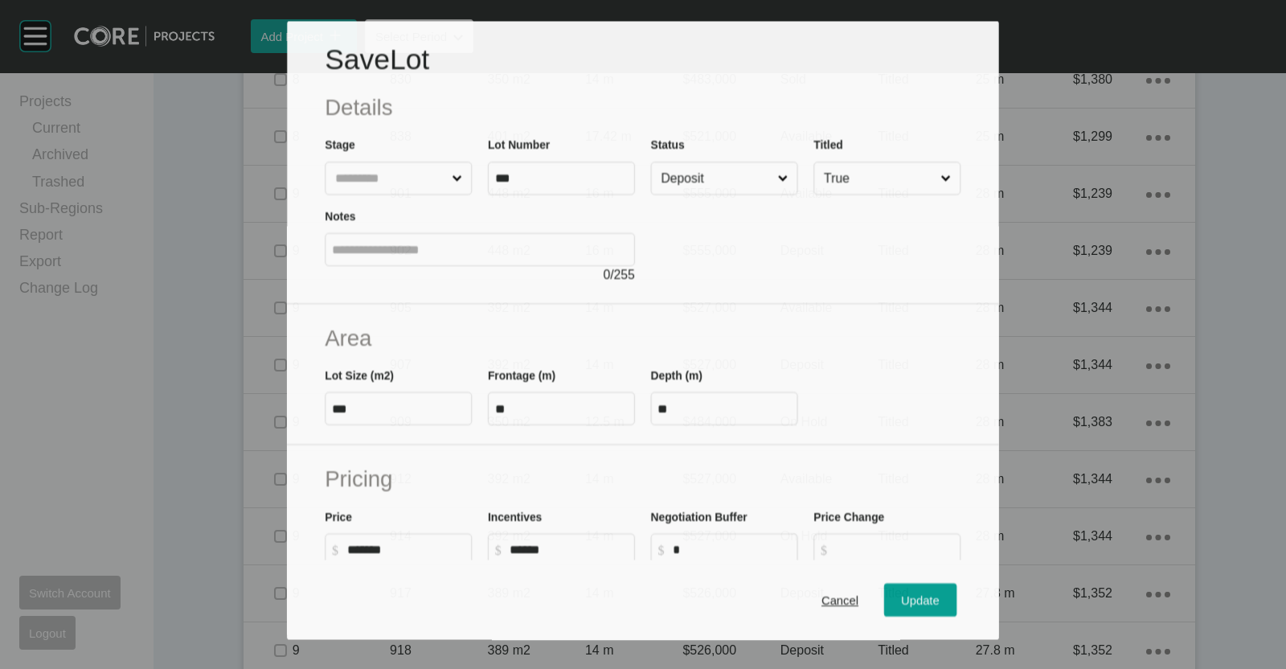
scroll to position [1809, 0]
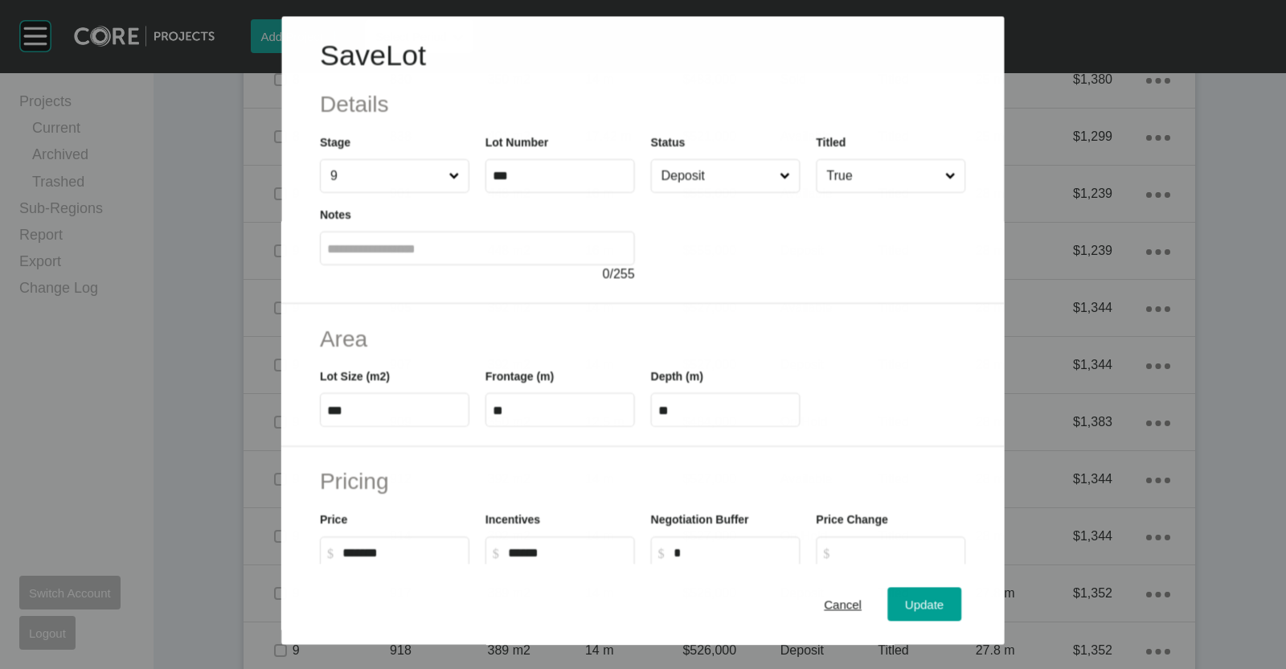
click at [702, 168] on input "Deposit" at bounding box center [718, 176] width 118 height 32
click at [912, 605] on span "Update" at bounding box center [925, 605] width 39 height 14
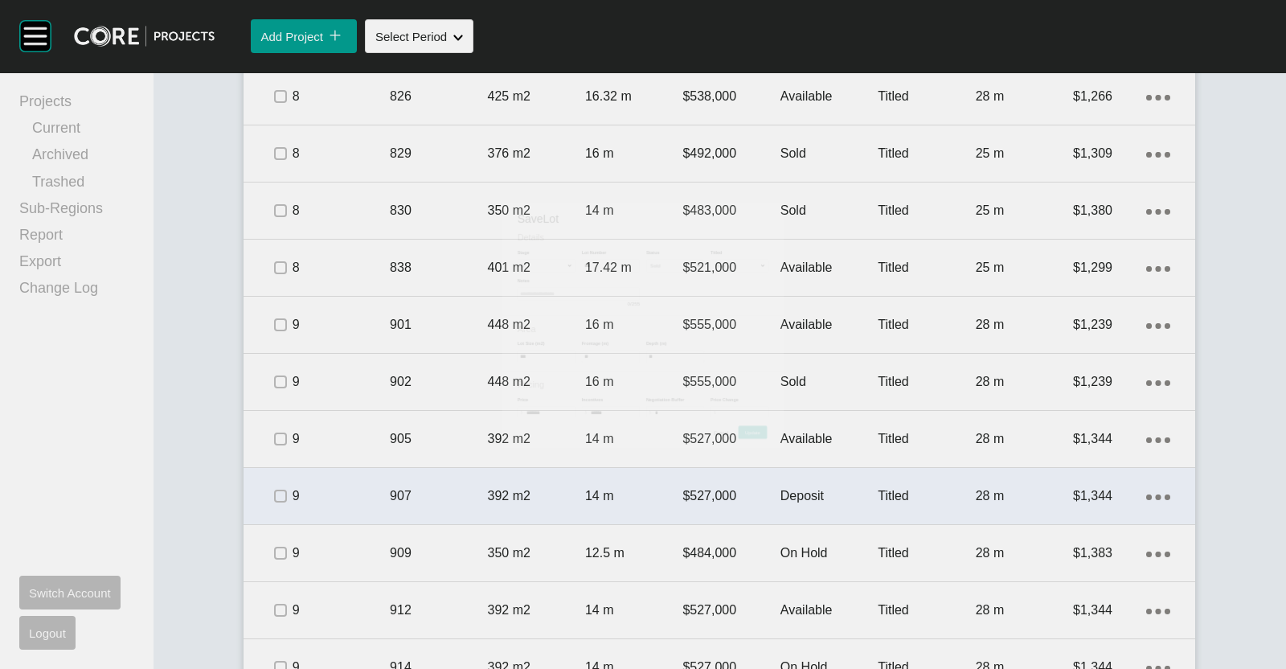
scroll to position [1940, 0]
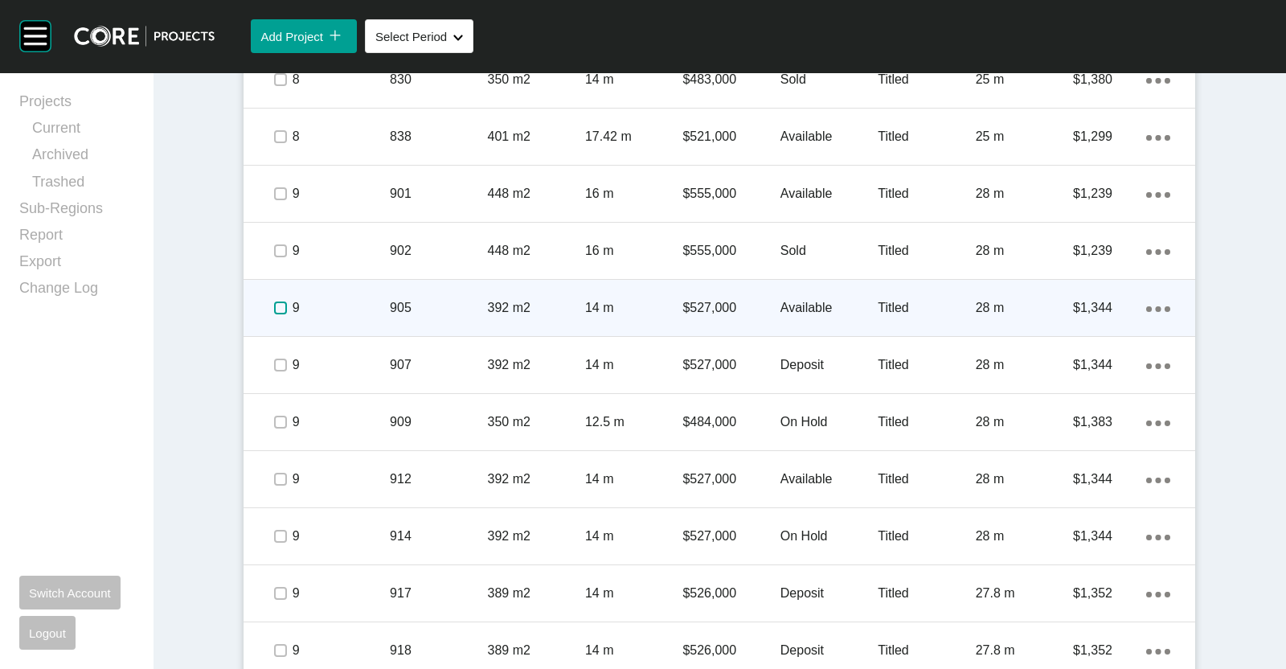
click at [274, 307] on label at bounding box center [280, 308] width 13 height 13
click at [347, 315] on div "9" at bounding box center [341, 308] width 97 height 50
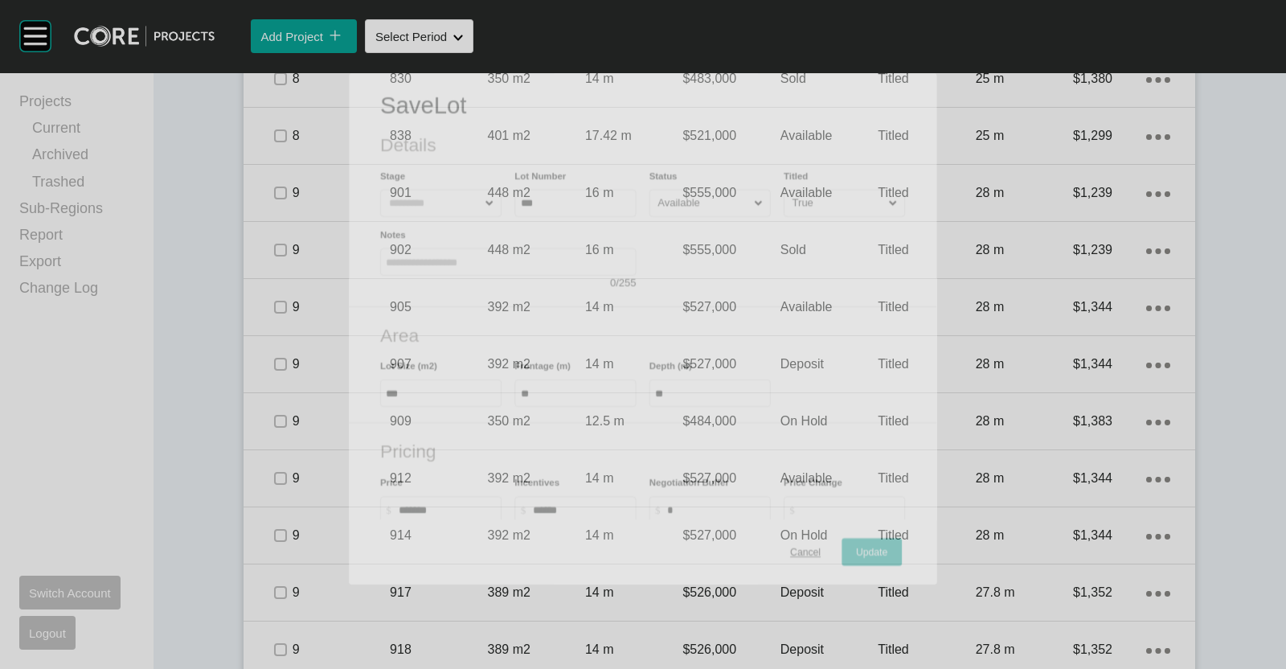
scroll to position [1890, 0]
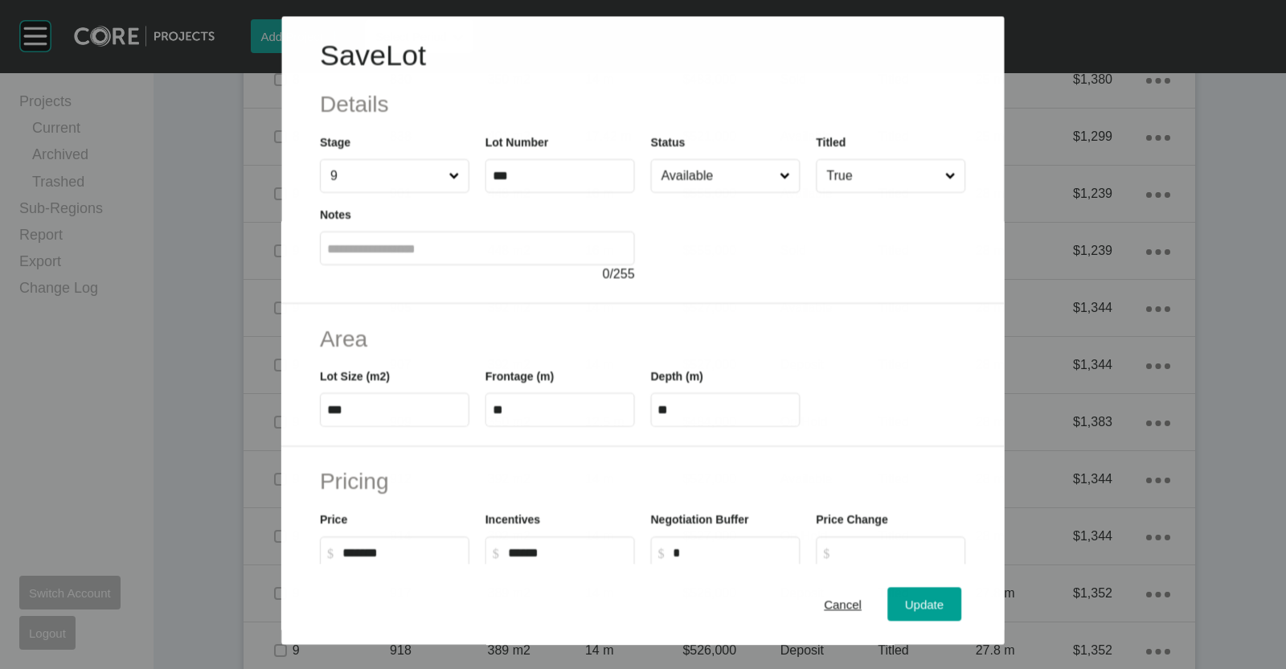
click at [687, 178] on input "Available" at bounding box center [718, 176] width 118 height 32
click at [938, 610] on button "Update" at bounding box center [925, 605] width 74 height 34
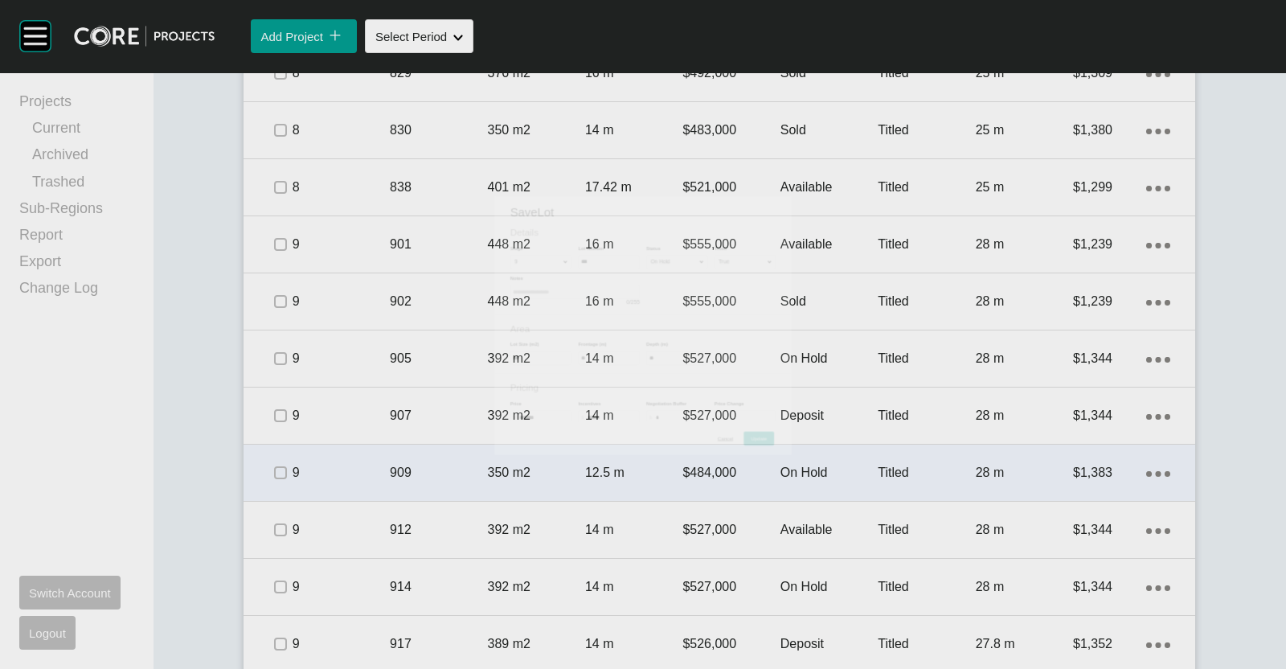
scroll to position [1940, 0]
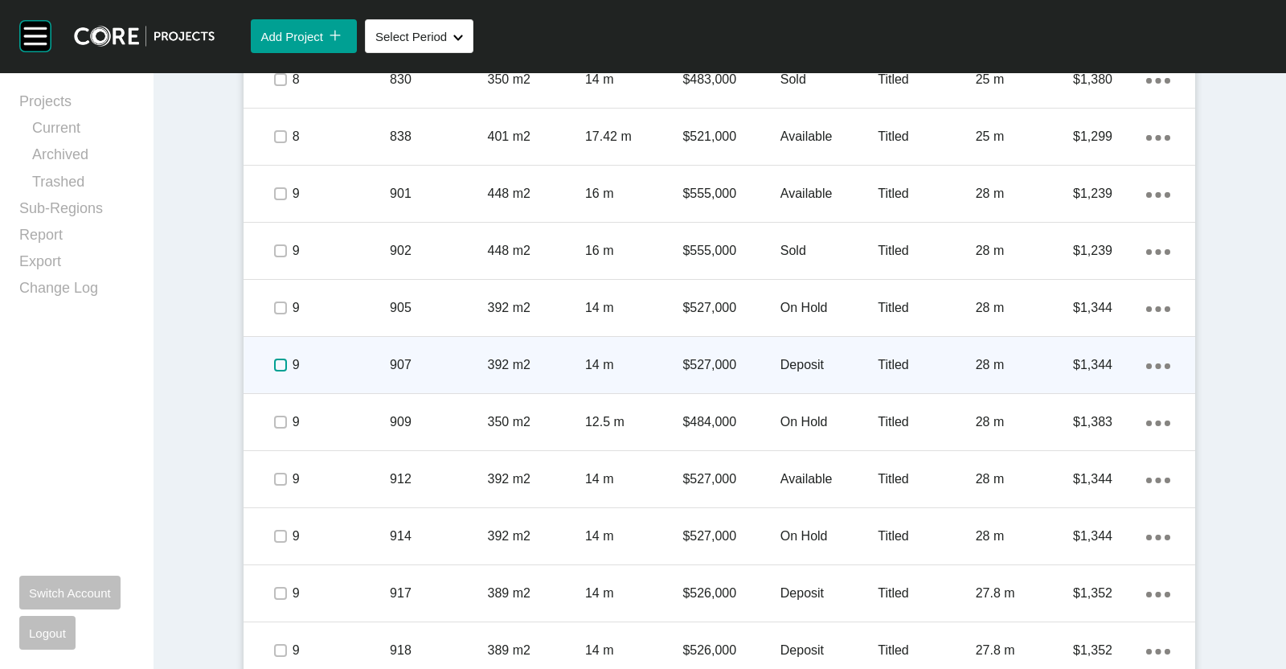
click at [276, 370] on label at bounding box center [280, 365] width 13 height 13
click at [339, 363] on p "9" at bounding box center [341, 365] width 97 height 18
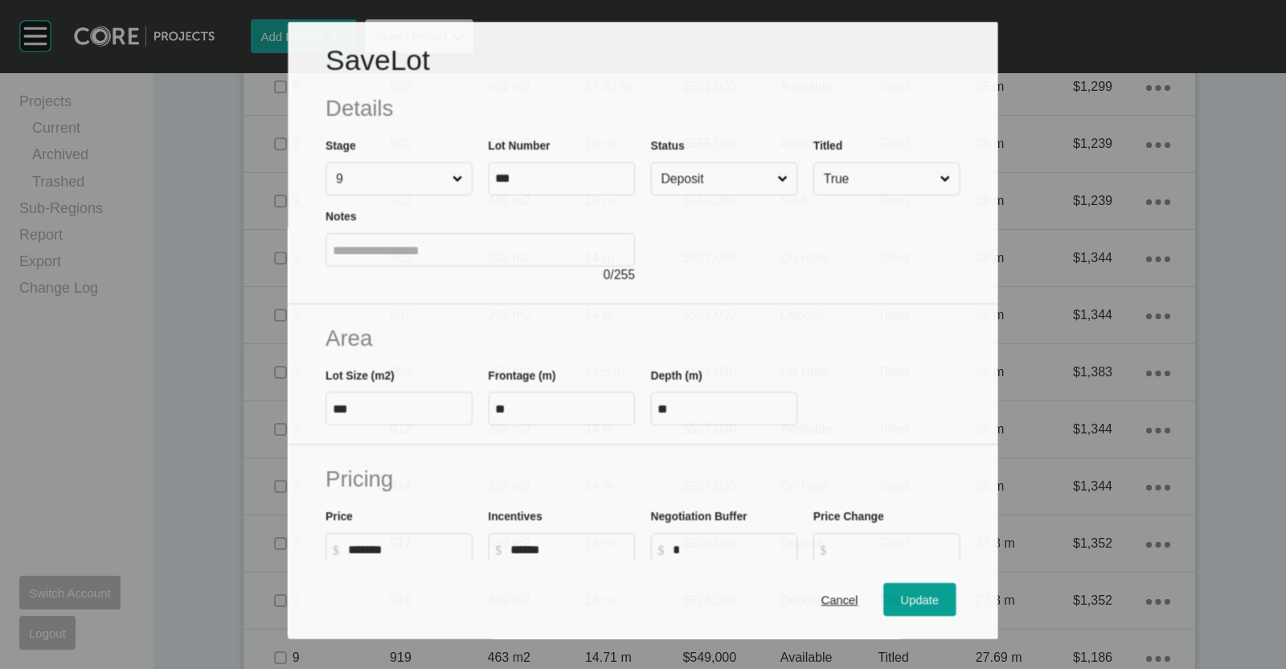
scroll to position [1890, 0]
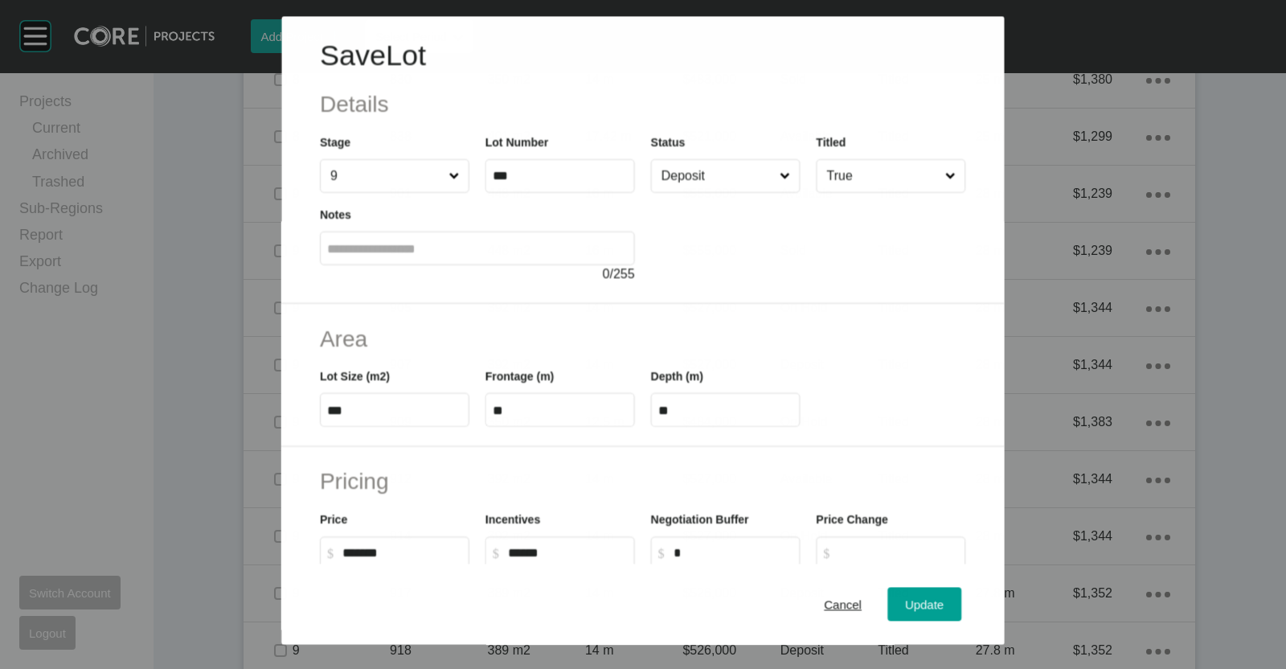
click at [713, 181] on input "Deposit" at bounding box center [718, 176] width 118 height 32
click at [906, 608] on span "Update" at bounding box center [925, 605] width 39 height 14
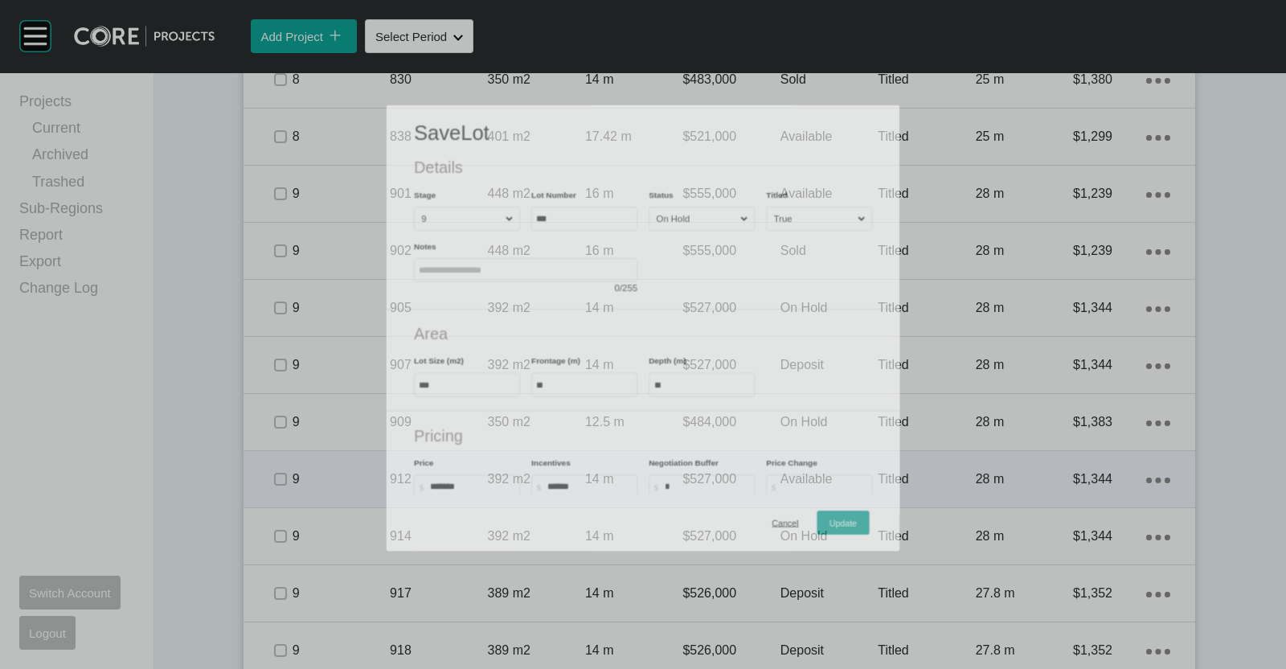
scroll to position [1940, 0]
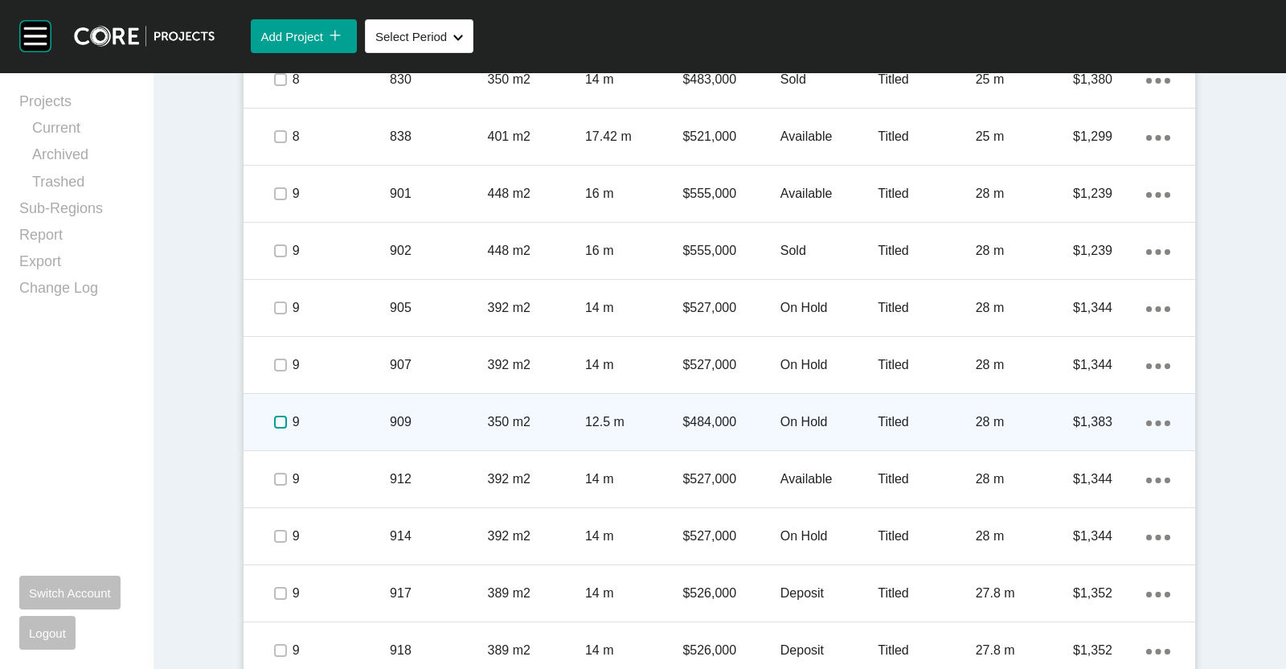
click at [274, 416] on label at bounding box center [280, 422] width 13 height 13
click at [345, 420] on p "9" at bounding box center [341, 422] width 97 height 18
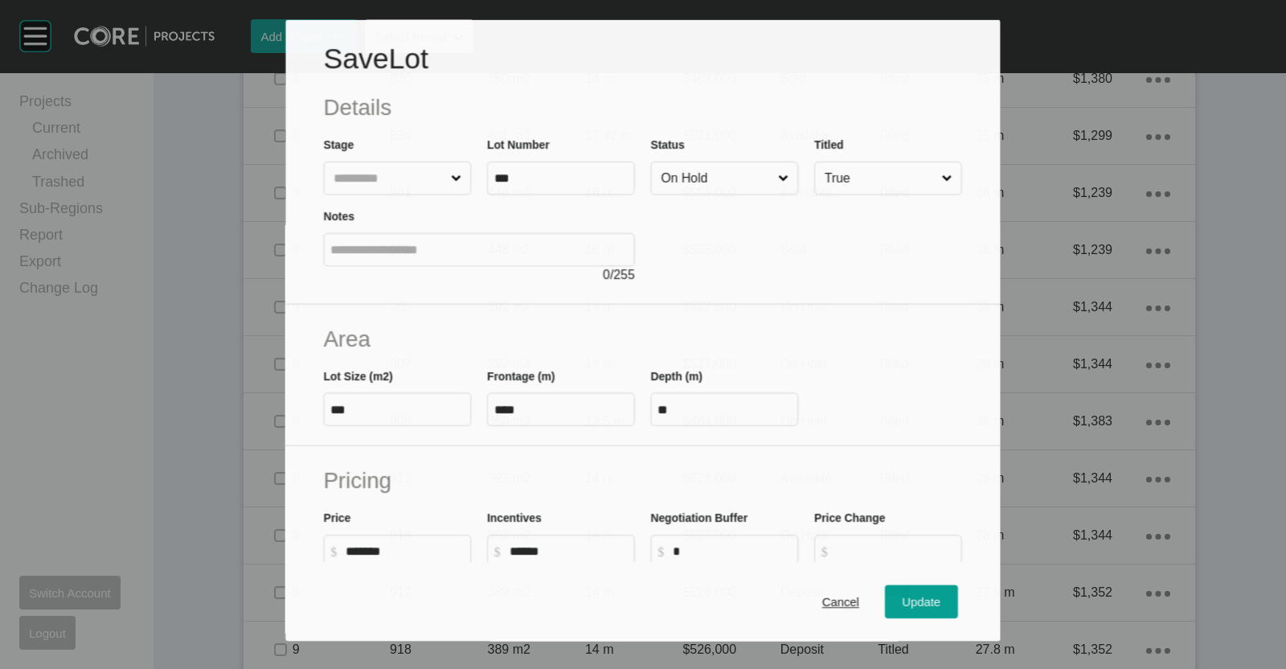
scroll to position [1890, 0]
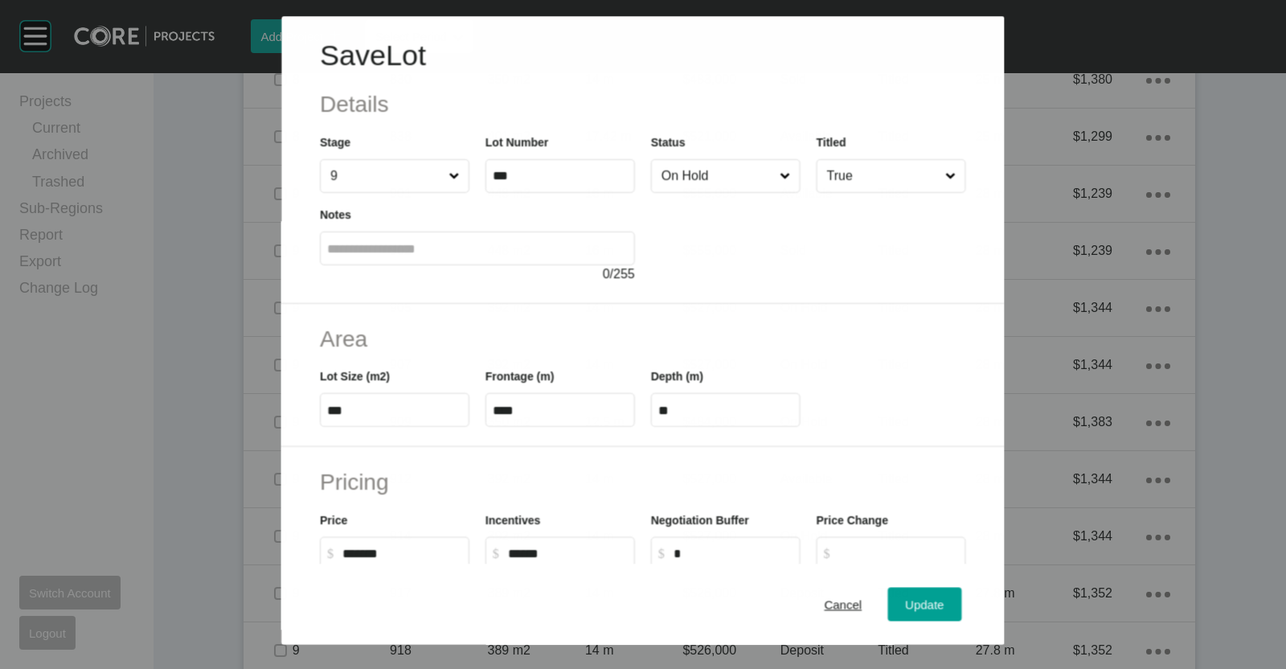
click at [684, 179] on input "On Hold" at bounding box center [718, 176] width 118 height 32
click at [909, 607] on span "Update" at bounding box center [925, 605] width 39 height 14
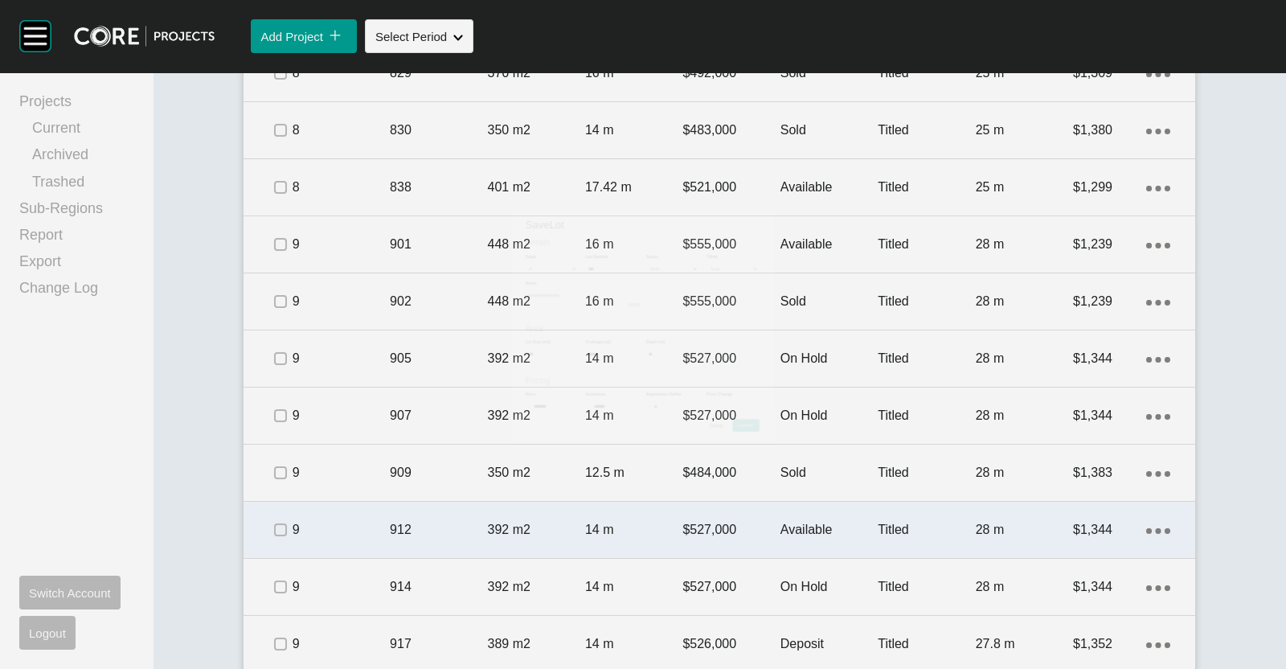
scroll to position [1940, 0]
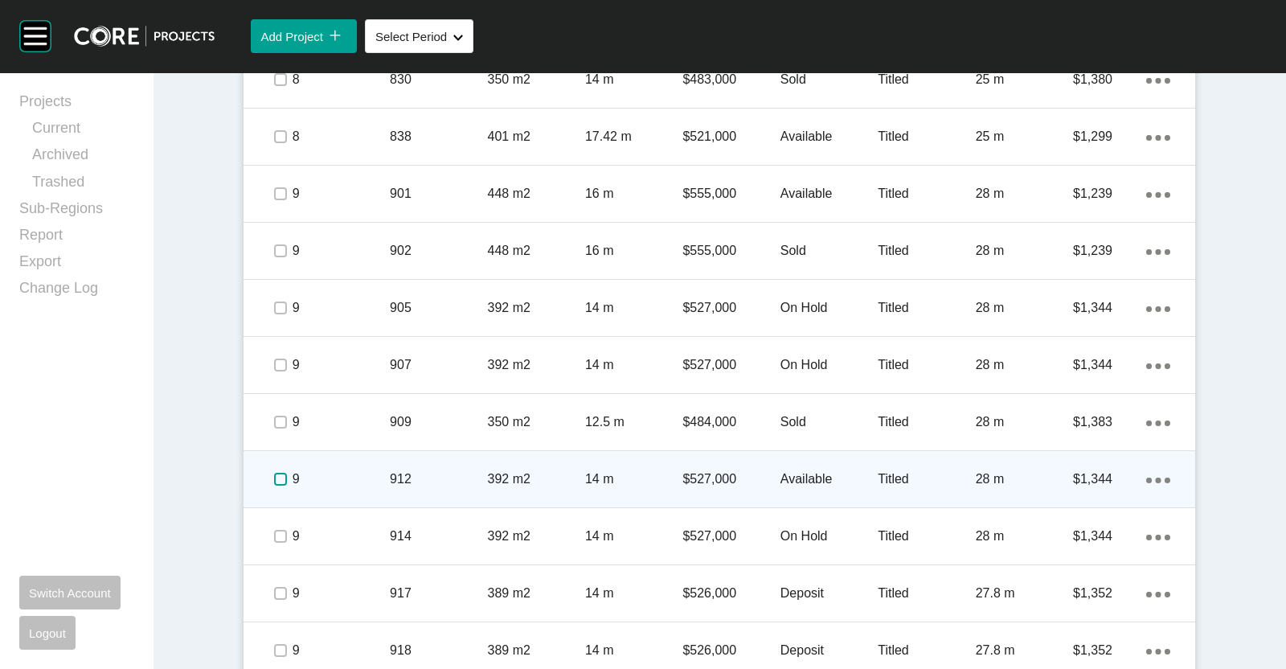
click at [274, 474] on label at bounding box center [280, 479] width 13 height 13
click at [352, 476] on p "9" at bounding box center [341, 479] width 97 height 18
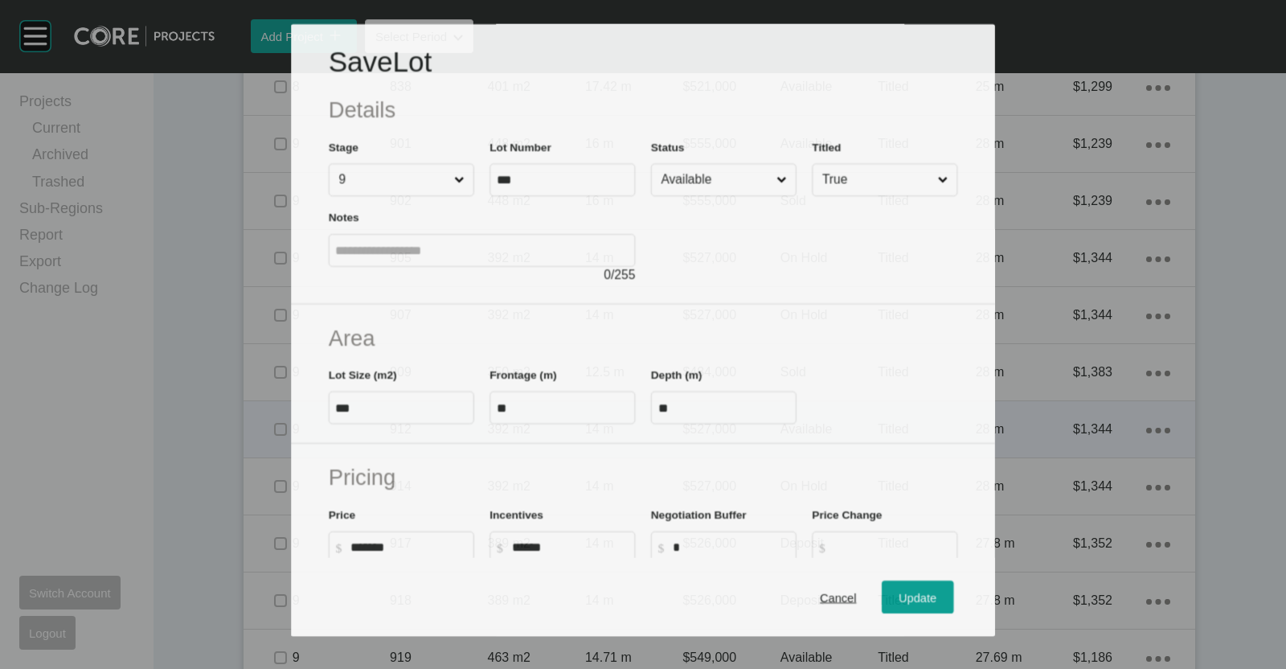
scroll to position [1890, 0]
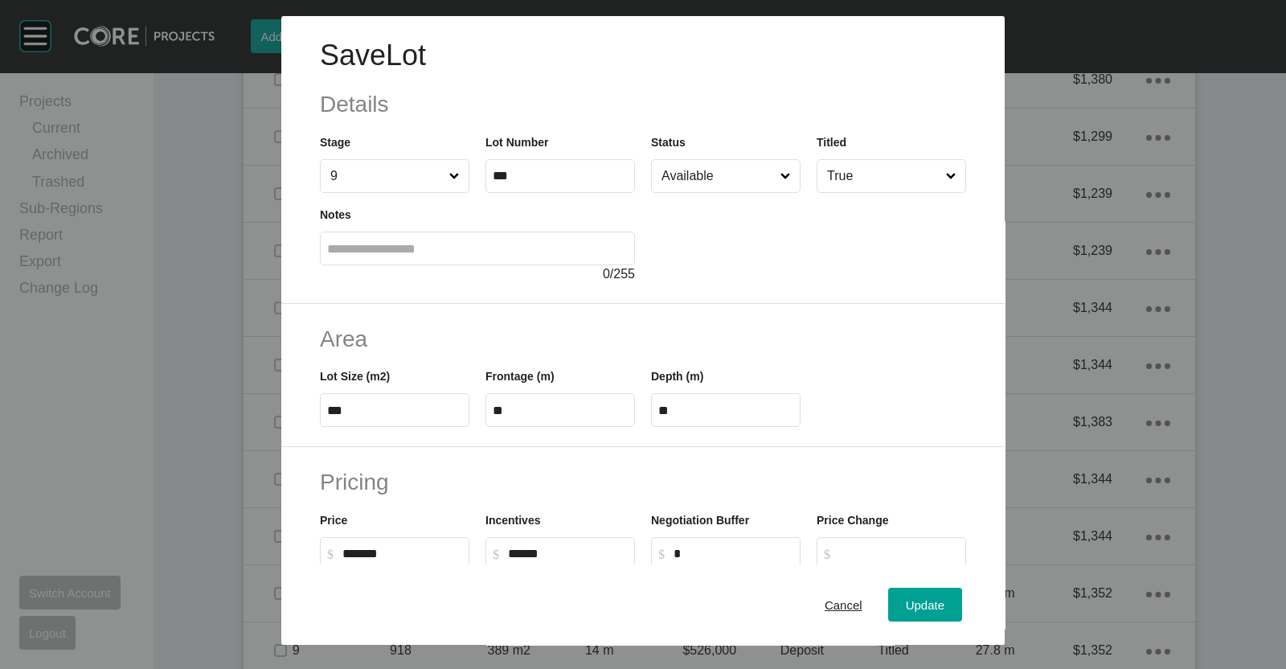
click at [673, 180] on input "Available" at bounding box center [718, 176] width 119 height 32
click at [906, 601] on span "Update" at bounding box center [925, 605] width 39 height 14
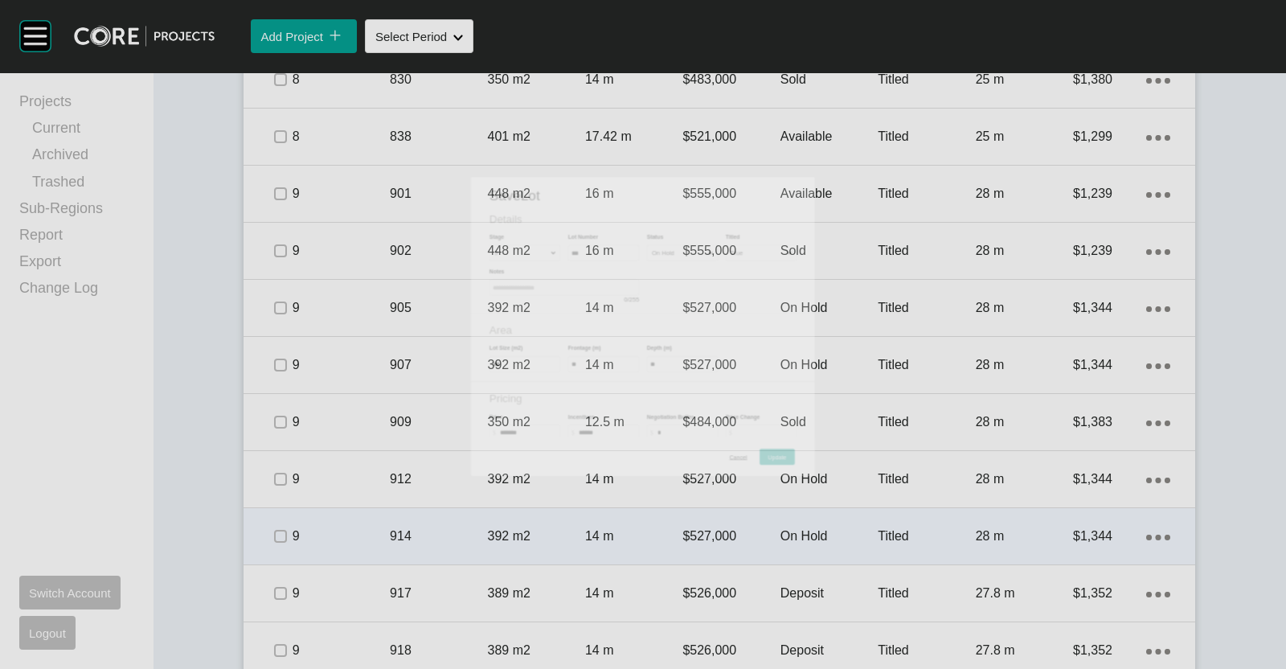
scroll to position [1940, 0]
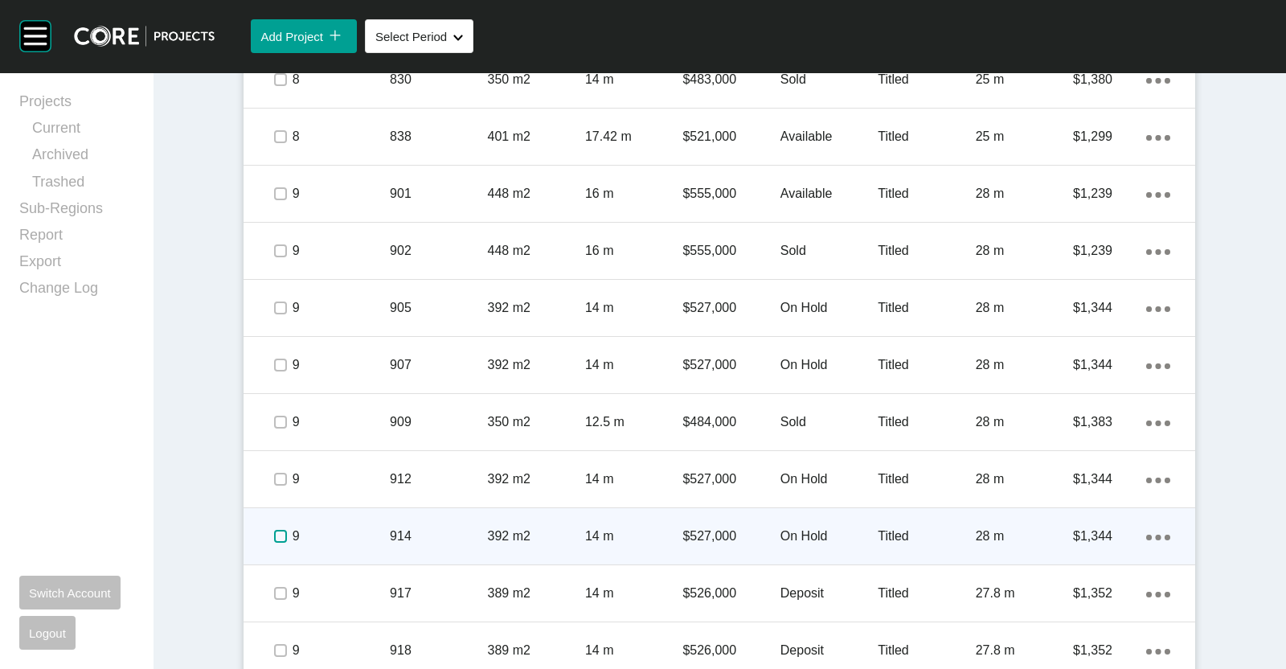
drag, startPoint x: 269, startPoint y: 534, endPoint x: 343, endPoint y: 529, distance: 73.3
click at [274, 534] on label at bounding box center [280, 536] width 13 height 13
click at [348, 528] on p "9" at bounding box center [341, 536] width 97 height 18
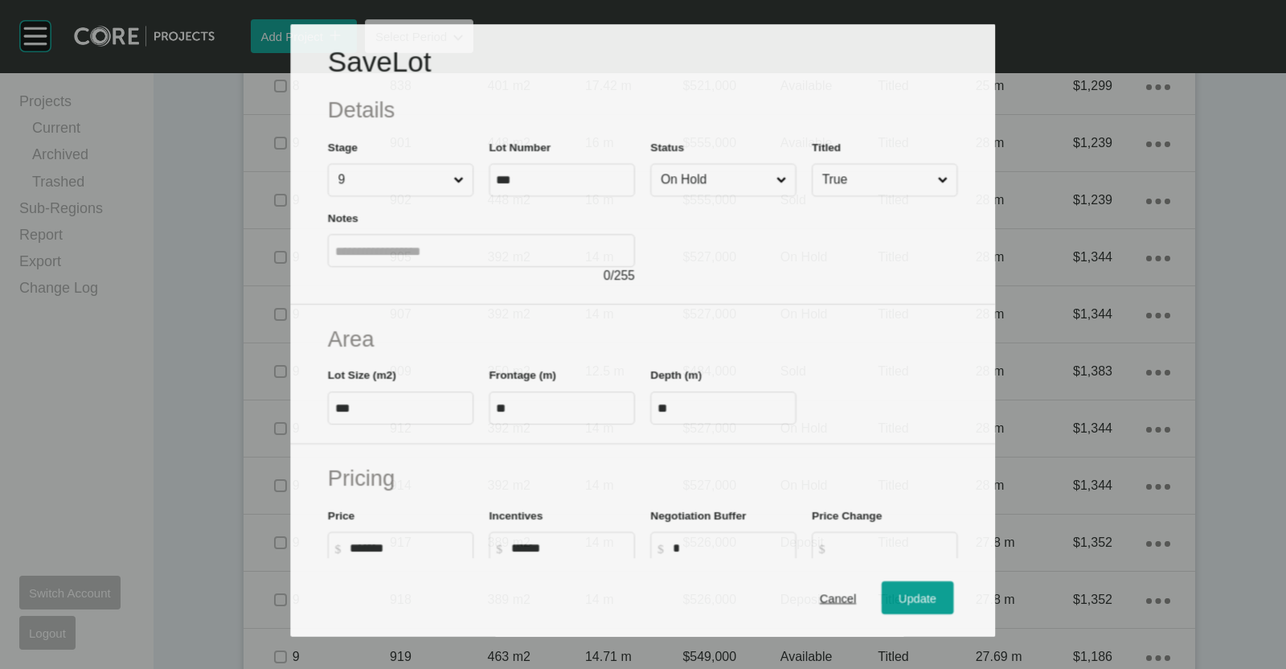
scroll to position [1890, 0]
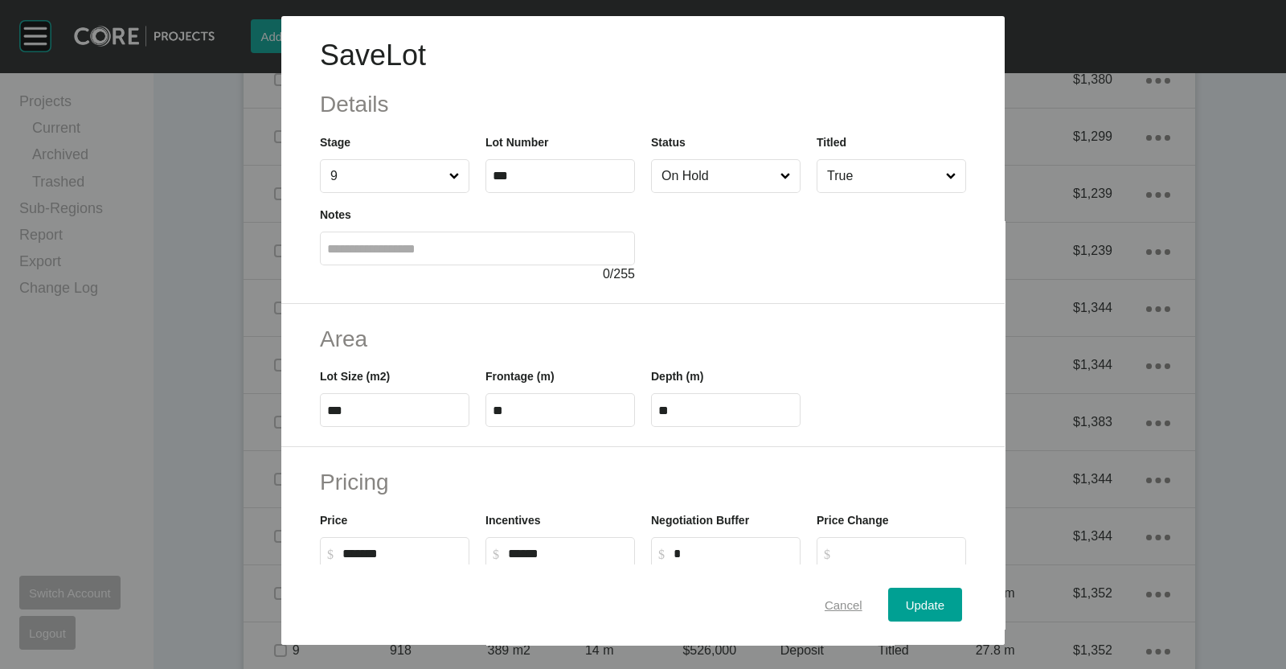
click at [828, 601] on span "Cancel" at bounding box center [844, 605] width 38 height 14
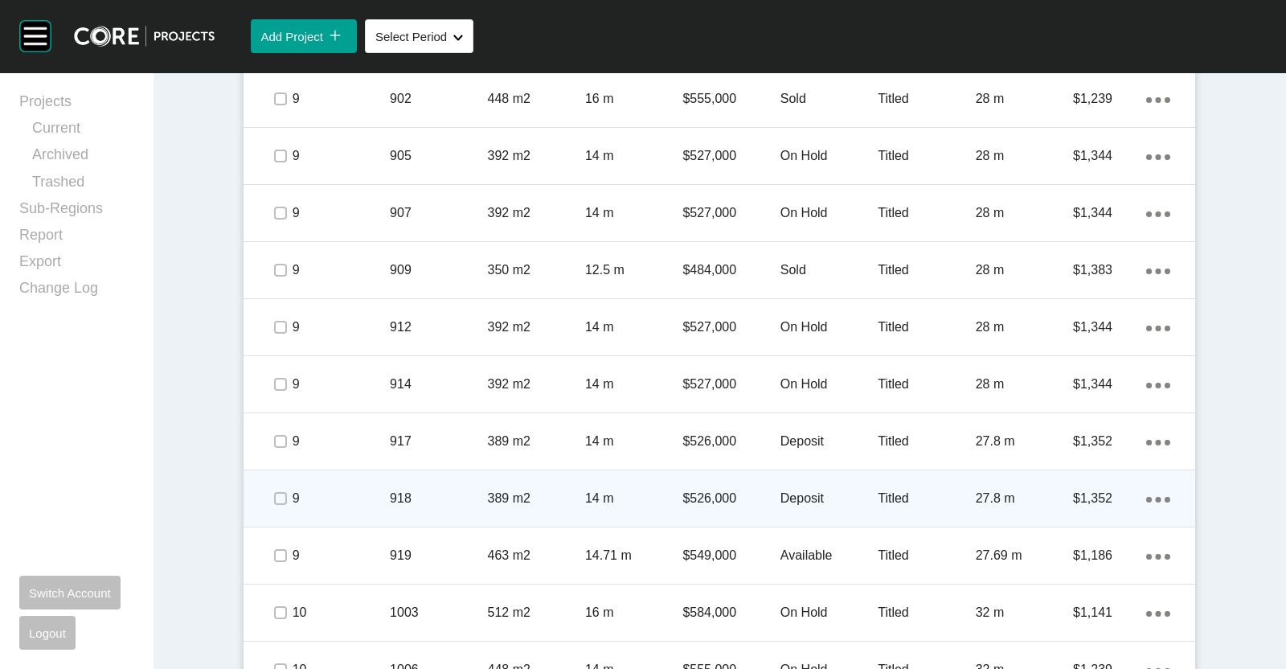
scroll to position [2091, 0]
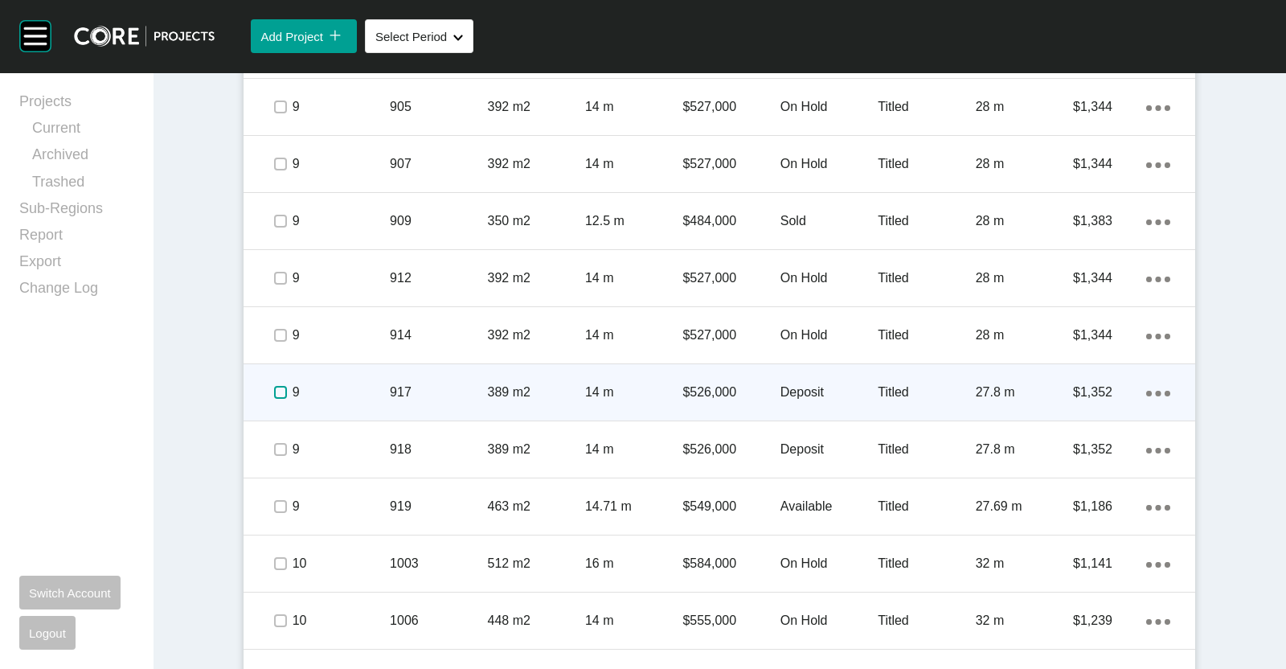
drag, startPoint x: 269, startPoint y: 390, endPoint x: 278, endPoint y: 384, distance: 11.6
click at [274, 391] on label at bounding box center [280, 392] width 13 height 13
click at [316, 385] on p "9" at bounding box center [341, 393] width 97 height 18
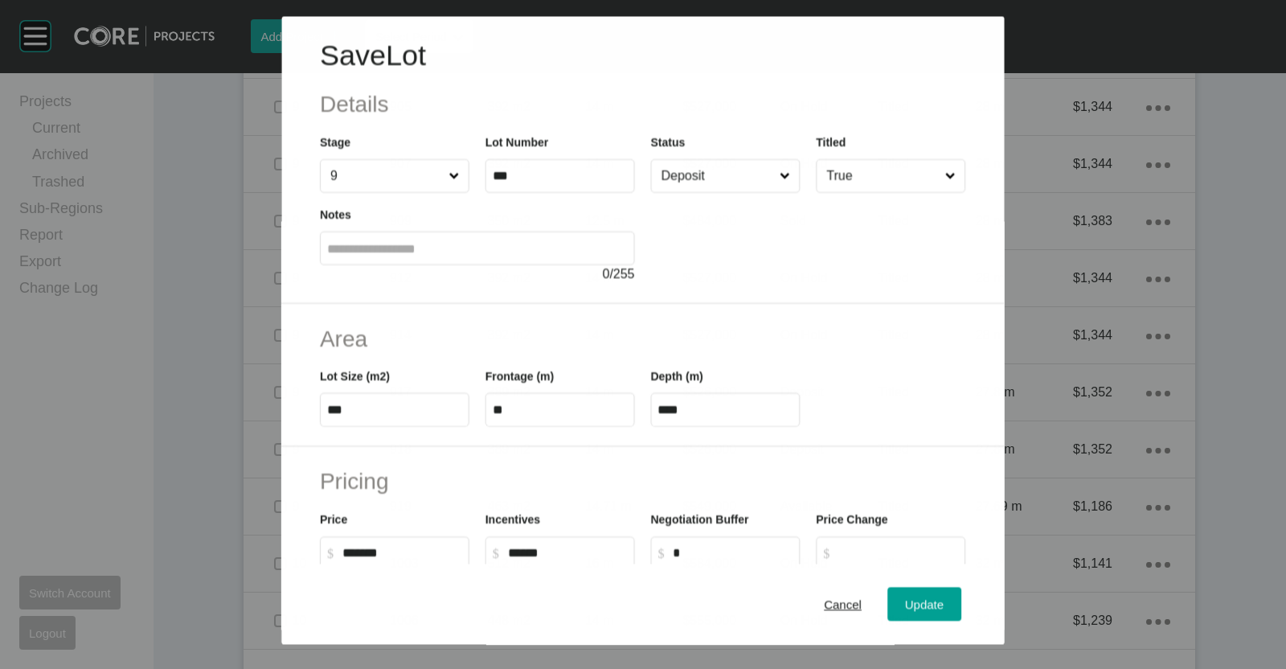
drag, startPoint x: 727, startPoint y: 178, endPoint x: 724, endPoint y: 187, distance: 10.2
click at [724, 187] on input "Deposit" at bounding box center [718, 176] width 118 height 32
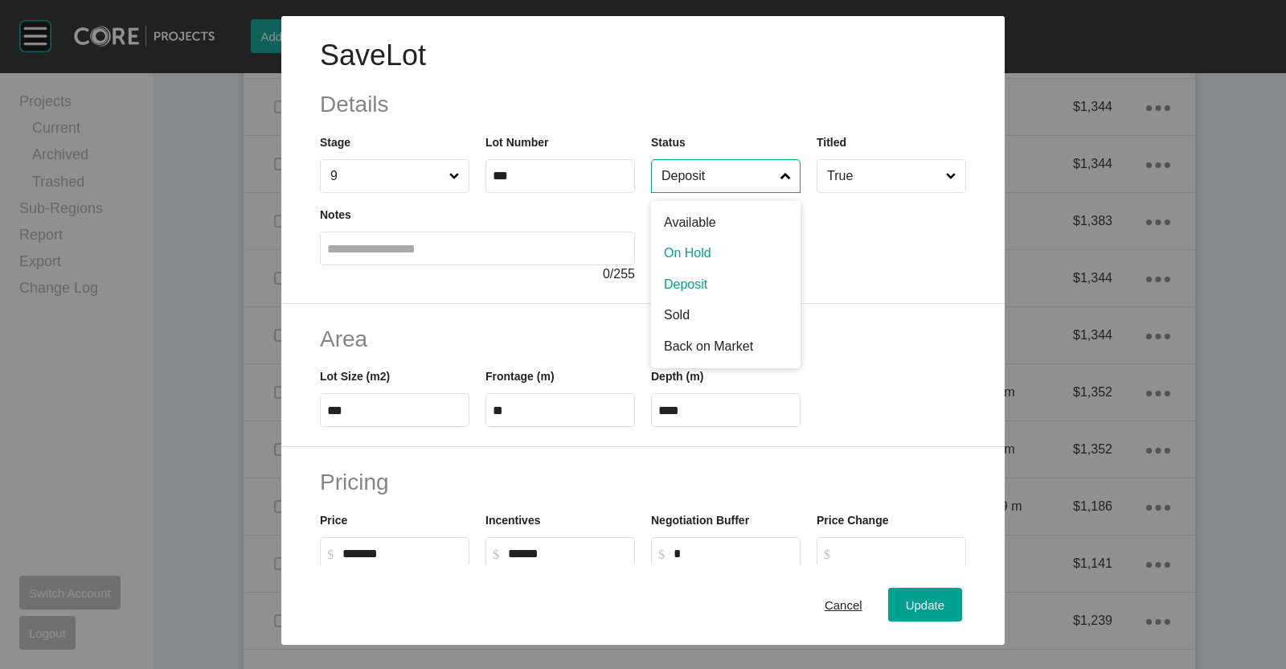
drag, startPoint x: 685, startPoint y: 240, endPoint x: 706, endPoint y: 290, distance: 54.1
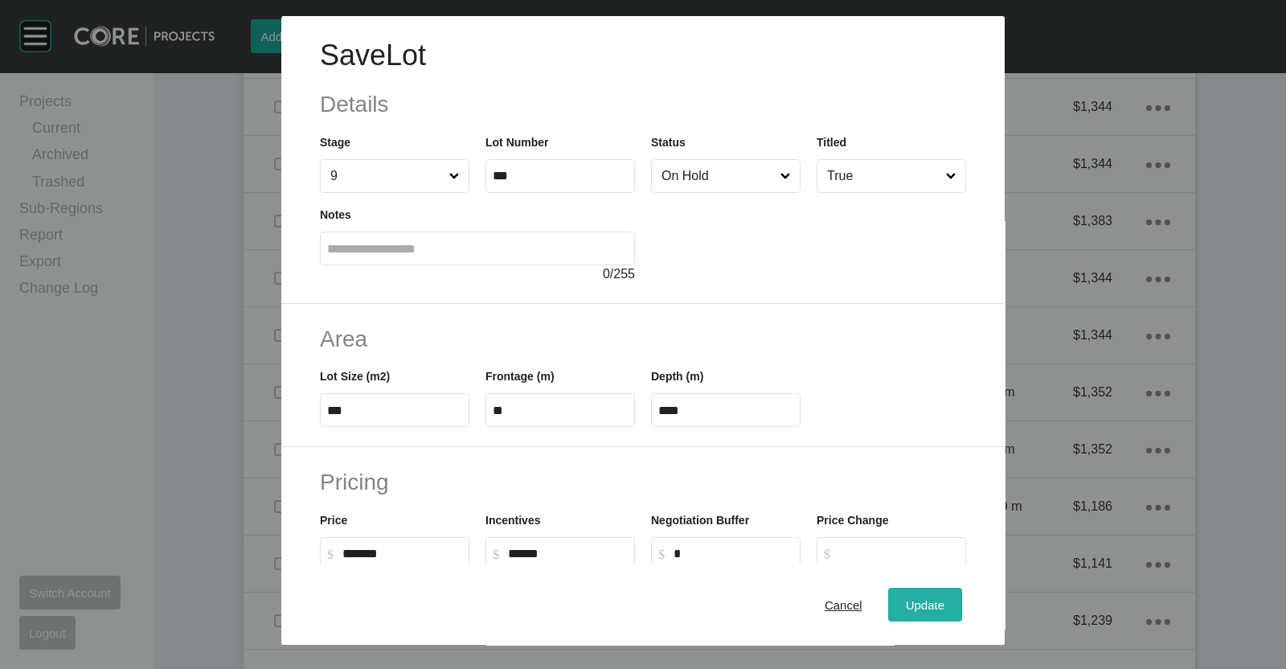
click at [906, 602] on span "Update" at bounding box center [925, 605] width 39 height 14
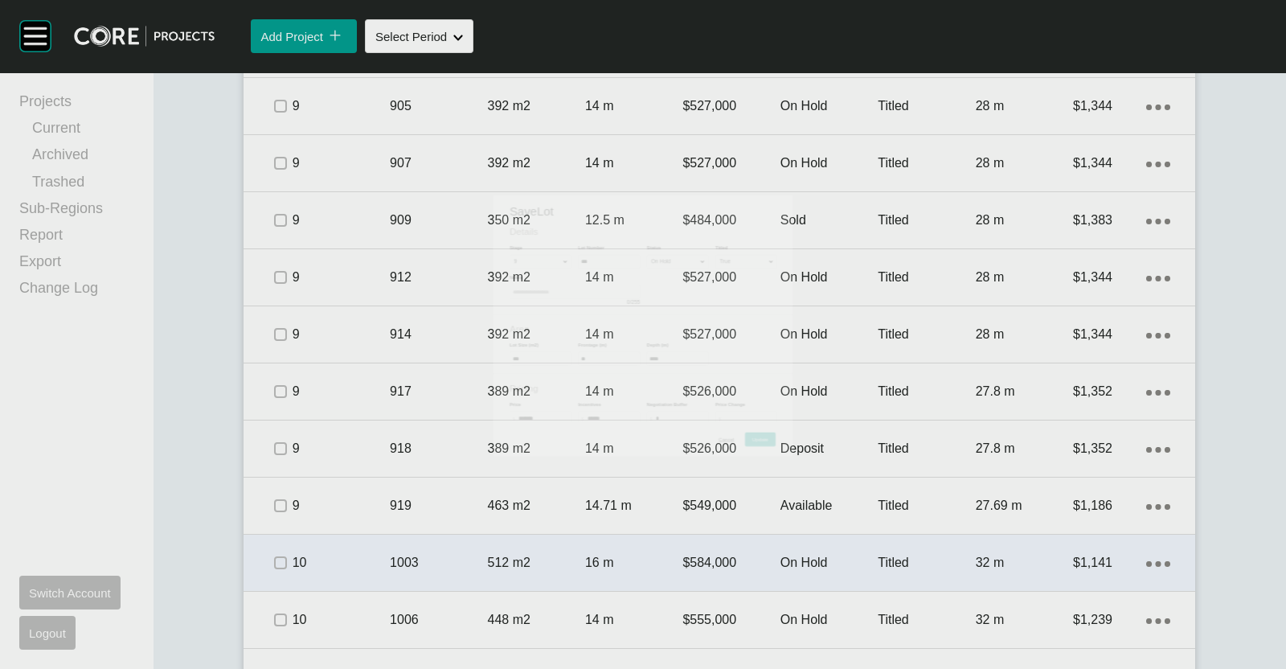
scroll to position [2142, 0]
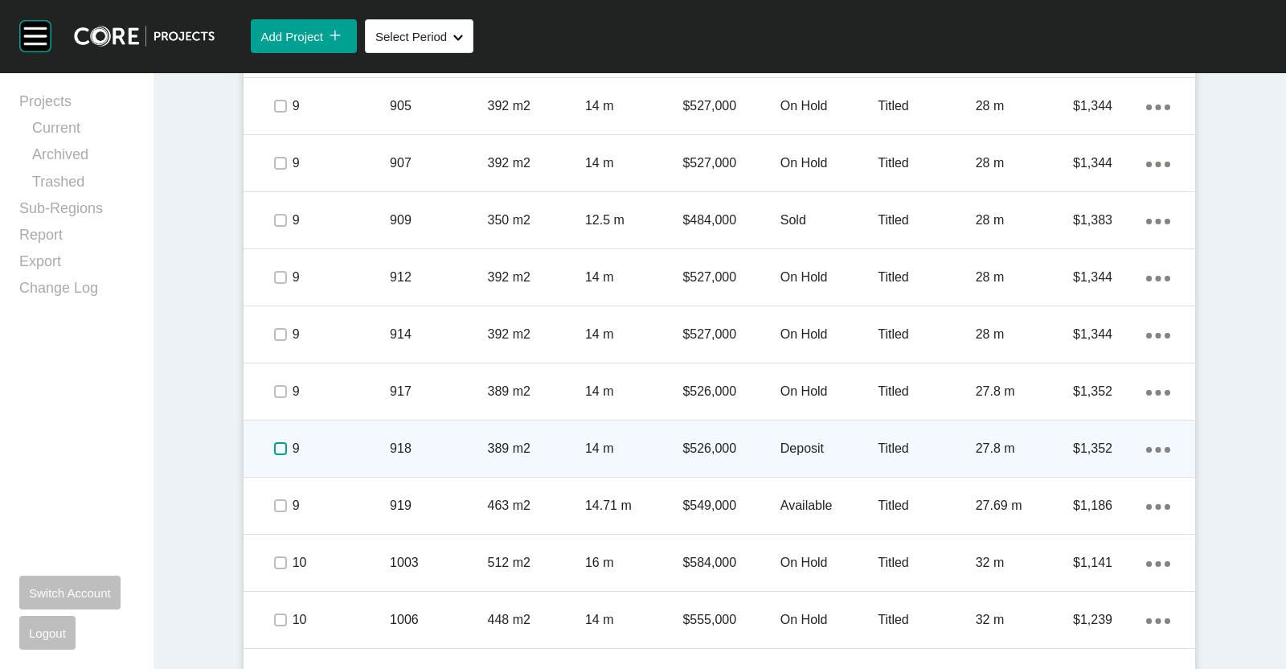
click at [274, 448] on label at bounding box center [280, 448] width 13 height 13
click at [335, 448] on p "9" at bounding box center [341, 449] width 97 height 18
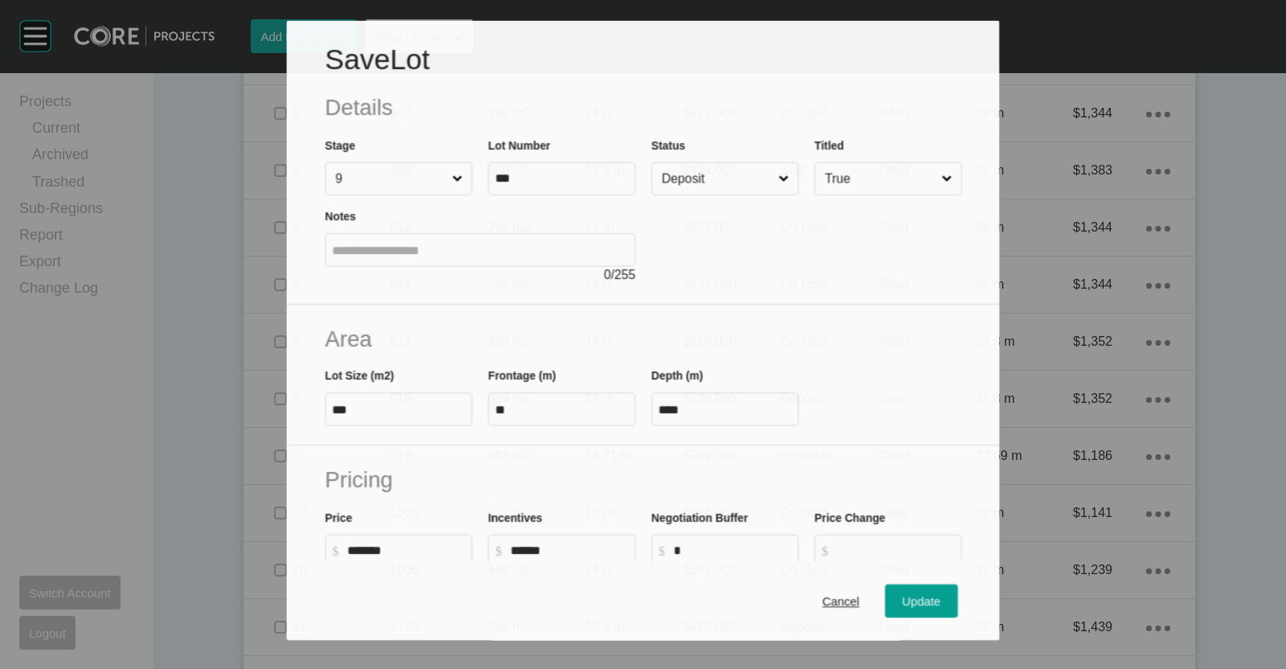
scroll to position [2091, 0]
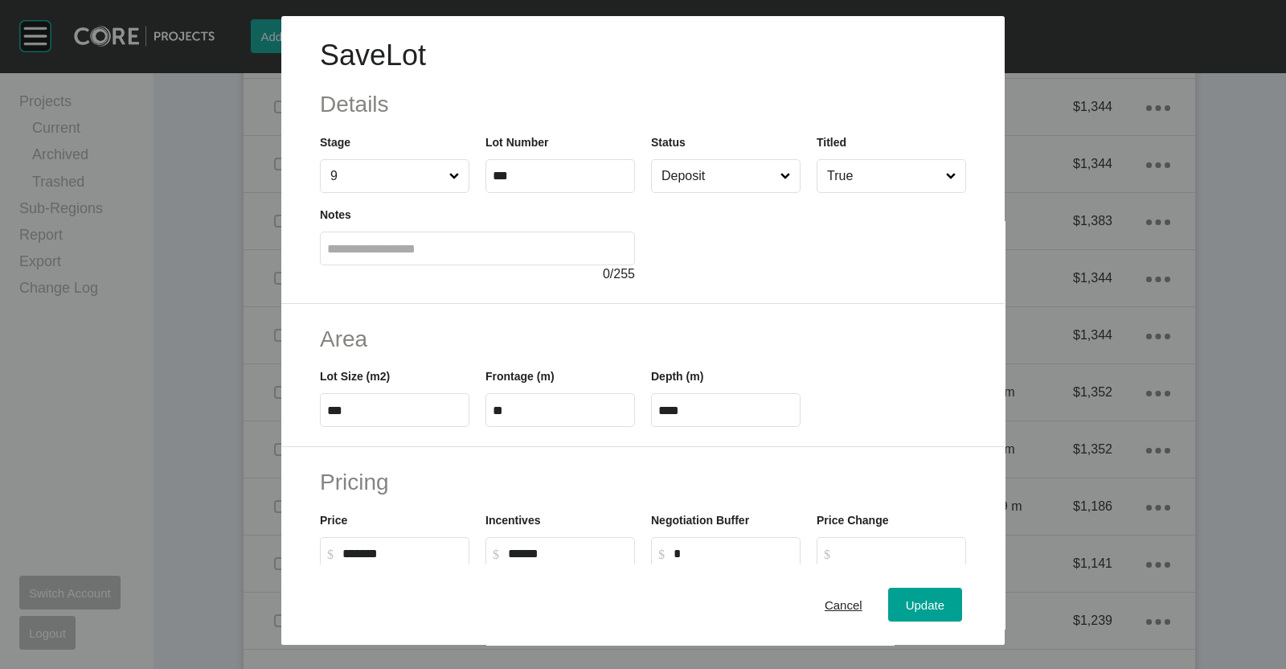
click at [696, 179] on input "Deposit" at bounding box center [718, 176] width 119 height 32
click at [913, 600] on span "Update" at bounding box center [925, 605] width 39 height 14
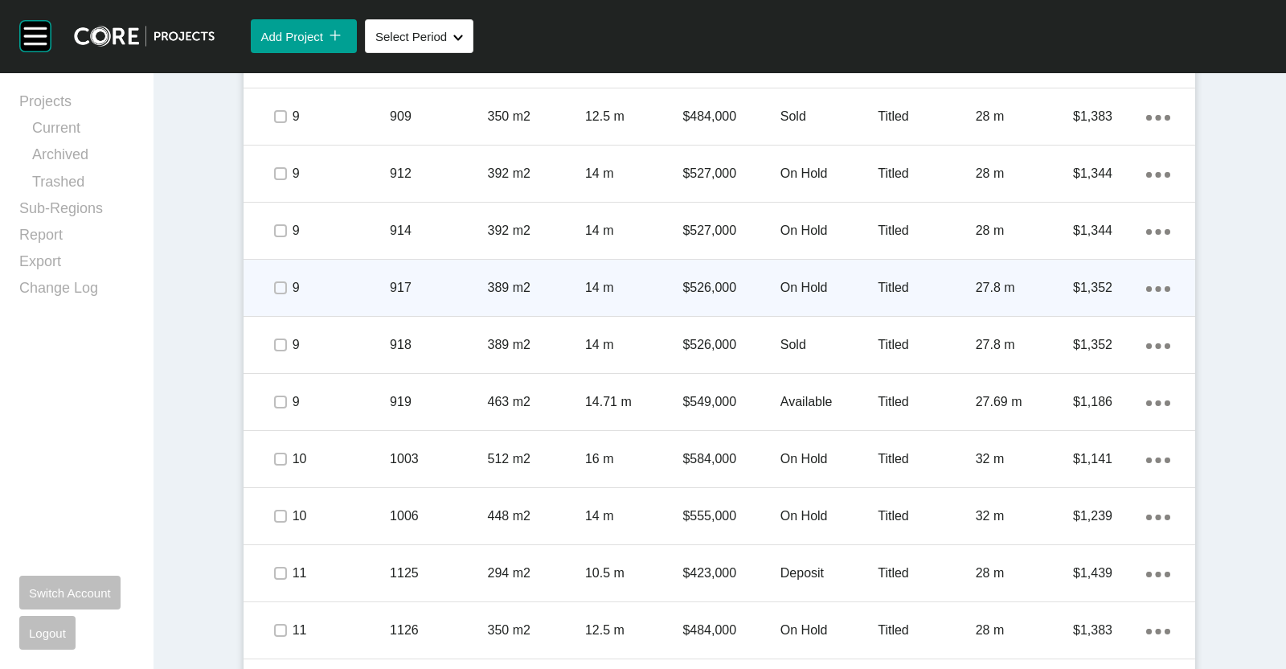
scroll to position [2298, 0]
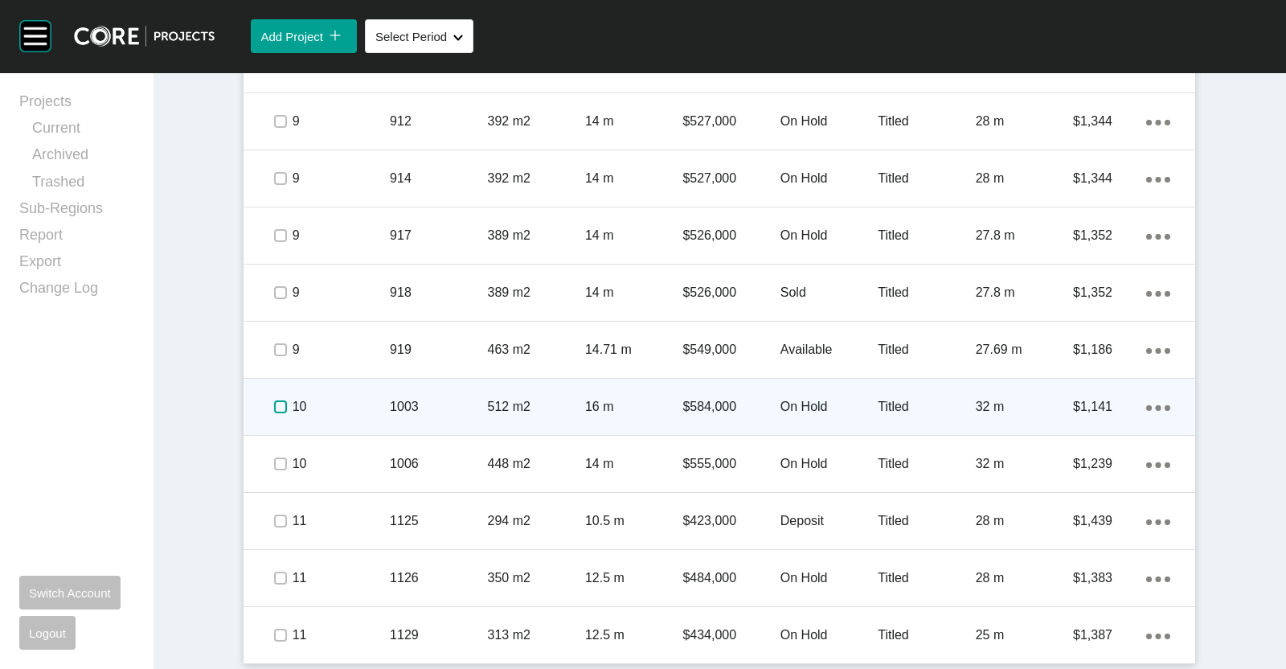
click at [274, 405] on label at bounding box center [280, 406] width 13 height 13
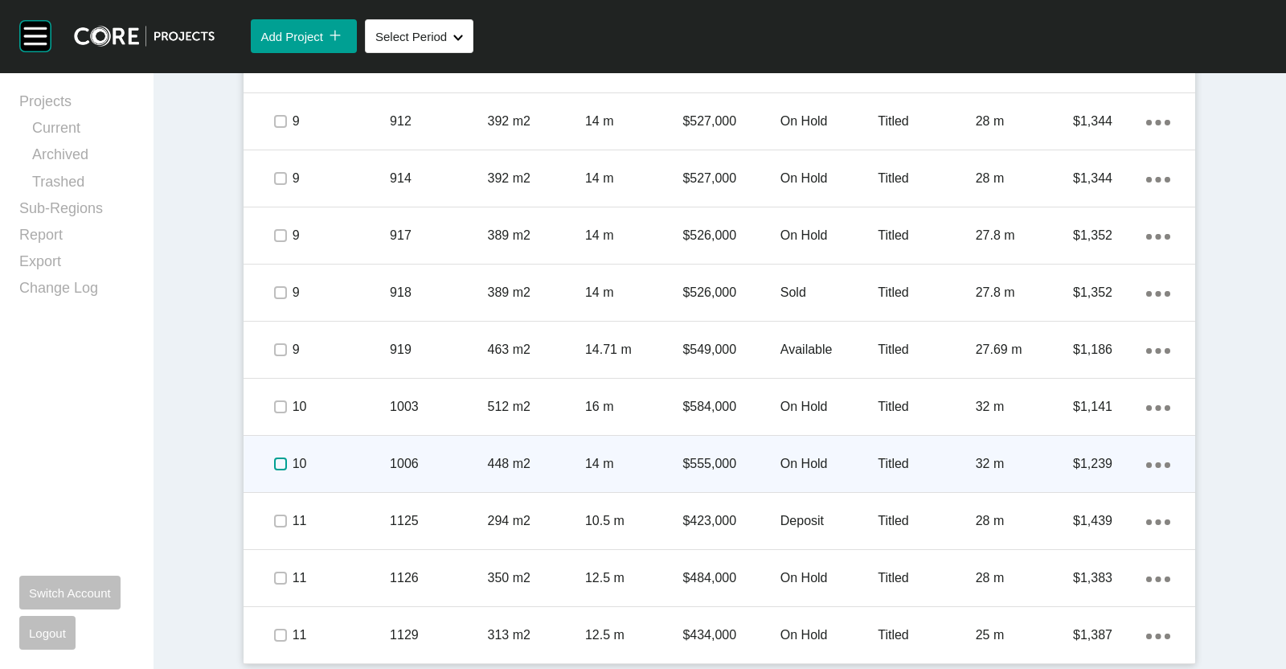
click at [274, 458] on label at bounding box center [280, 464] width 13 height 13
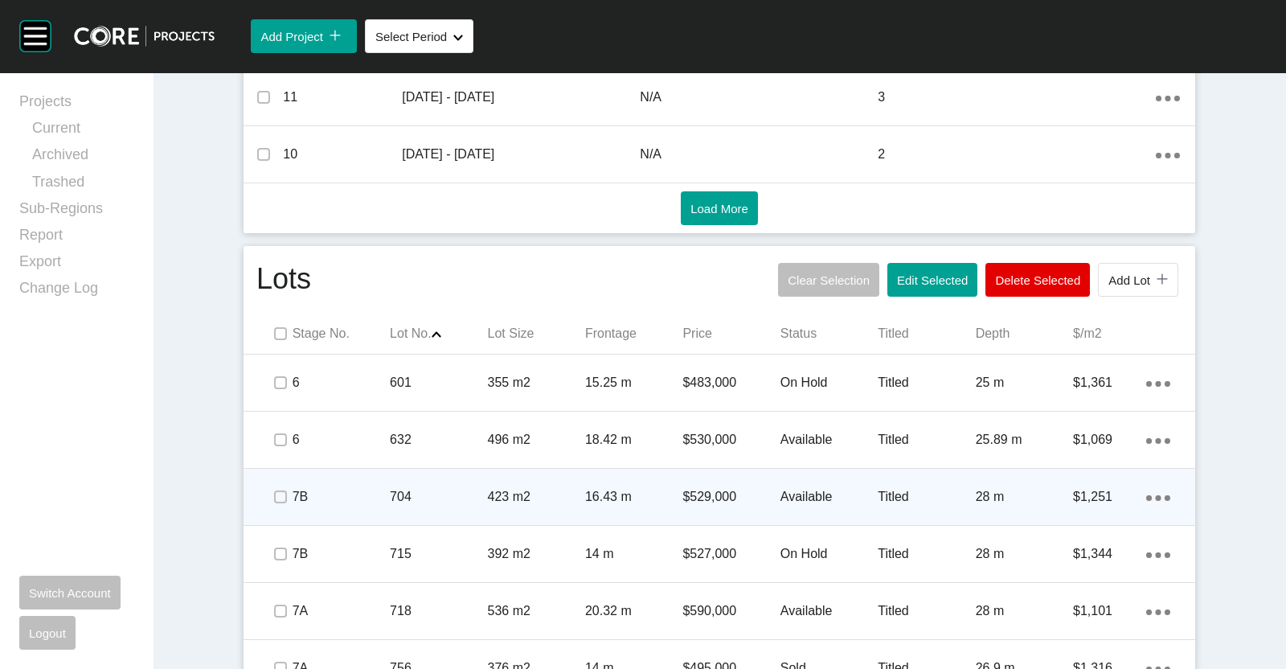
scroll to position [690, 0]
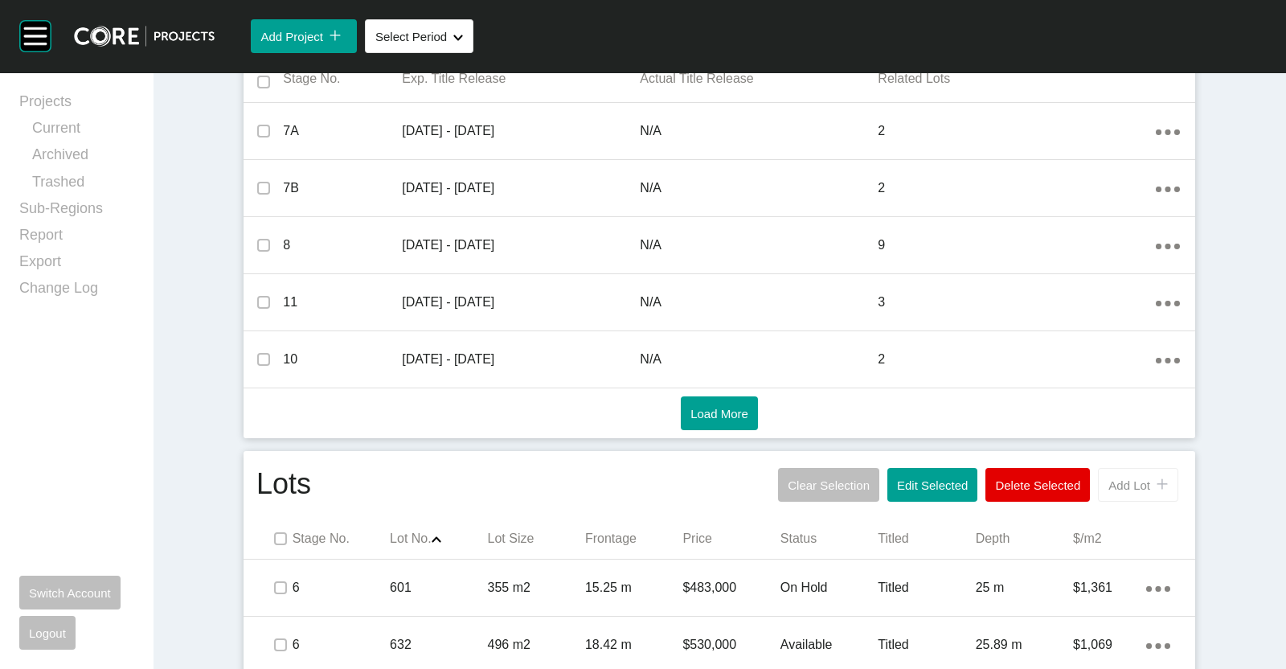
click at [1122, 488] on span "Add Lot" at bounding box center [1130, 485] width 42 height 14
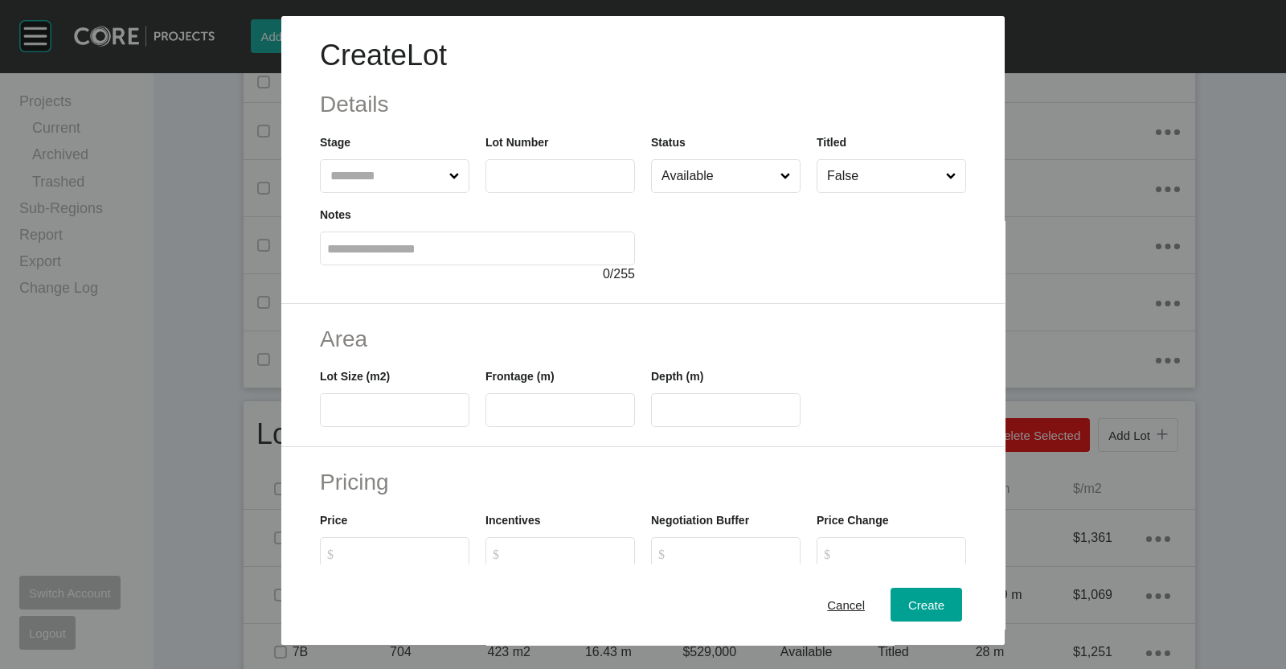
click at [505, 179] on input "text" at bounding box center [560, 176] width 135 height 14
type input "****"
click at [413, 177] on input "text" at bounding box center [386, 176] width 119 height 32
type input "**"
click at [716, 179] on input "Available" at bounding box center [718, 176] width 119 height 32
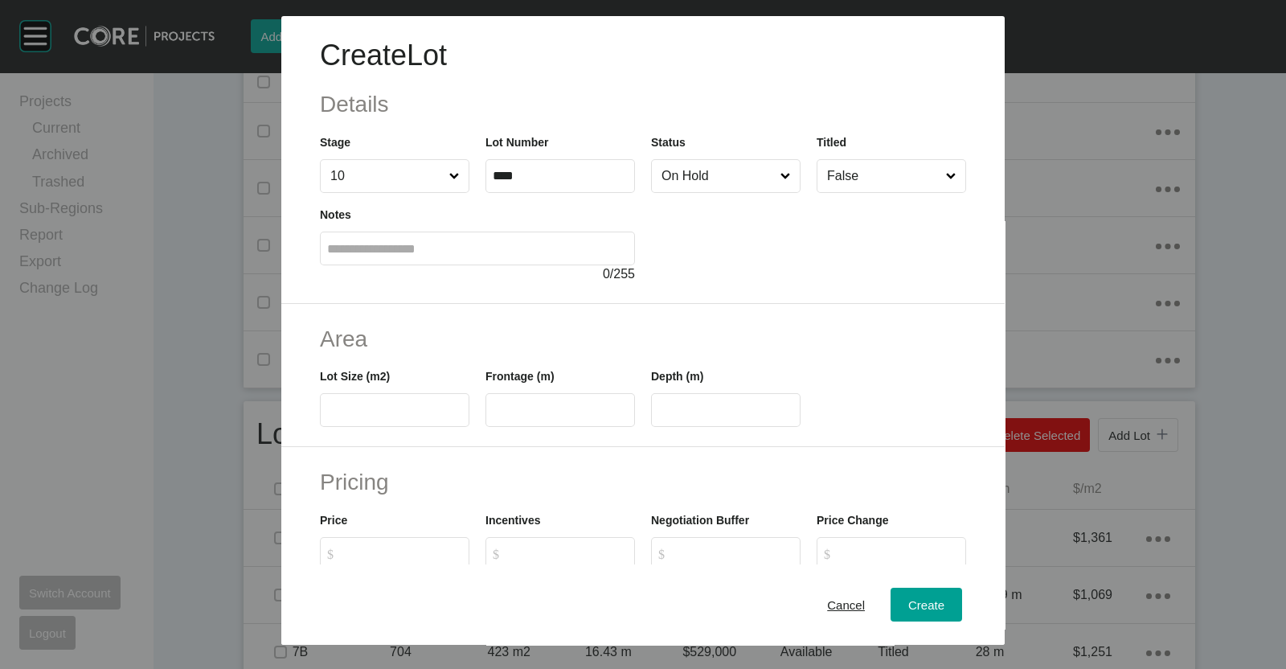
click at [392, 421] on label at bounding box center [395, 410] width 150 height 34
click at [392, 417] on input "text" at bounding box center [394, 411] width 135 height 14
type input "***"
type input "****"
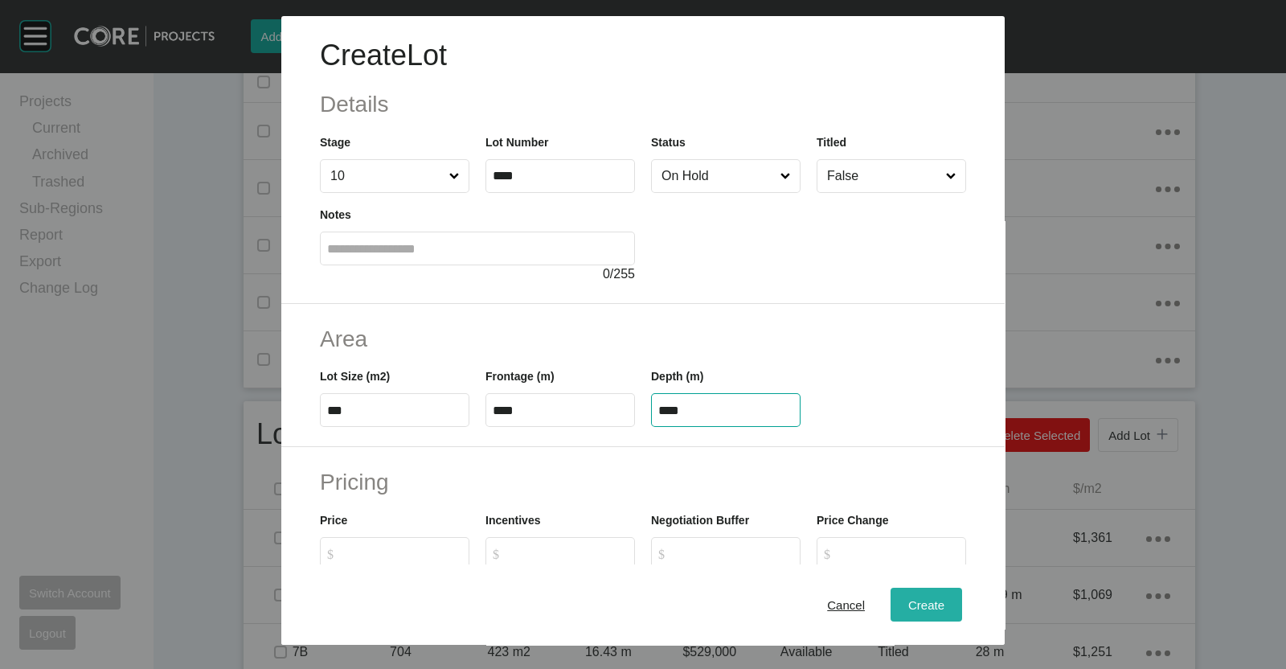
click at [917, 605] on span "Create" at bounding box center [927, 605] width 36 height 14
type input "*"
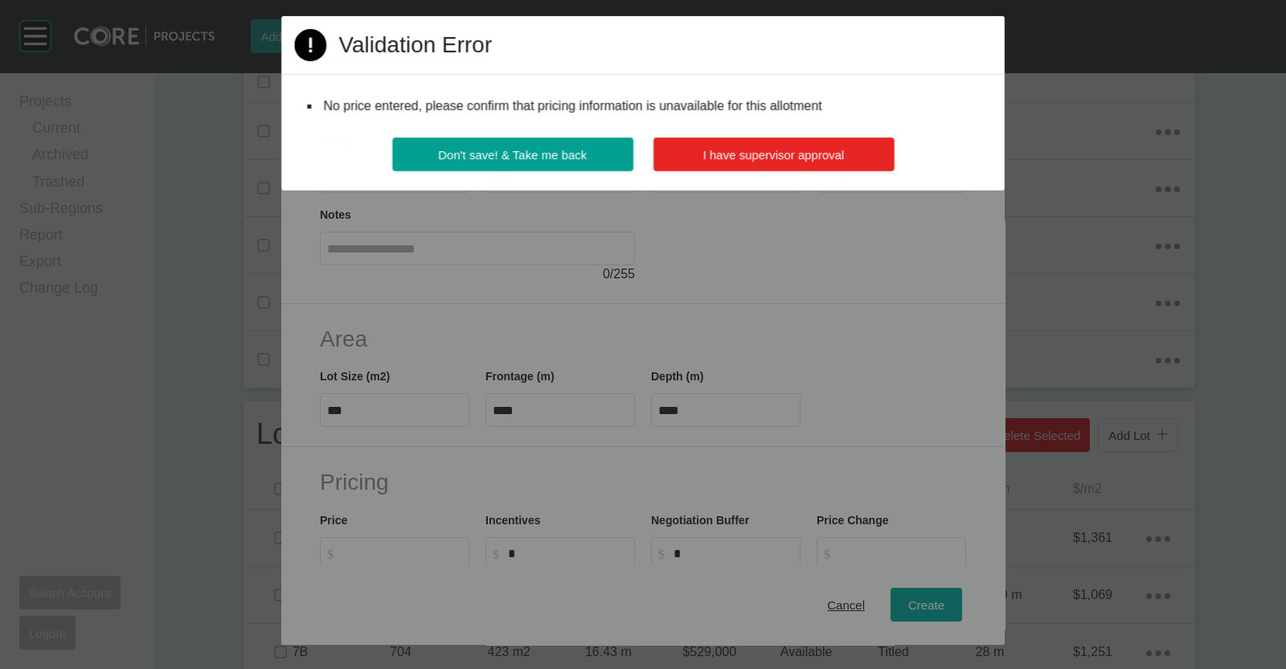
click at [700, 157] on button "I have supervisor approval" at bounding box center [773, 154] width 241 height 34
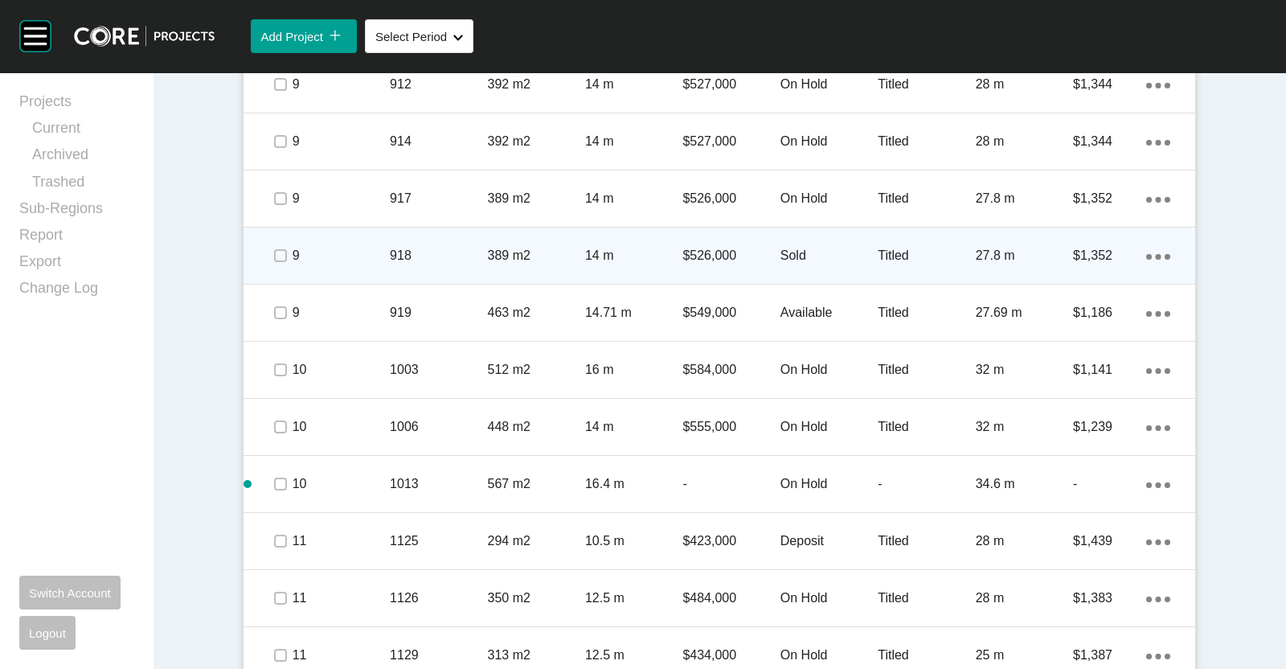
scroll to position [2356, 0]
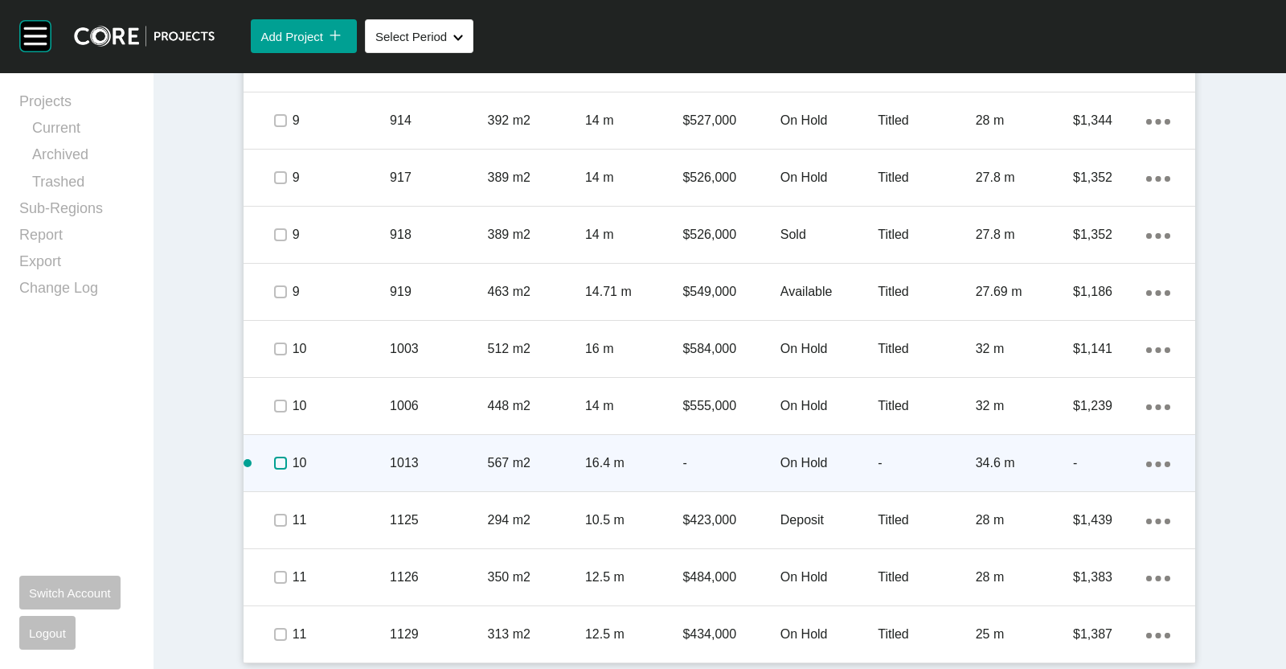
click at [274, 457] on label at bounding box center [280, 463] width 13 height 13
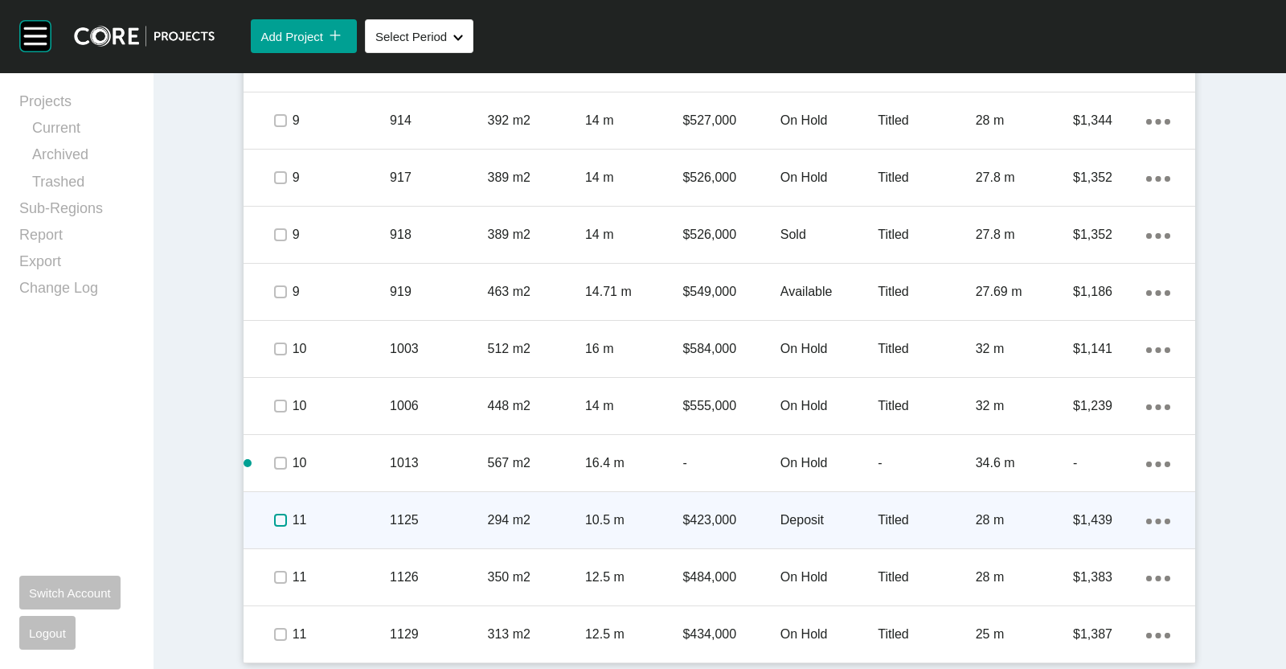
click at [275, 522] on label at bounding box center [280, 520] width 13 height 13
click at [322, 519] on p "11" at bounding box center [341, 520] width 97 height 18
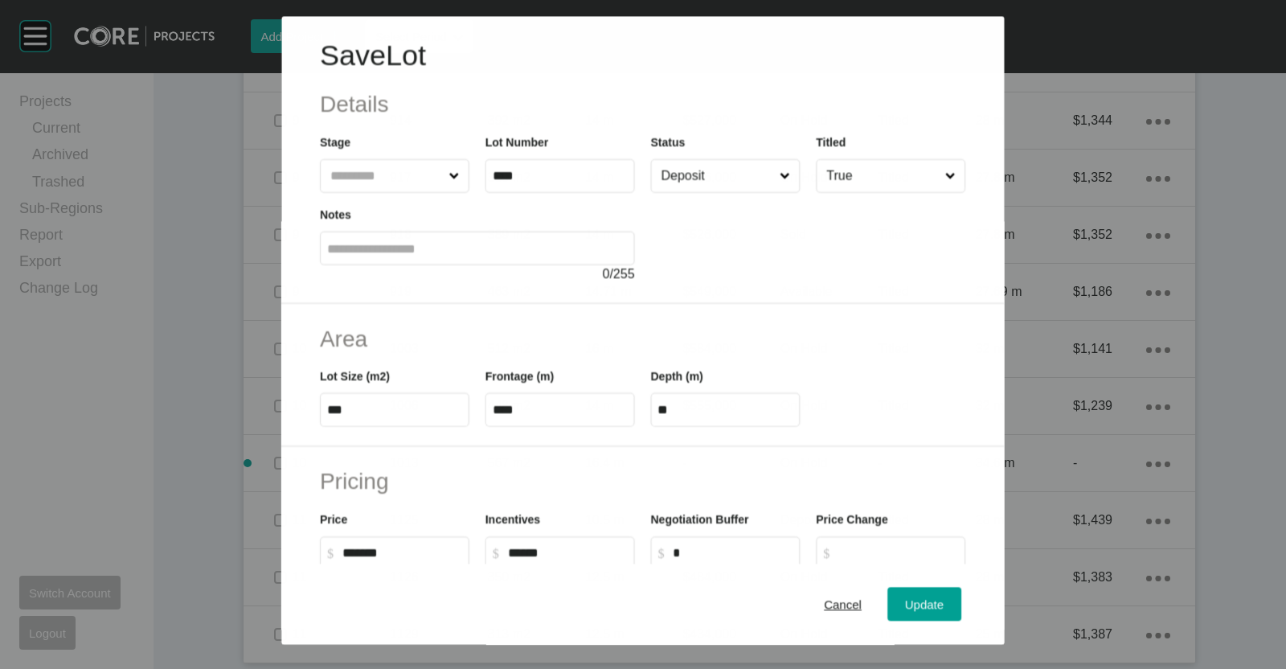
click at [671, 183] on input "Deposit" at bounding box center [718, 176] width 118 height 32
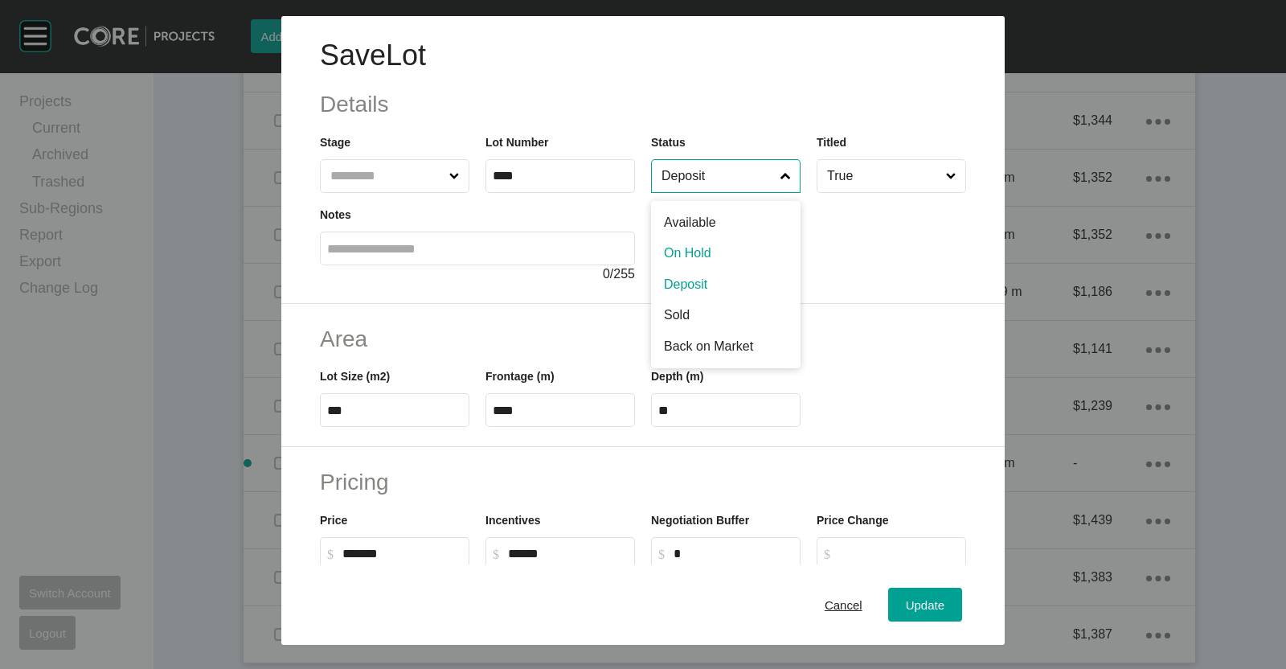
scroll to position [2305, 0]
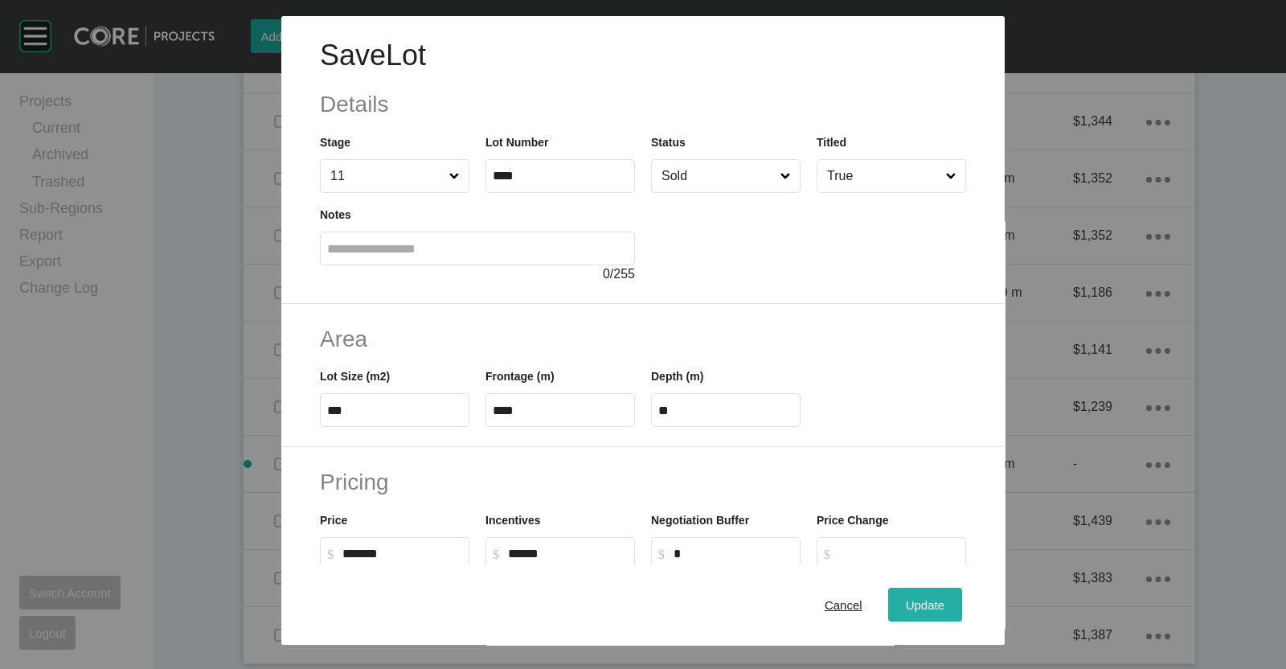
click at [919, 611] on span "Update" at bounding box center [925, 605] width 39 height 14
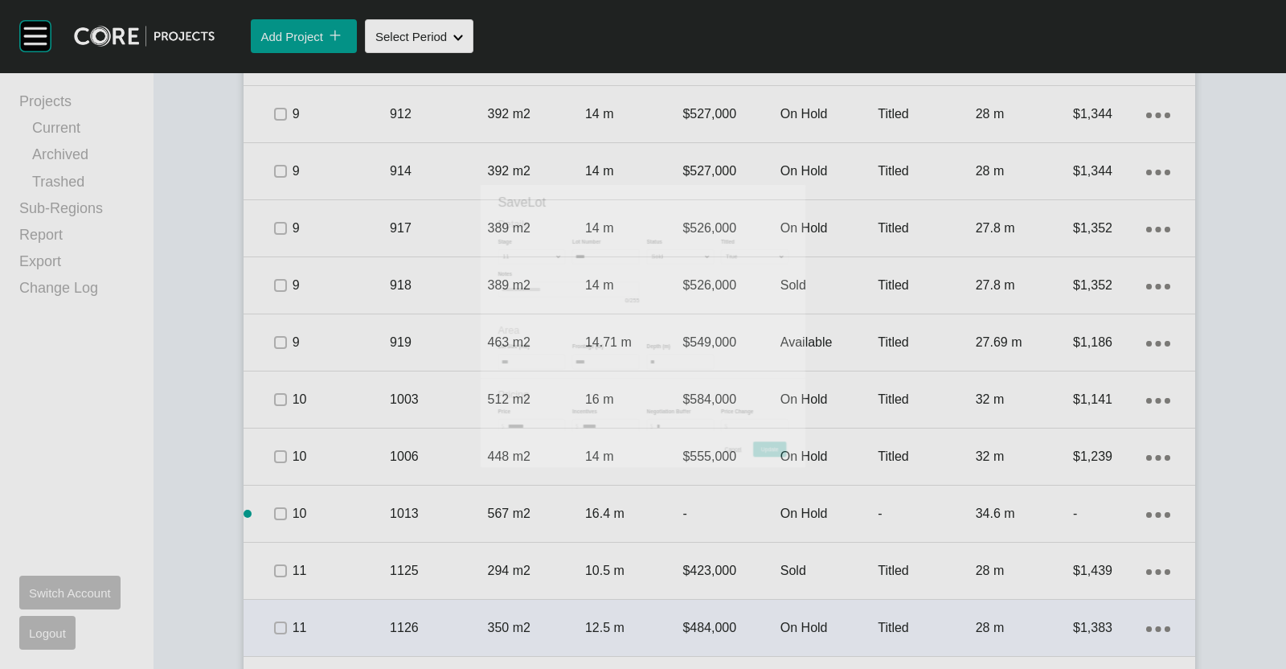
scroll to position [2355, 0]
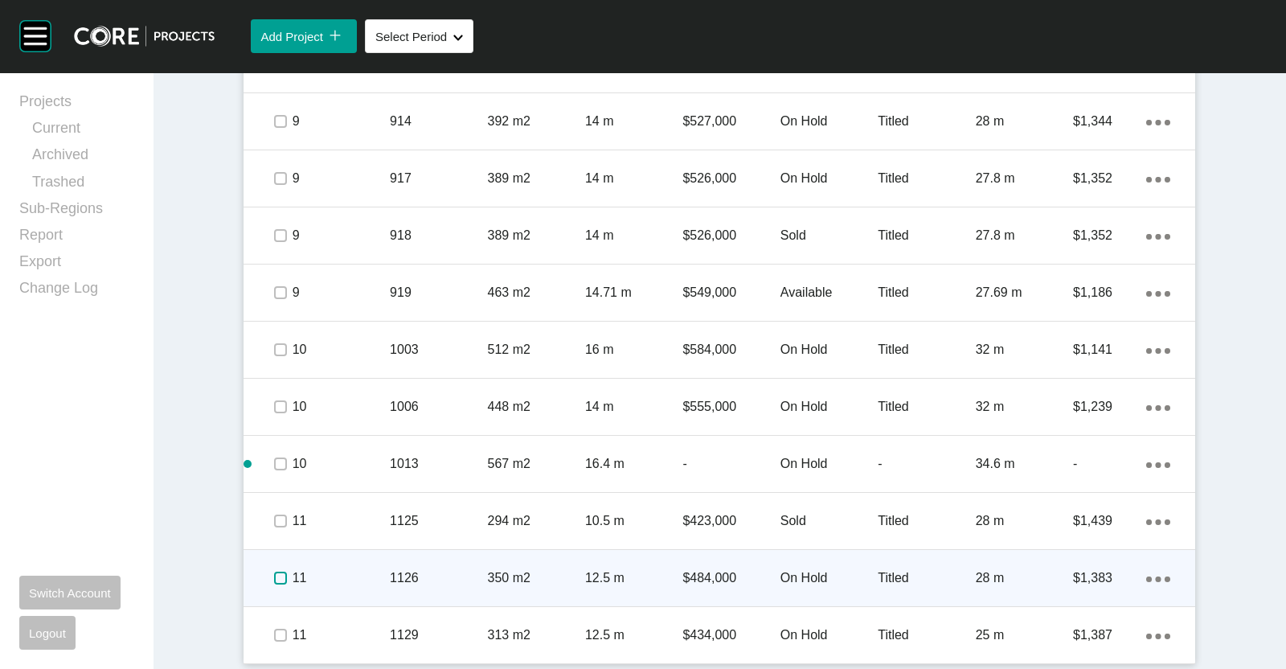
click at [274, 577] on label at bounding box center [280, 578] width 13 height 13
click at [358, 584] on p "11" at bounding box center [341, 578] width 97 height 18
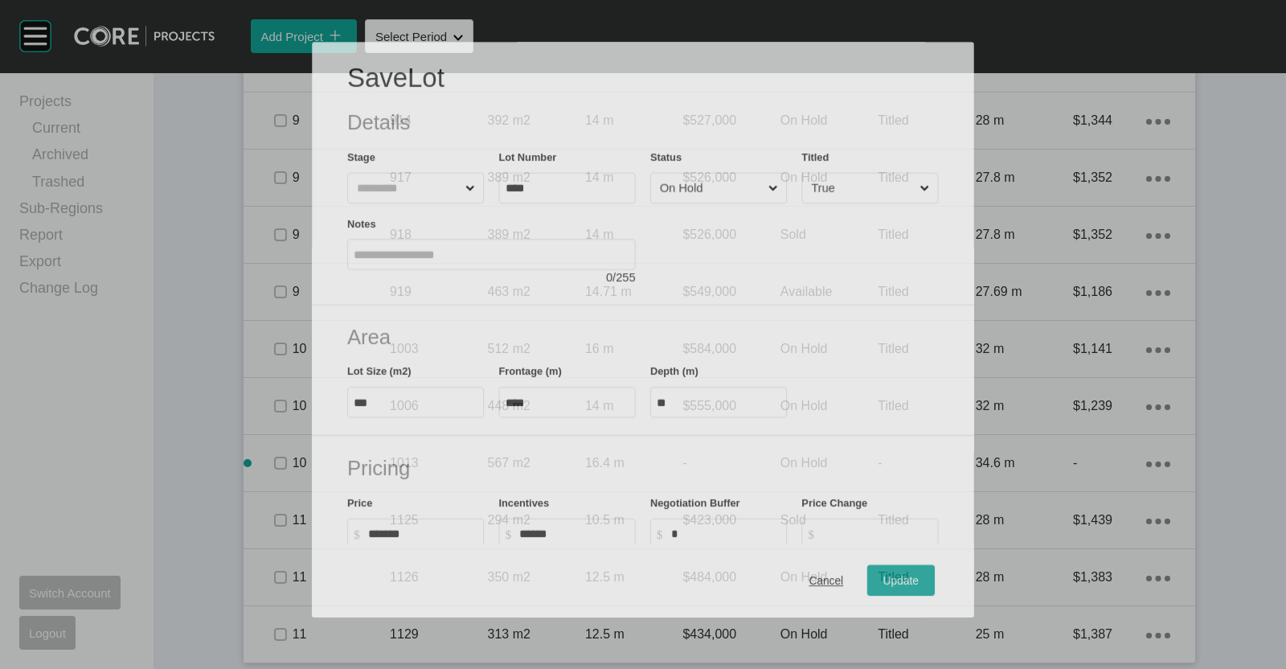
scroll to position [2305, 0]
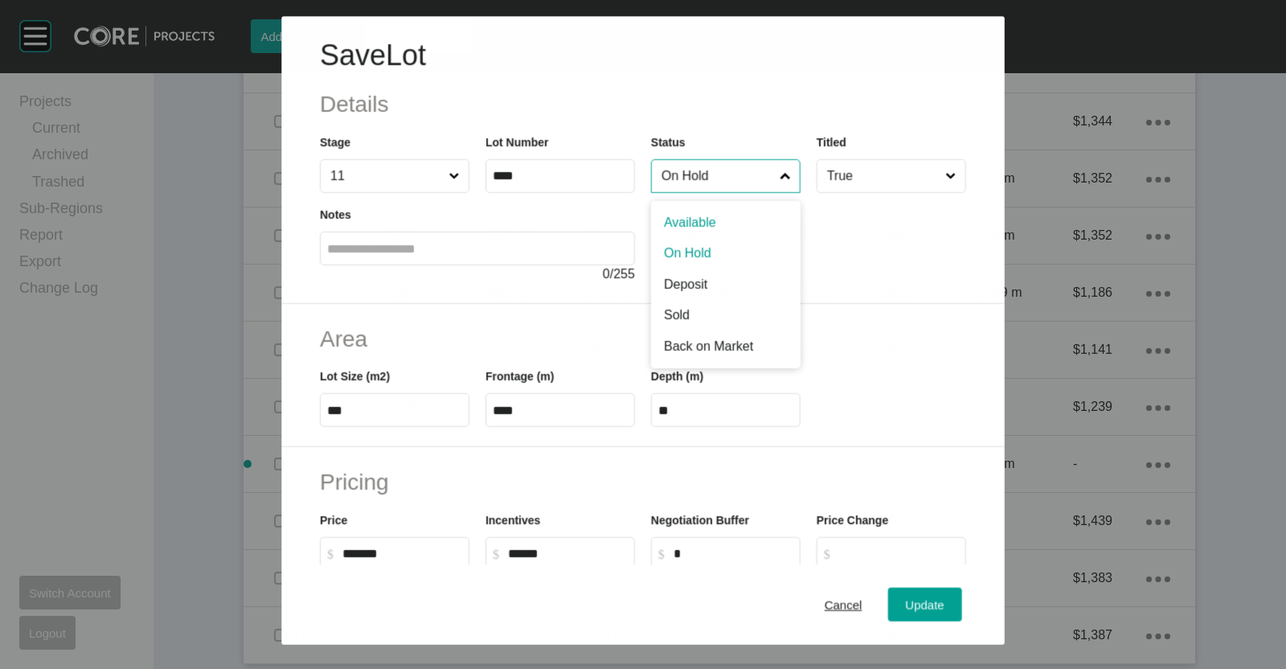
click at [661, 175] on input "On Hold" at bounding box center [718, 176] width 118 height 32
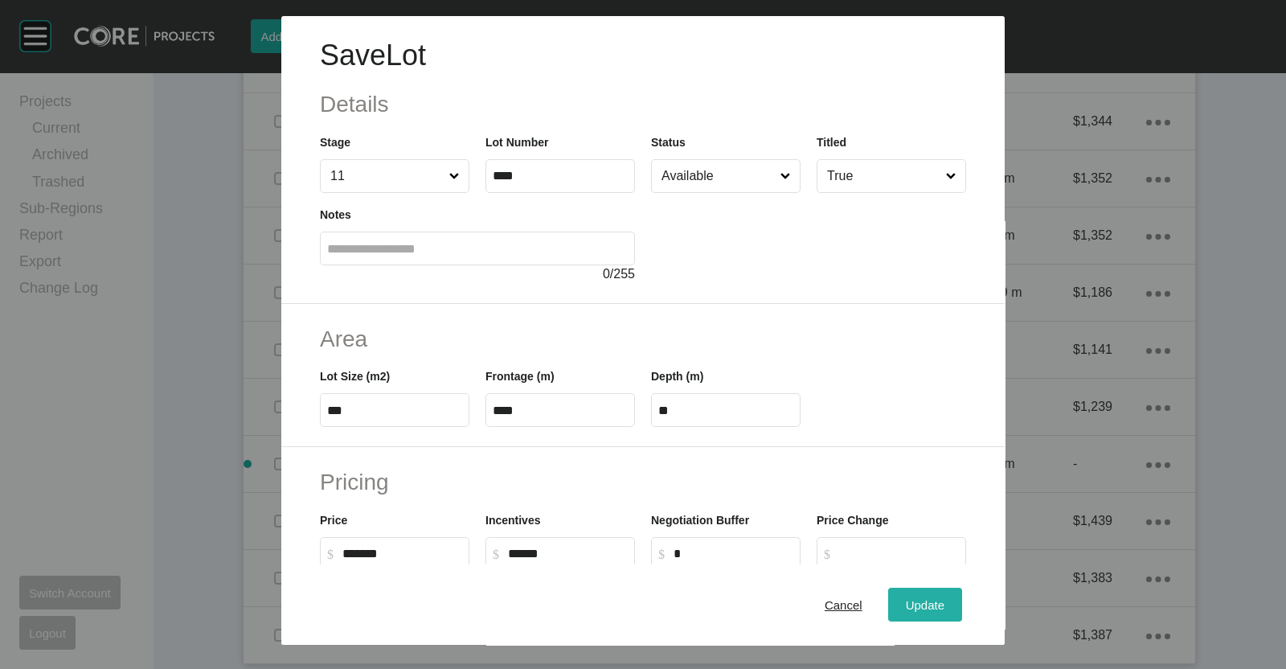
click at [902, 605] on div "Update" at bounding box center [925, 605] width 47 height 22
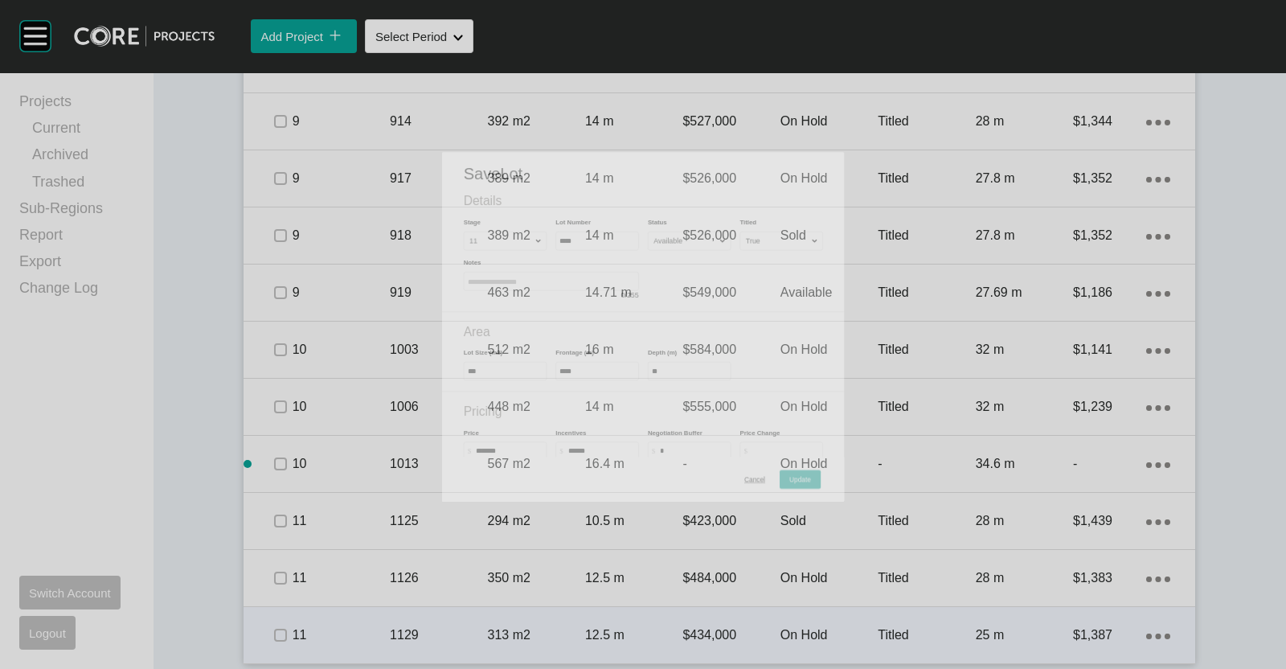
scroll to position [2355, 0]
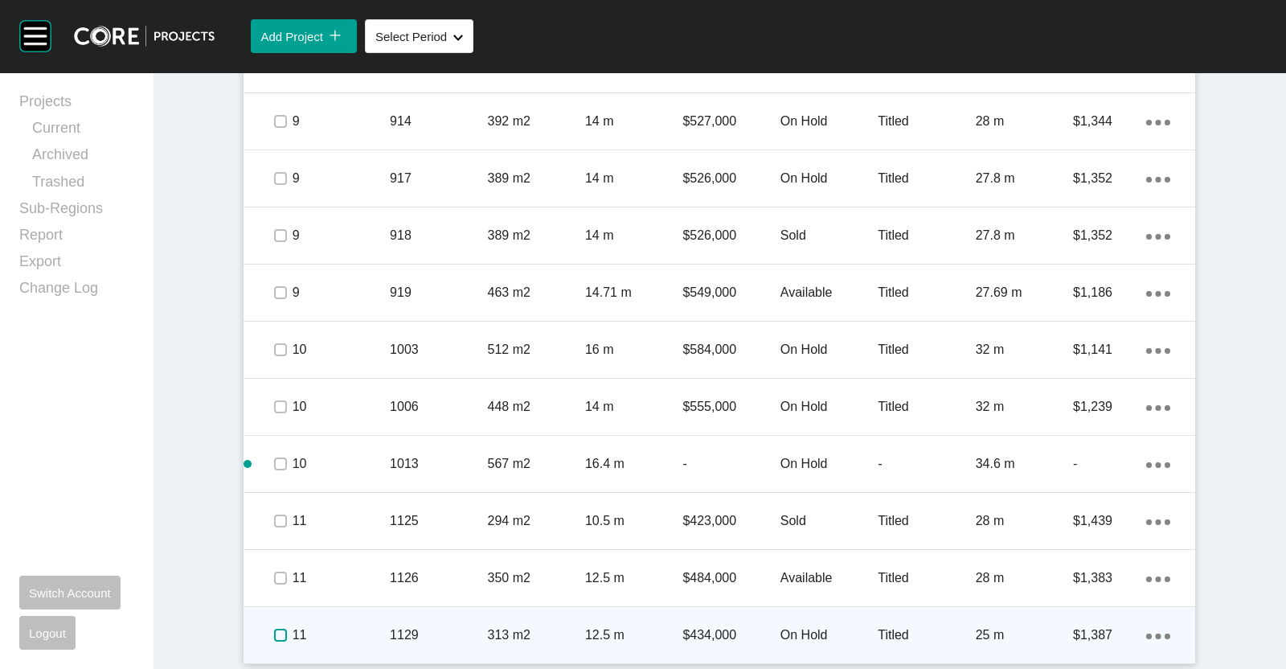
click at [274, 630] on label at bounding box center [280, 635] width 13 height 13
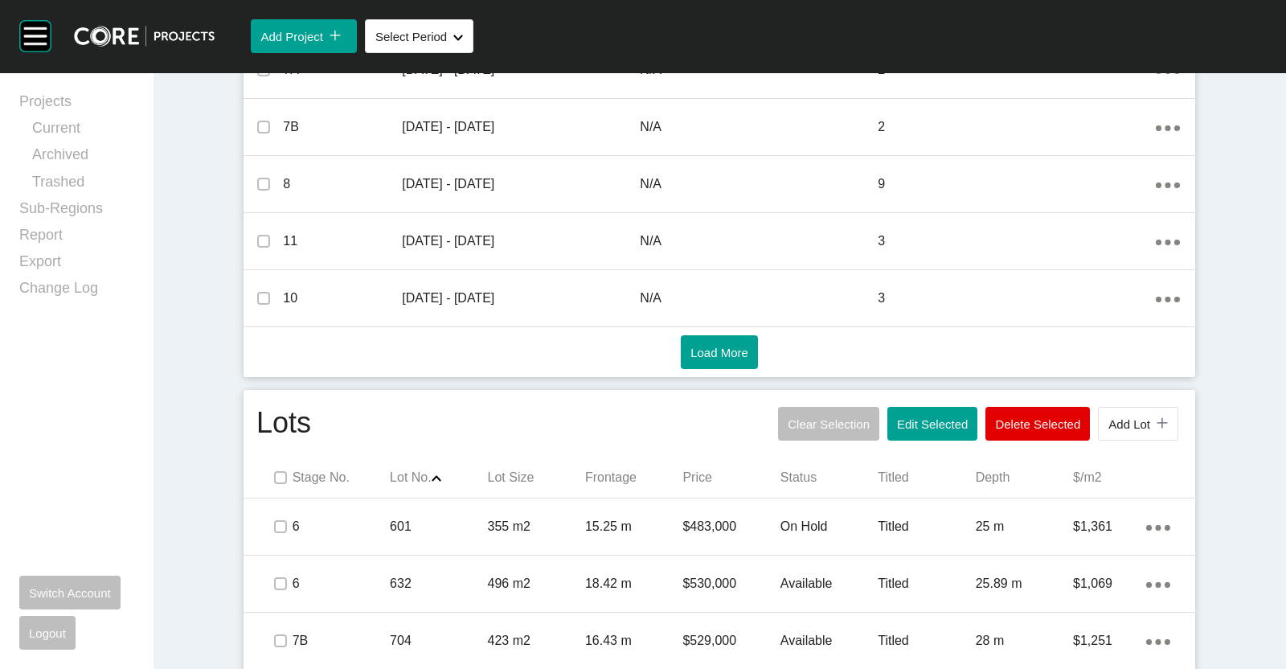
scroll to position [747, 0]
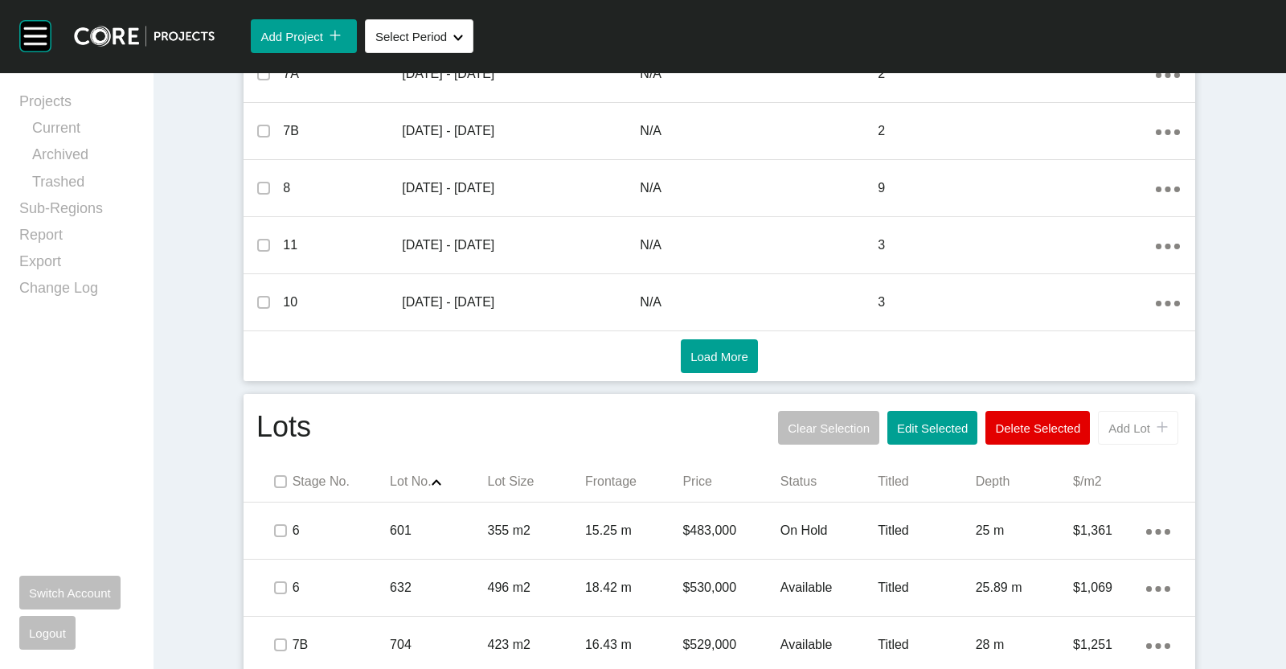
click at [1126, 441] on button "Add Lot icon/tick copy 11 Created with Sketch." at bounding box center [1138, 428] width 80 height 34
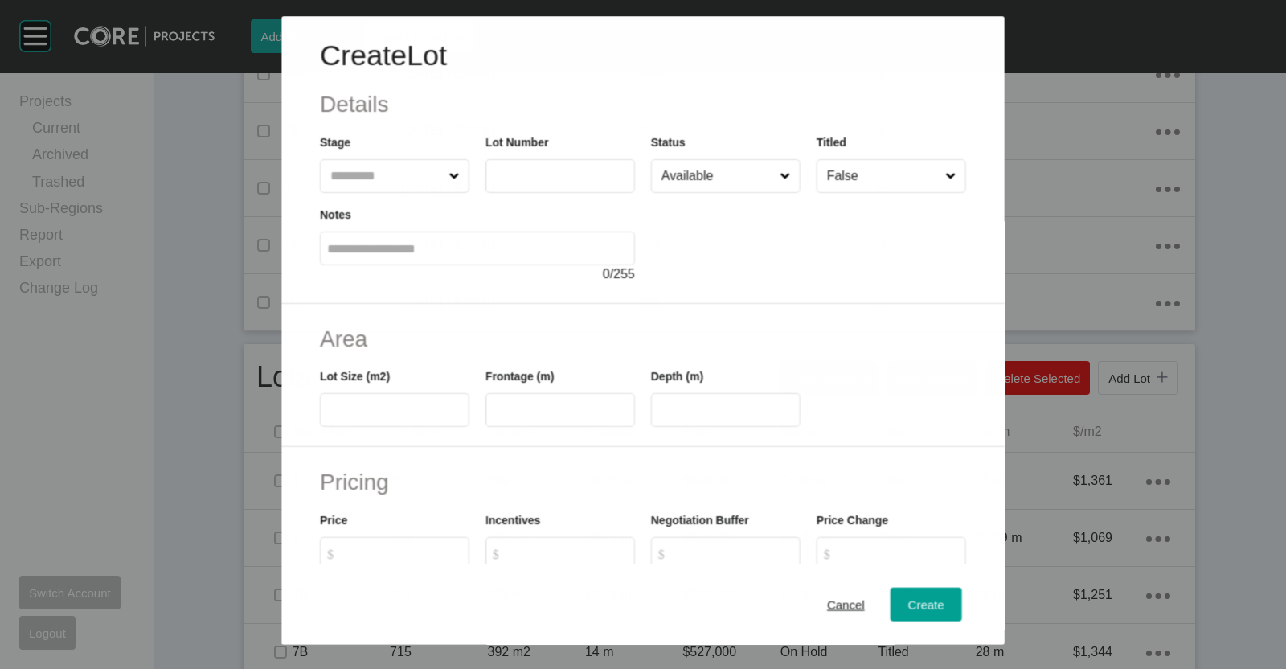
click at [379, 180] on input "text" at bounding box center [386, 176] width 118 height 32
type input "**"
type input "****"
type input "***"
click at [880, 174] on input "False" at bounding box center [883, 176] width 119 height 32
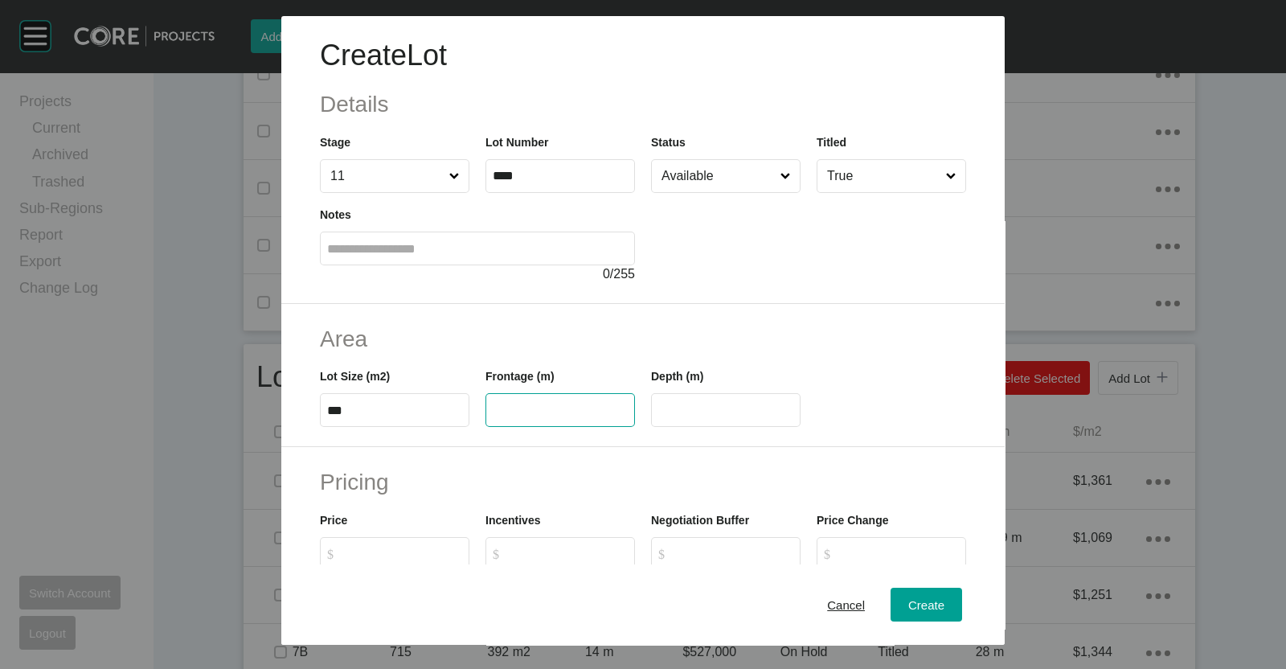
click at [519, 415] on input "text" at bounding box center [560, 411] width 135 height 14
type input "**"
type input "*******"
type input "*****"
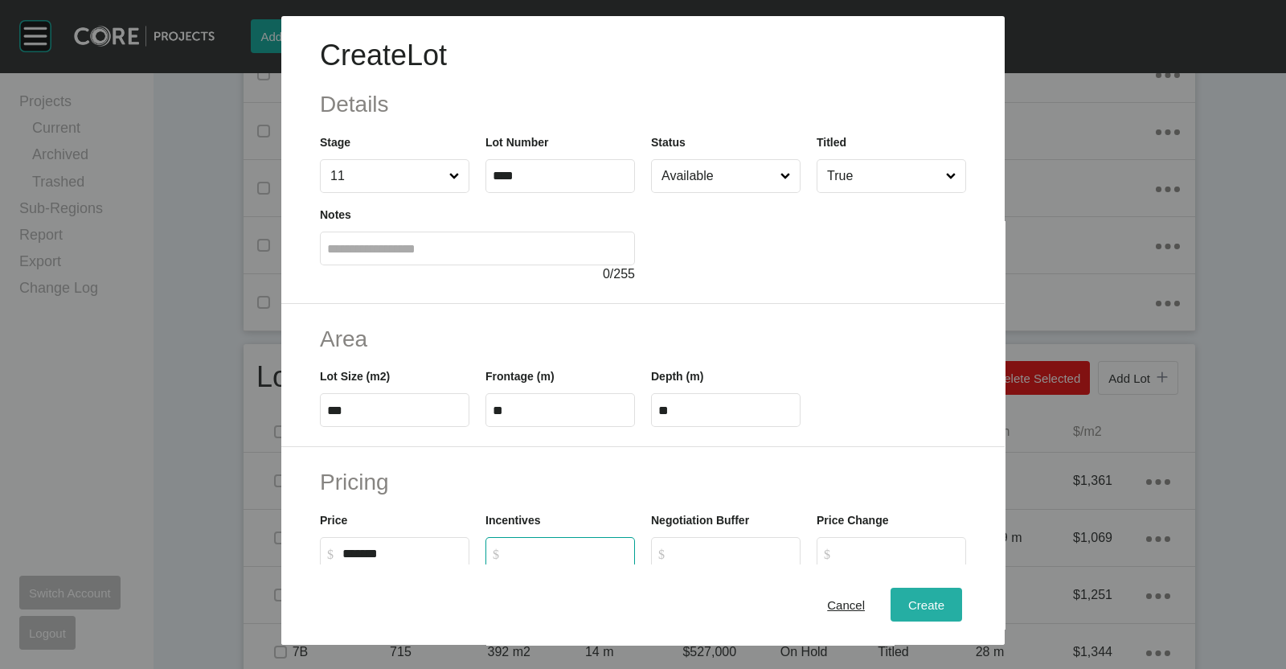
type input "*"
click at [905, 603] on div "Create" at bounding box center [927, 605] width 44 height 22
type input "*"
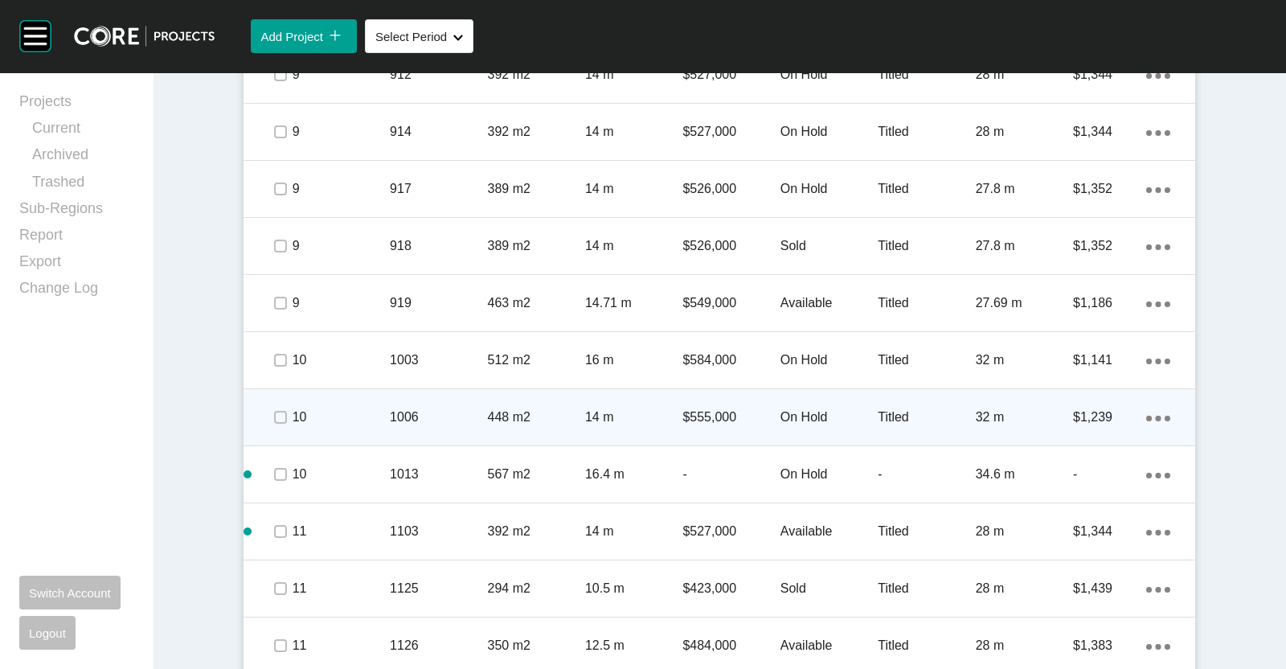
scroll to position [2412, 0]
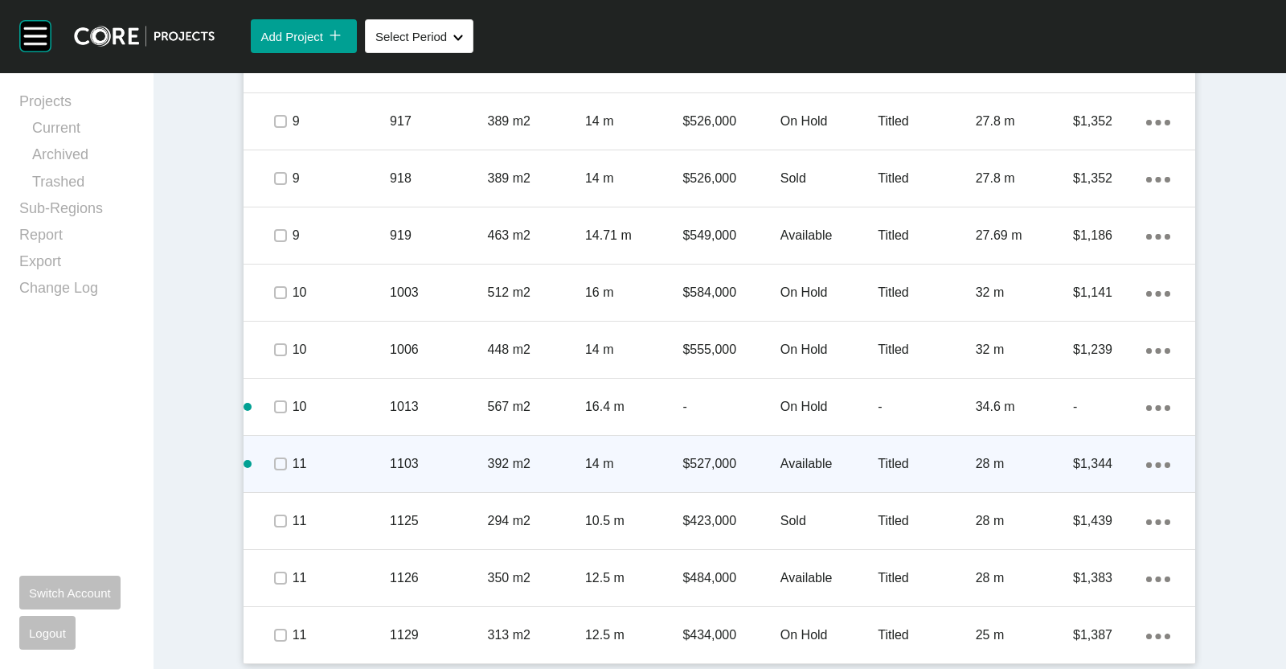
click at [1149, 462] on icon "Action Menu Dots Copy 6 Created with Sketch." at bounding box center [1159, 465] width 24 height 6
click at [1102, 466] on link "Duplicate" at bounding box center [1085, 465] width 60 height 24
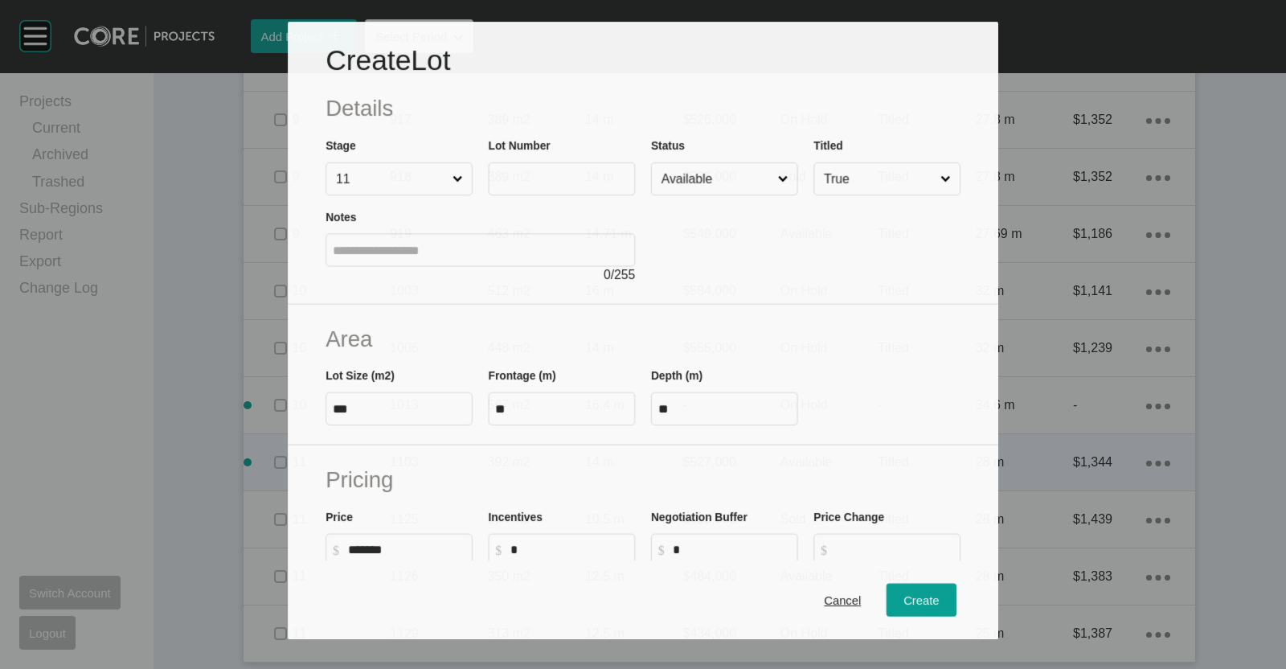
scroll to position [2362, 0]
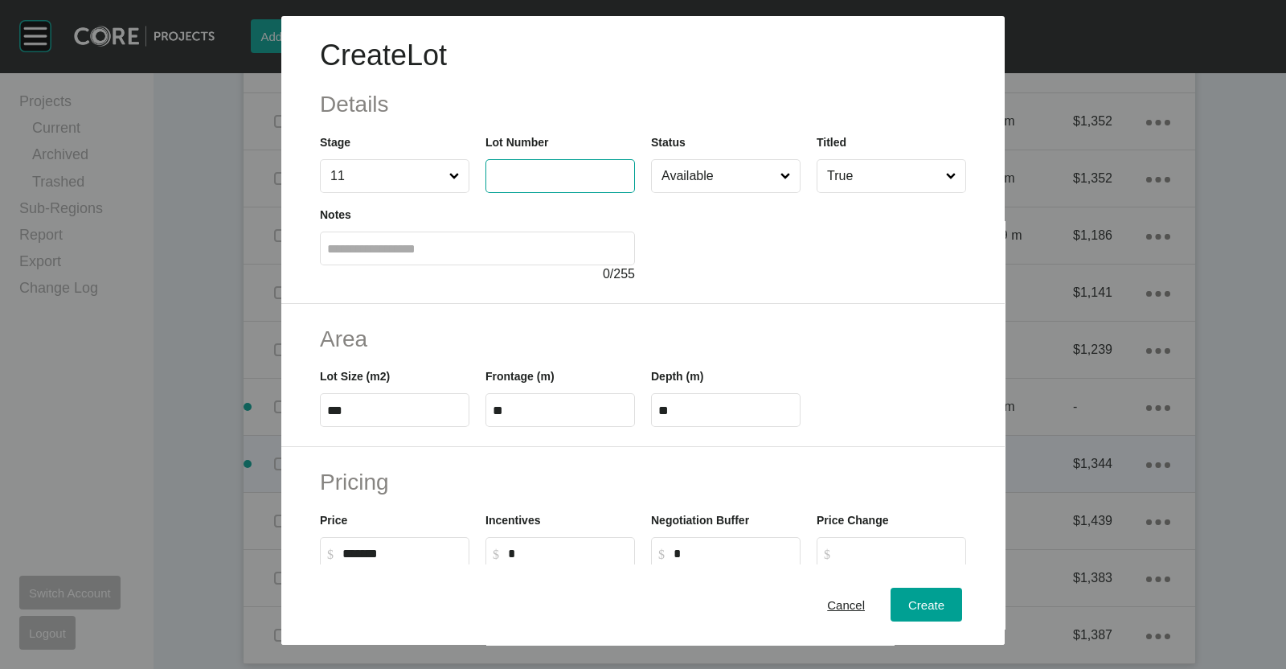
click at [551, 174] on input "text" at bounding box center [560, 176] width 135 height 14
type input "****"
click at [909, 598] on span "Create" at bounding box center [927, 605] width 36 height 14
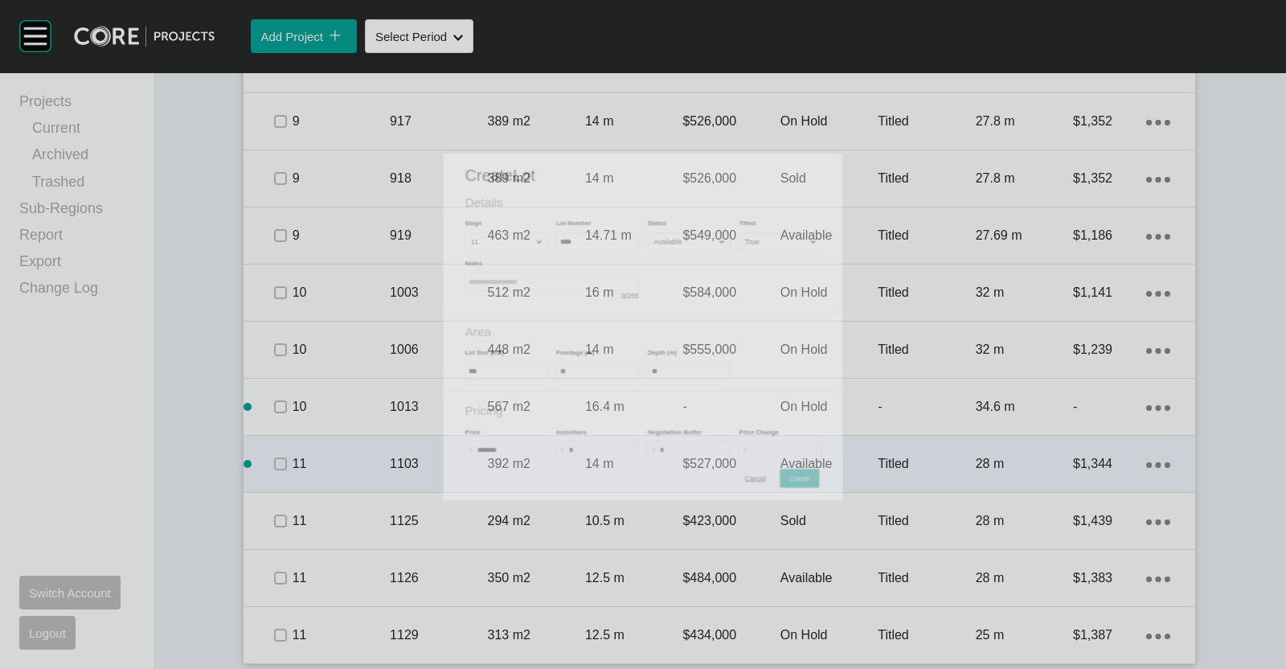
scroll to position [2412, 0]
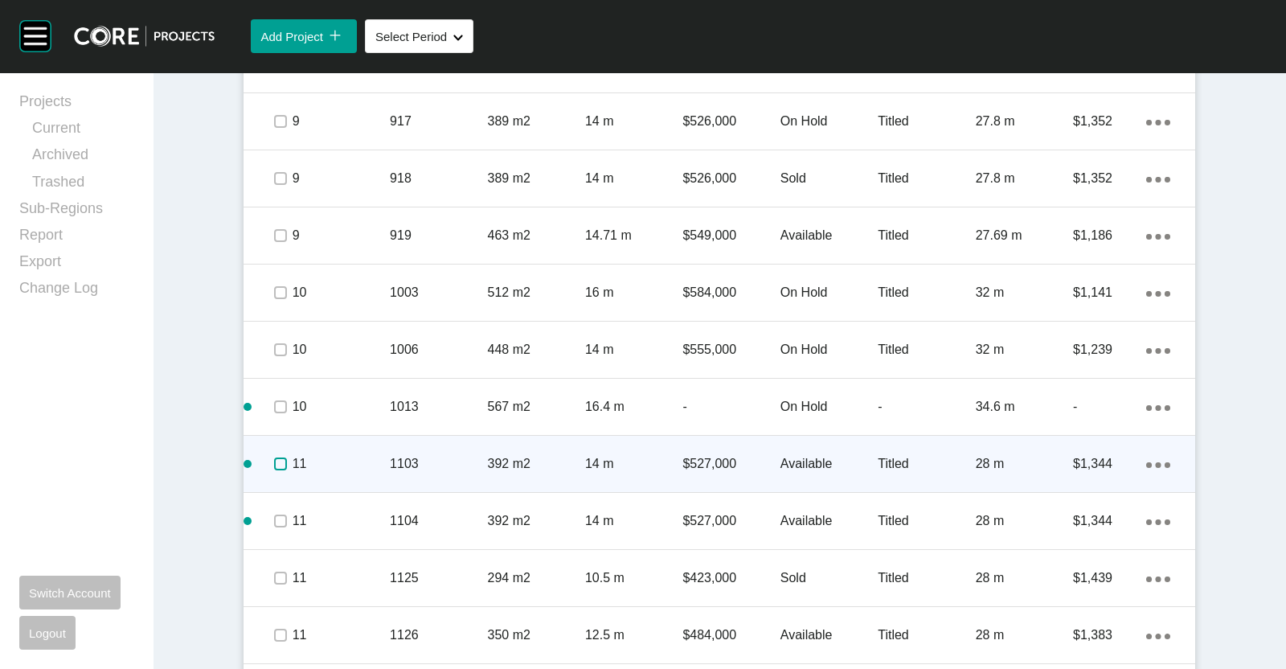
click at [274, 459] on label at bounding box center [280, 464] width 13 height 13
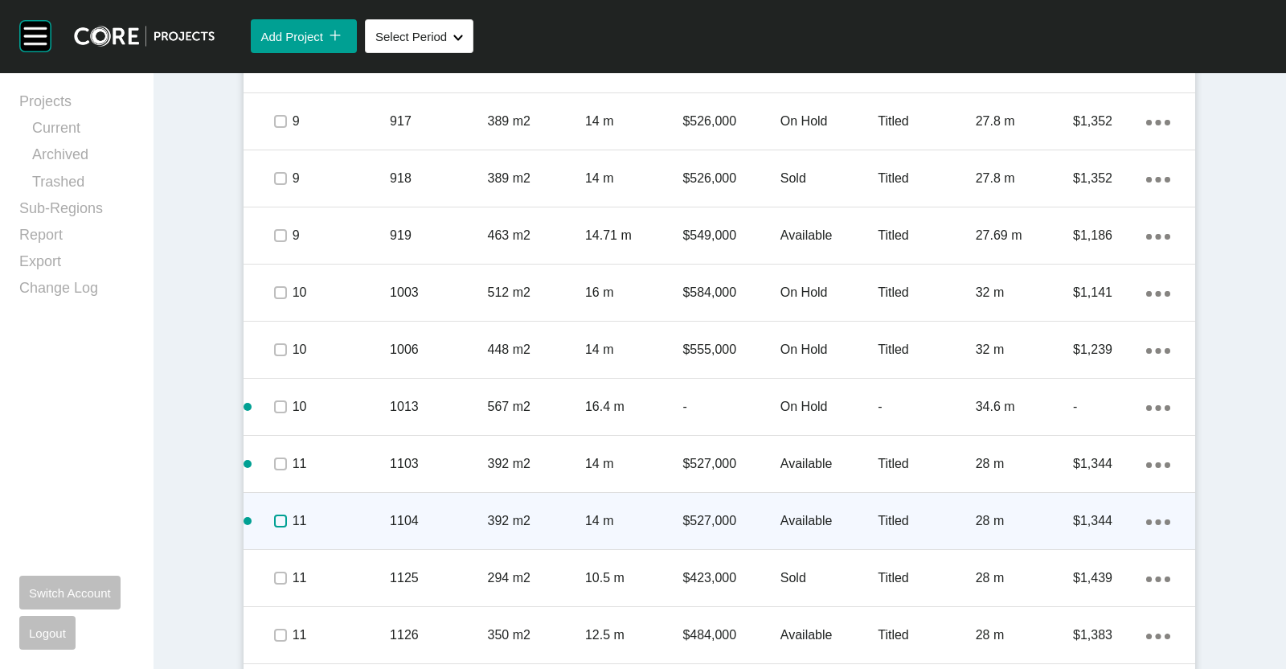
click at [274, 515] on label at bounding box center [280, 521] width 13 height 13
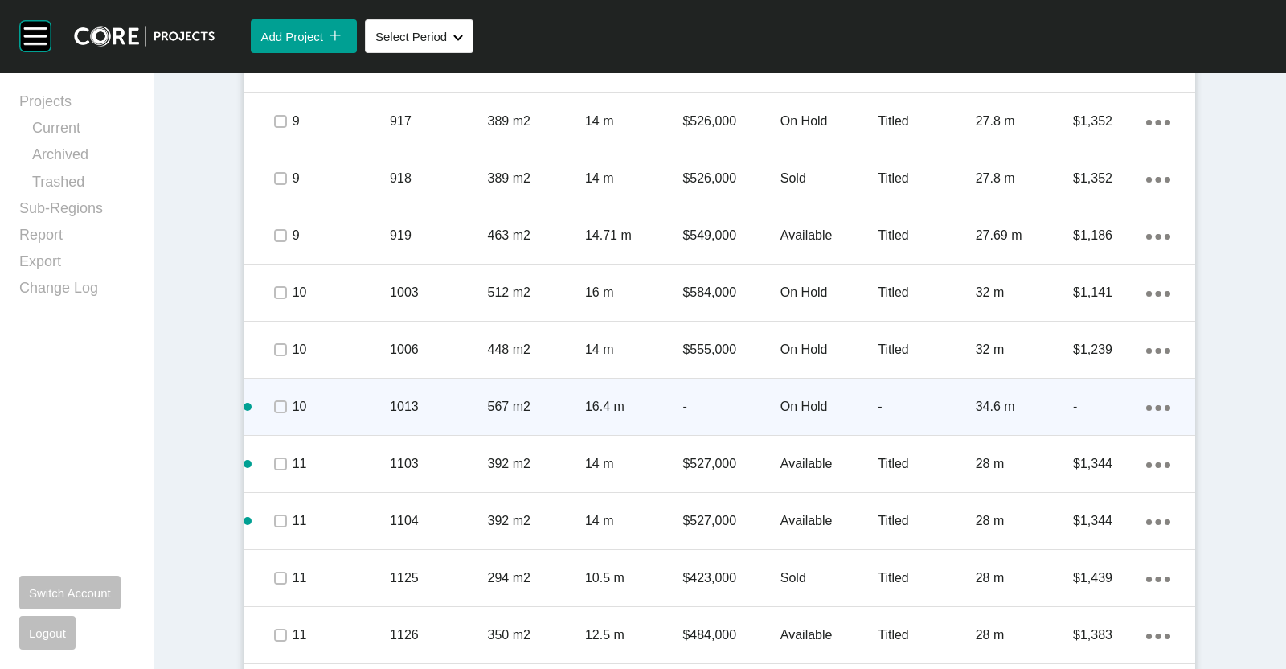
click at [453, 400] on p "1013" at bounding box center [438, 407] width 97 height 18
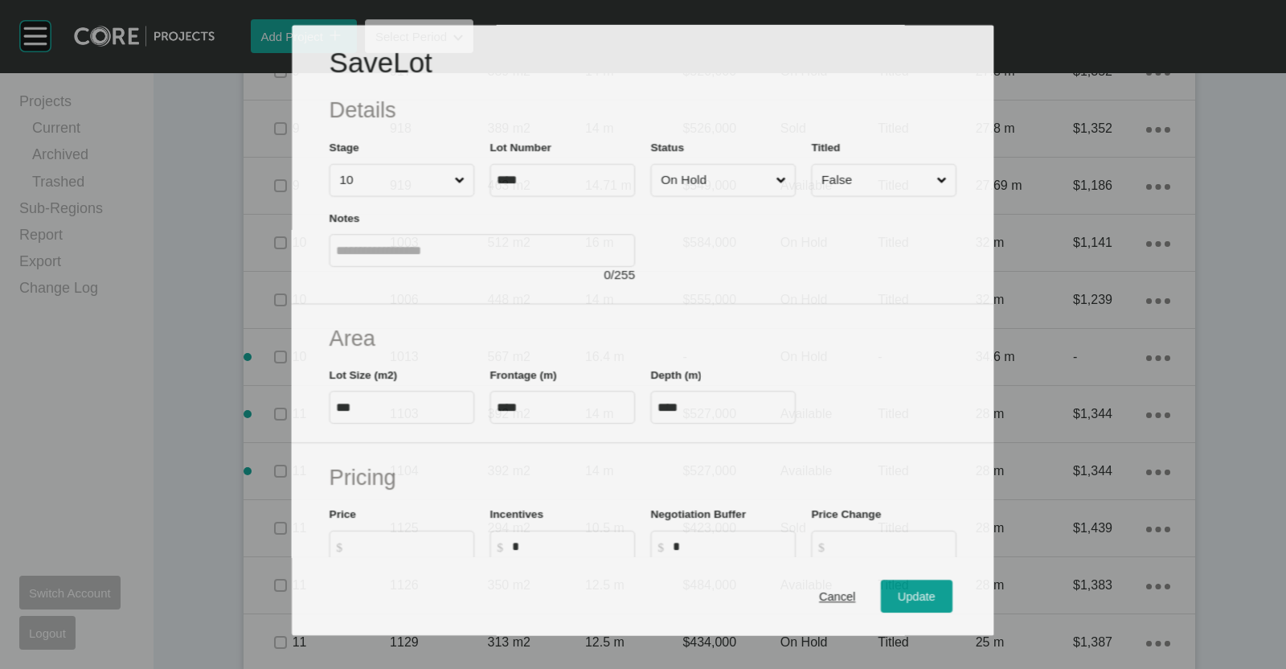
scroll to position [2362, 0]
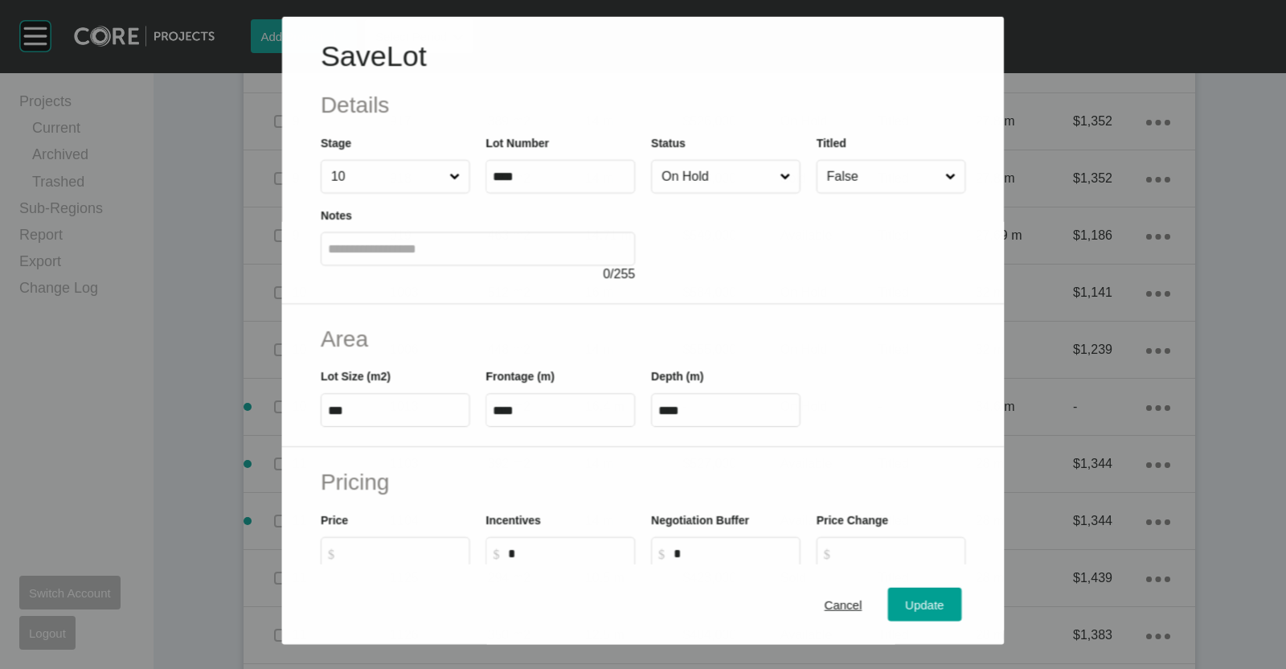
click at [876, 175] on input "False" at bounding box center [883, 176] width 118 height 32
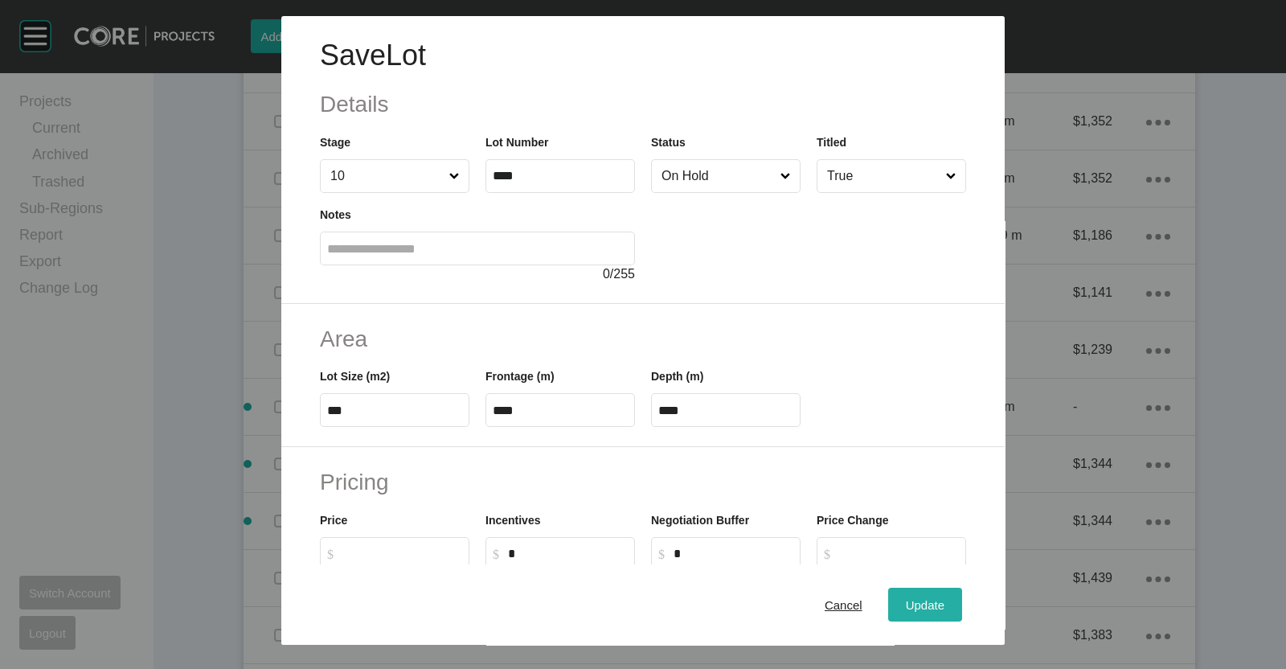
click at [916, 613] on div "Update" at bounding box center [925, 605] width 47 height 22
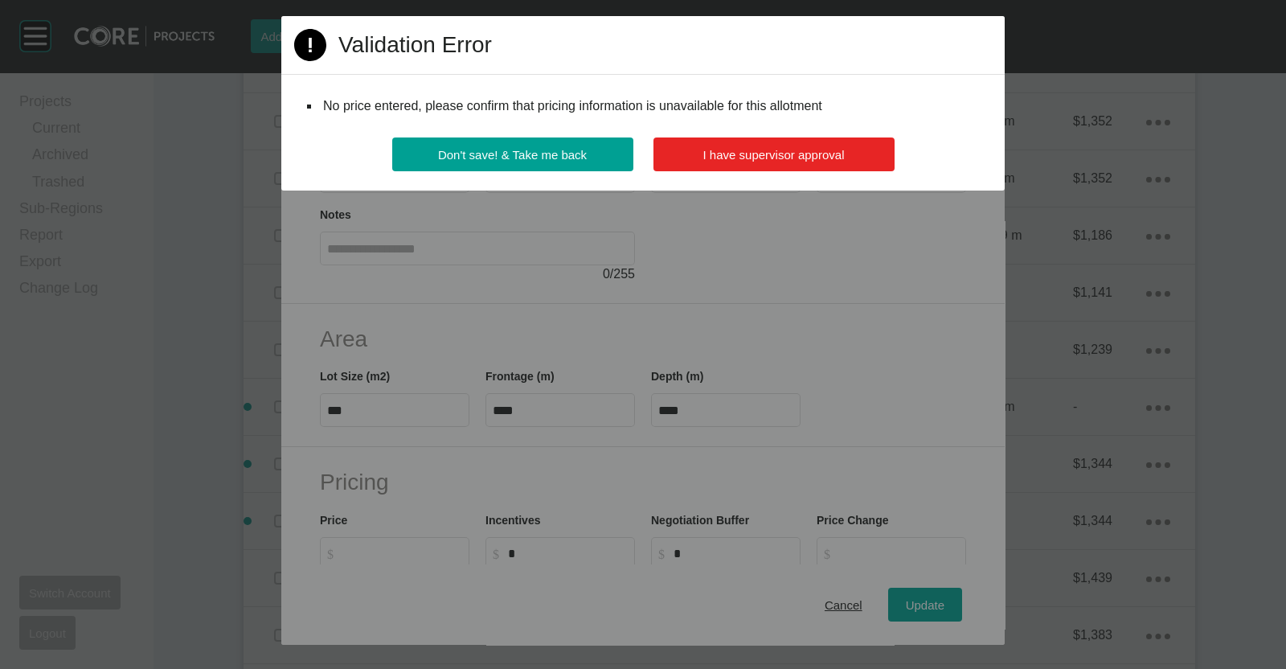
click at [746, 162] on button "I have supervisor approval" at bounding box center [774, 154] width 241 height 34
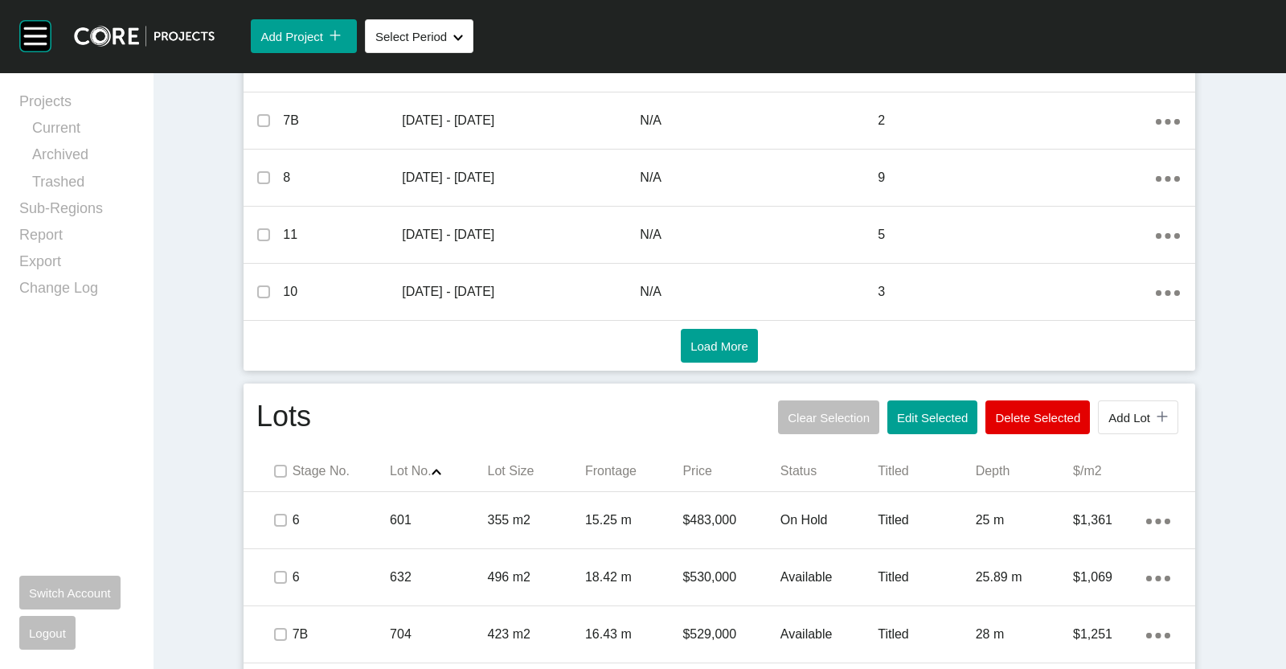
scroll to position [761, 0]
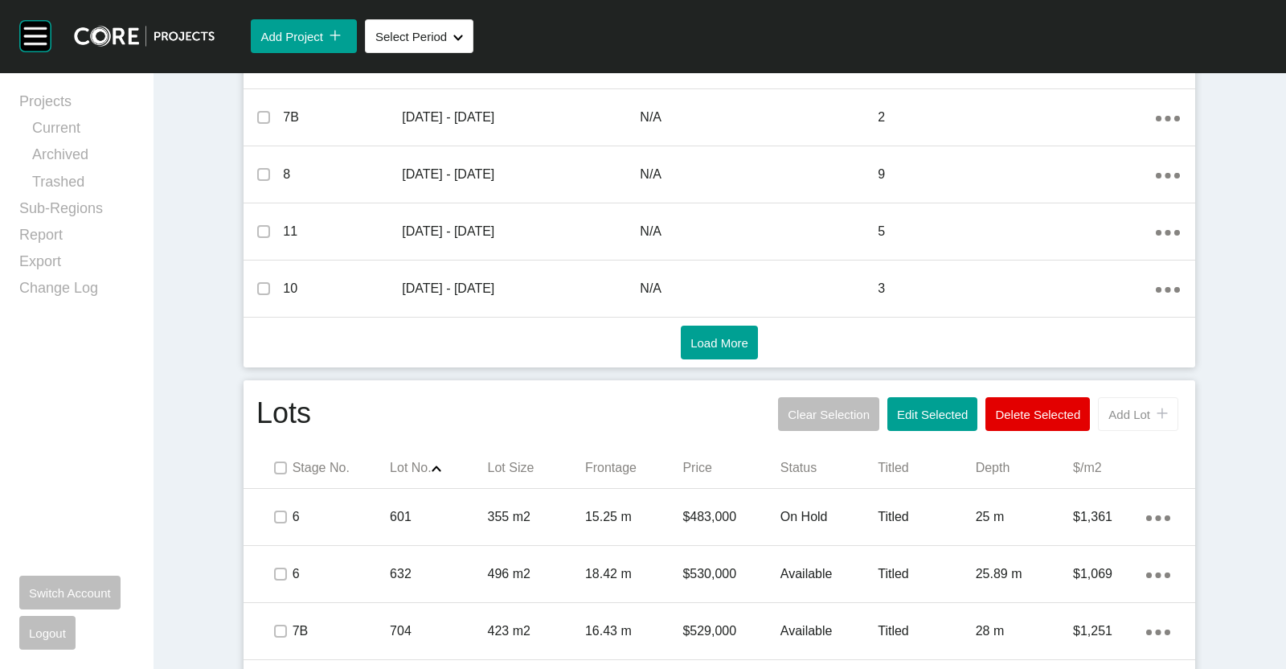
click at [1120, 408] on span "Add Lot" at bounding box center [1130, 415] width 42 height 14
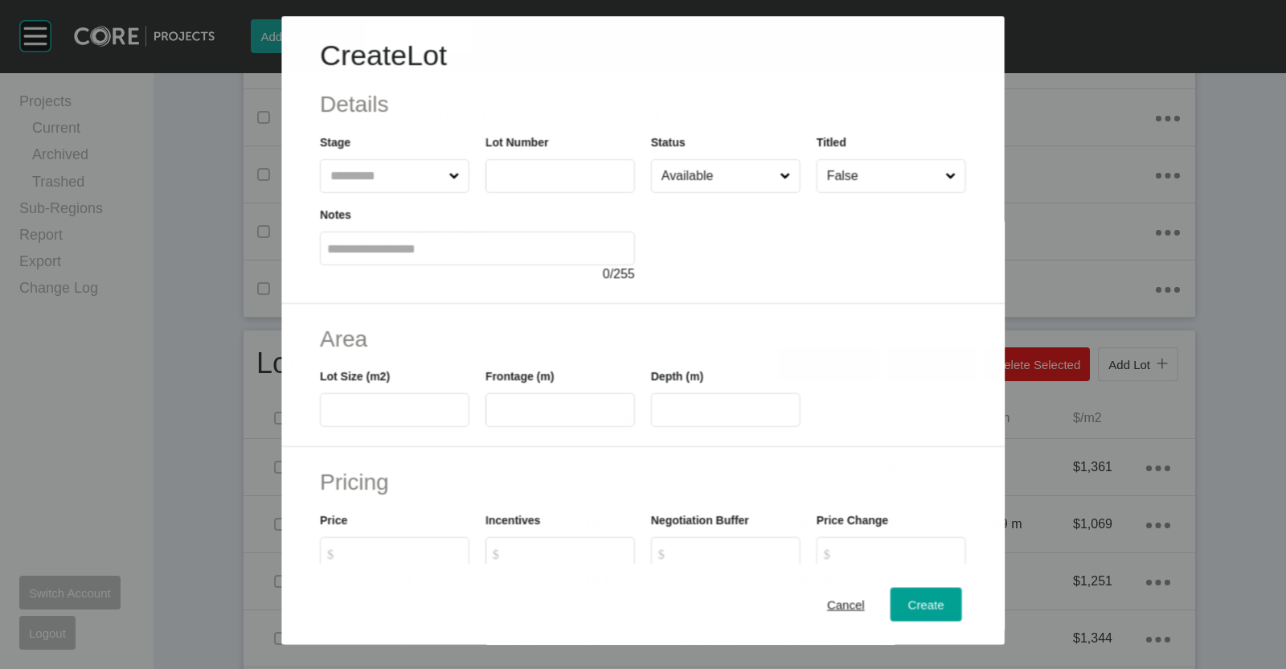
click at [357, 172] on input "text" at bounding box center [386, 176] width 118 height 32
click at [410, 187] on input "**" at bounding box center [386, 176] width 119 height 32
click at [417, 178] on input "**" at bounding box center [386, 176] width 119 height 32
click at [448, 181] on span at bounding box center [454, 176] width 17 height 32
click at [446, 181] on input "**" at bounding box center [386, 176] width 119 height 32
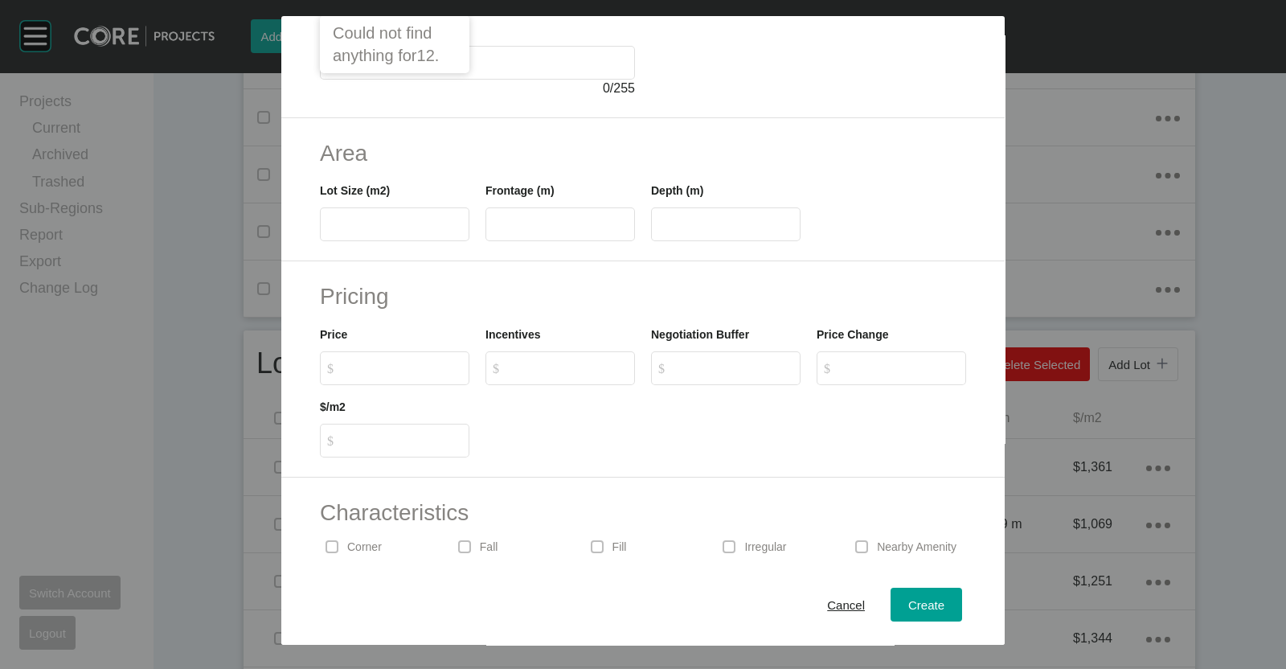
scroll to position [14, 0]
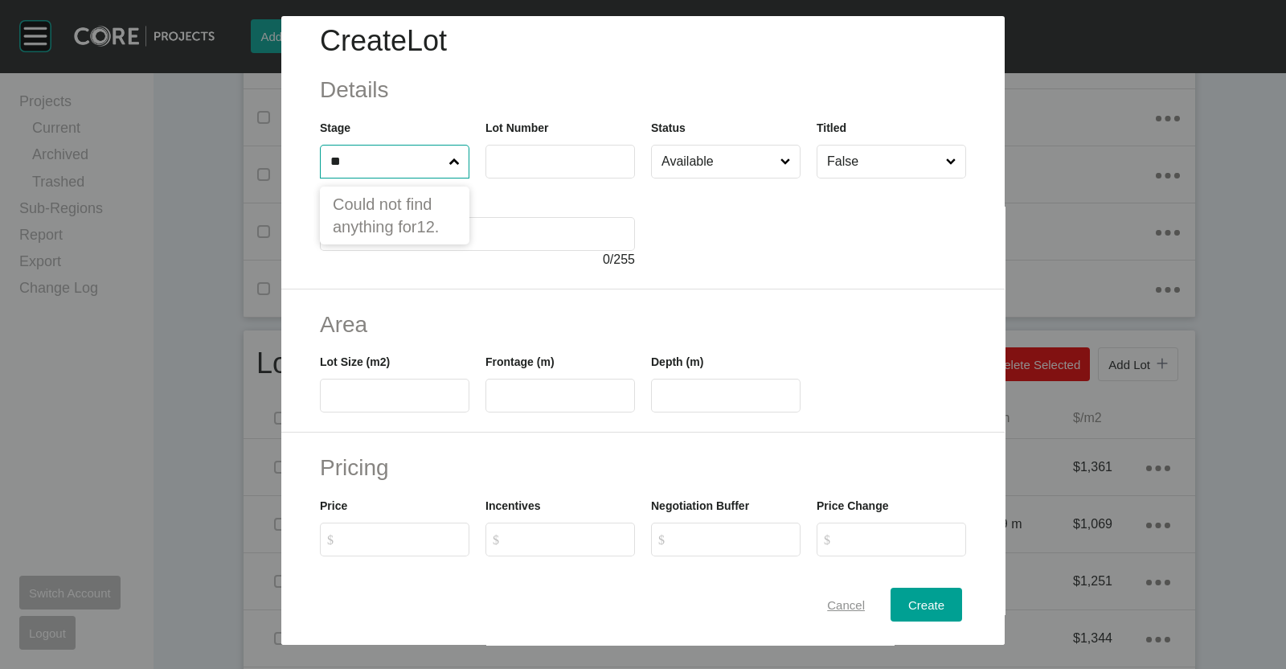
type input "**"
drag, startPoint x: 834, startPoint y: 609, endPoint x: 941, endPoint y: 508, distance: 146.8
click at [834, 609] on span "Cancel" at bounding box center [846, 605] width 38 height 14
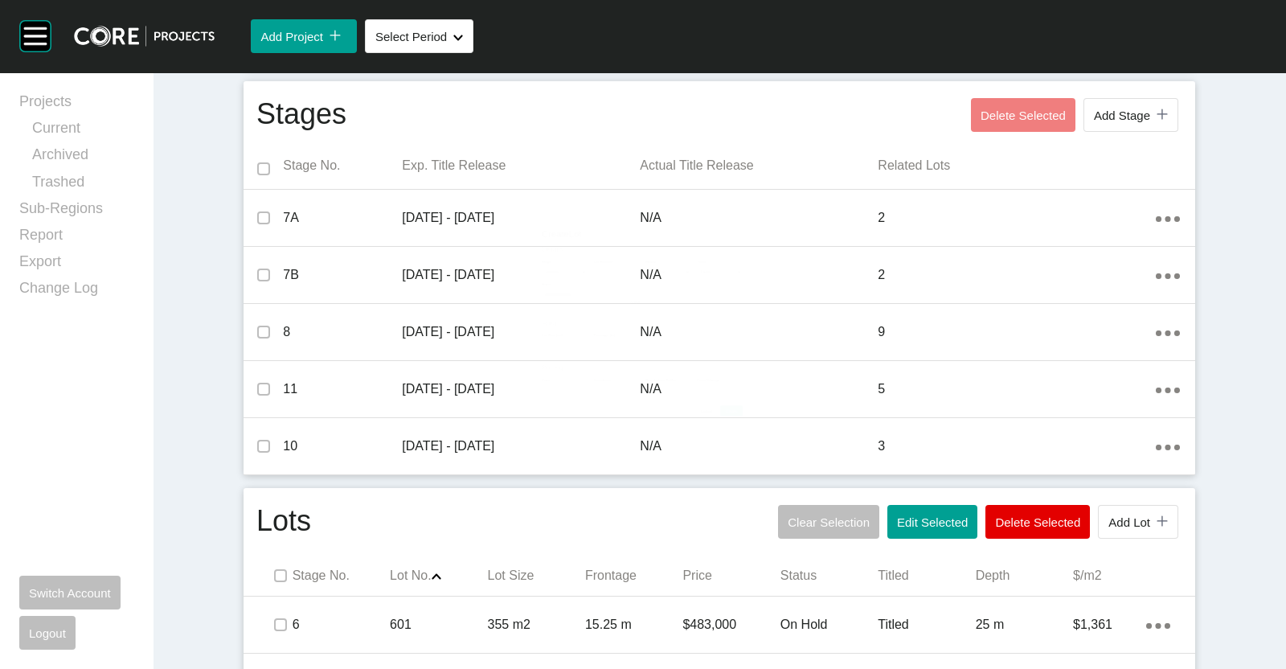
scroll to position [459, 0]
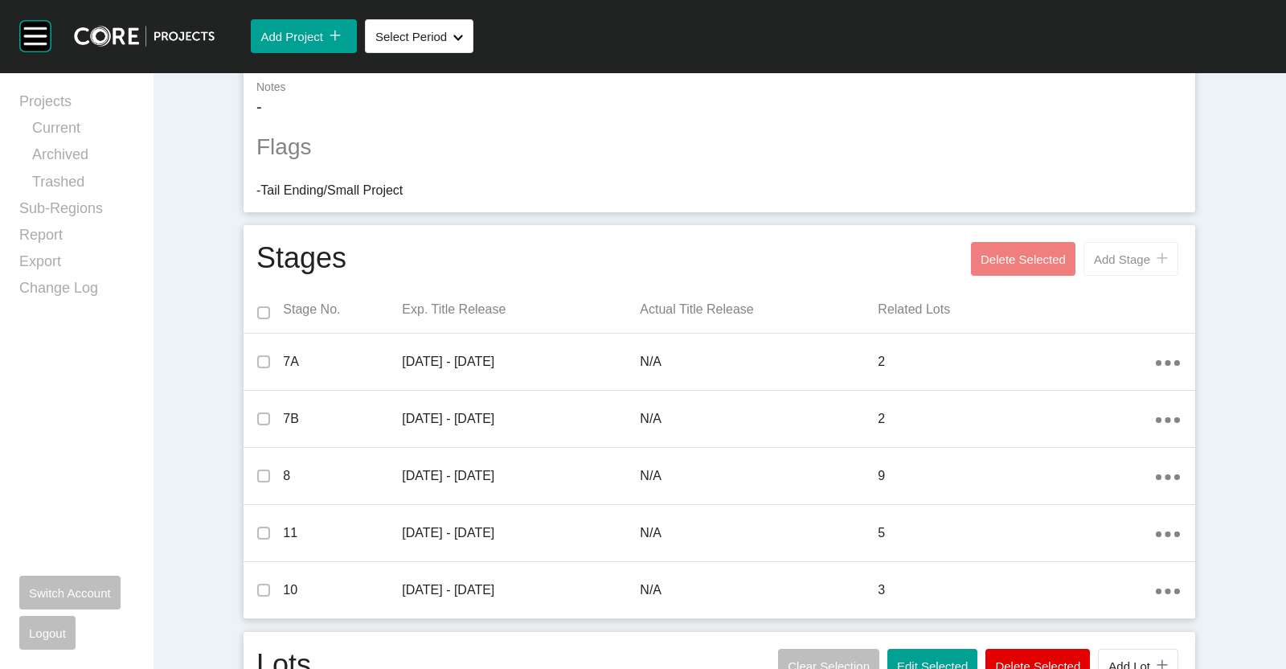
click at [1123, 262] on span "Add Stage" at bounding box center [1122, 259] width 56 height 14
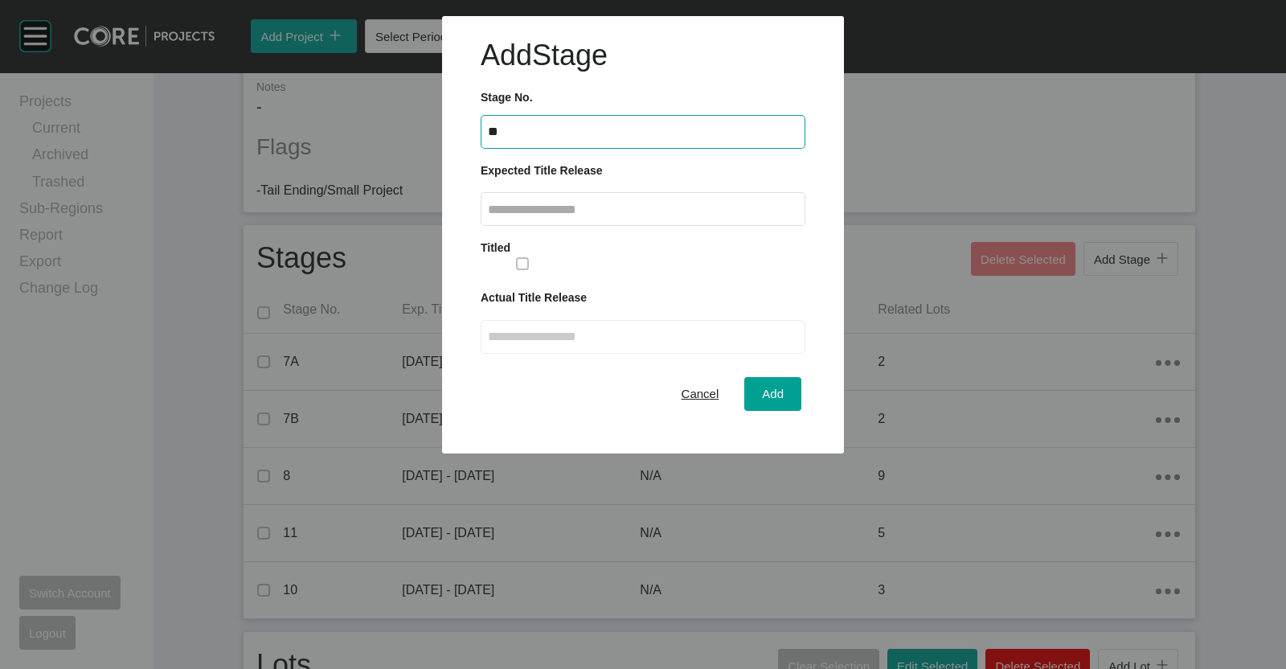
type input "**"
click at [618, 212] on input "text" at bounding box center [643, 210] width 310 height 14
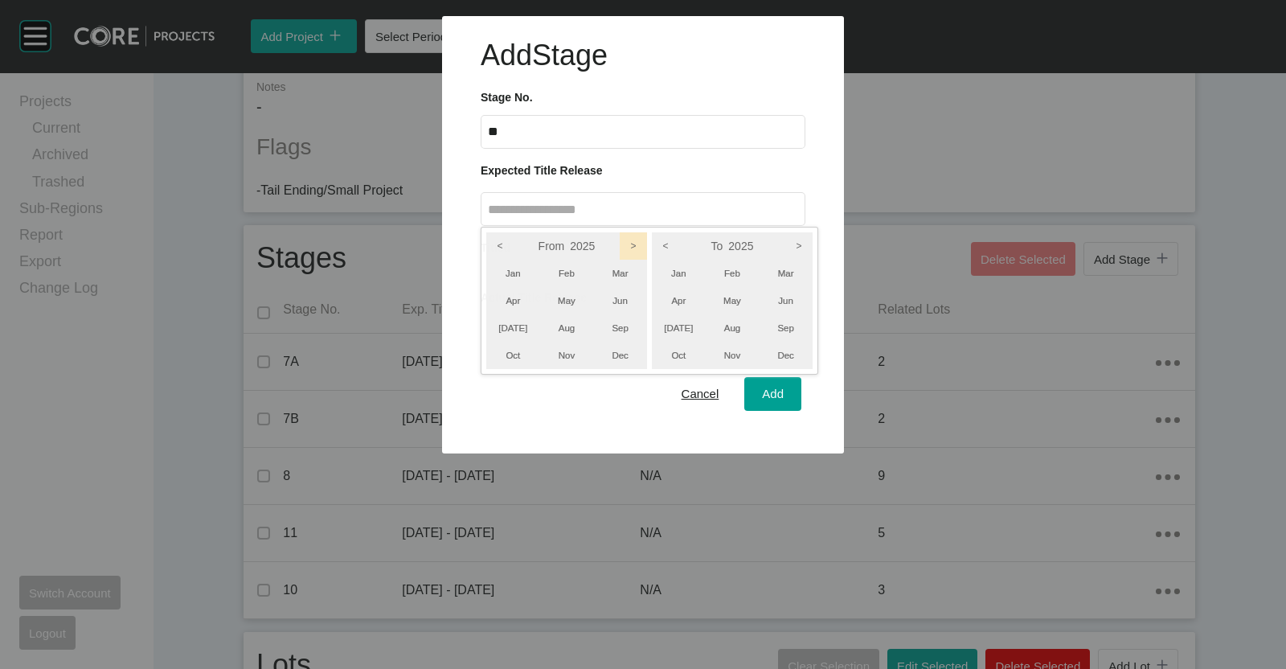
click at [630, 239] on icon ">" at bounding box center [633, 245] width 27 height 27
click at [800, 240] on icon ">" at bounding box center [799, 245] width 27 height 27
click at [795, 356] on li "Dec" at bounding box center [786, 355] width 54 height 27
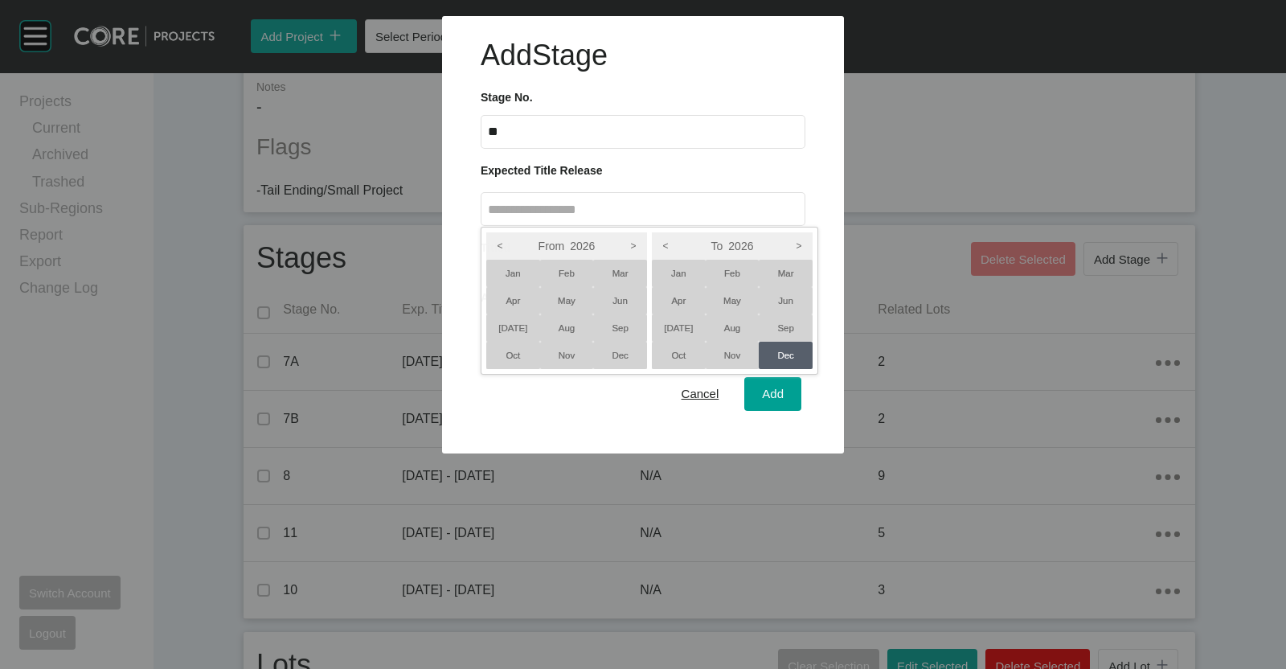
click at [502, 326] on li "[DATE]" at bounding box center [513, 327] width 54 height 27
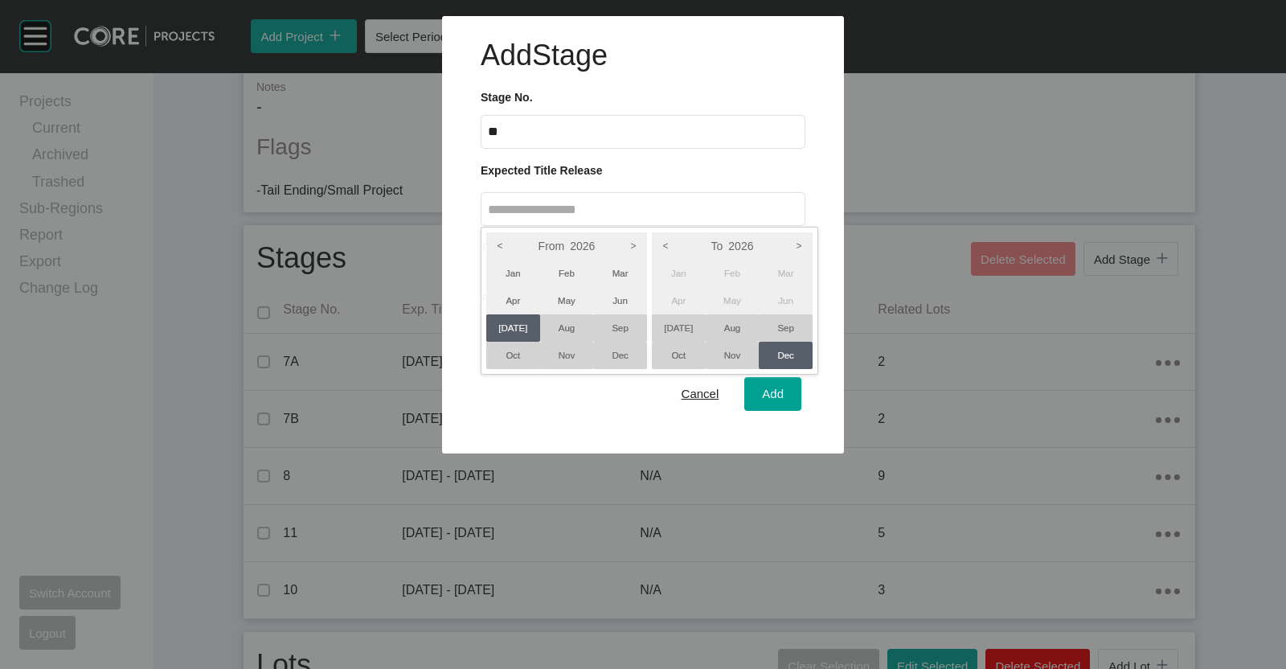
click at [784, 314] on li "Sep" at bounding box center [786, 327] width 54 height 27
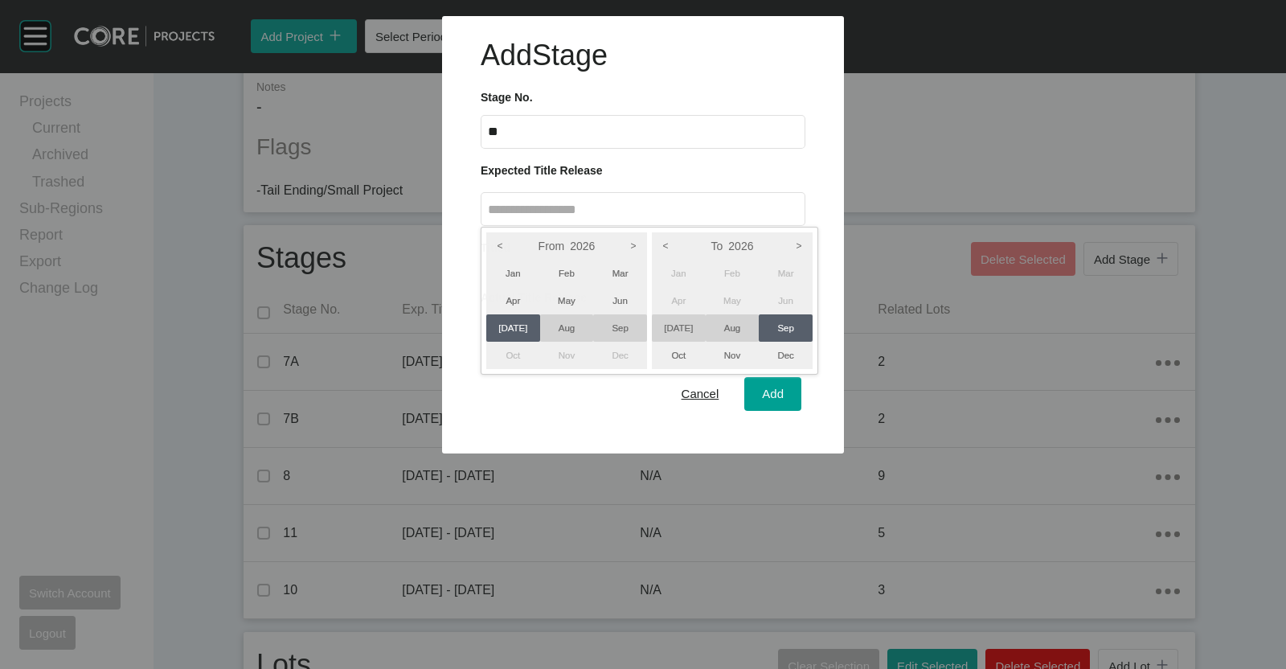
click at [776, 394] on div at bounding box center [643, 226] width 1286 height 453
type input "**********"
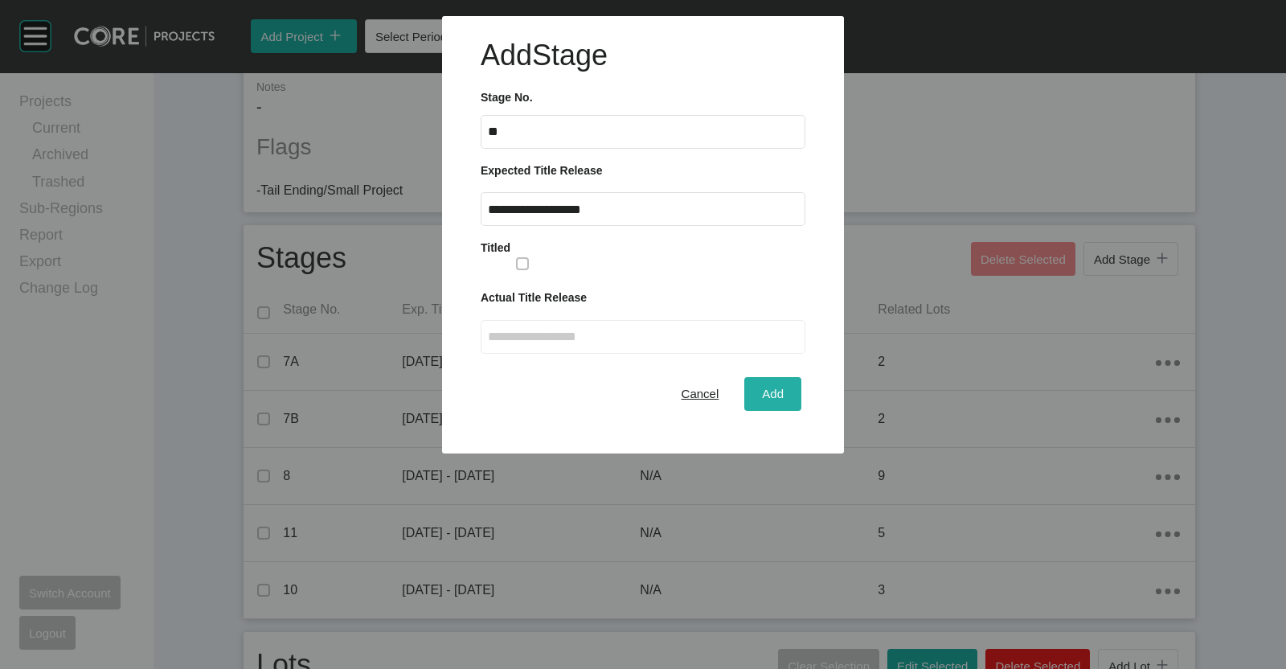
click at [766, 395] on span "Add" at bounding box center [773, 394] width 22 height 14
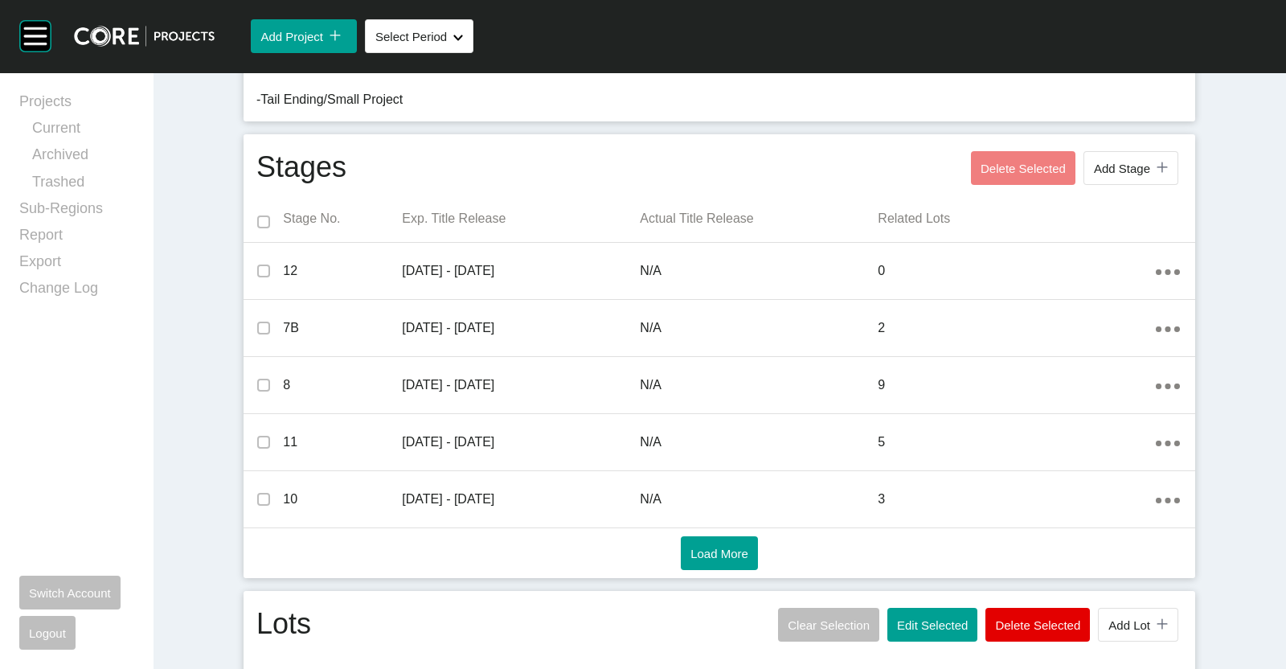
scroll to position [761, 0]
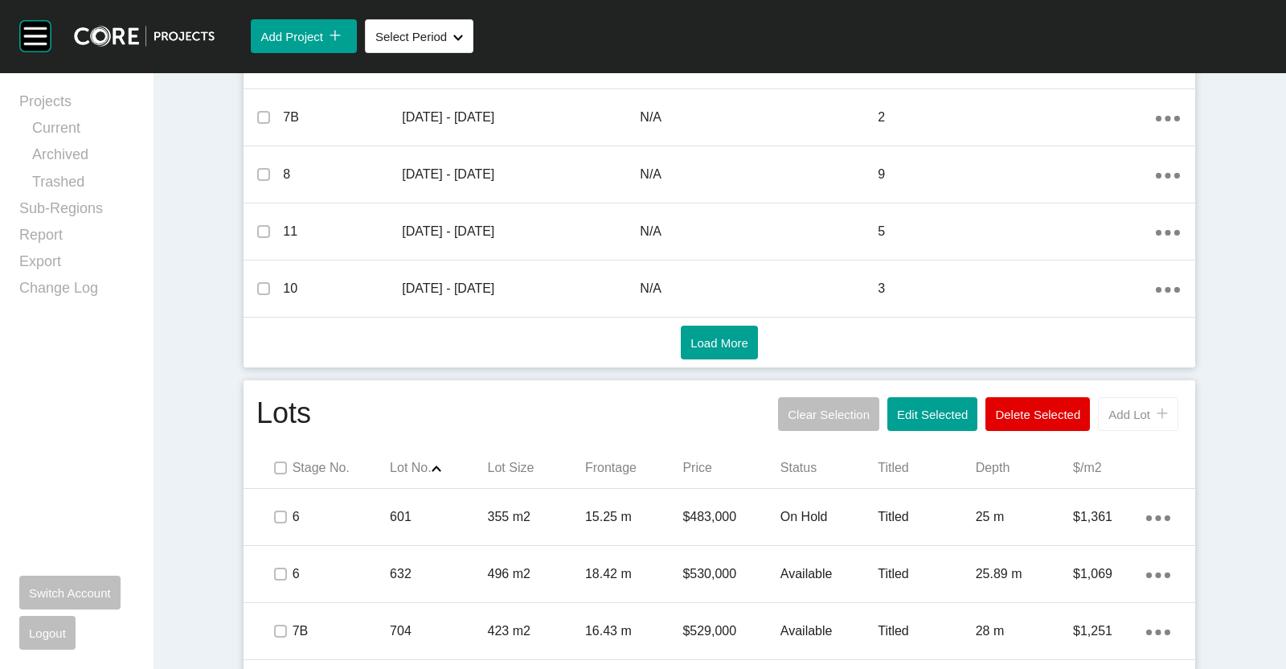
click at [1120, 416] on span "Add Lot" at bounding box center [1130, 415] width 42 height 14
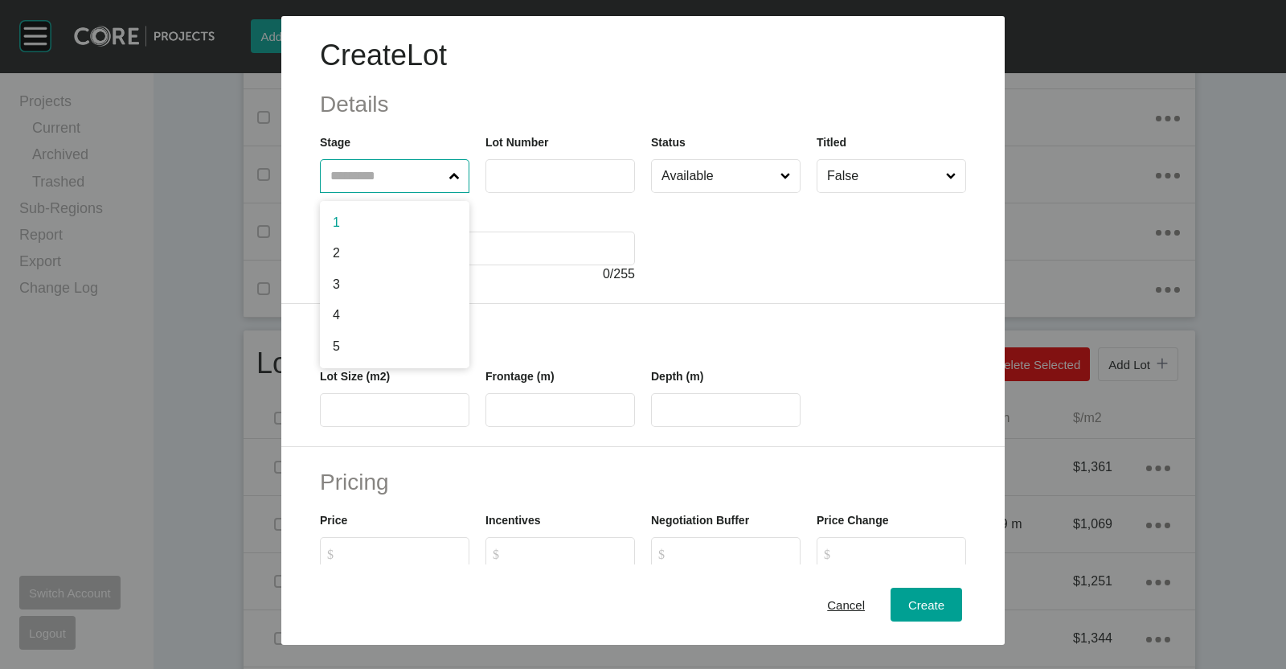
click at [351, 170] on input "text" at bounding box center [386, 176] width 119 height 32
type input "**"
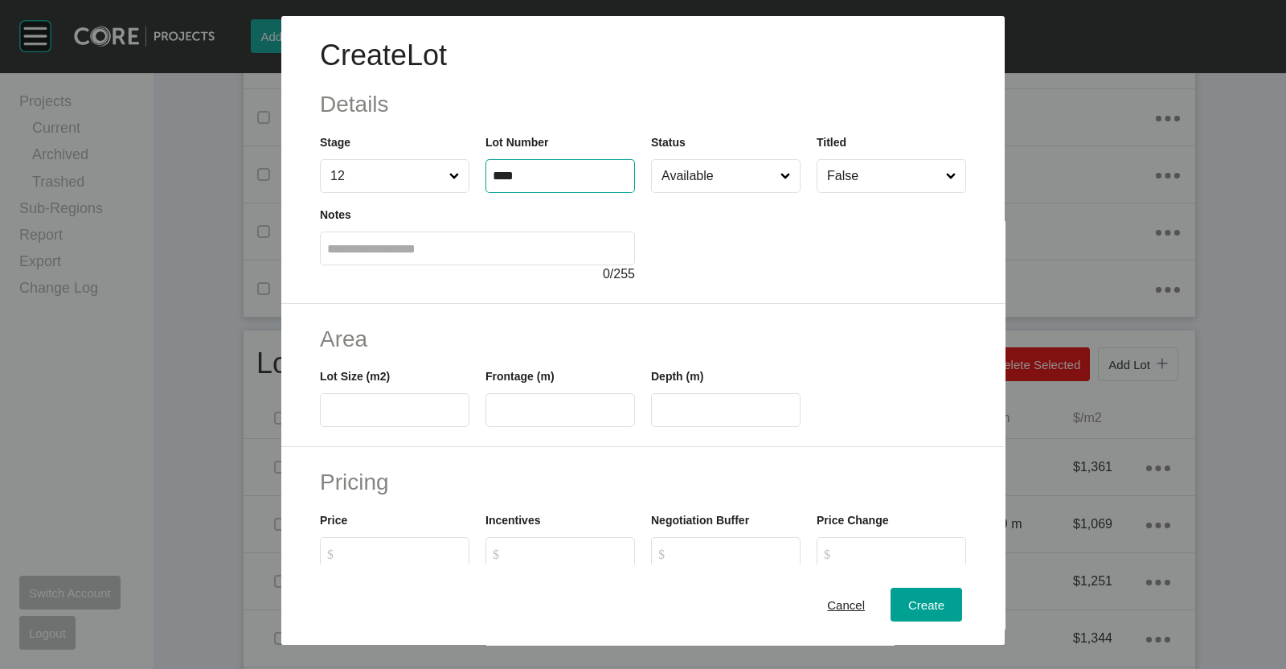
type input "****"
type input "***"
type input "****"
type input "**"
type input "*******"
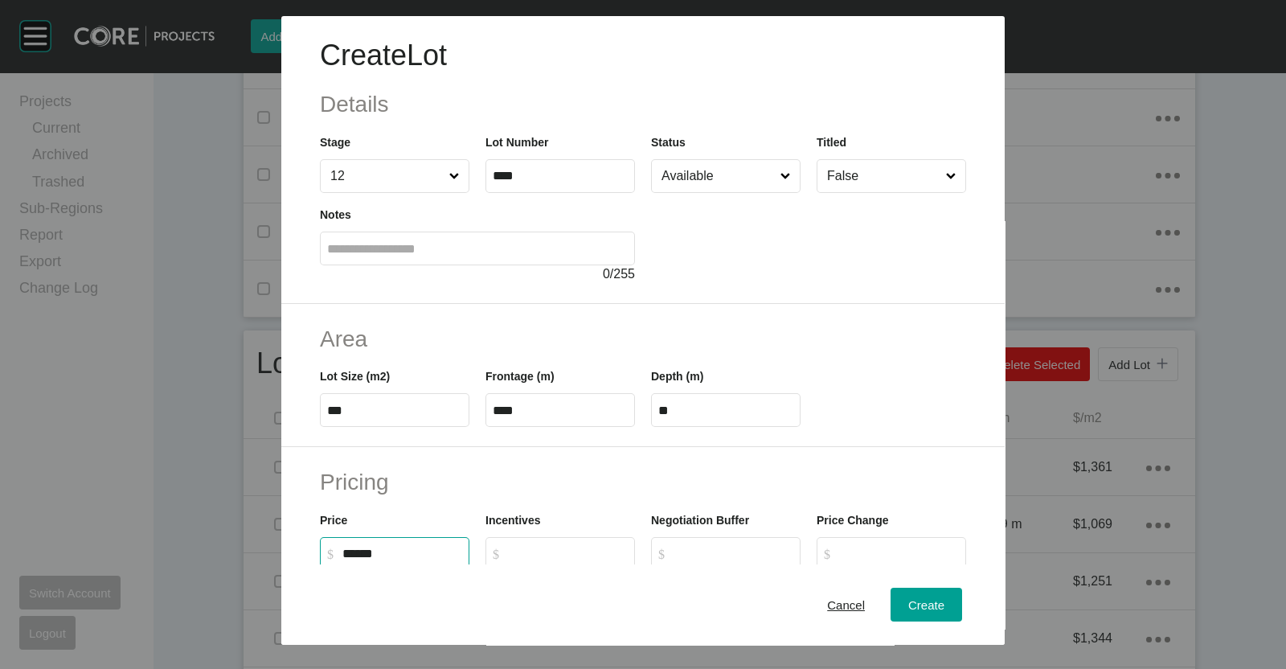
type input "*****"
type input "*"
click at [909, 602] on span "Create" at bounding box center [927, 605] width 36 height 14
type input "*"
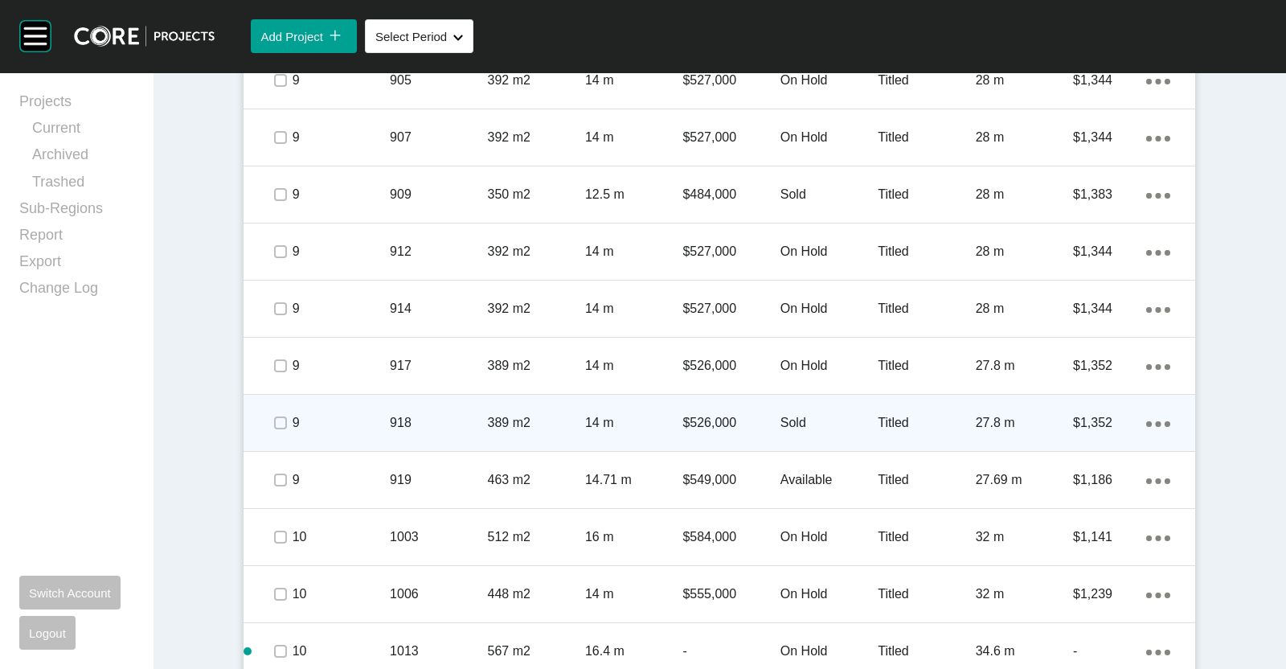
scroll to position [2526, 0]
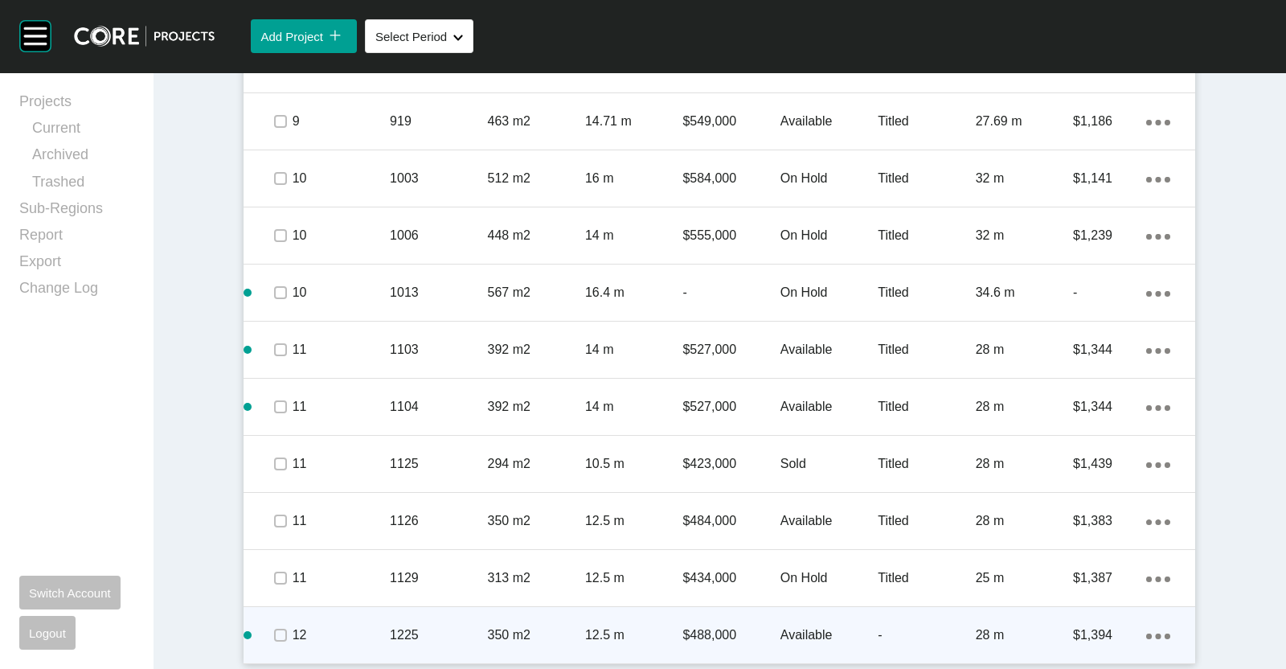
click at [1151, 638] on div "Action Menu Dots Copy 6 Created with Sketch." at bounding box center [1159, 635] width 24 height 18
click at [1082, 622] on link "Duplicate" at bounding box center [1085, 620] width 60 height 24
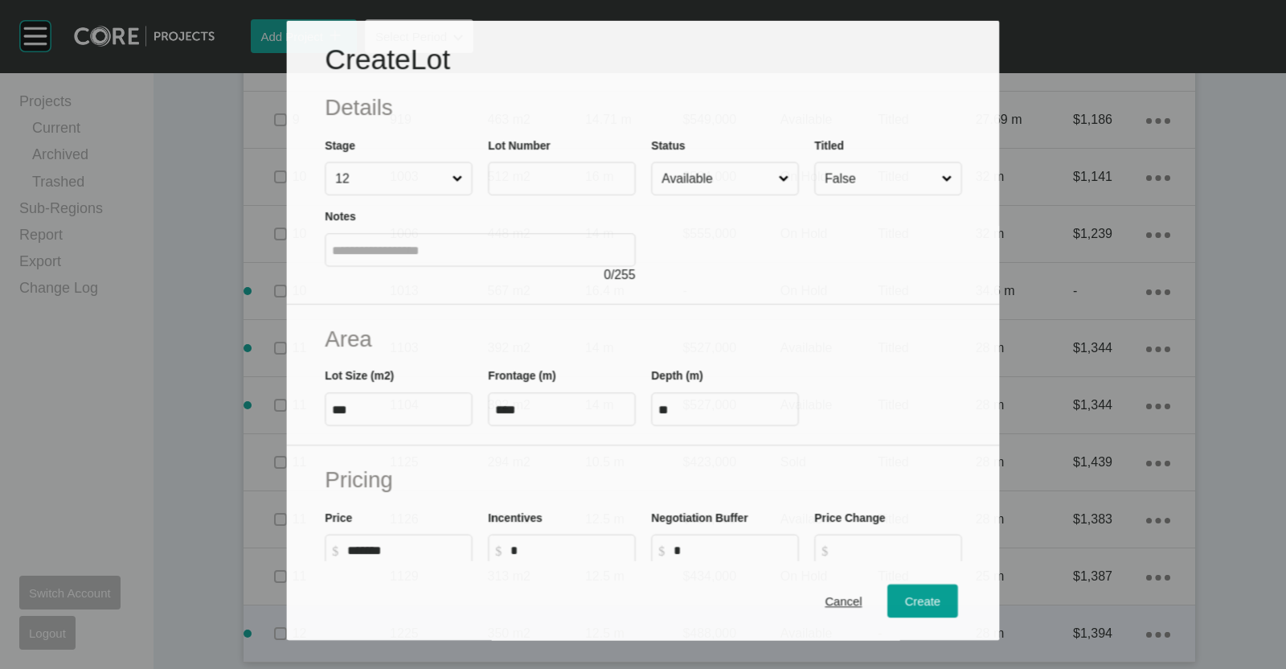
scroll to position [2476, 0]
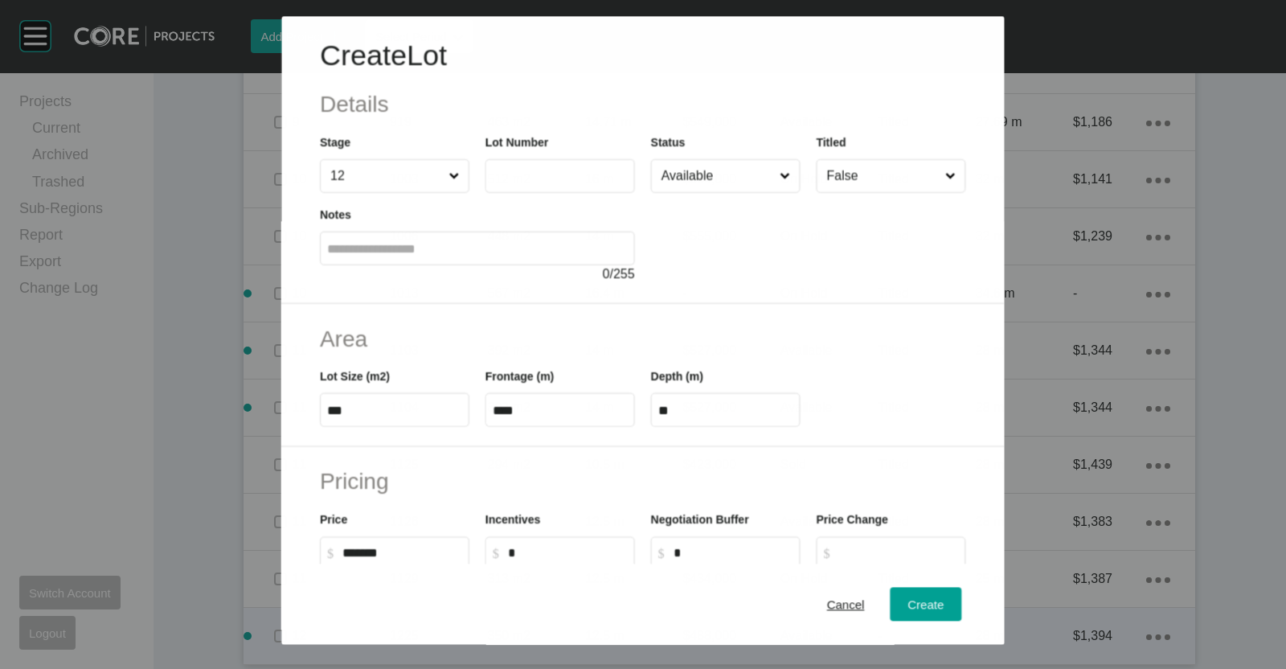
click at [527, 171] on input "text" at bounding box center [560, 177] width 135 height 14
type input "****"
click at [934, 600] on button "Create" at bounding box center [927, 605] width 72 height 34
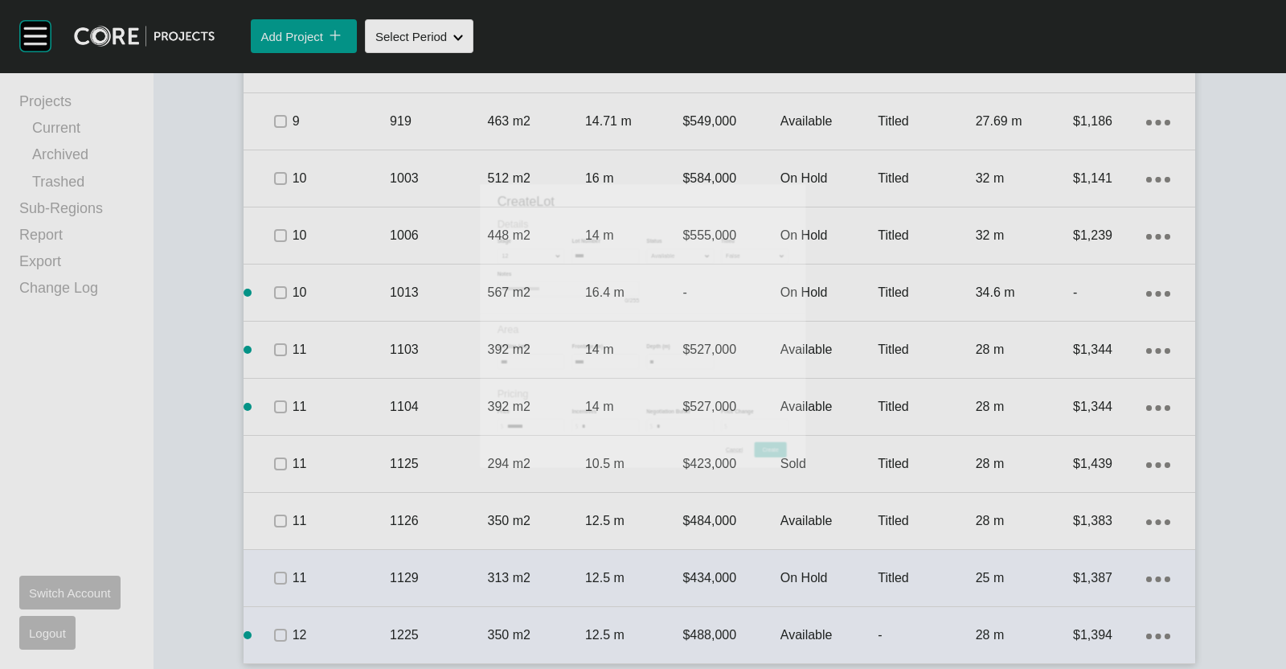
scroll to position [2526, 0]
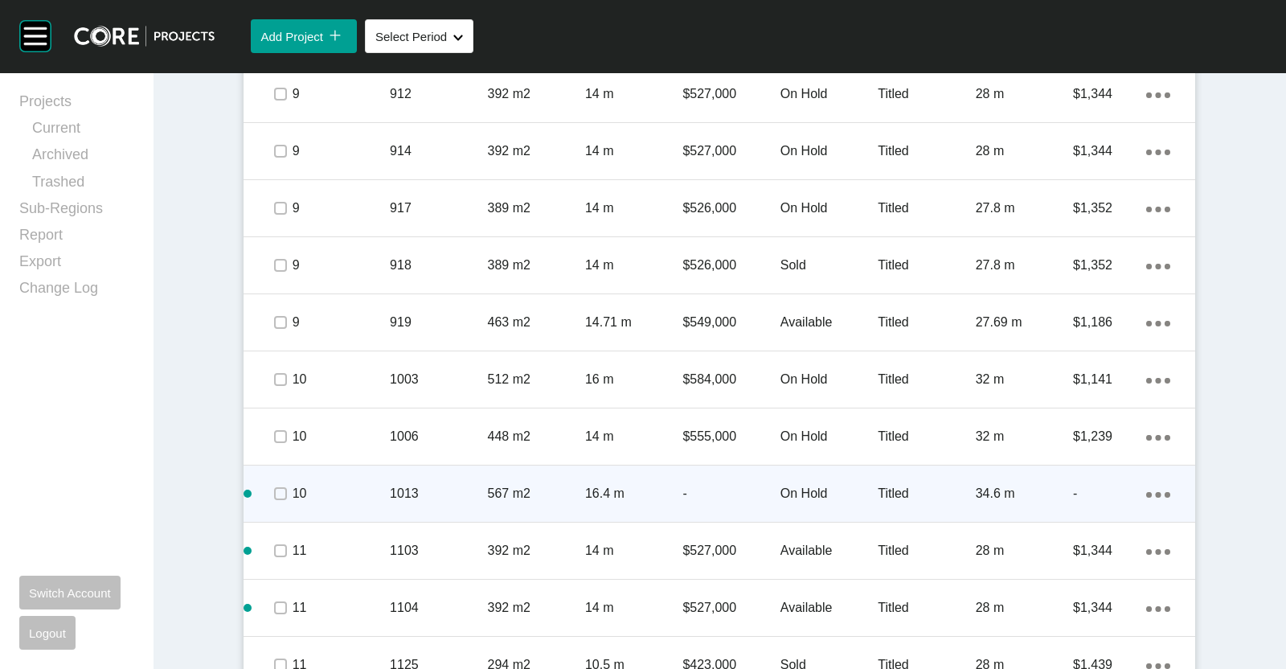
click at [690, 301] on div "$549,000" at bounding box center [731, 323] width 97 height 50
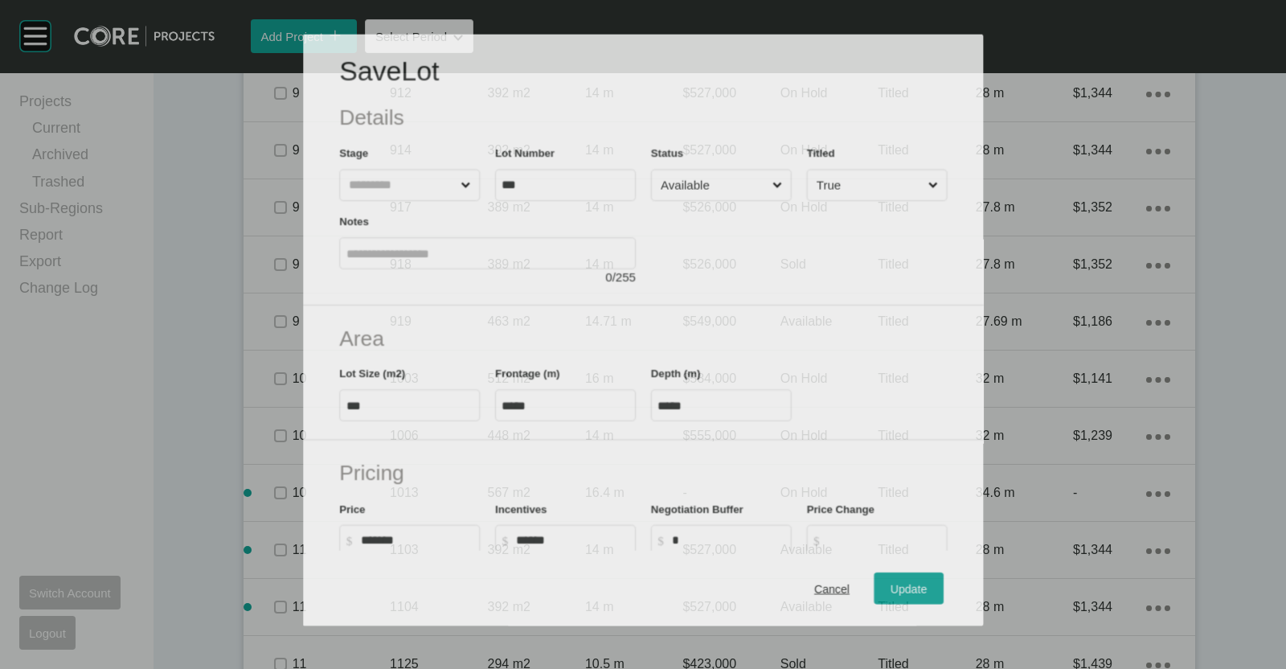
scroll to position [2275, 0]
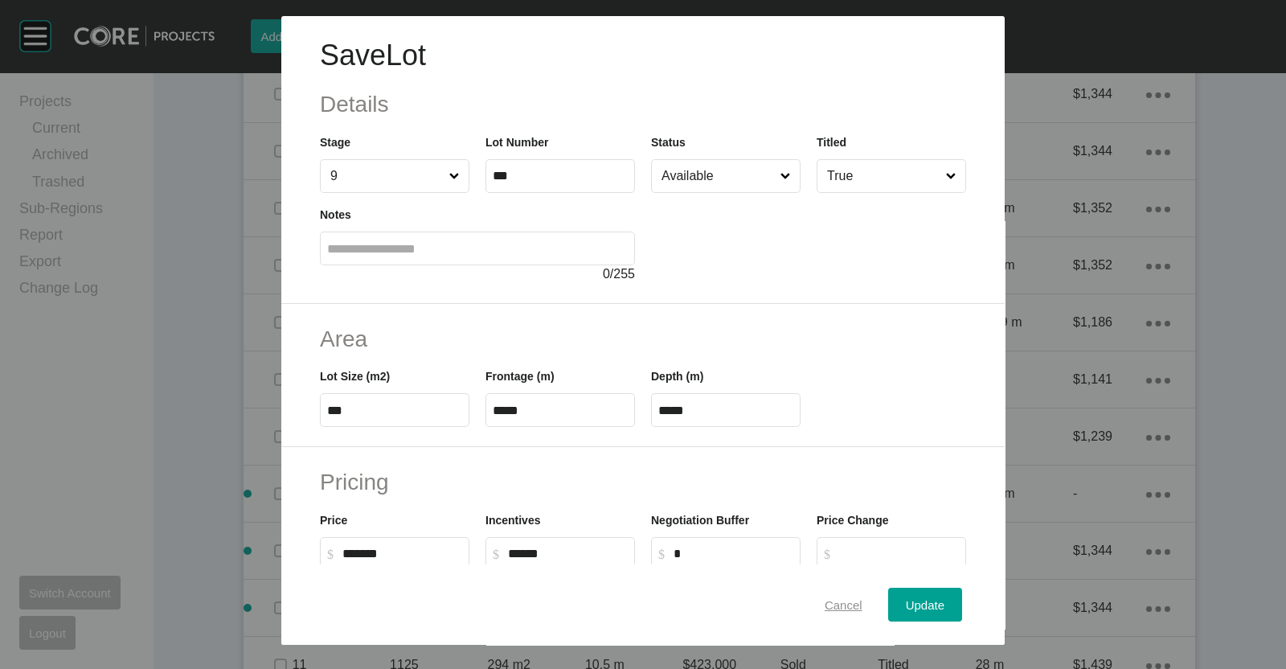
click at [839, 604] on span "Cancel" at bounding box center [844, 605] width 38 height 14
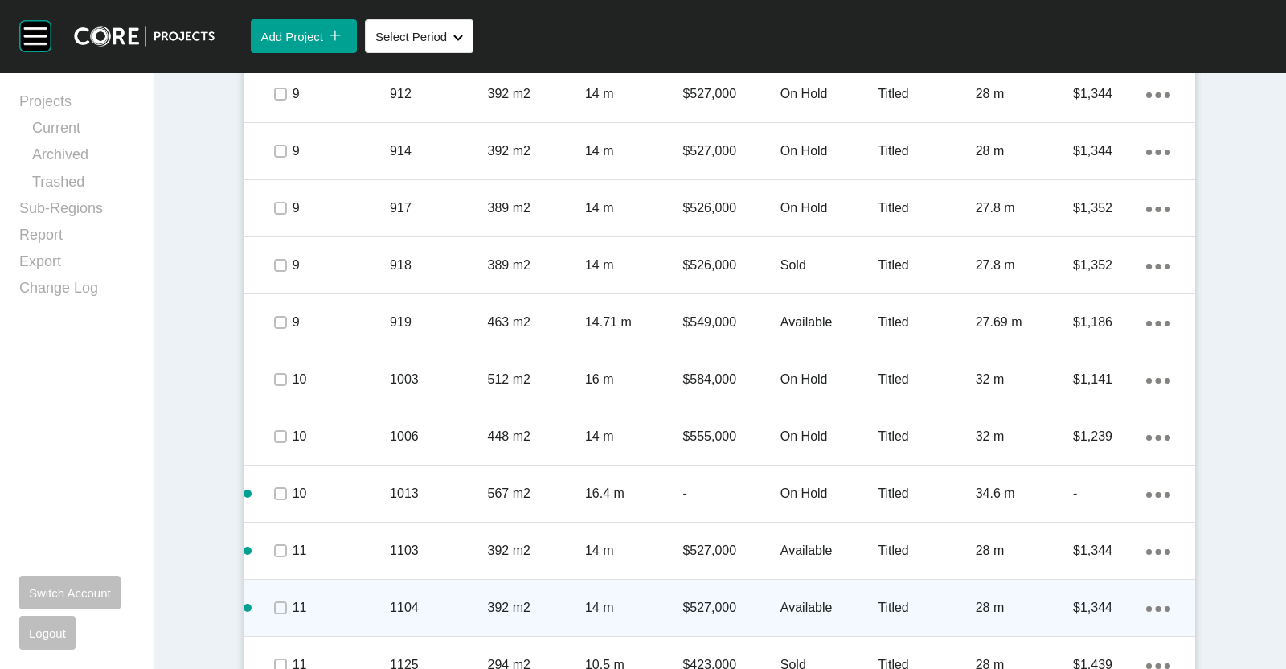
click at [634, 589] on div "14 m" at bounding box center [633, 608] width 97 height 50
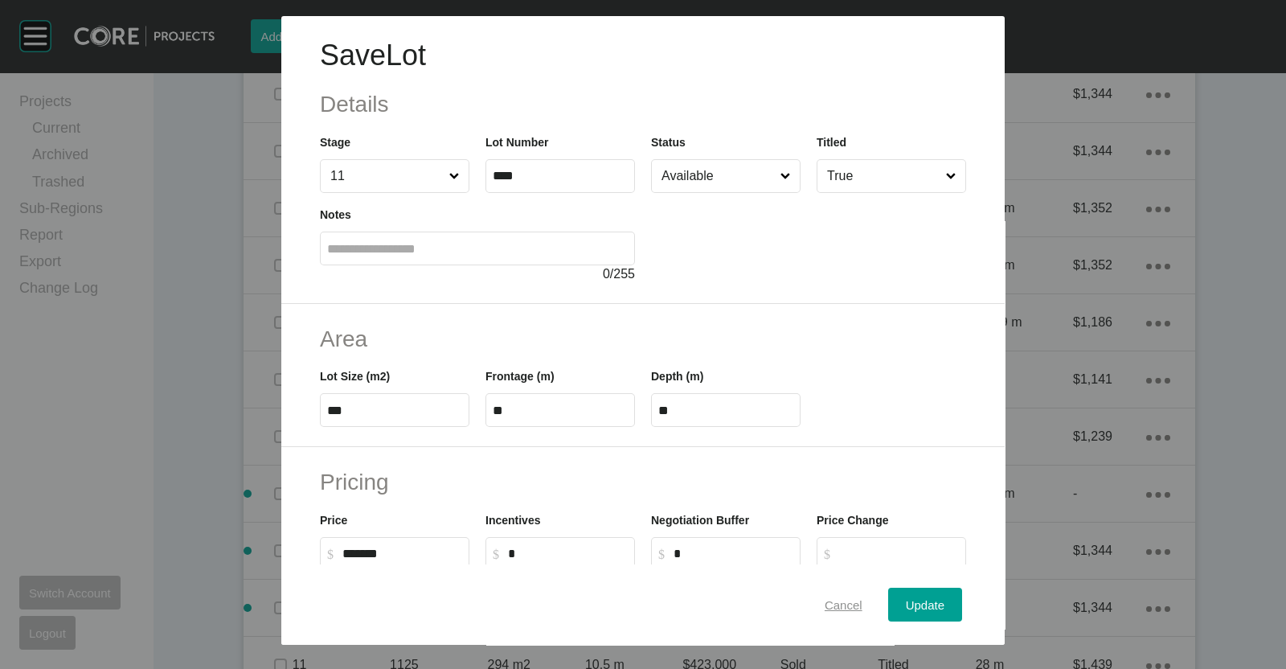
click at [827, 601] on span "Cancel" at bounding box center [844, 605] width 38 height 14
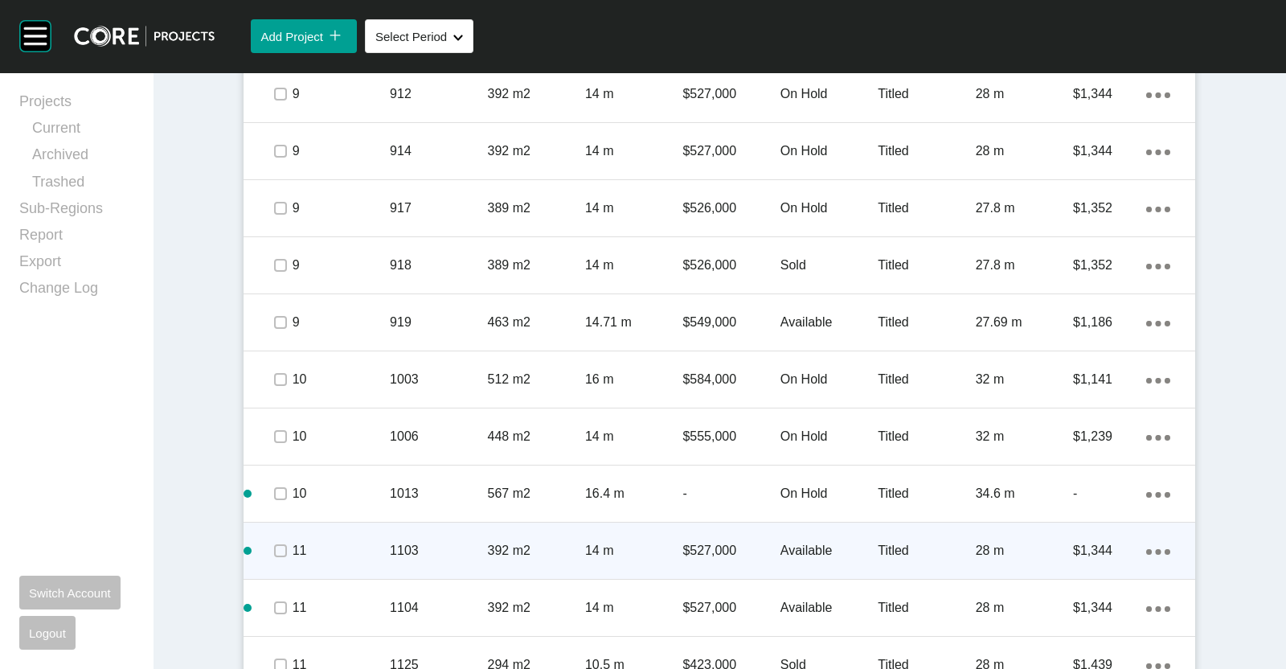
click at [455, 542] on p "1103" at bounding box center [438, 551] width 97 height 18
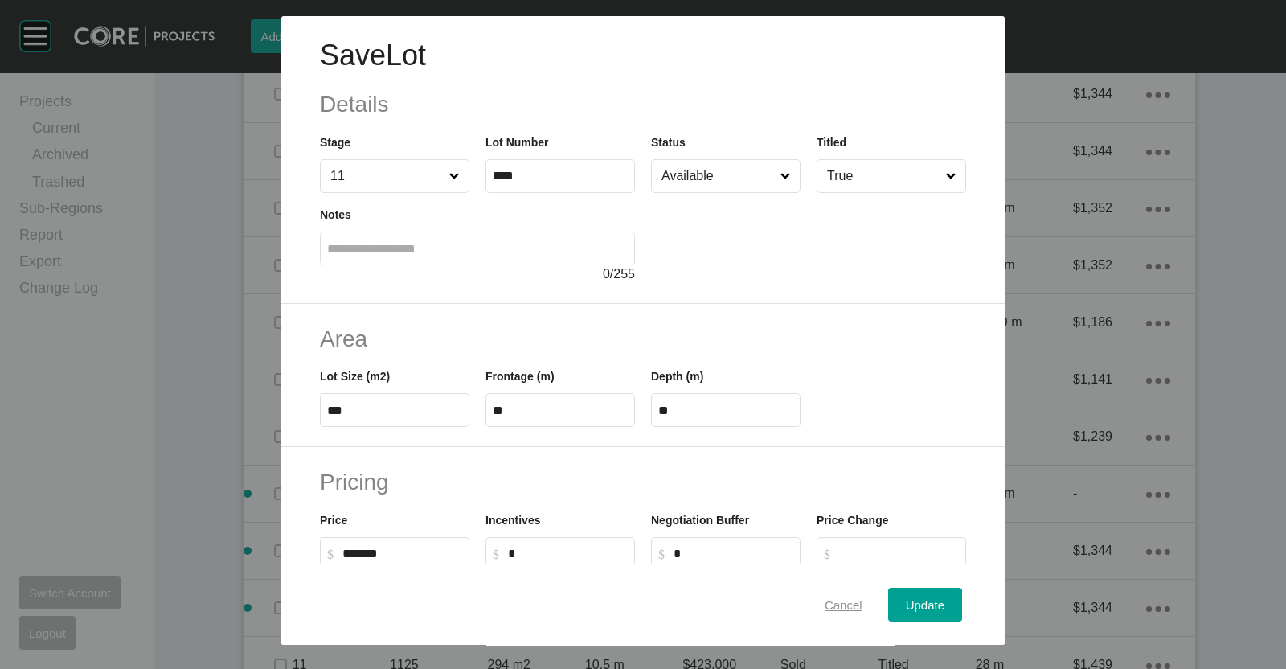
click at [836, 603] on span "Cancel" at bounding box center [844, 605] width 38 height 14
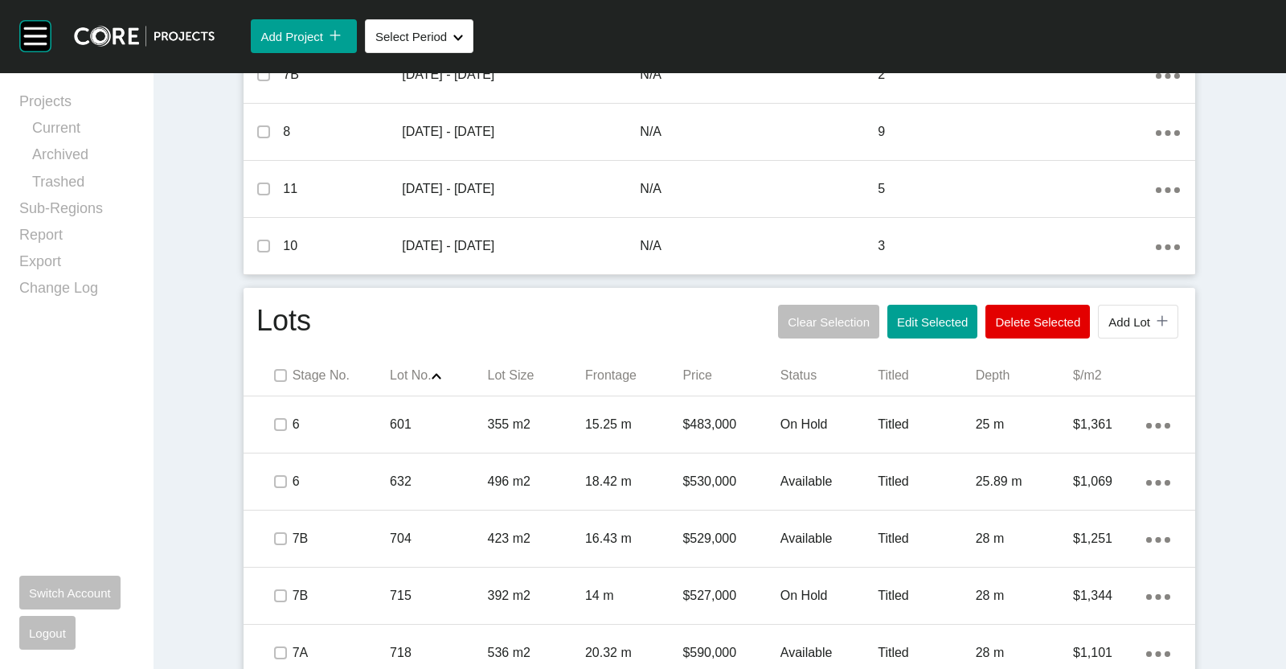
scroll to position [1069, 0]
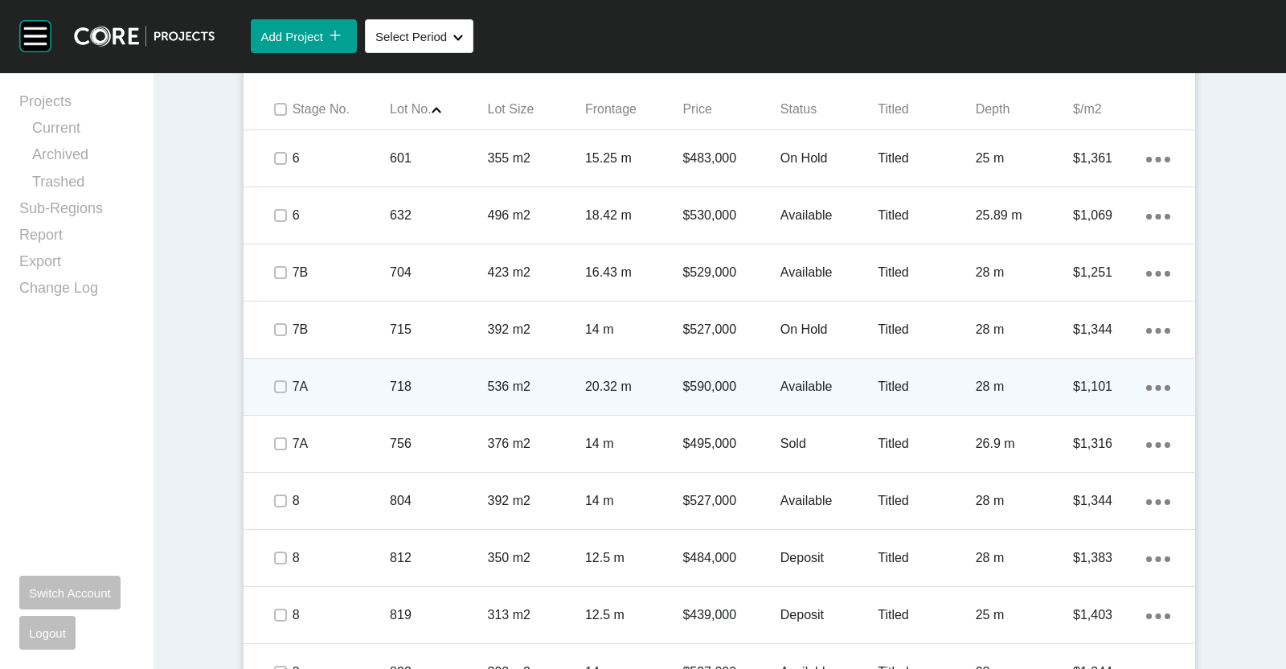
click at [634, 372] on div "20.32 m" at bounding box center [633, 387] width 97 height 50
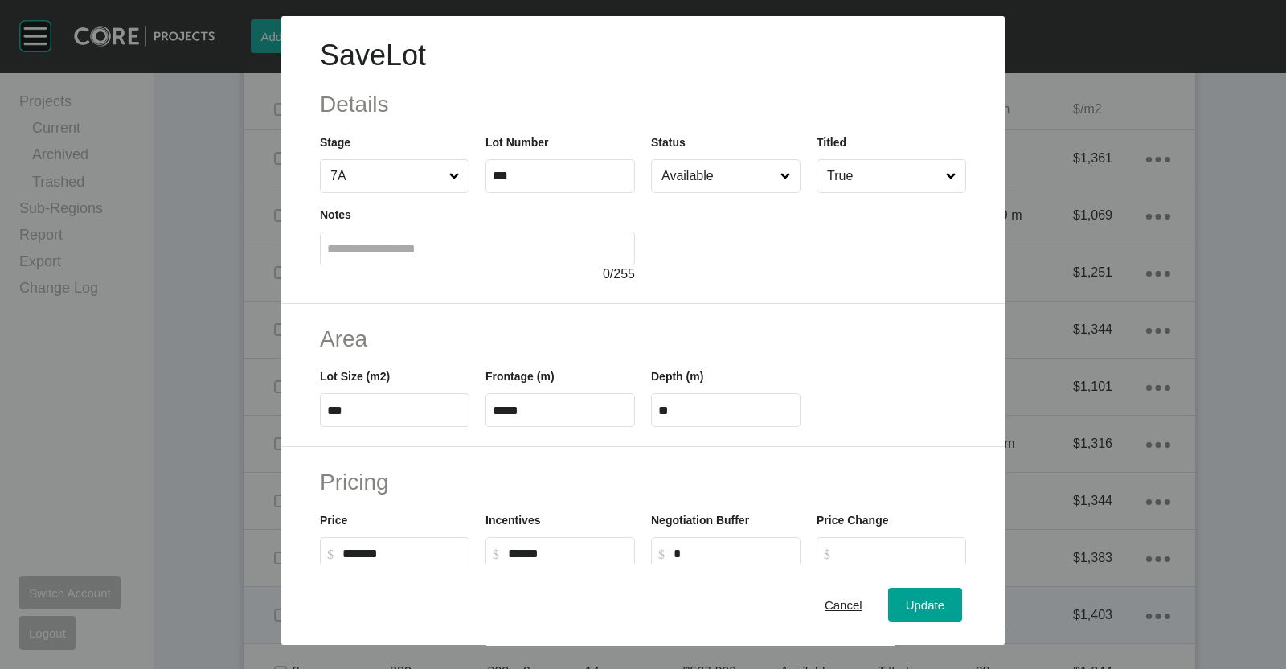
click at [828, 607] on span "Cancel" at bounding box center [844, 605] width 38 height 14
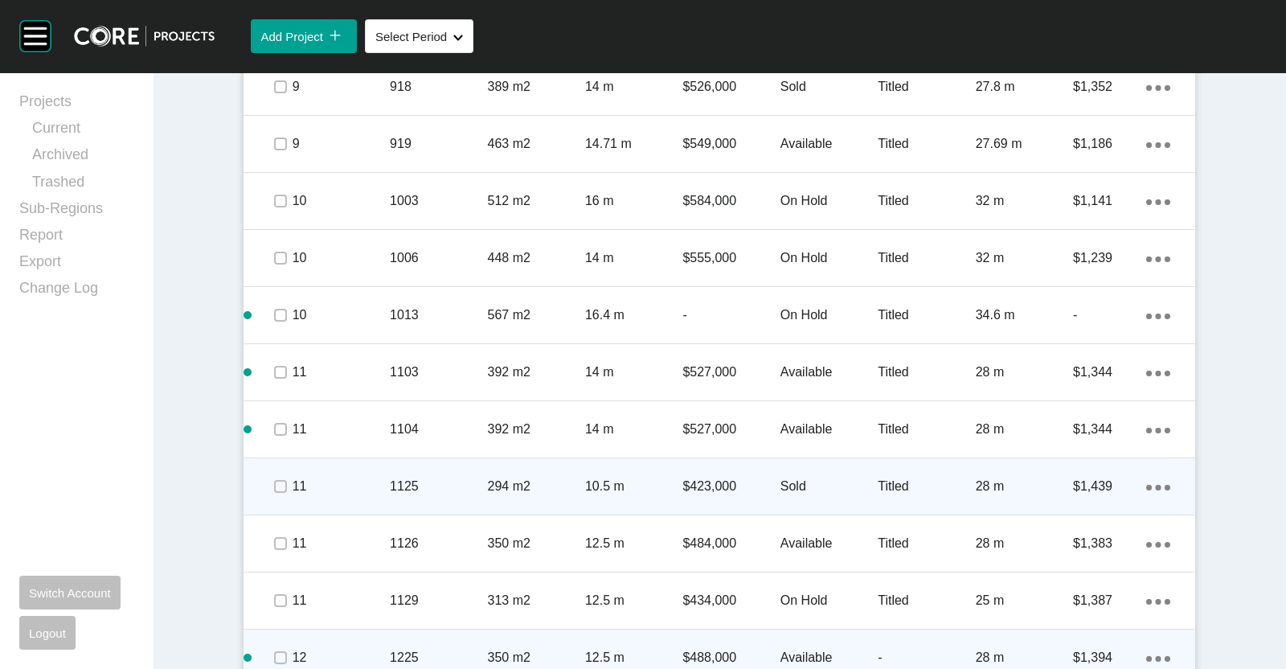
scroll to position [2534, 0]
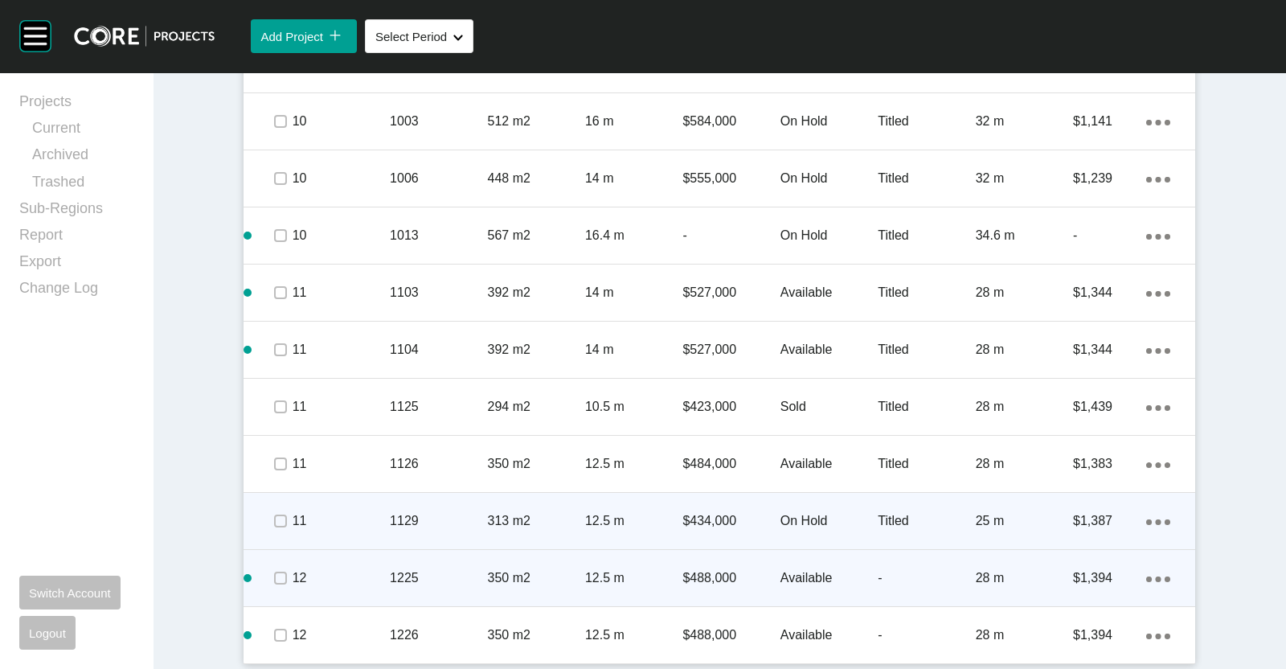
click at [618, 524] on p "12.5 m" at bounding box center [633, 521] width 97 height 18
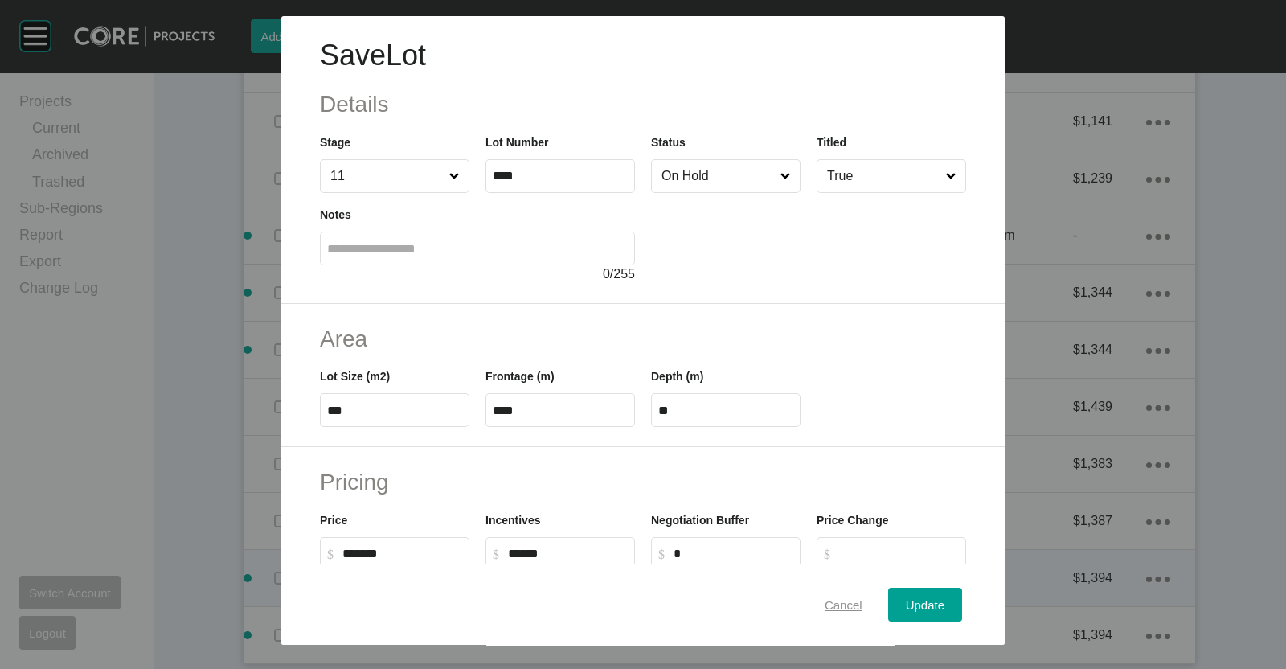
click at [832, 613] on div "Cancel" at bounding box center [844, 605] width 46 height 22
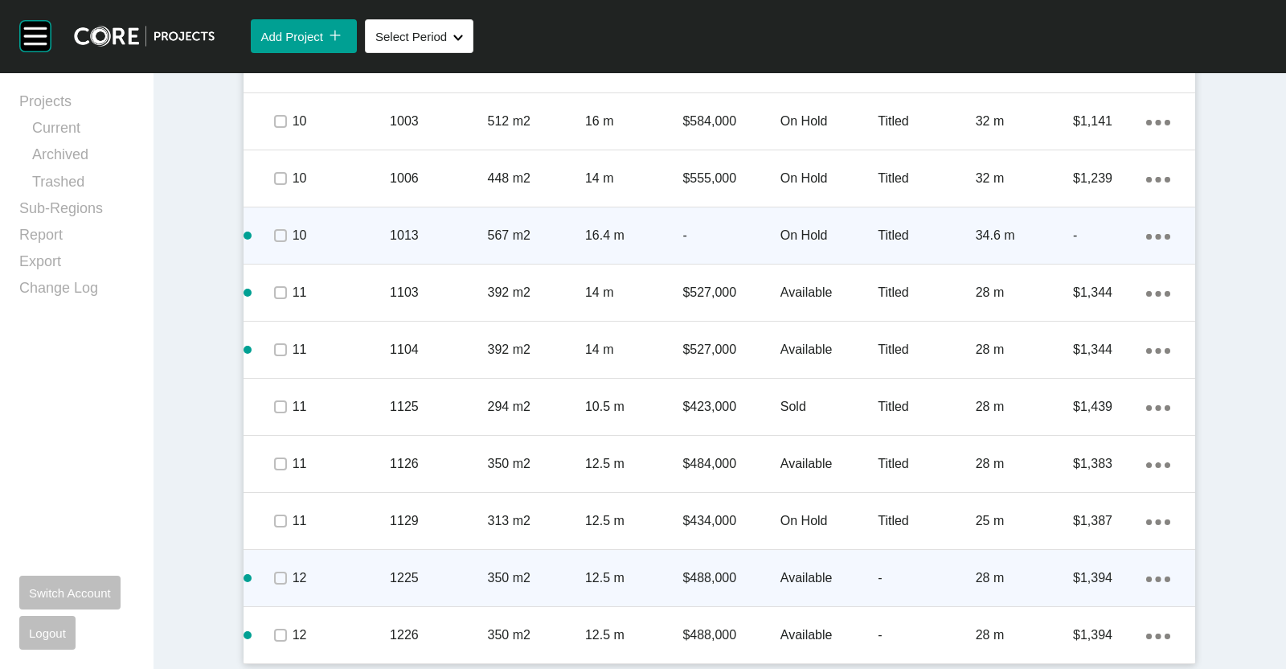
click at [488, 235] on p "567 m2" at bounding box center [536, 236] width 97 height 18
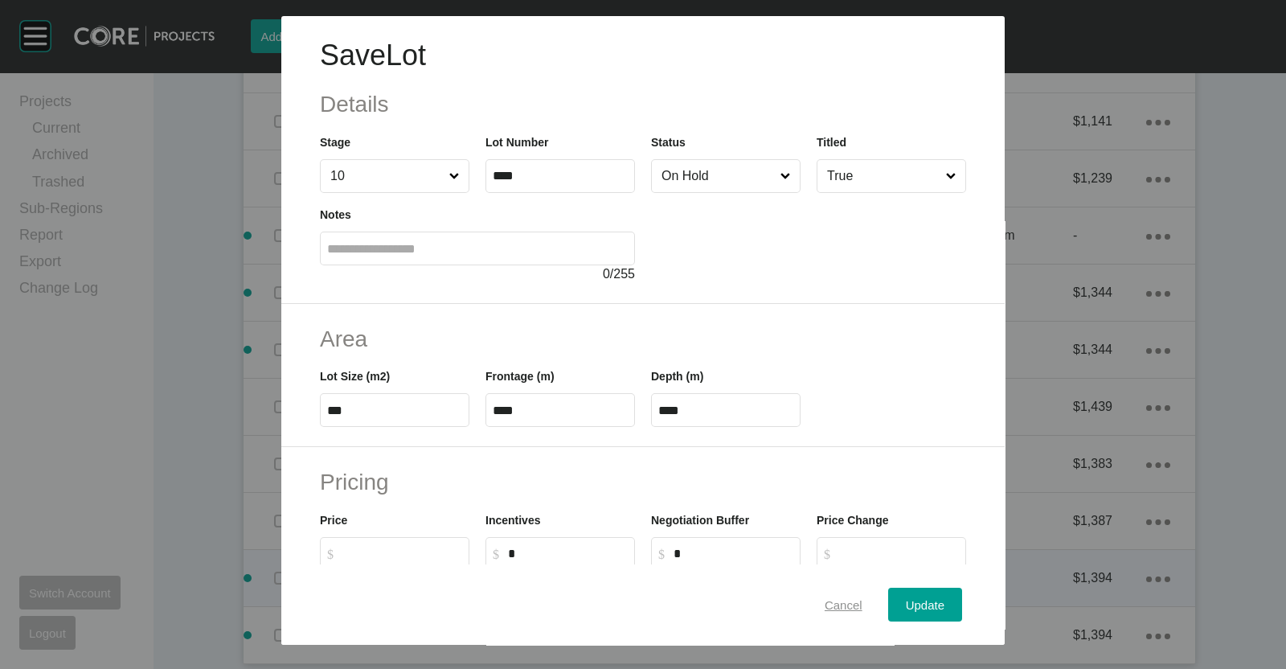
click at [827, 607] on span "Cancel" at bounding box center [844, 605] width 38 height 14
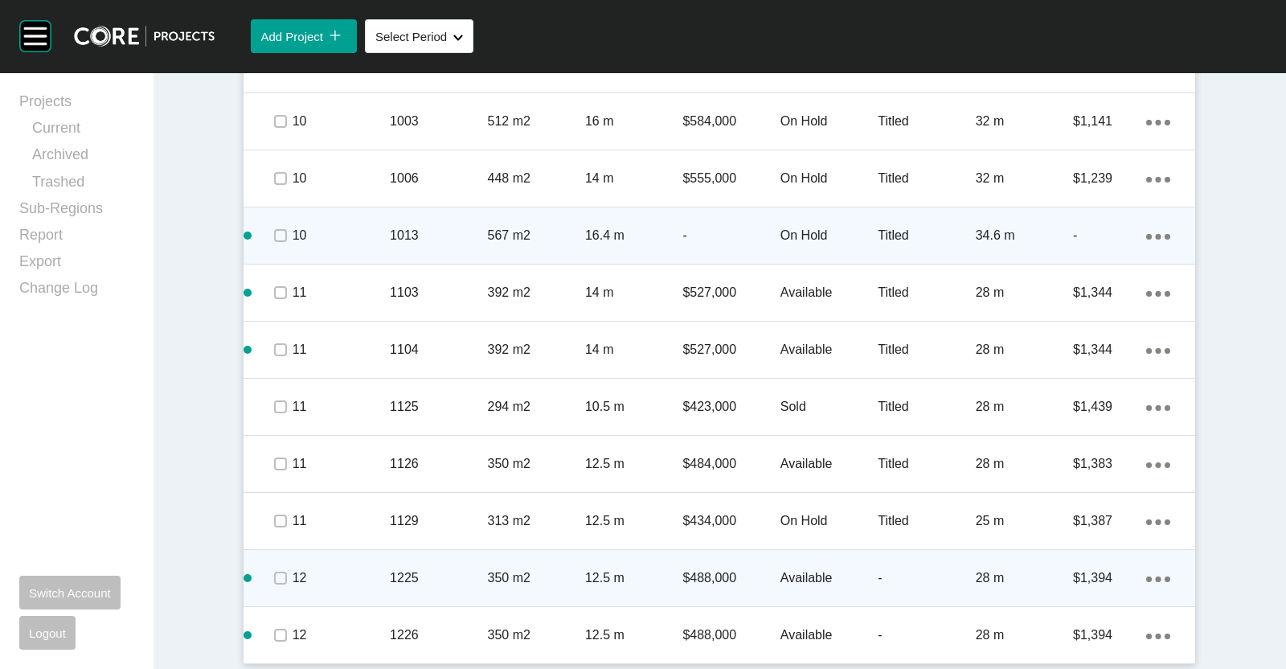
click at [436, 235] on p "1013" at bounding box center [438, 236] width 97 height 18
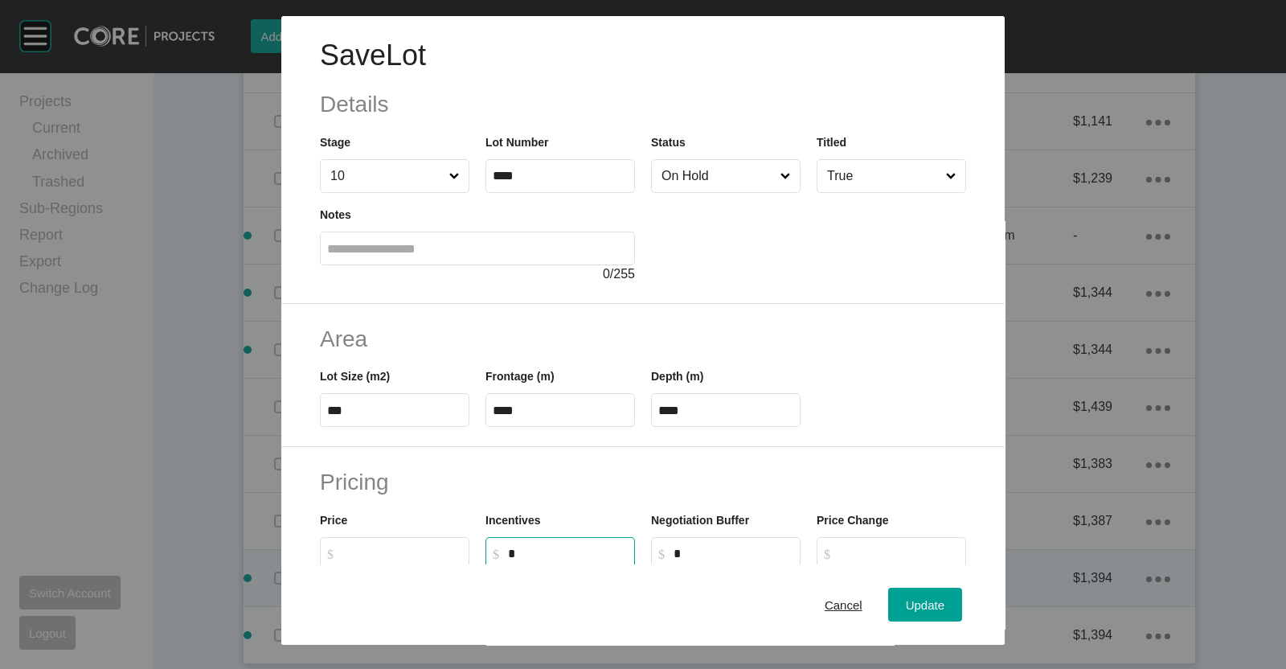
click at [567, 547] on input "*" at bounding box center [568, 554] width 120 height 14
type input "******"
click at [909, 598] on span "Update" at bounding box center [925, 605] width 39 height 14
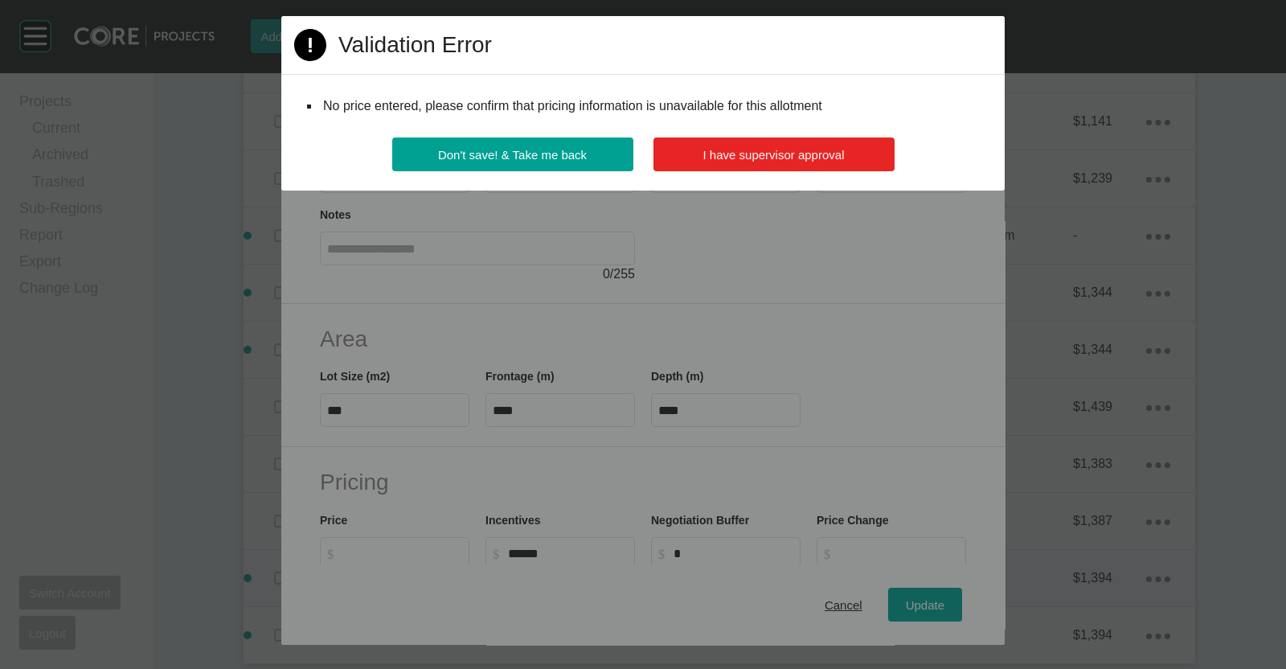
click at [682, 160] on button "I have supervisor approval" at bounding box center [774, 154] width 241 height 34
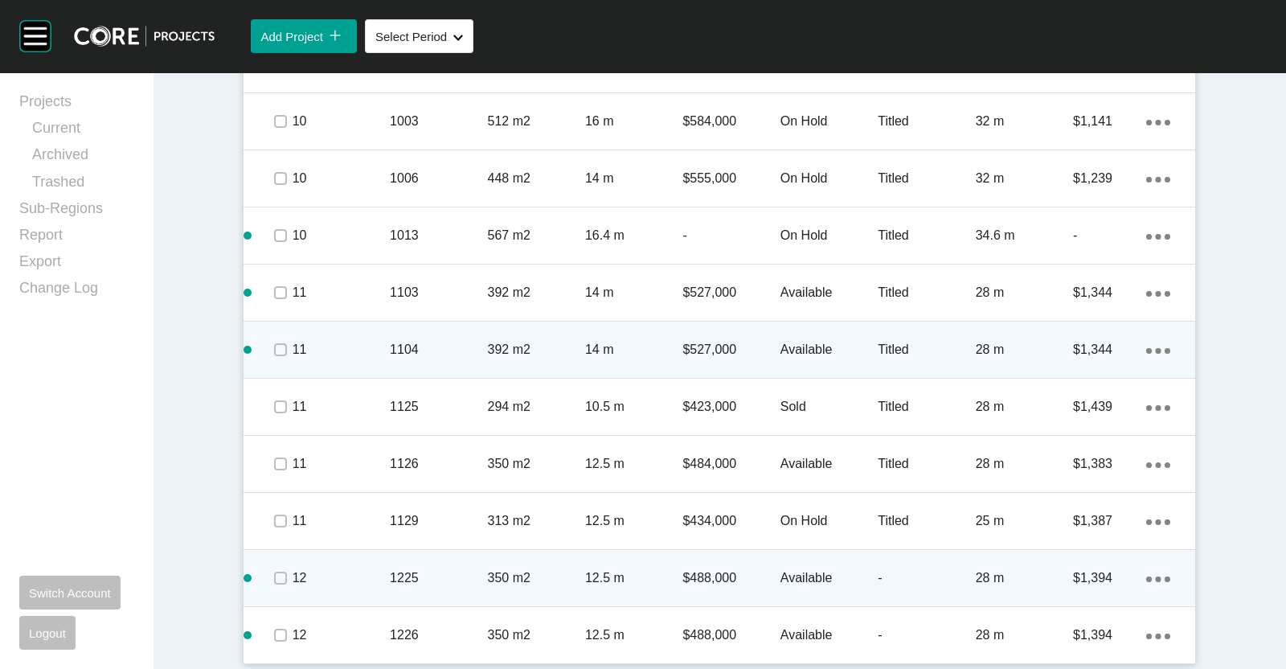
click at [434, 350] on p "1104" at bounding box center [438, 350] width 97 height 18
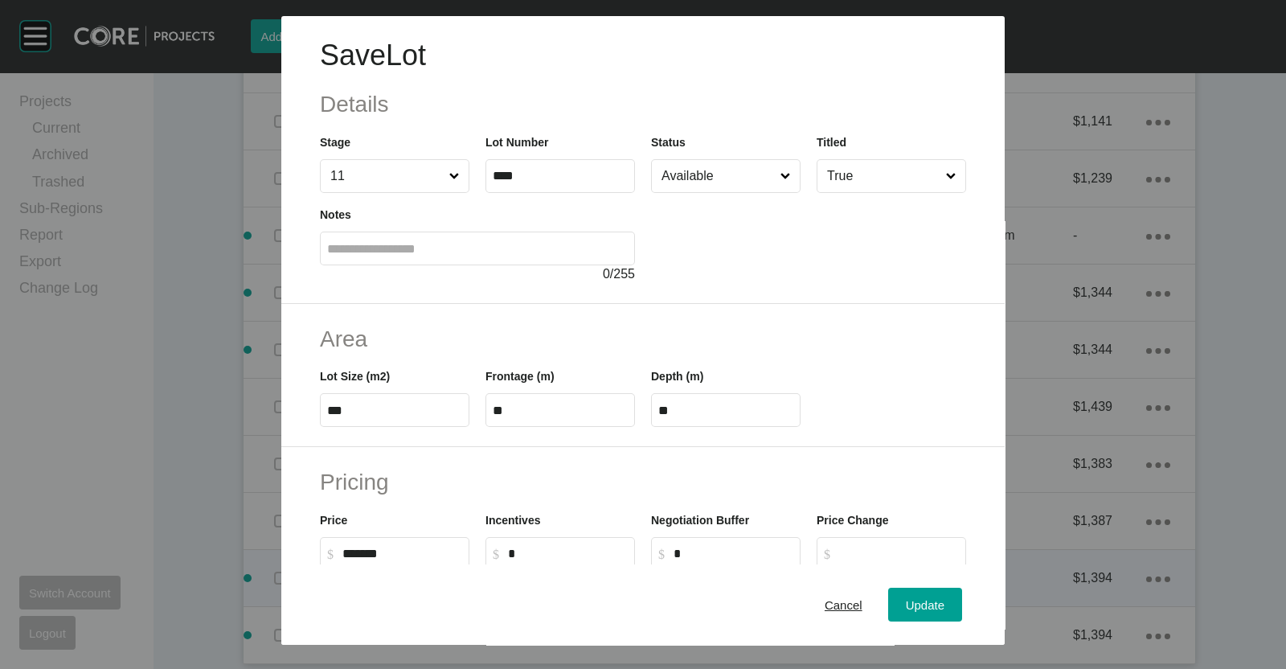
click at [563, 552] on input "*" at bounding box center [568, 554] width 120 height 14
type input "******"
click at [906, 605] on span "Update" at bounding box center [925, 605] width 39 height 14
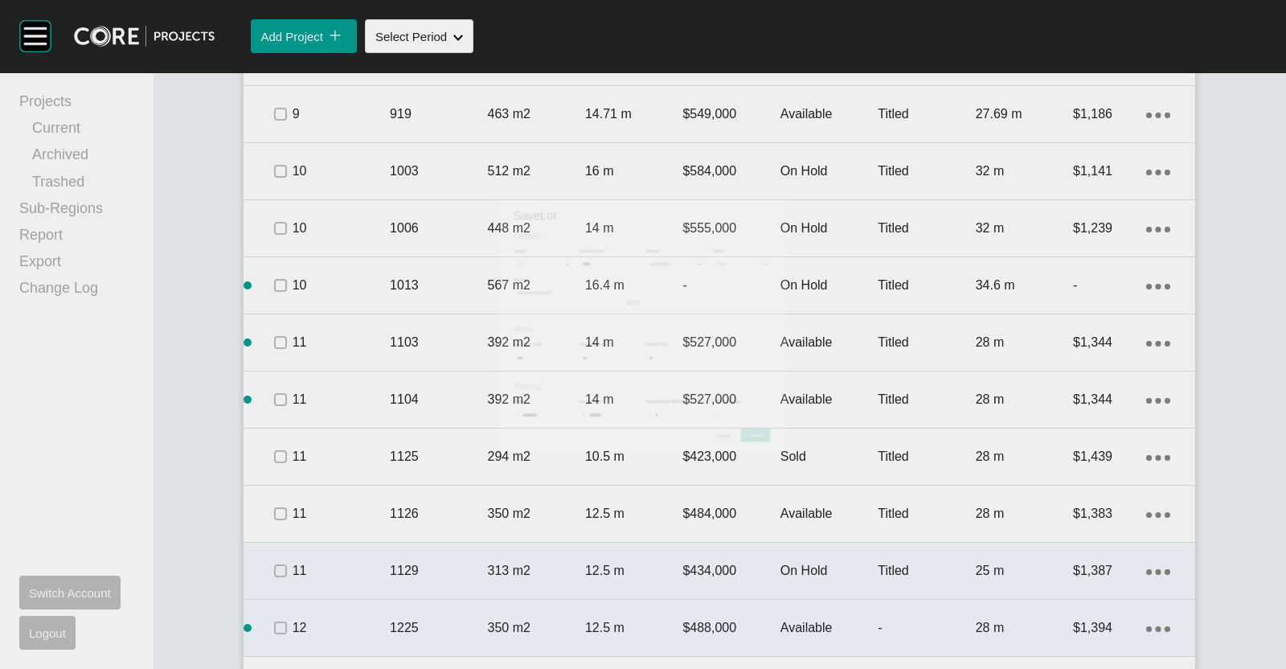
scroll to position [2583, 0]
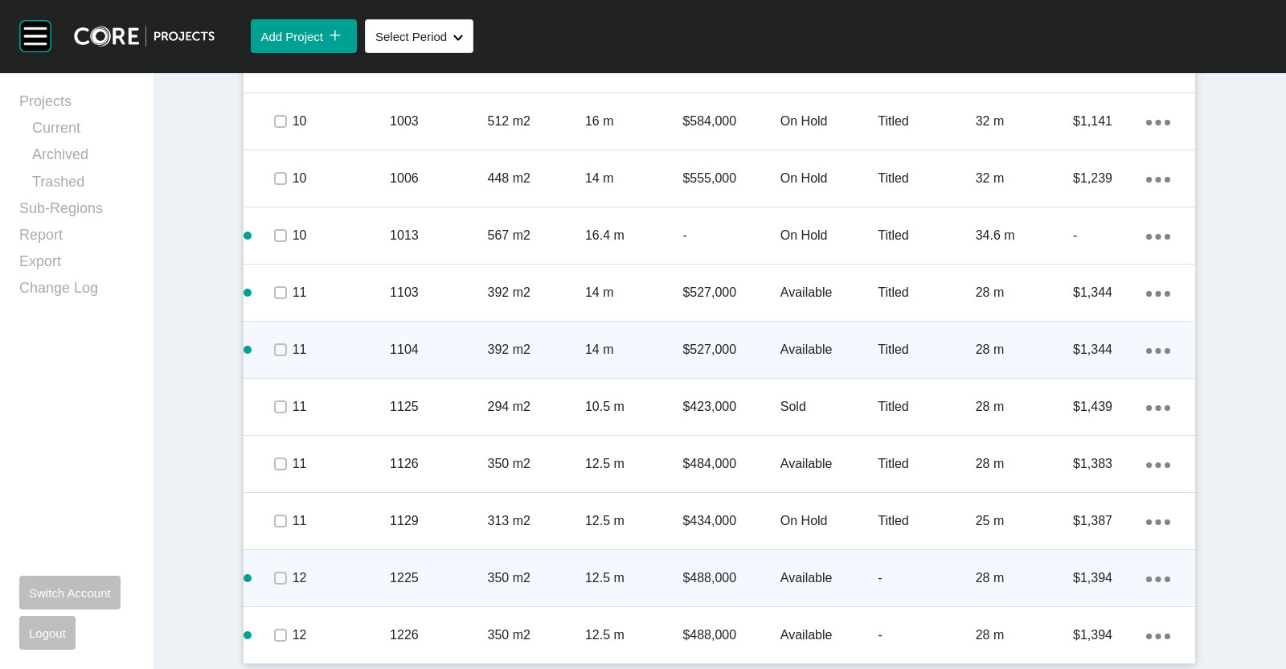
click at [436, 341] on p "1104" at bounding box center [438, 350] width 97 height 18
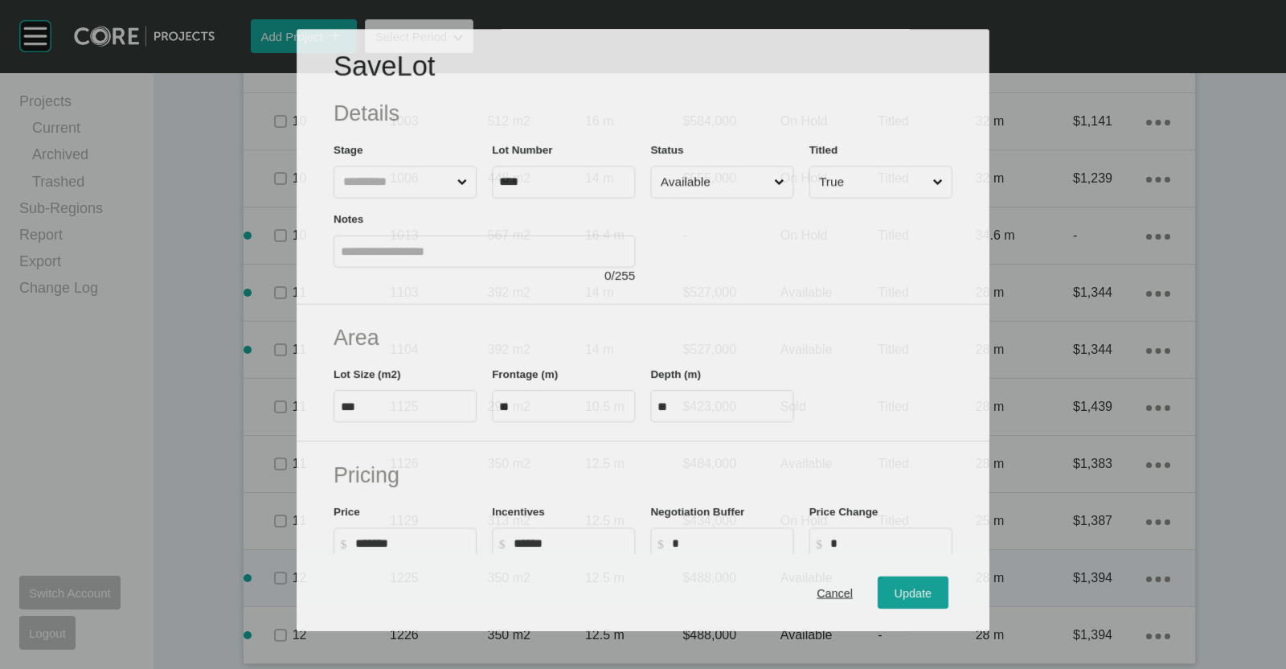
scroll to position [2534, 0]
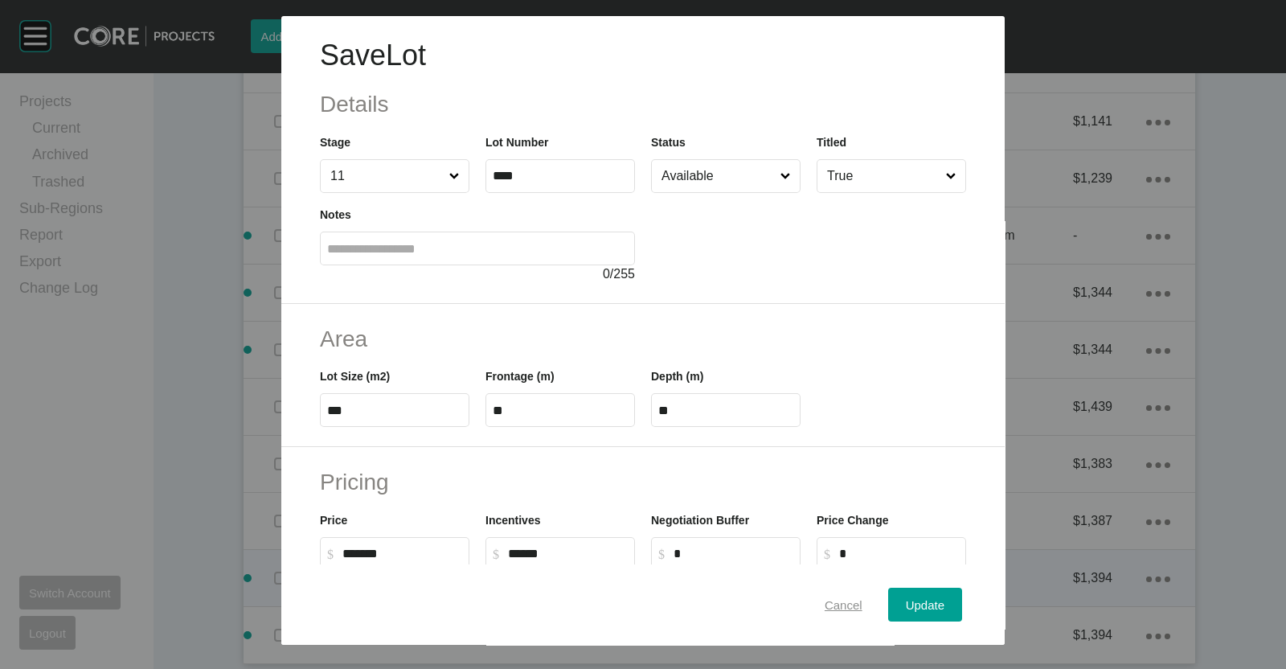
click at [825, 605] on span "Cancel" at bounding box center [844, 605] width 38 height 14
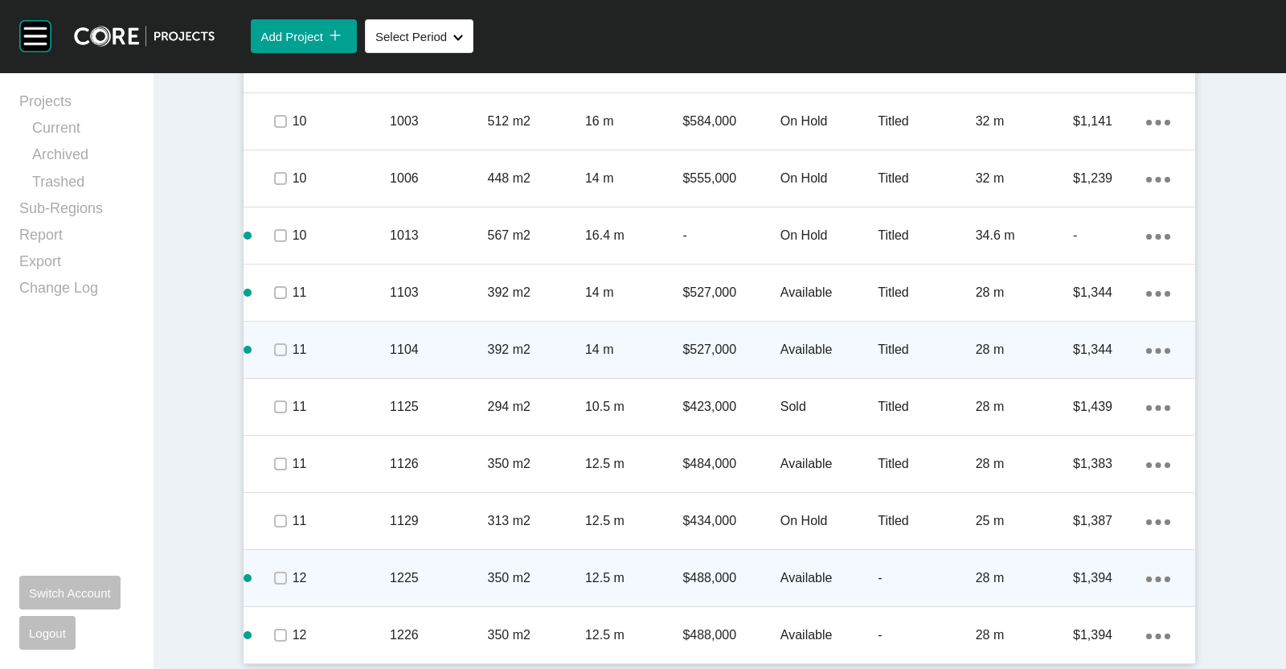
click at [459, 359] on div "1104" at bounding box center [438, 350] width 97 height 50
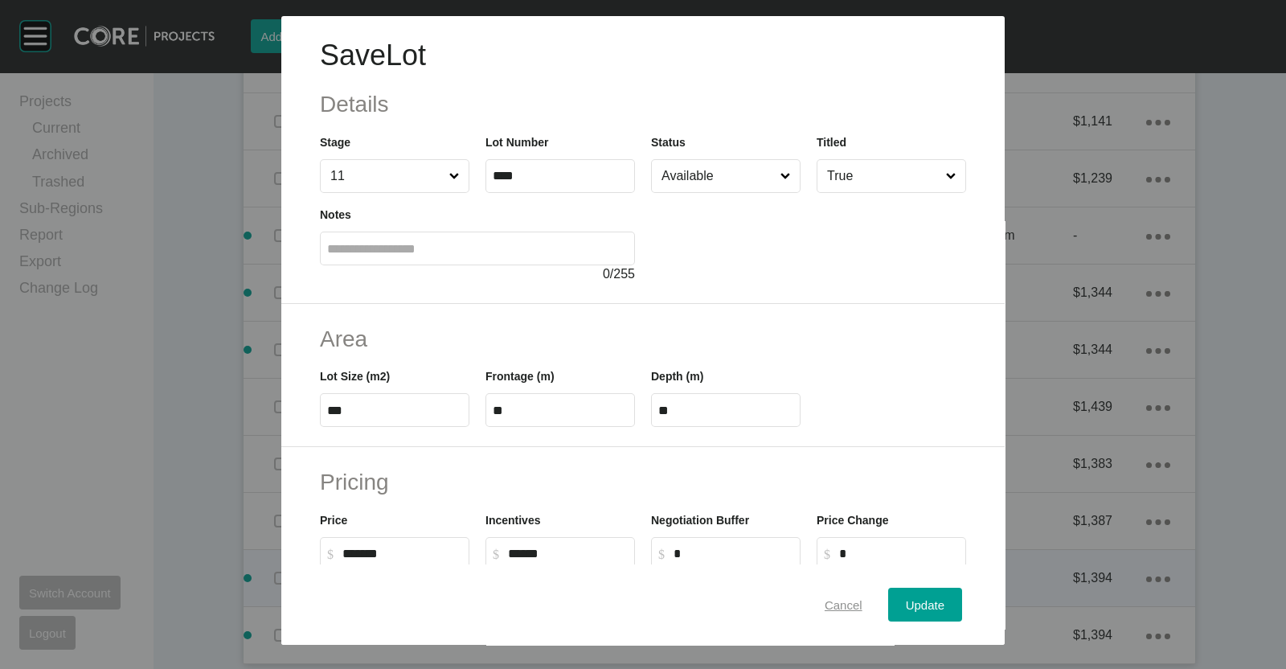
drag, startPoint x: 835, startPoint y: 597, endPoint x: 704, endPoint y: 547, distance: 139.5
click at [834, 597] on div "Cancel" at bounding box center [844, 605] width 46 height 22
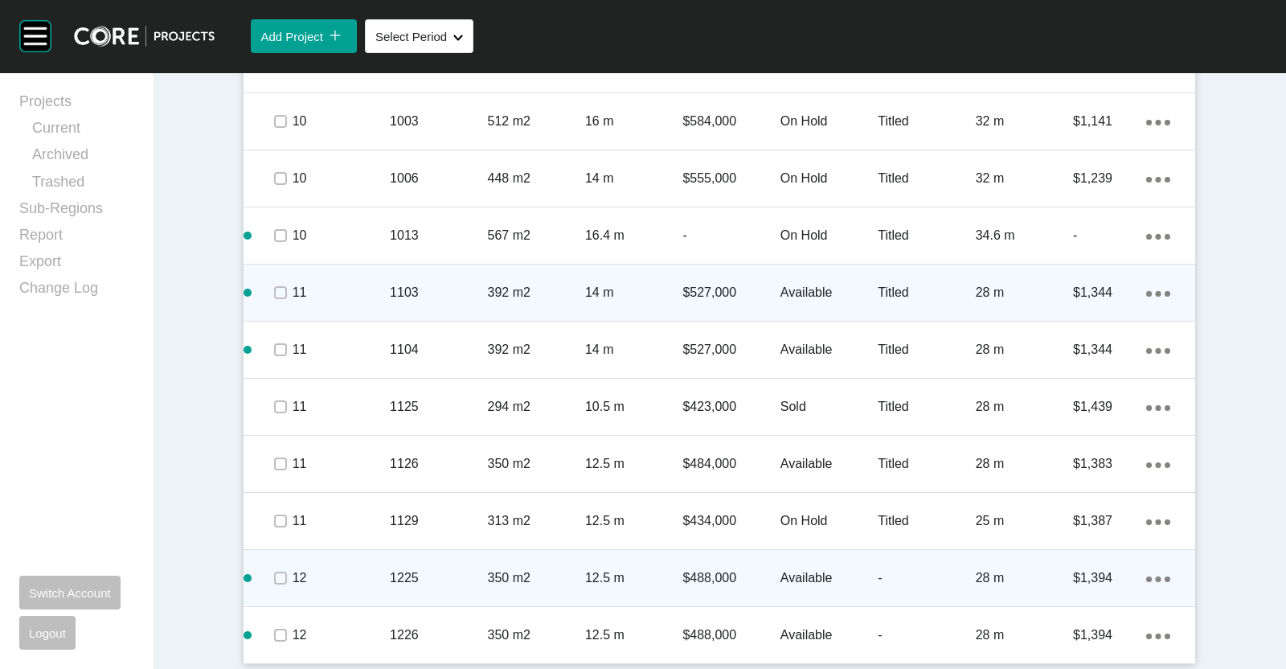
click at [370, 284] on p "11" at bounding box center [341, 293] width 97 height 18
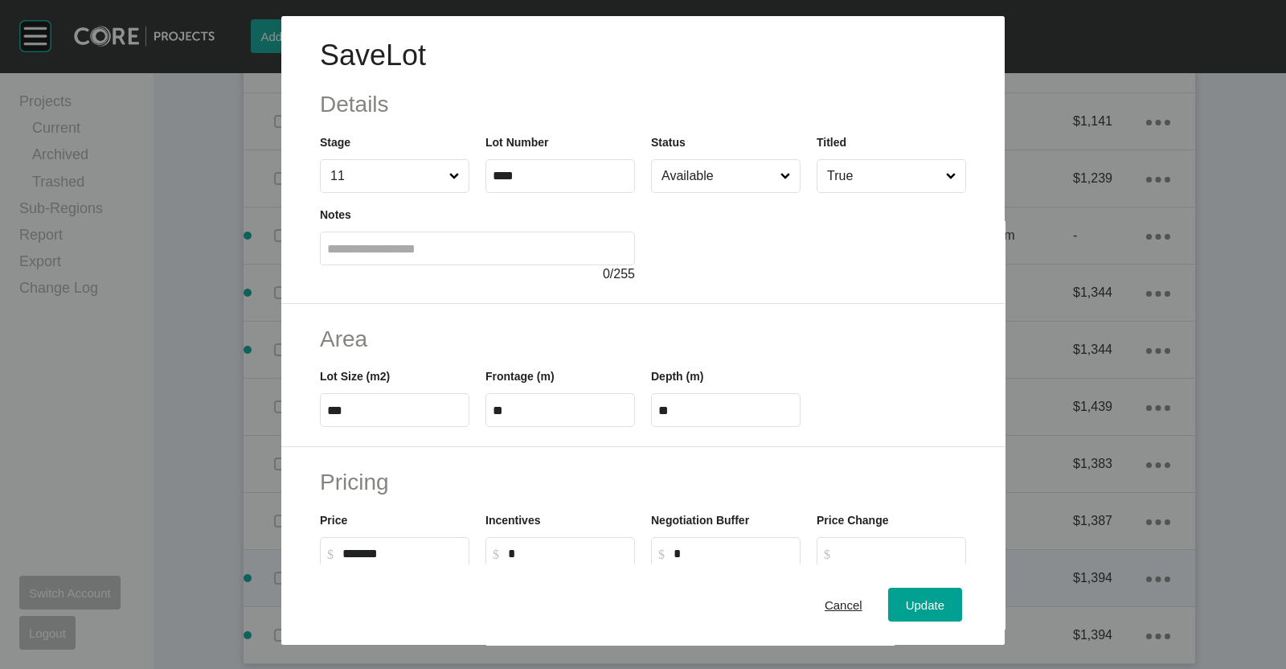
drag, startPoint x: 559, startPoint y: 551, endPoint x: 586, endPoint y: 526, distance: 37.0
click at [559, 550] on input "*" at bounding box center [568, 554] width 120 height 14
type input "******"
click at [906, 598] on span "Update" at bounding box center [925, 605] width 39 height 14
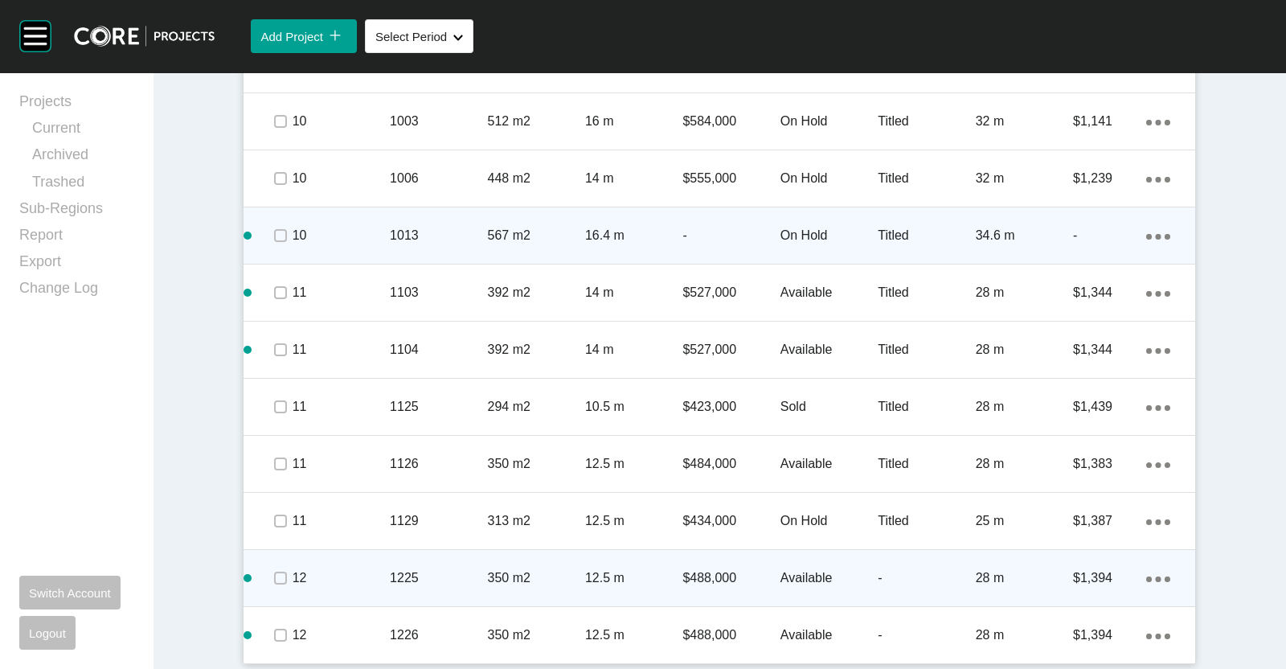
click at [425, 235] on p "1013" at bounding box center [438, 236] width 97 height 18
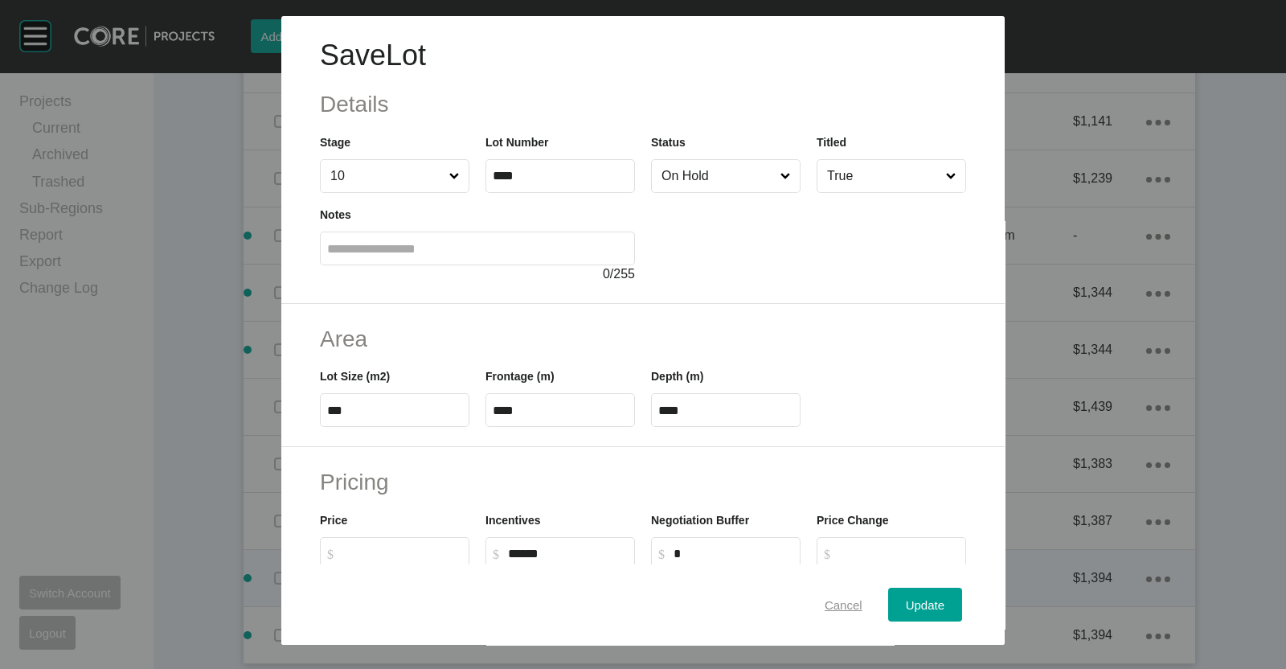
click at [836, 605] on span "Cancel" at bounding box center [844, 605] width 38 height 14
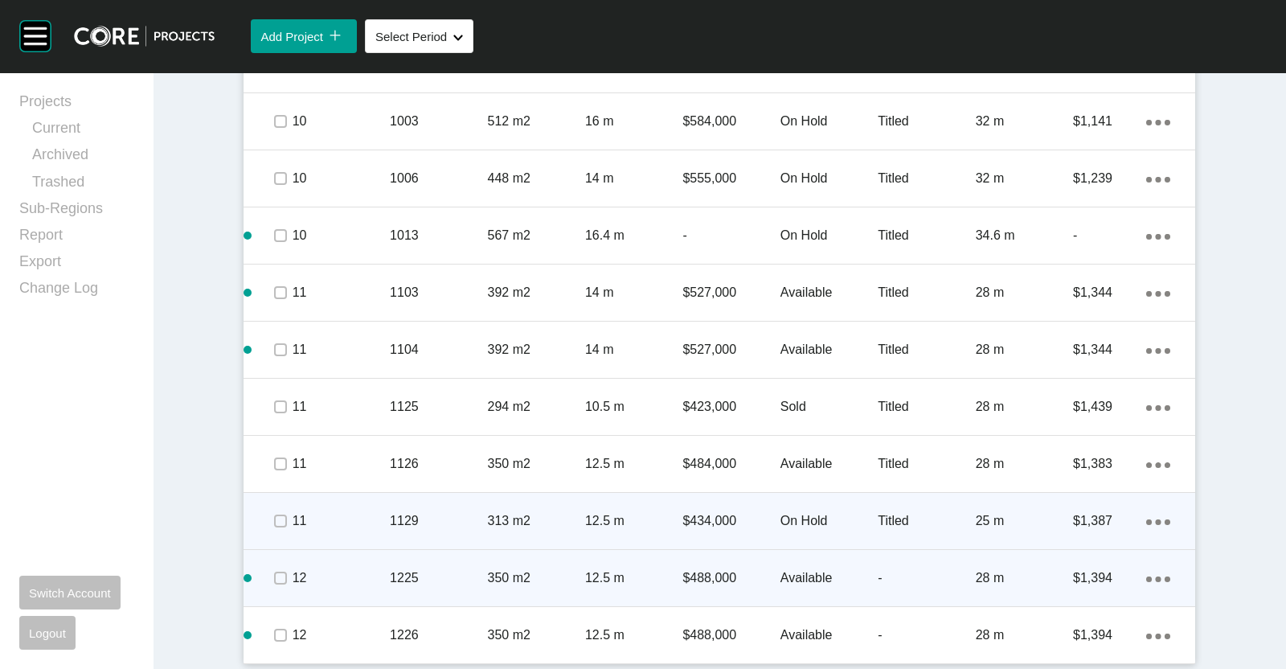
click at [458, 524] on p "1129" at bounding box center [438, 521] width 97 height 18
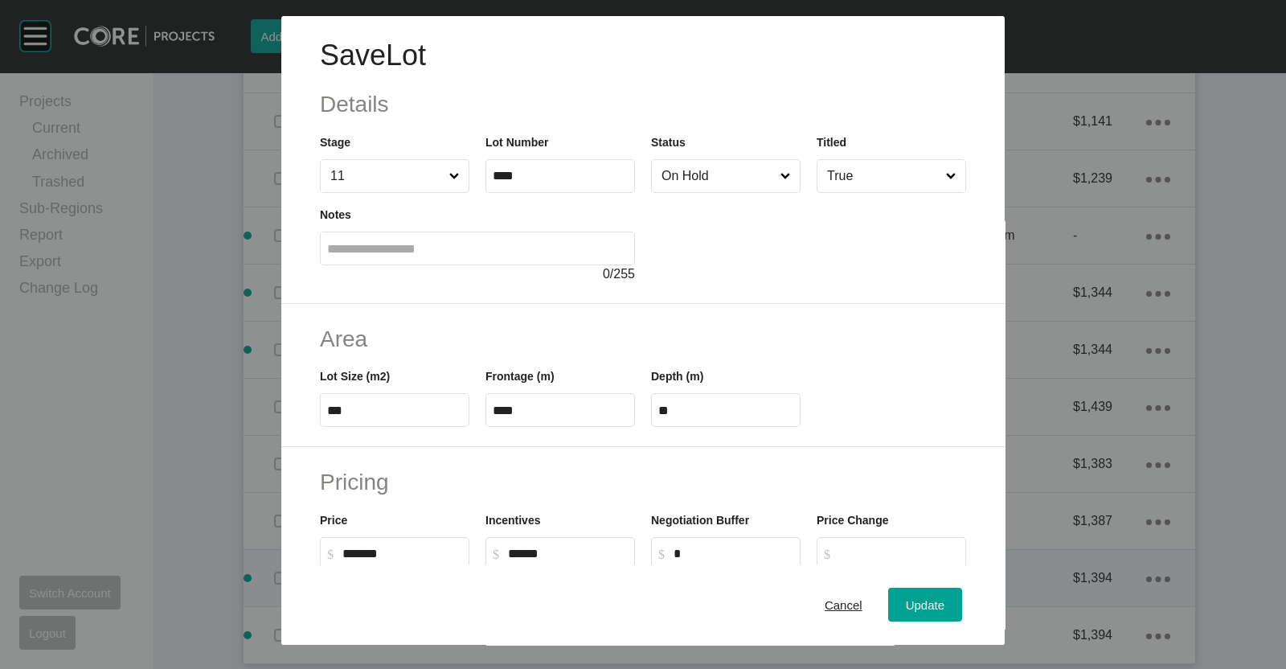
click at [825, 609] on span "Cancel" at bounding box center [844, 605] width 38 height 14
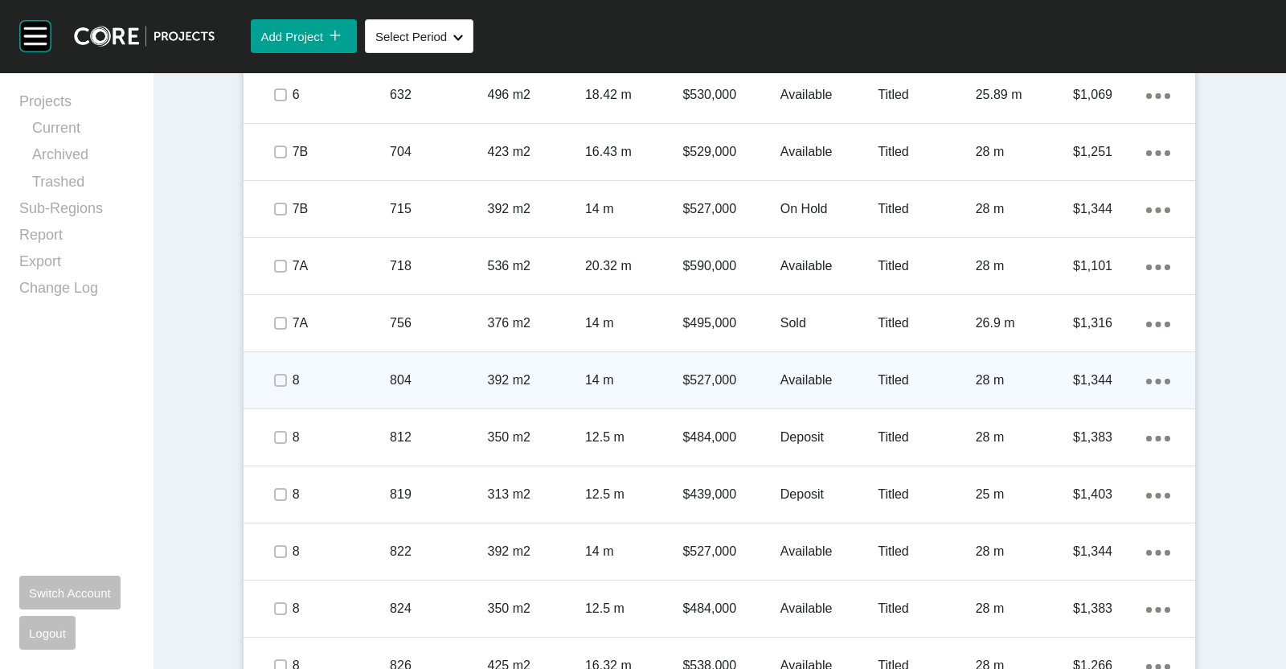
scroll to position [1227, 0]
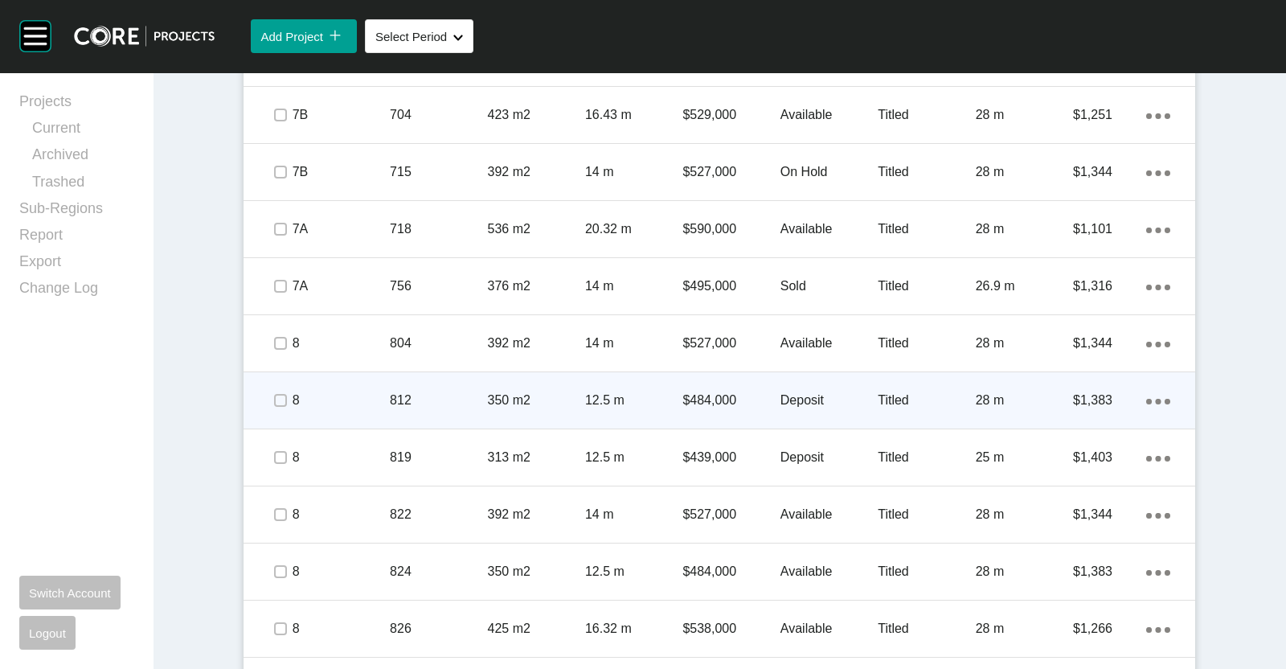
click at [330, 396] on p "8" at bounding box center [341, 401] width 97 height 18
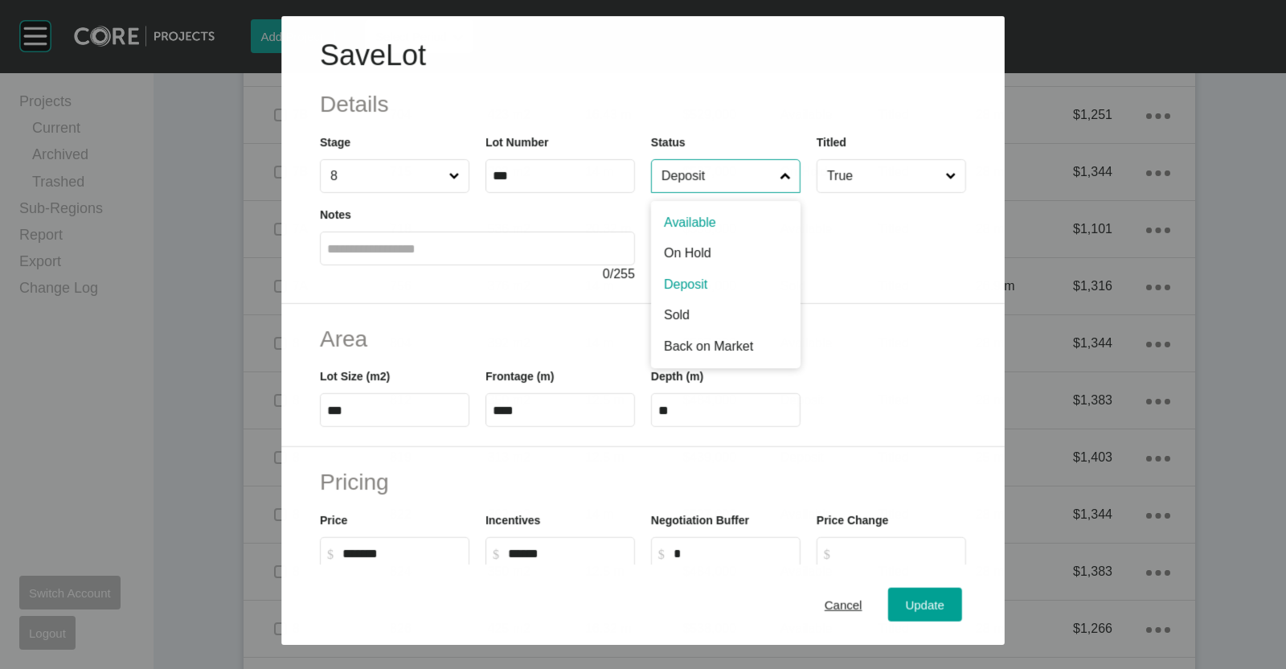
click at [708, 179] on input "Deposit" at bounding box center [718, 176] width 118 height 32
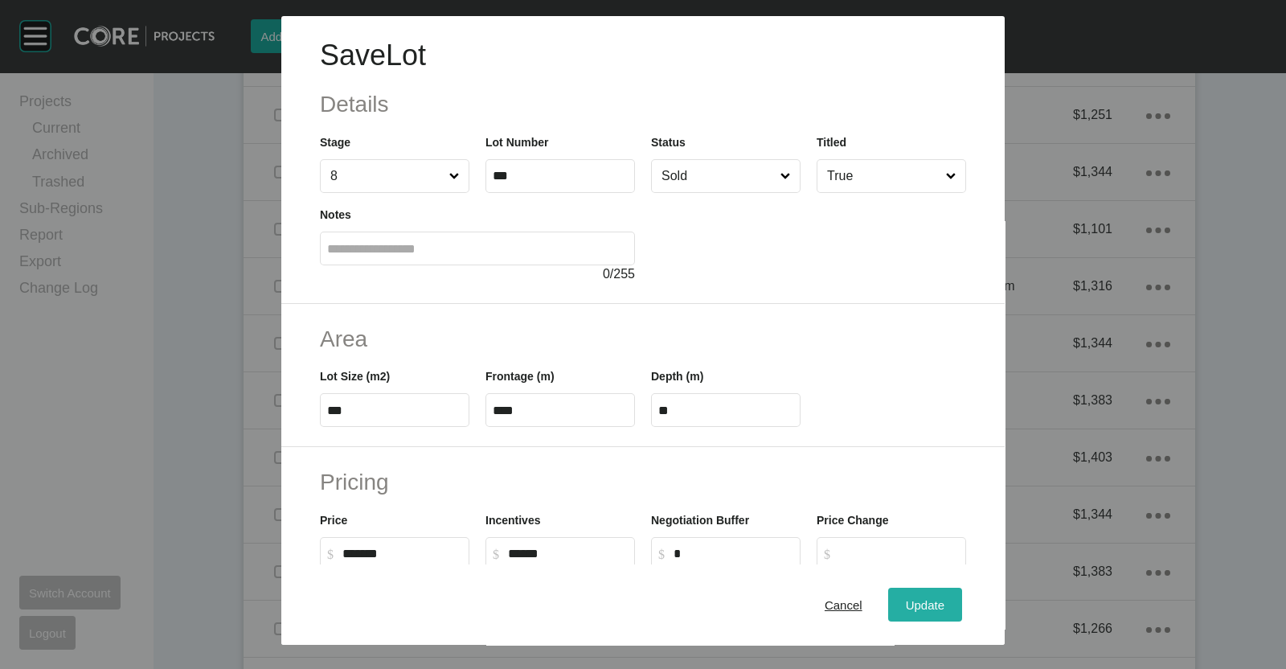
click at [908, 604] on span "Update" at bounding box center [925, 605] width 39 height 14
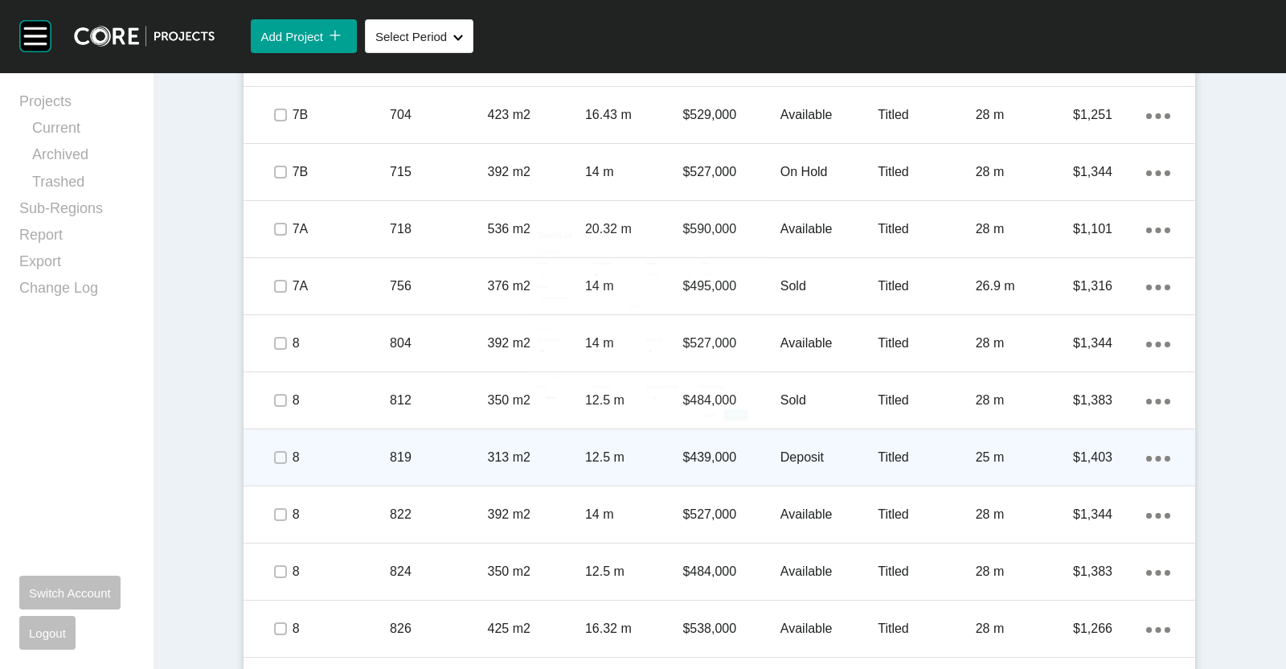
click at [488, 449] on p "313 m2" at bounding box center [536, 458] width 97 height 18
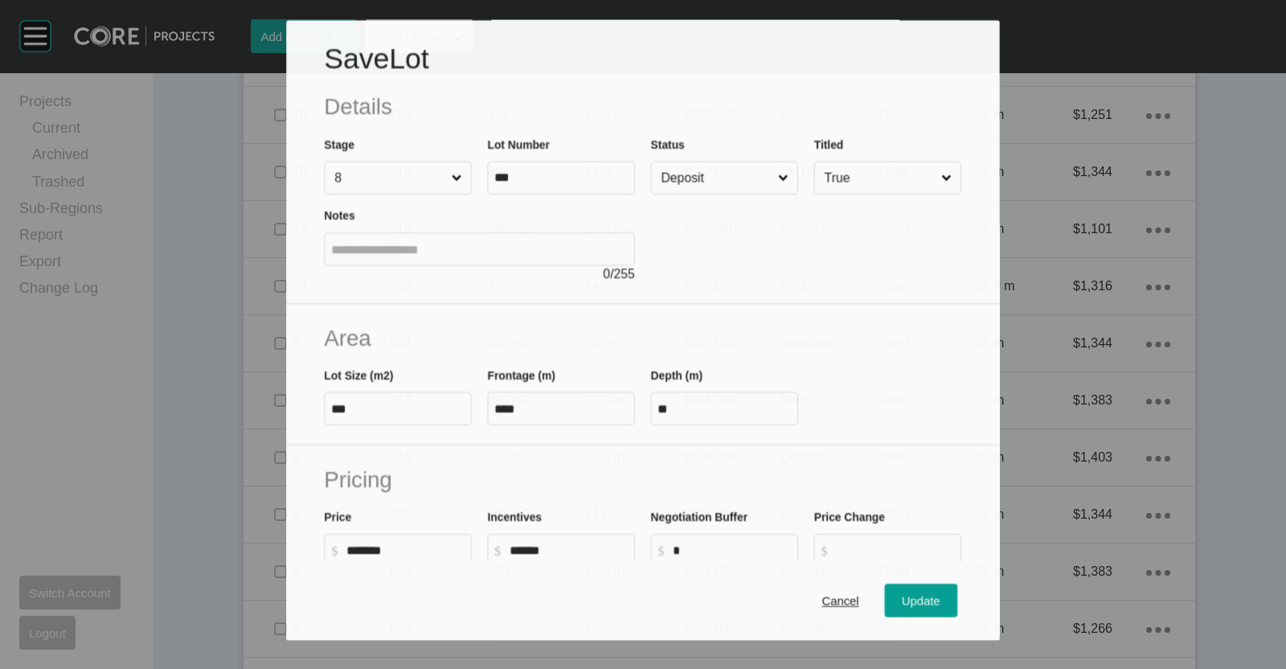
click at [696, 184] on input "Deposit" at bounding box center [717, 177] width 117 height 31
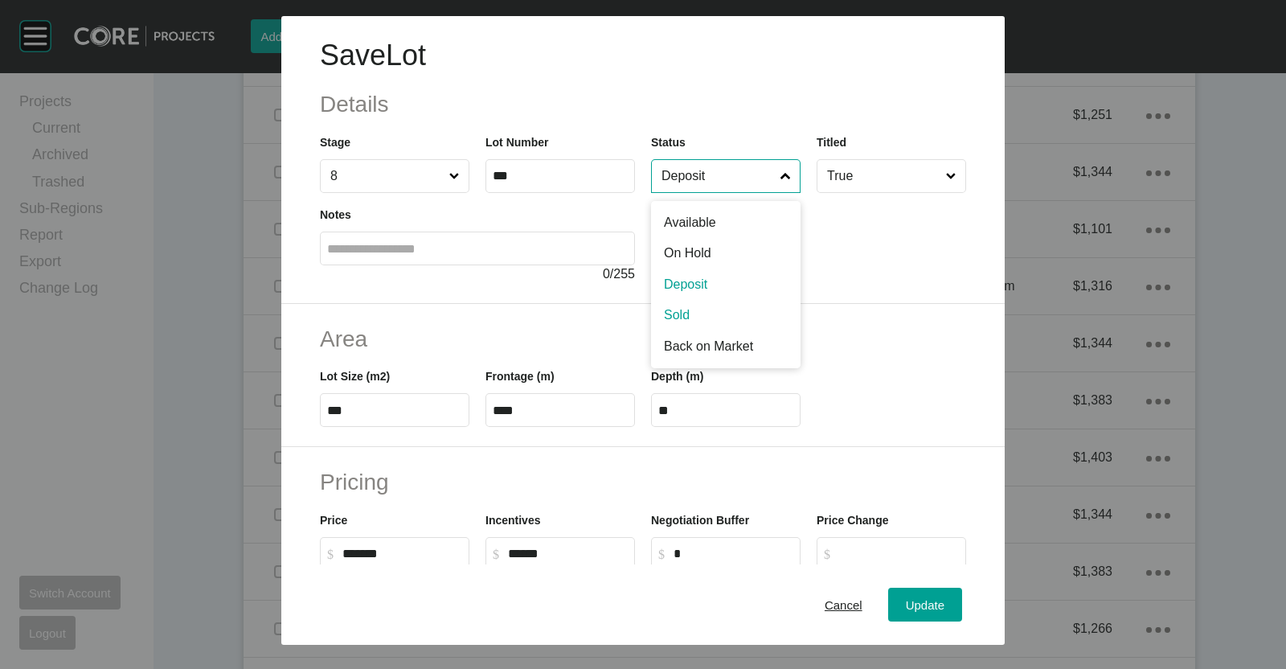
drag, startPoint x: 675, startPoint y: 306, endPoint x: 898, endPoint y: 524, distance: 312.7
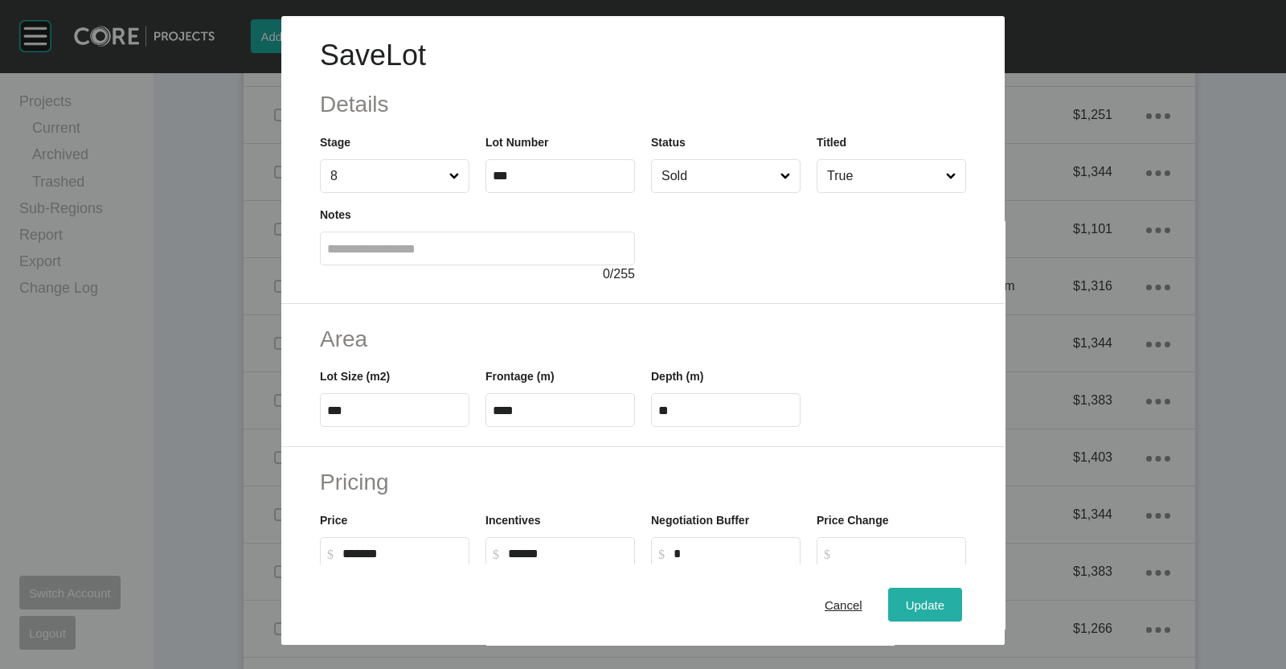
click at [902, 594] on div "Update" at bounding box center [925, 605] width 47 height 22
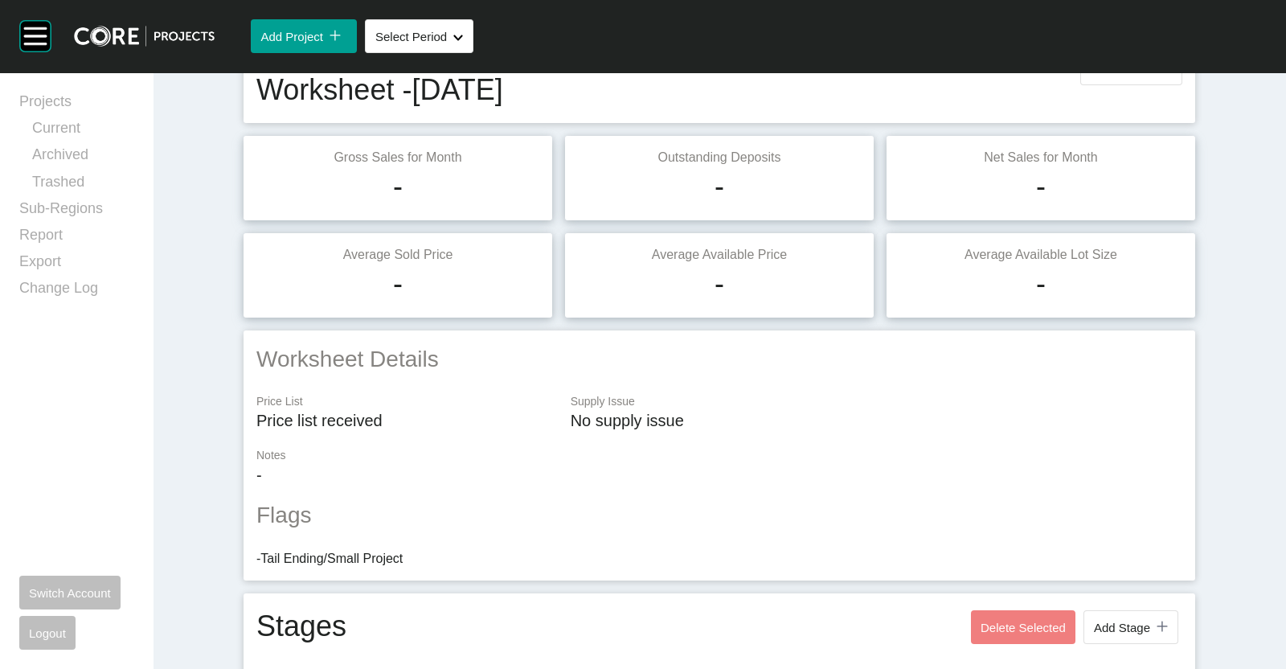
scroll to position [0, 0]
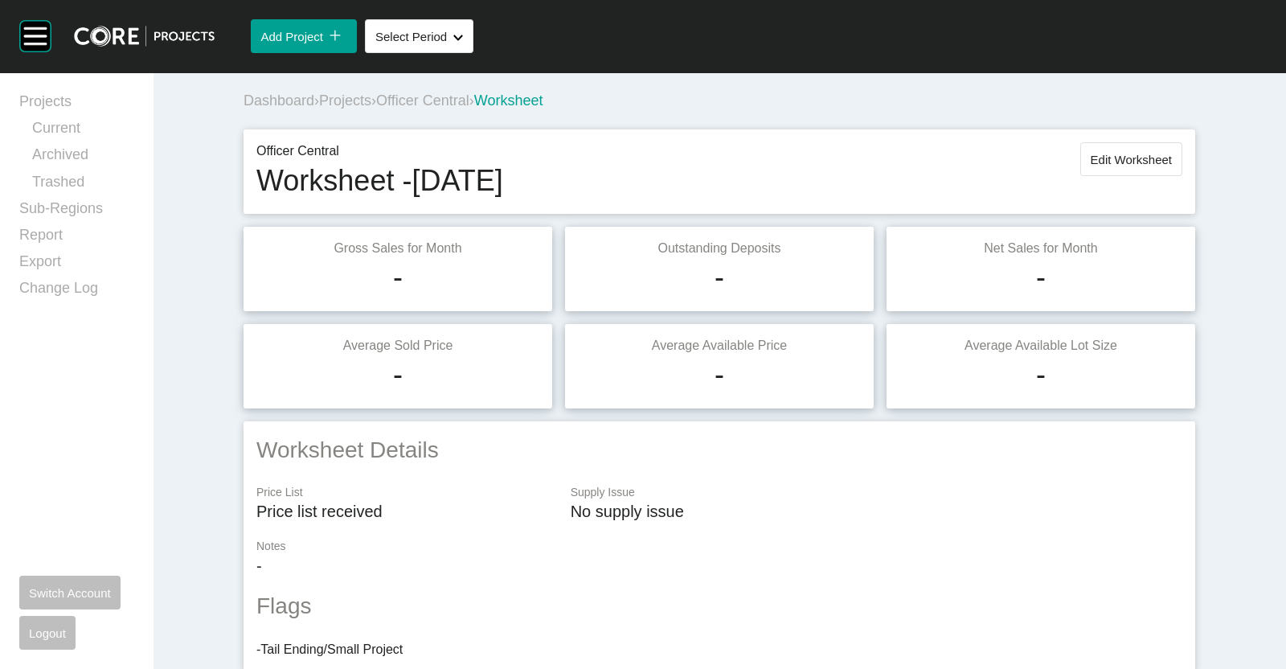
drag, startPoint x: 1141, startPoint y: 170, endPoint x: 1138, endPoint y: 156, distance: 14.8
click at [1139, 166] on button "Edit Worksheet" at bounding box center [1132, 159] width 102 height 34
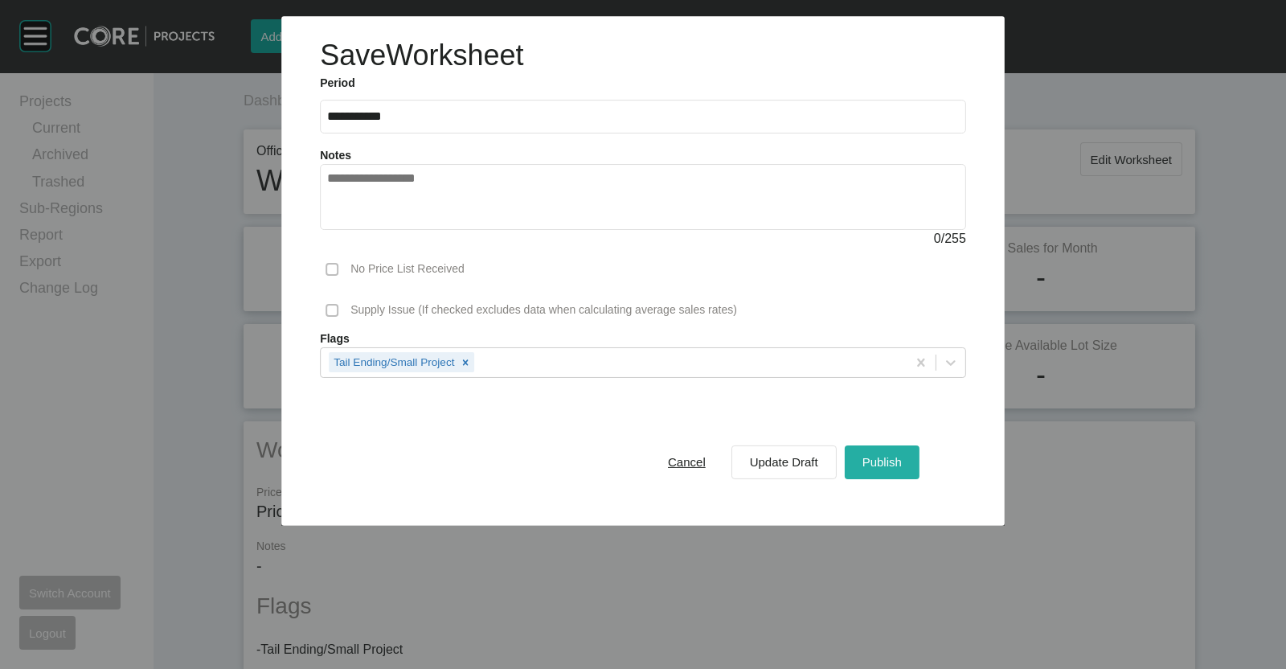
click at [884, 458] on span "Publish" at bounding box center [882, 462] width 39 height 14
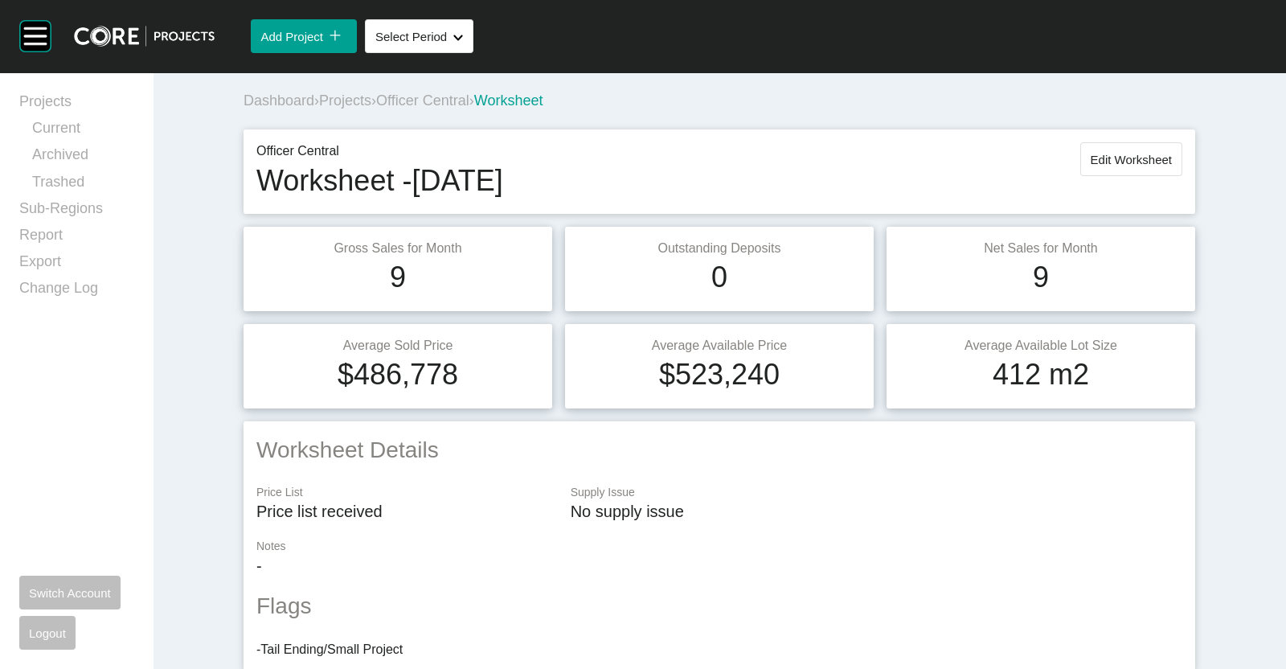
click at [412, 98] on span "Officer Central" at bounding box center [422, 100] width 93 height 16
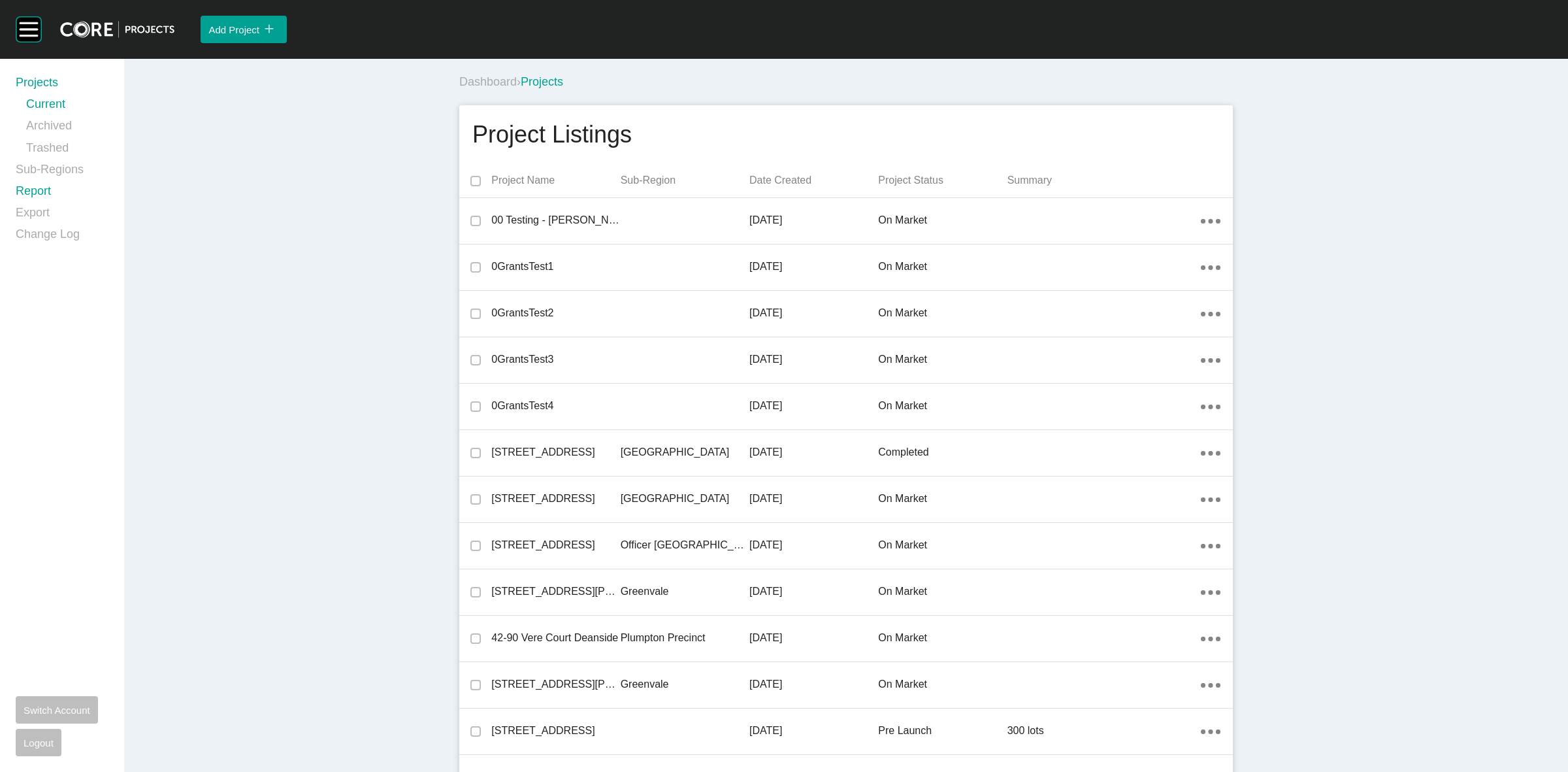
click at [22, 193] on link "Report" at bounding box center [62, 193] width 93 height 22
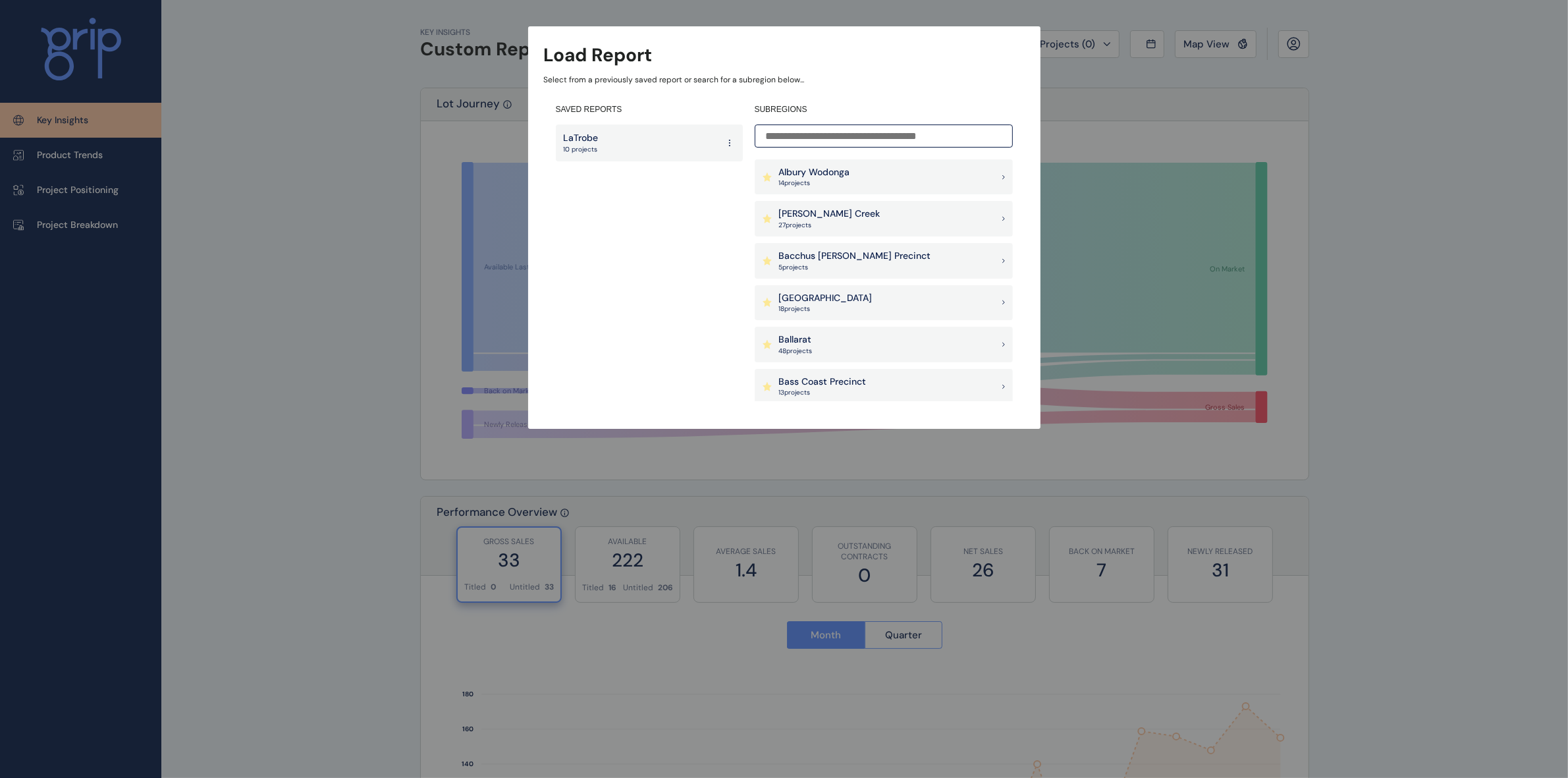
click at [896, 133] on input at bounding box center [883, 136] width 258 height 23
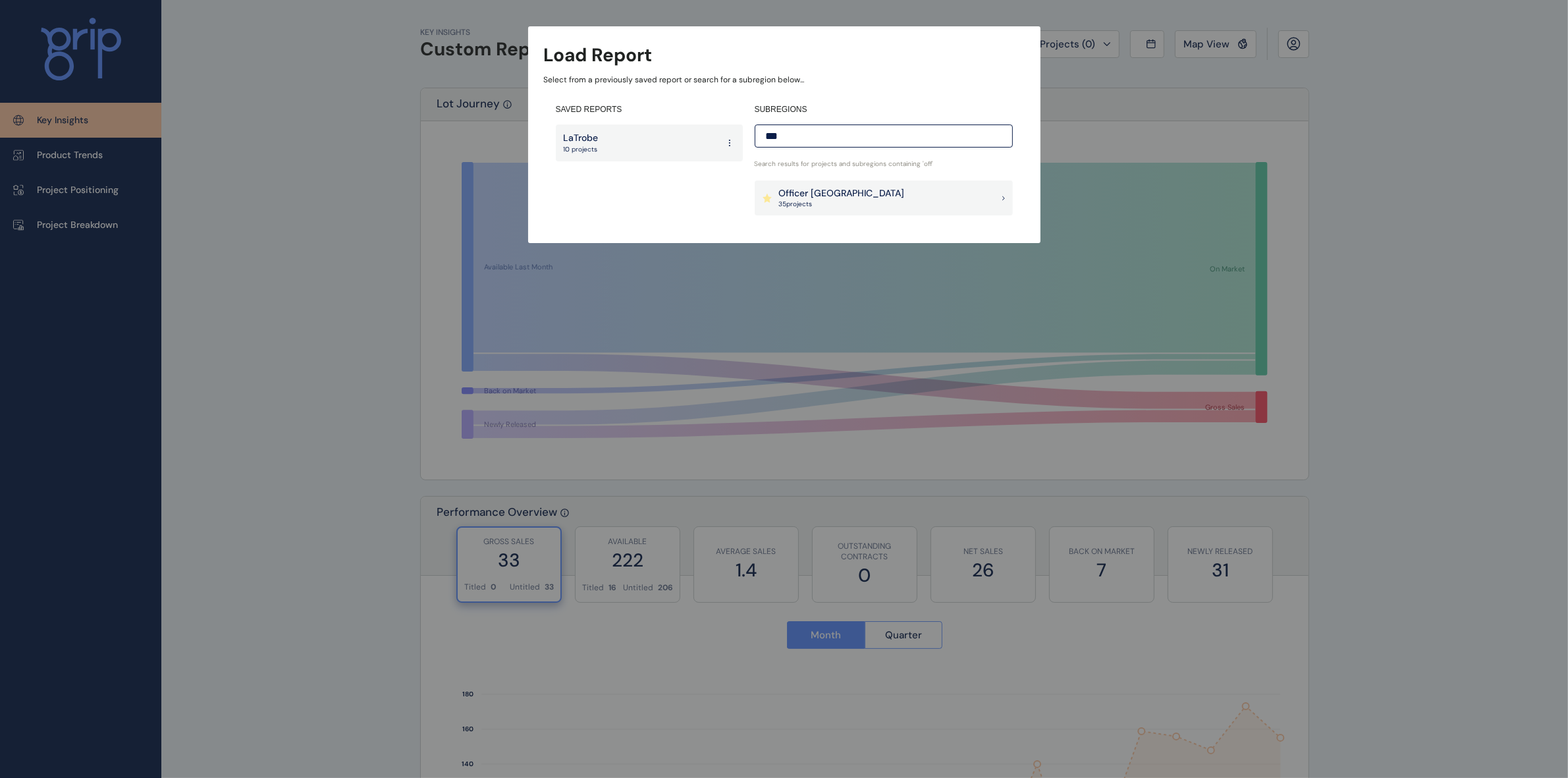
type input "***"
click at [834, 193] on p "Officer [GEOGRAPHIC_DATA]" at bounding box center [842, 193] width 126 height 13
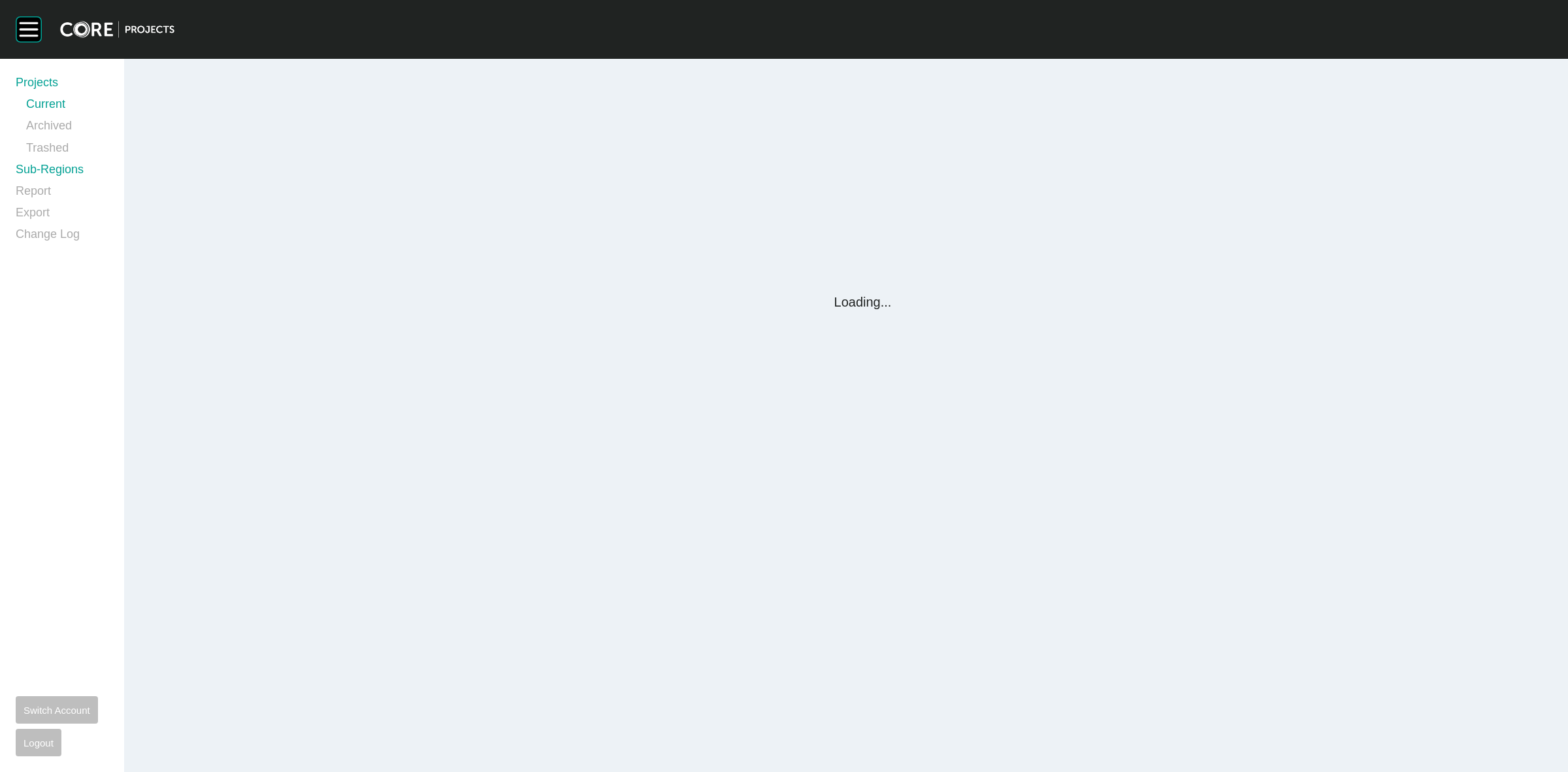
click at [49, 167] on link "Sub-Regions" at bounding box center [62, 172] width 93 height 22
click at [55, 173] on link "Sub-Regions" at bounding box center [62, 172] width 93 height 22
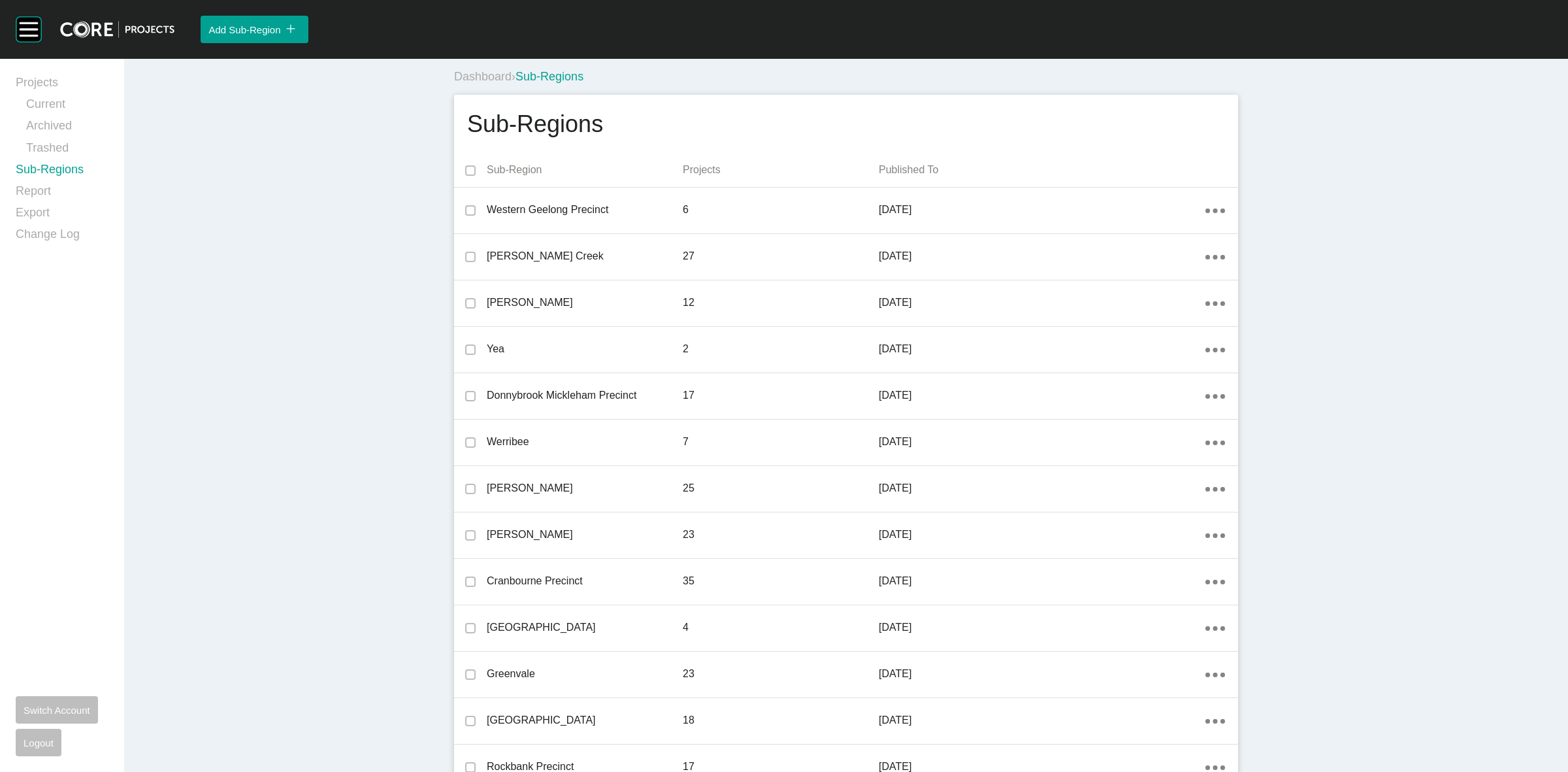
click at [55, 173] on link "Sub-Regions" at bounding box center [62, 172] width 93 height 22
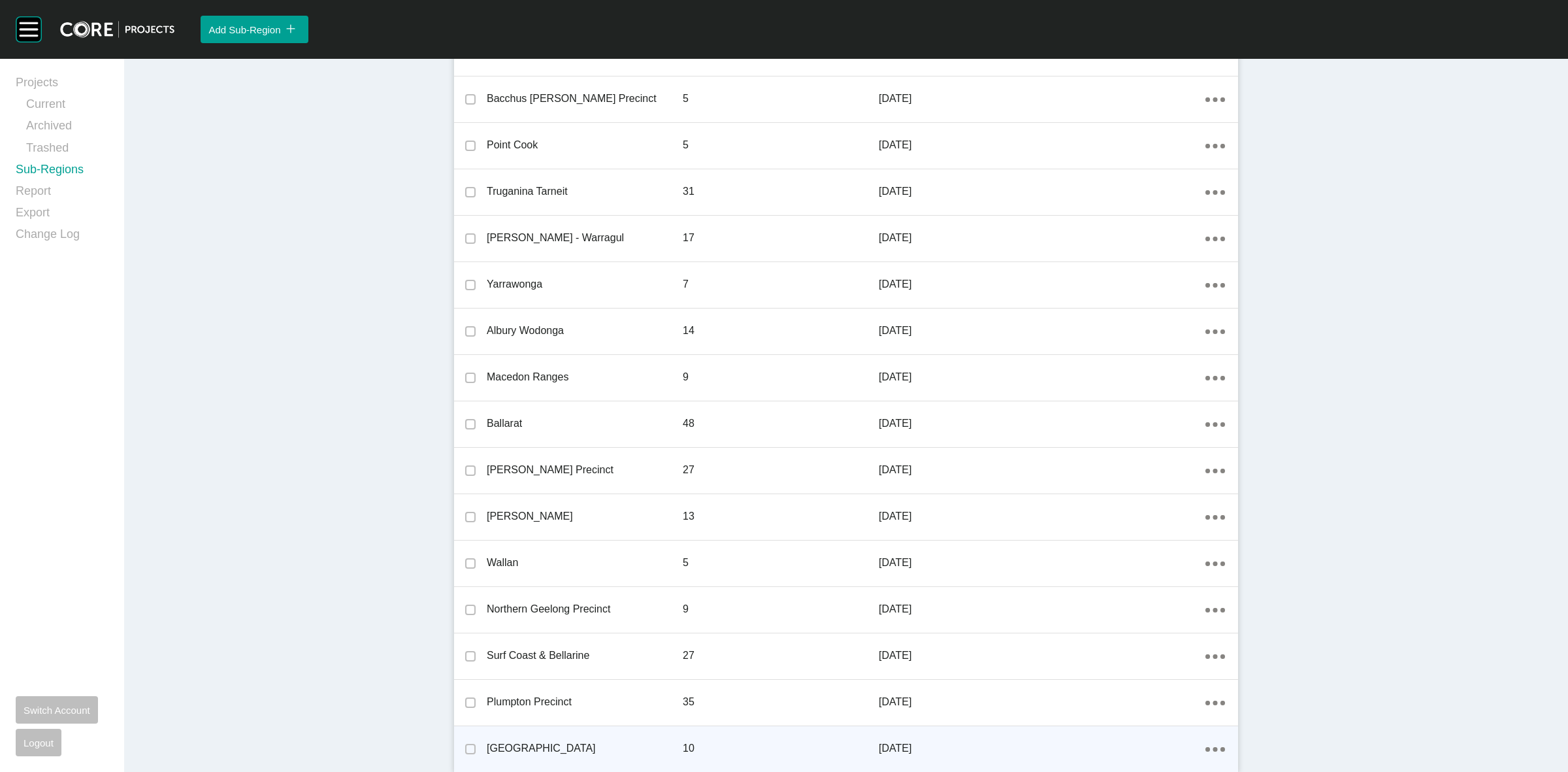
click at [1212, 749] on ellipse at bounding box center [1215, 749] width 5 height 5
click at [1163, 736] on link "Edit" at bounding box center [1162, 731] width 35 height 20
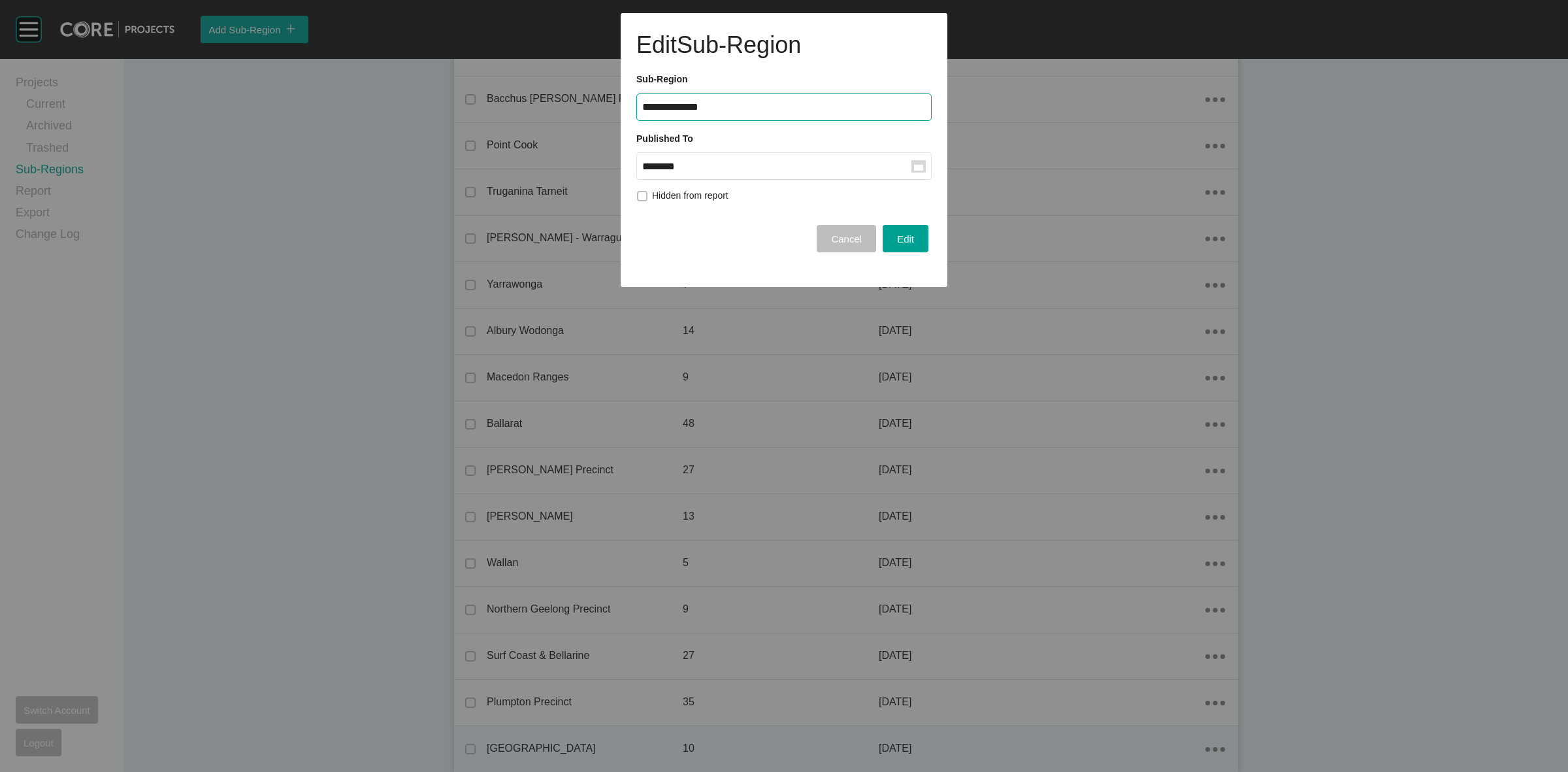
click at [739, 168] on input "********" at bounding box center [776, 167] width 269 height 11
click at [707, 270] on div "Aug" at bounding box center [709, 273] width 32 height 20
click at [905, 241] on span "Edit" at bounding box center [905, 239] width 17 height 11
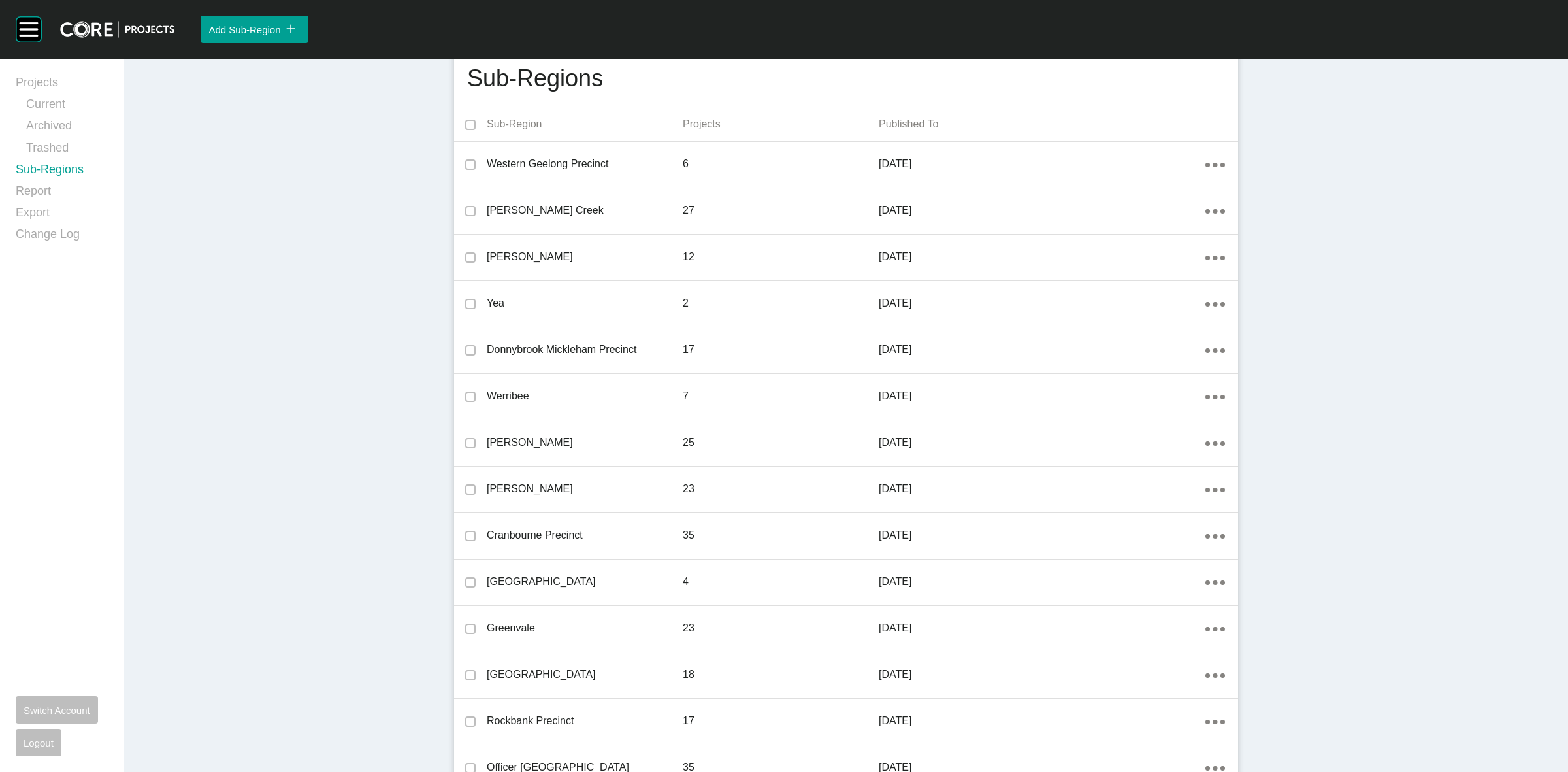
scroll to position [0, 0]
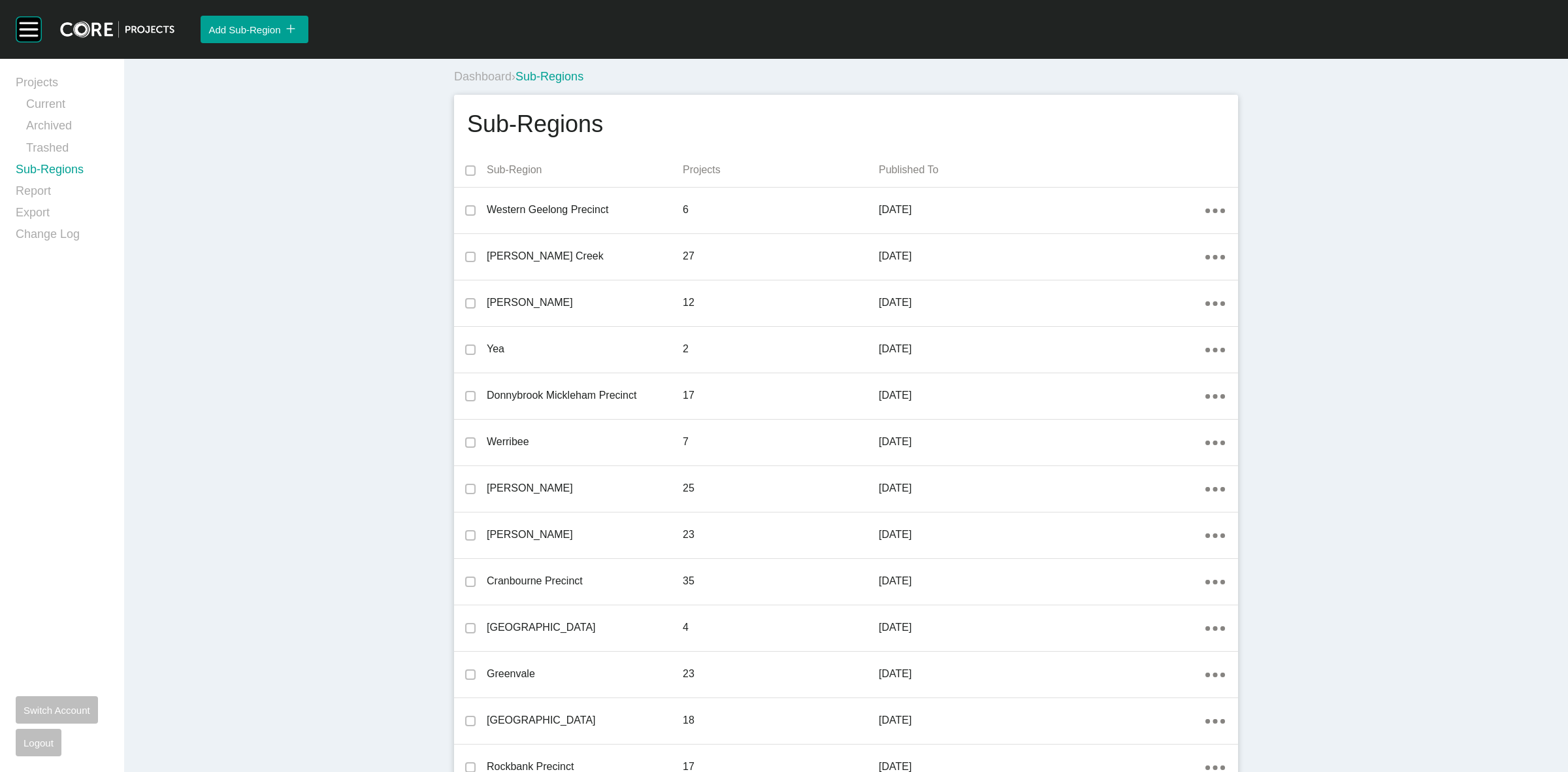
click at [890, 167] on p "Published To" at bounding box center [1042, 170] width 327 height 15
